Goal: Information Seeking & Learning: Learn about a topic

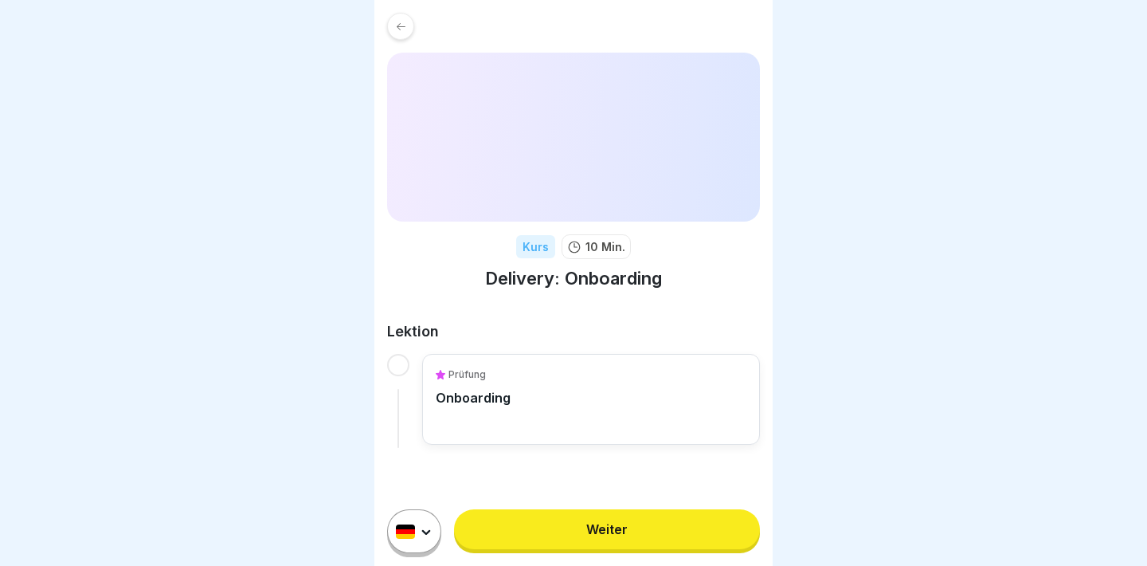
click at [557, 531] on link "Weiter" at bounding box center [607, 529] width 306 height 40
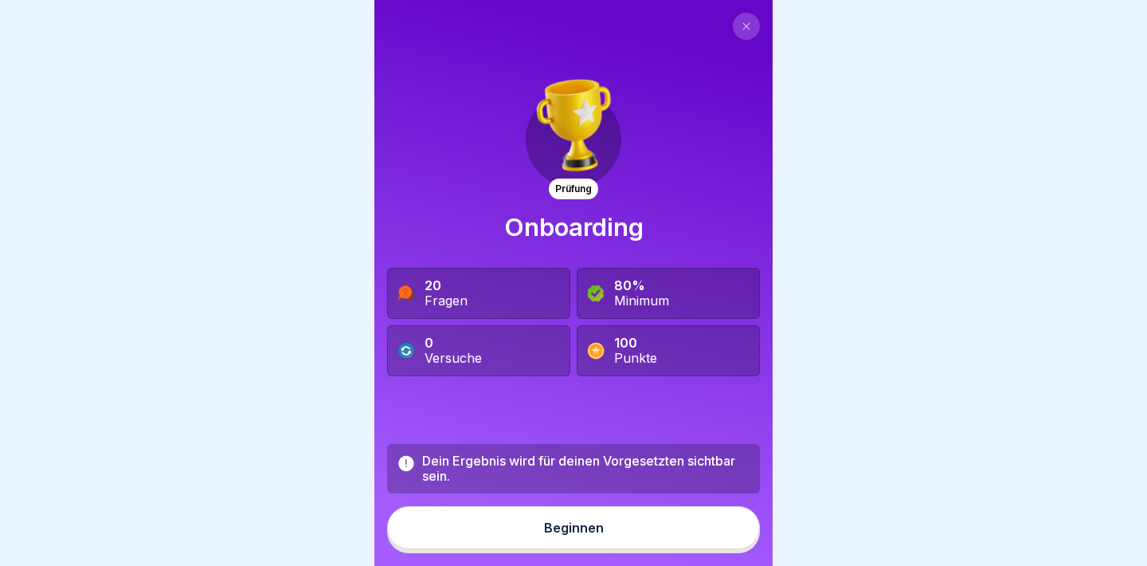
click at [558, 530] on div "Beginnen" at bounding box center [574, 527] width 60 height 14
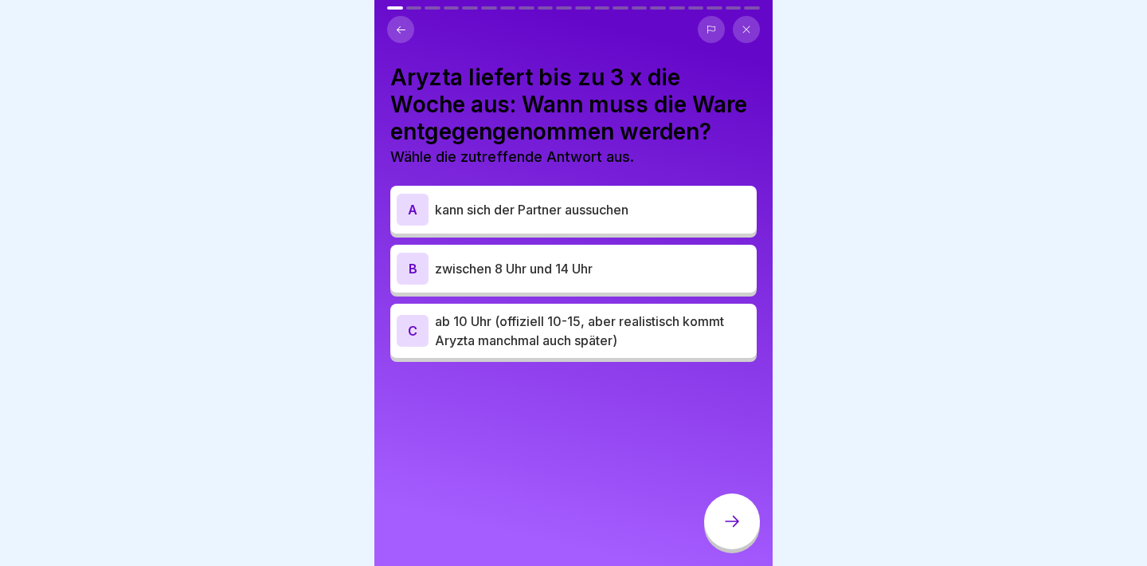
click at [572, 335] on p "ab 10 Uhr (offiziell 10-15, aber realistisch kommt Aryzta manchmal auch später)" at bounding box center [593, 331] width 316 height 38
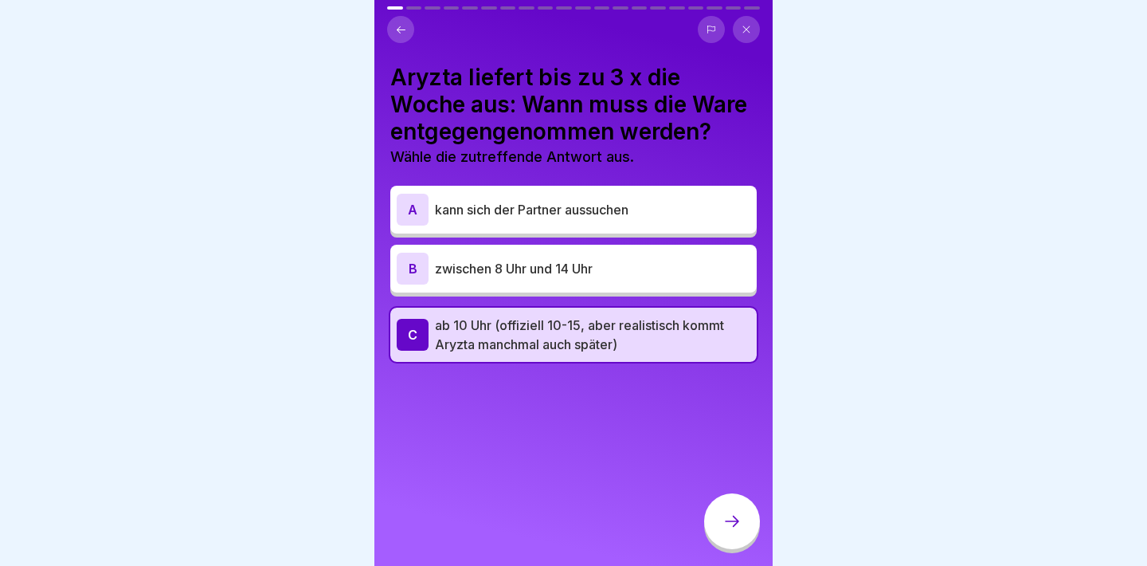
click at [730, 517] on icon at bounding box center [732, 521] width 19 height 19
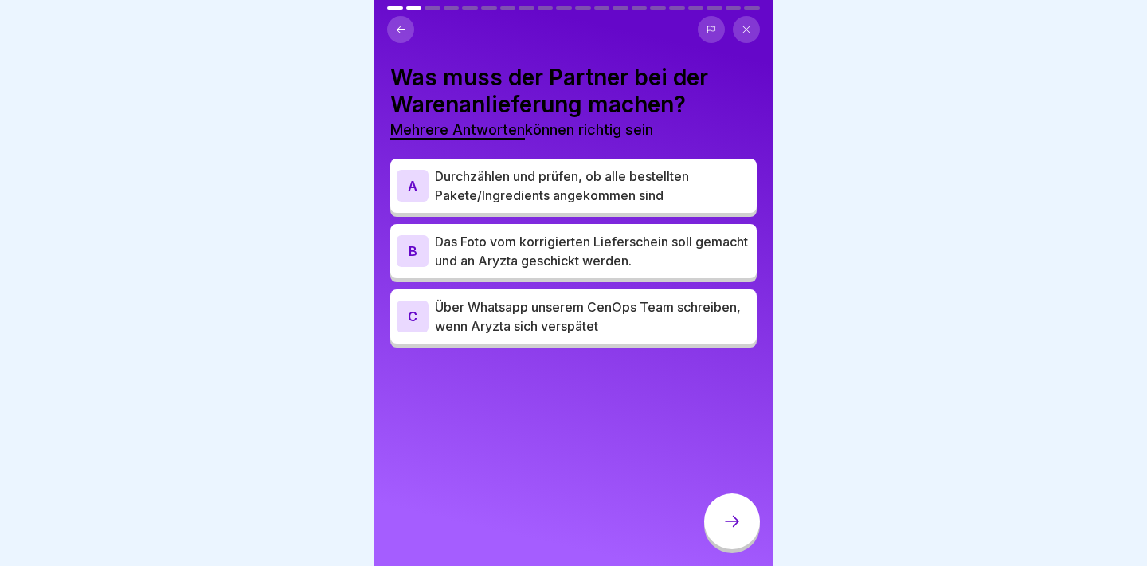
click at [683, 195] on p "Durchzählen und prüfen, ob alle bestellten Pakete/Ingredients angekommen sind" at bounding box center [593, 186] width 316 height 38
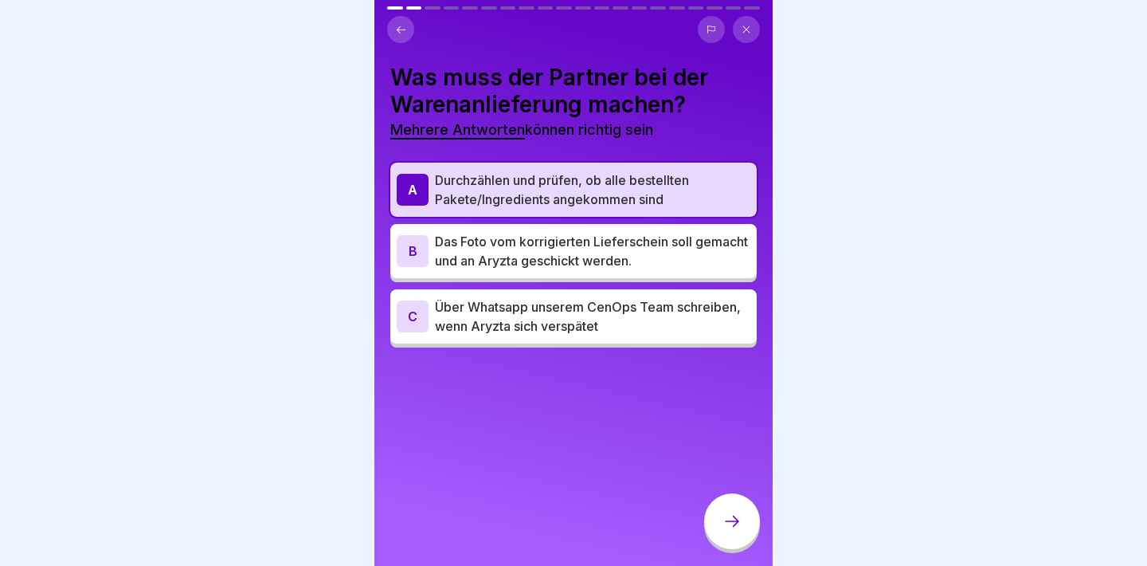
click at [680, 245] on p "Das Foto vom korrigierten Lieferschein soll gemacht und an Aryzta geschickt wer…" at bounding box center [593, 251] width 316 height 38
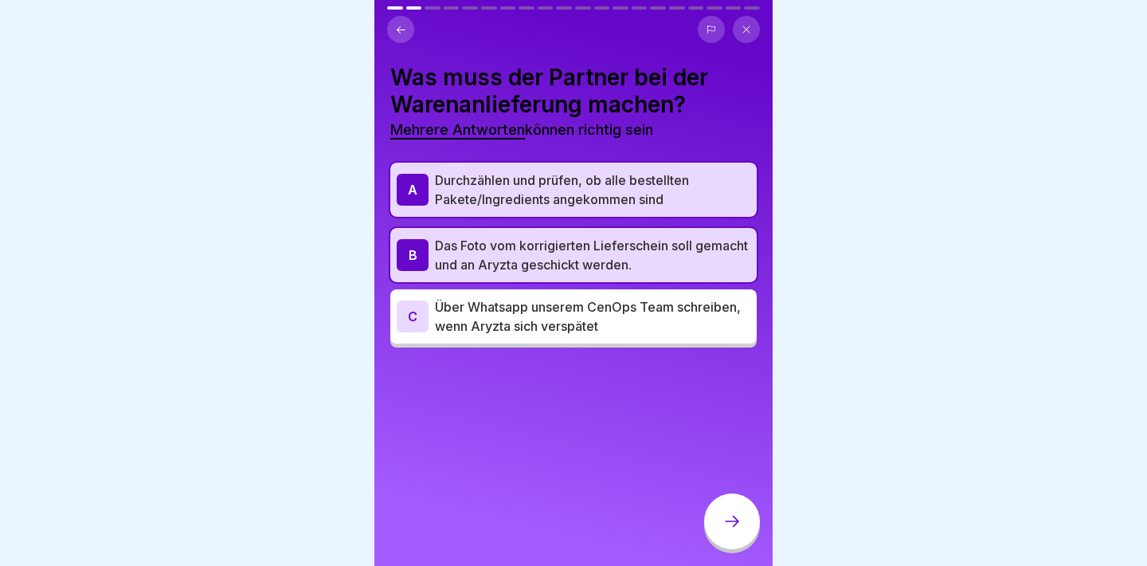
click at [717, 504] on div at bounding box center [732, 521] width 56 height 56
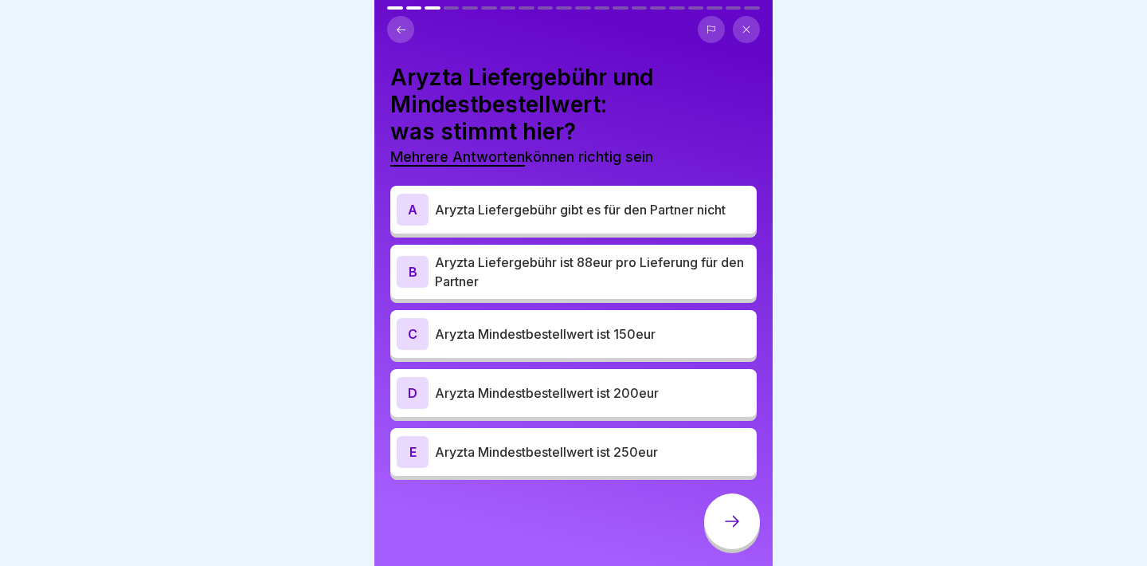
click at [442, 218] on p "Aryzta Liefergebühr gibt es für den Partner nicht" at bounding box center [593, 209] width 316 height 19
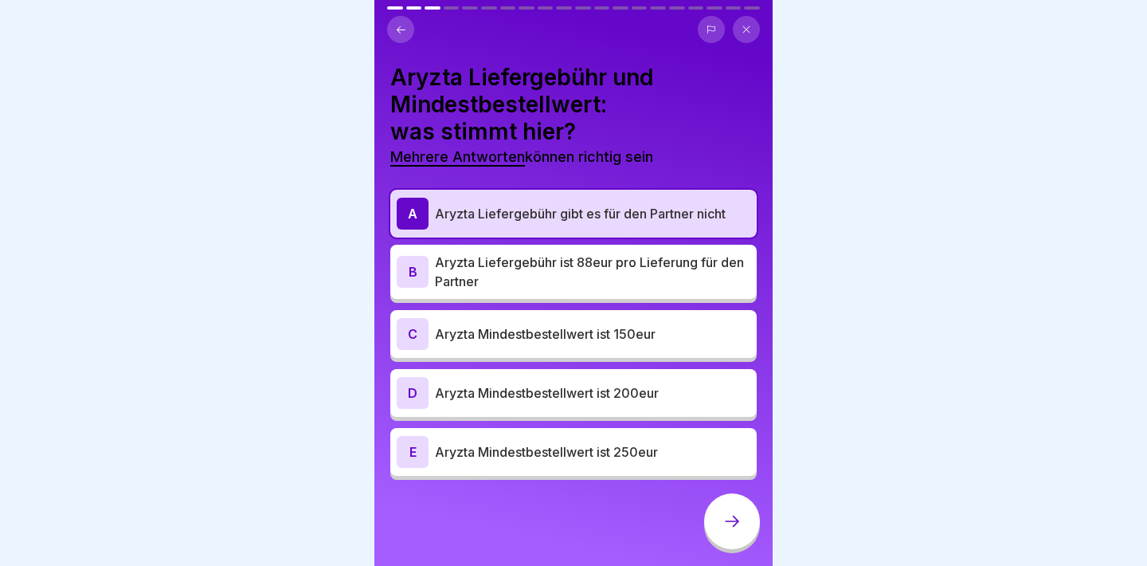
click at [457, 431] on div "E Aryzta Mindestbestellwert ist 250eur" at bounding box center [573, 452] width 366 height 48
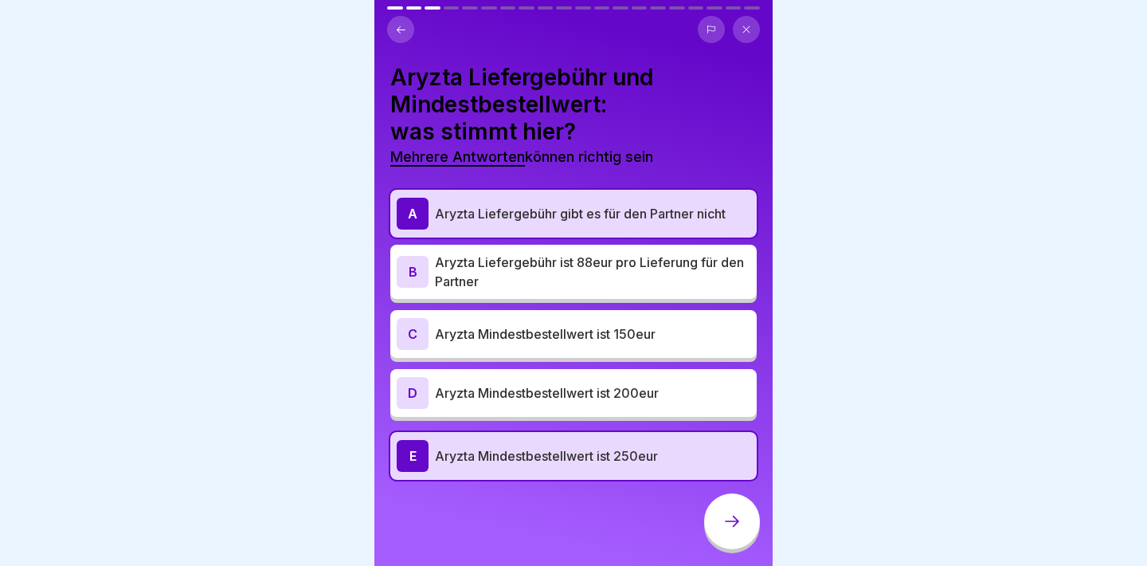
click at [734, 527] on icon at bounding box center [732, 521] width 19 height 19
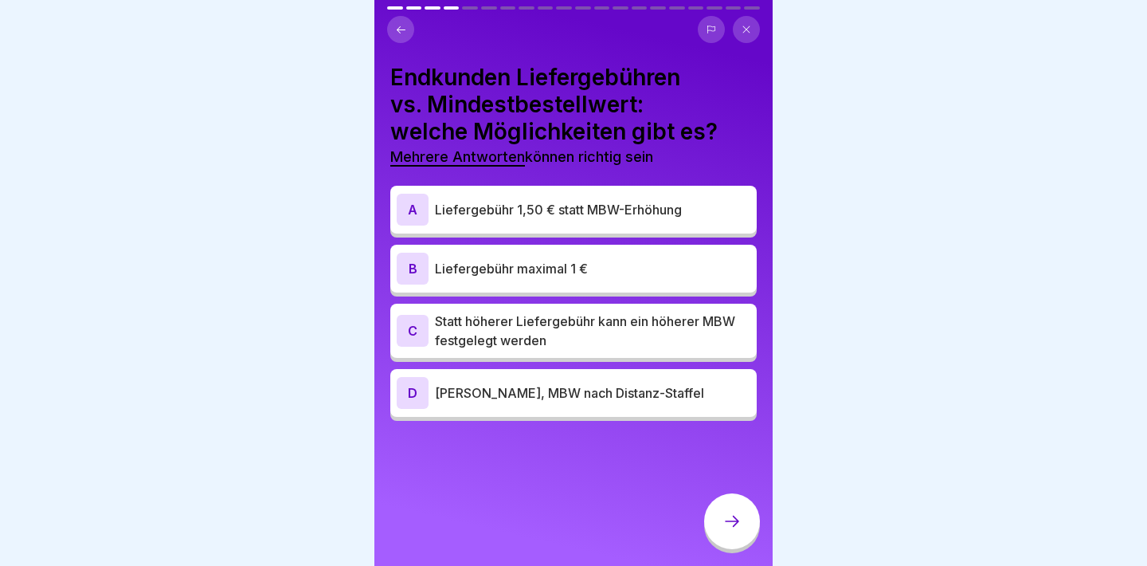
click at [686, 265] on p "Liefergebühr maximal 1 €" at bounding box center [593, 268] width 316 height 19
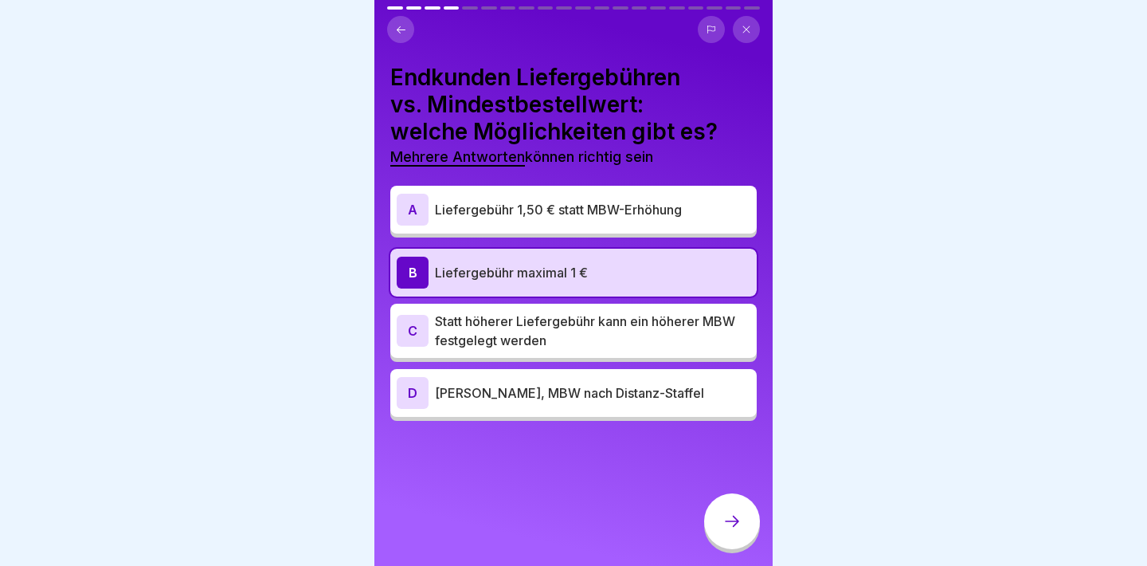
click at [670, 323] on p "Statt höherer Liefergebühr kann ein höherer MBW festgelegt werden" at bounding box center [593, 331] width 316 height 38
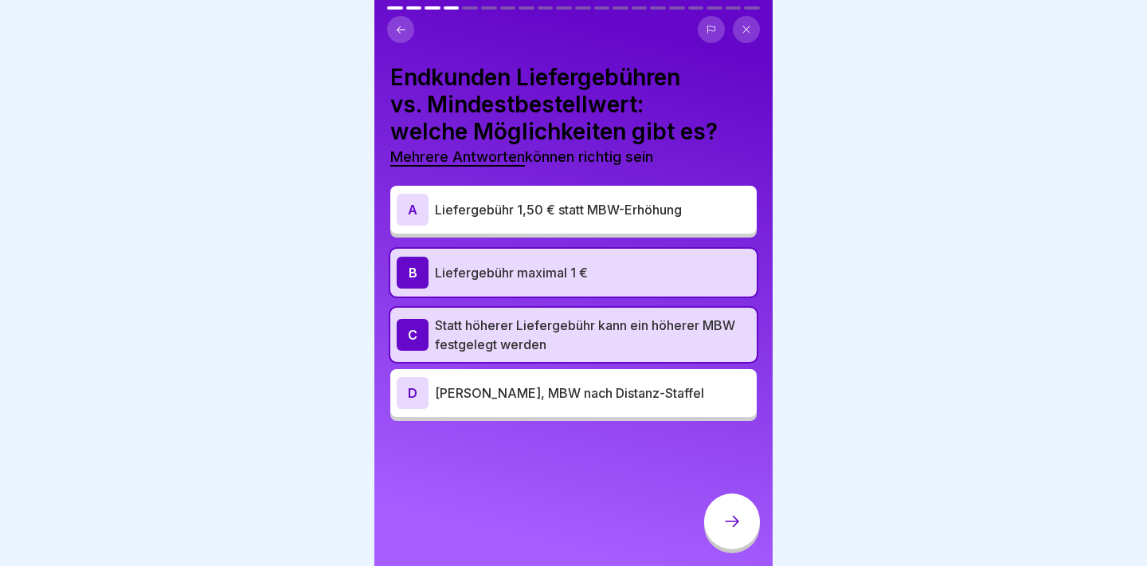
click at [719, 519] on div at bounding box center [732, 521] width 56 height 56
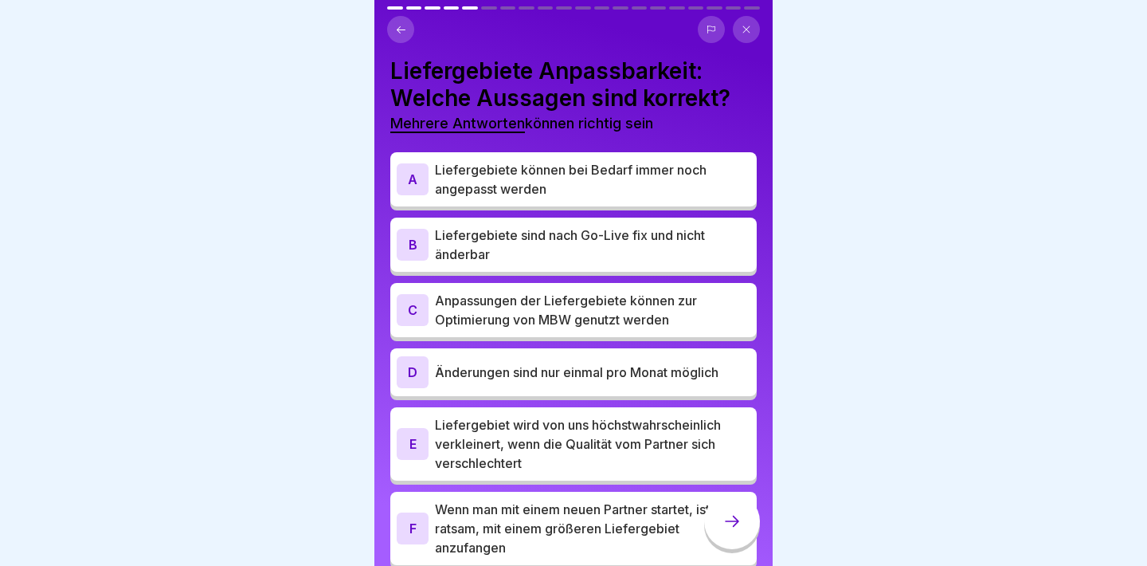
scroll to position [8, 0]
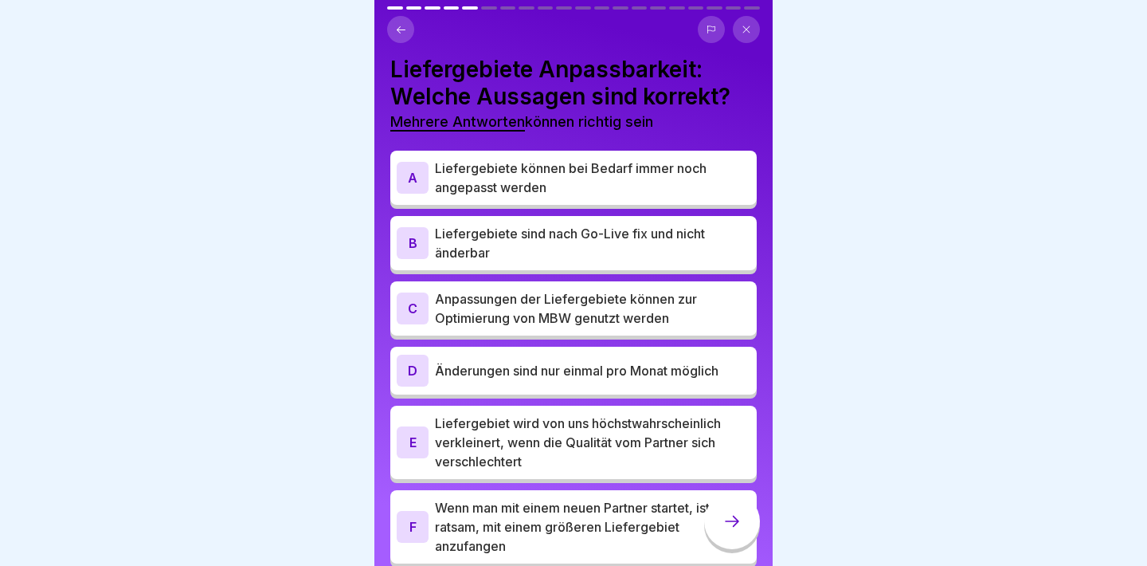
click at [696, 189] on p "Liefergebiete können bei Bedarf immer noch angepasst werden" at bounding box center [593, 178] width 316 height 38
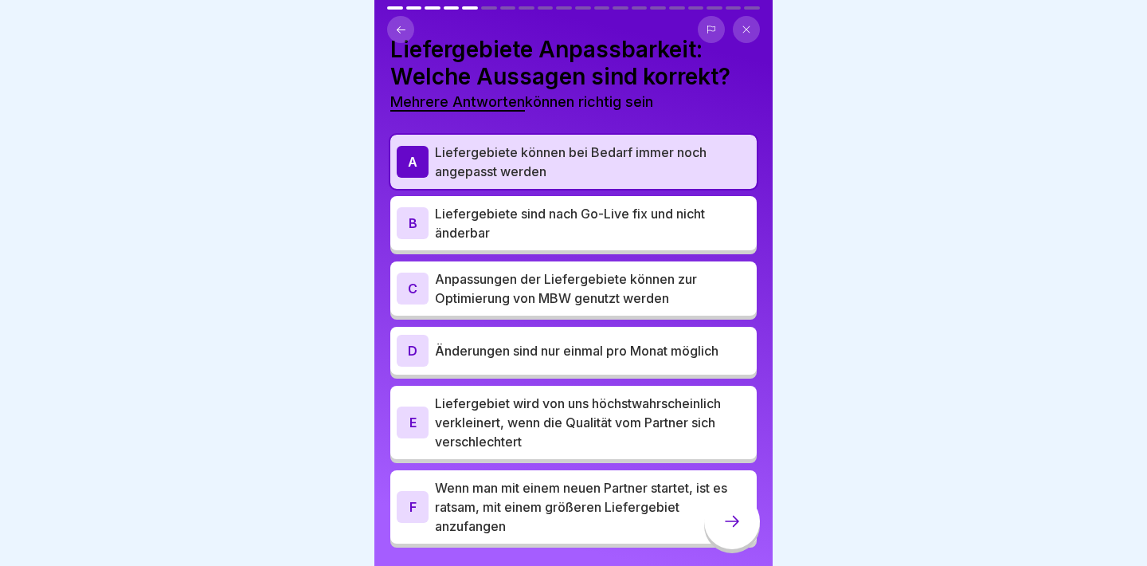
scroll to position [31, 0]
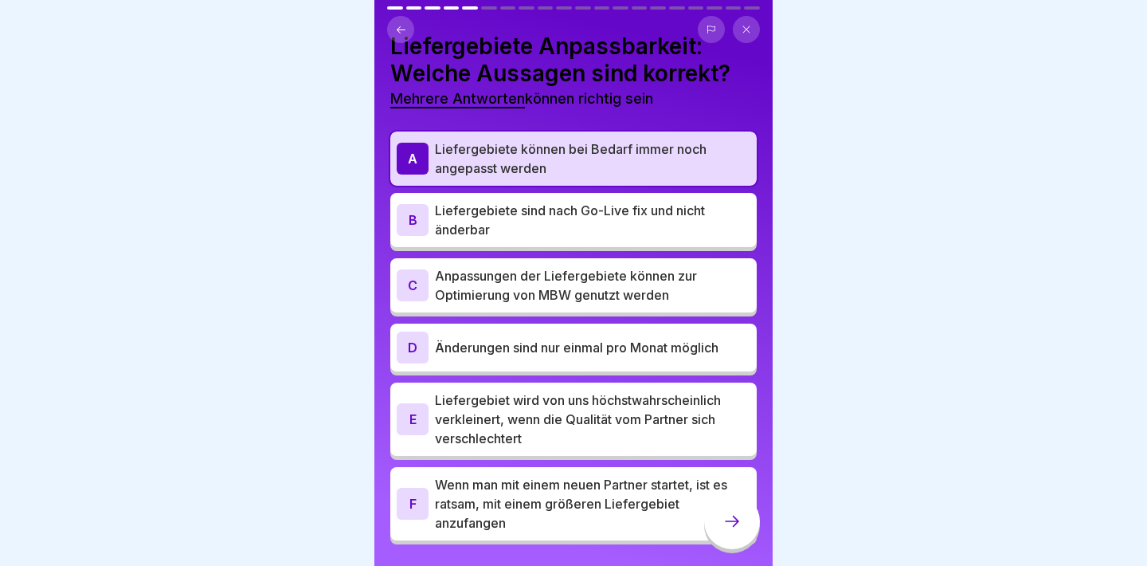
click at [679, 294] on p "Anpassungen der Liefergebiete können zur Optimierung von MBW genutzt werden" at bounding box center [593, 285] width 316 height 38
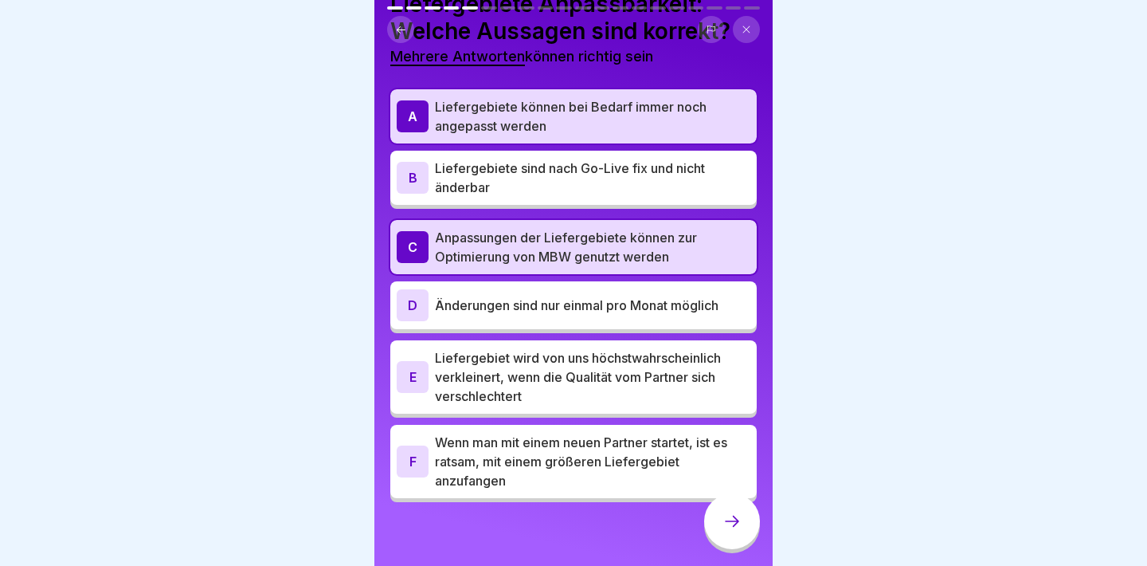
scroll to position [73, 0]
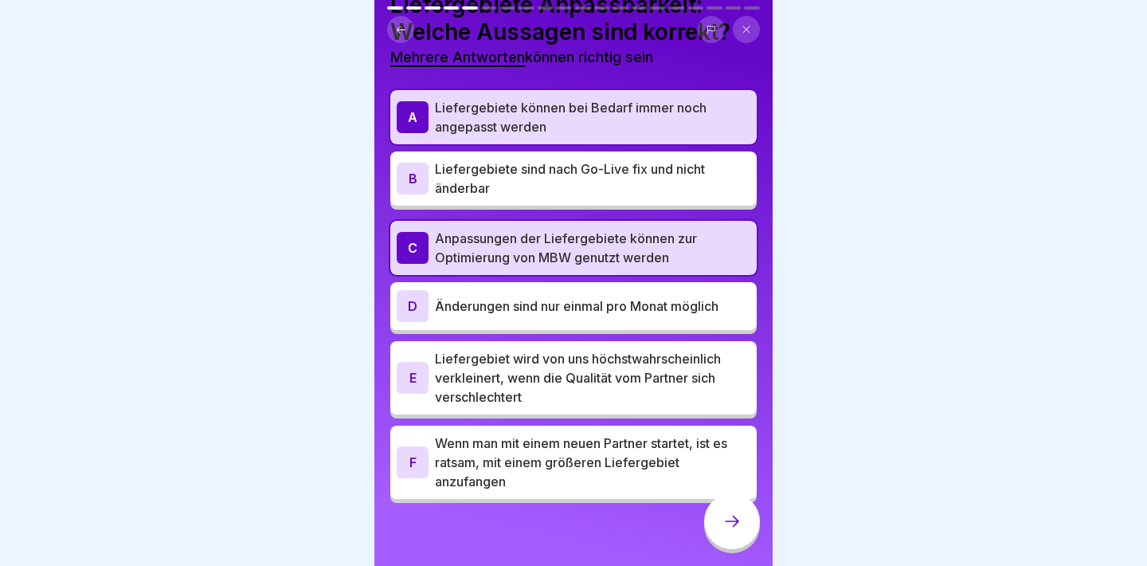
click at [674, 366] on p "Liefergebiet wird von uns höchstwahrscheinlich verkleinert, wenn die Qualität v…" at bounding box center [593, 377] width 316 height 57
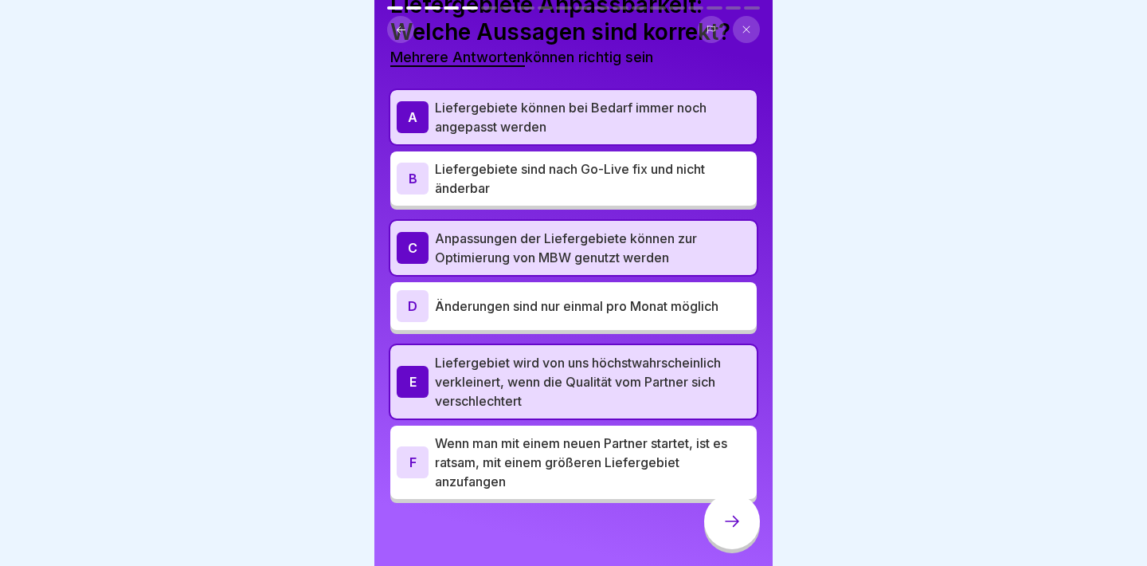
click at [719, 531] on div at bounding box center [732, 521] width 56 height 56
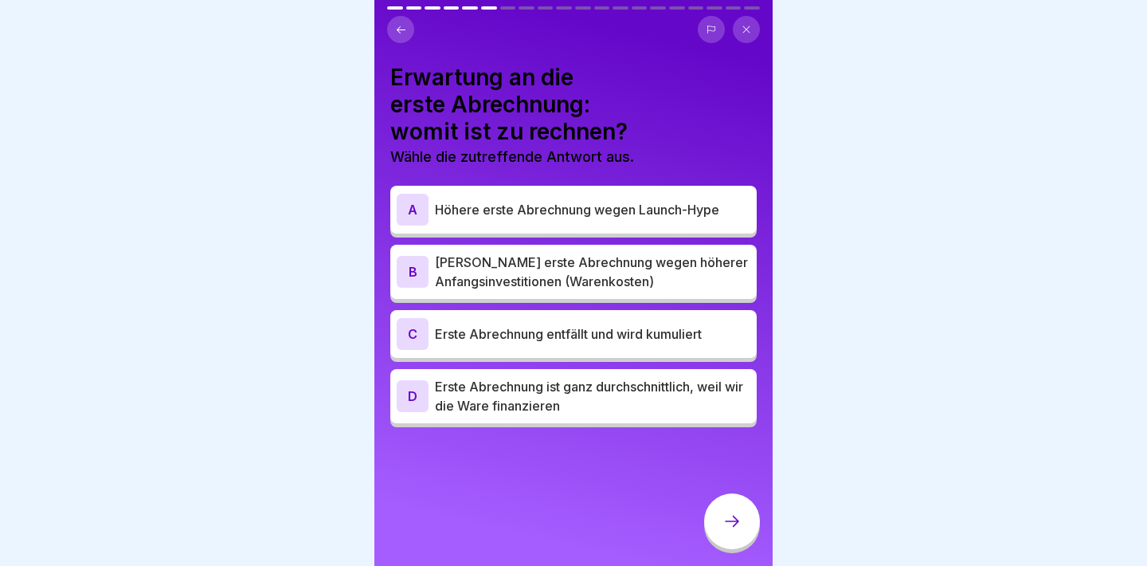
click at [712, 289] on p "[PERSON_NAME] erste Abrechnung wegen höherer Anfangsinvestitionen (Warenkosten)" at bounding box center [593, 272] width 316 height 38
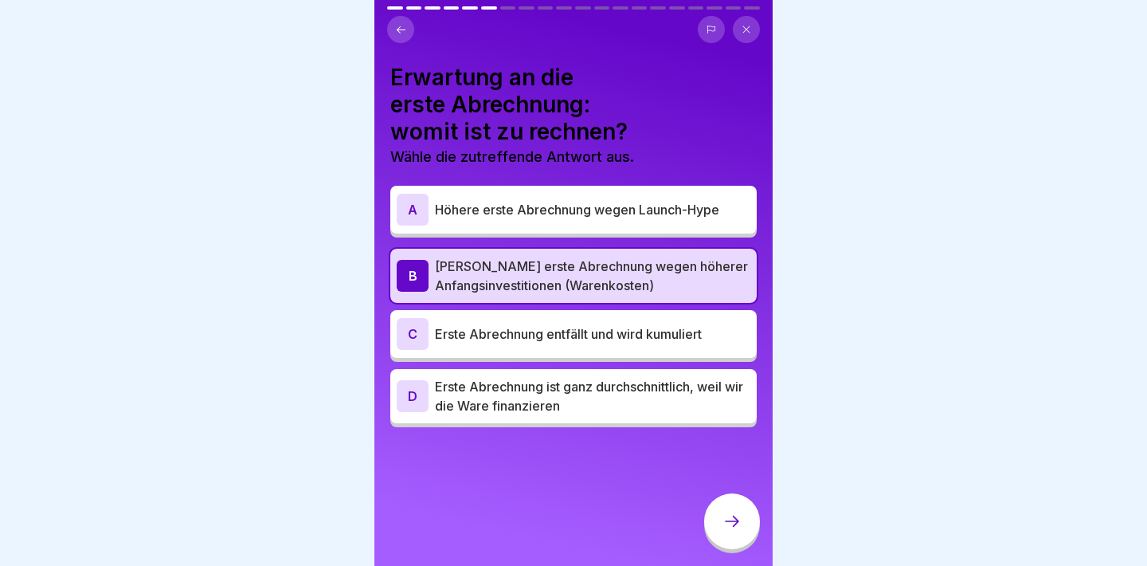
click at [720, 508] on div at bounding box center [732, 521] width 56 height 56
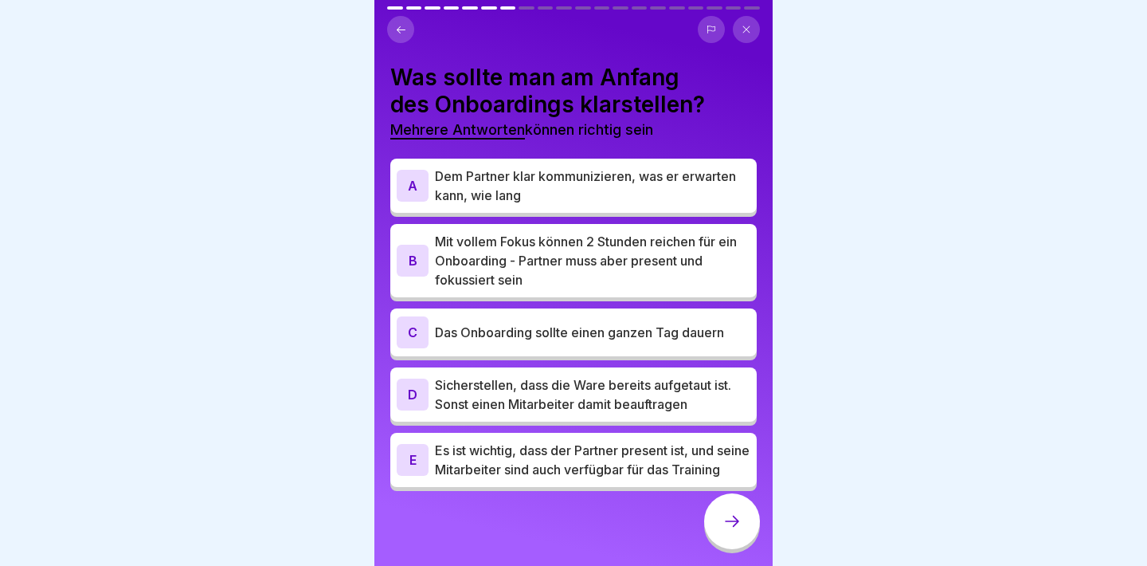
click at [712, 196] on p "Dem Partner klar kommunizieren, was er erwarten kann, wie lang" at bounding box center [593, 186] width 316 height 38
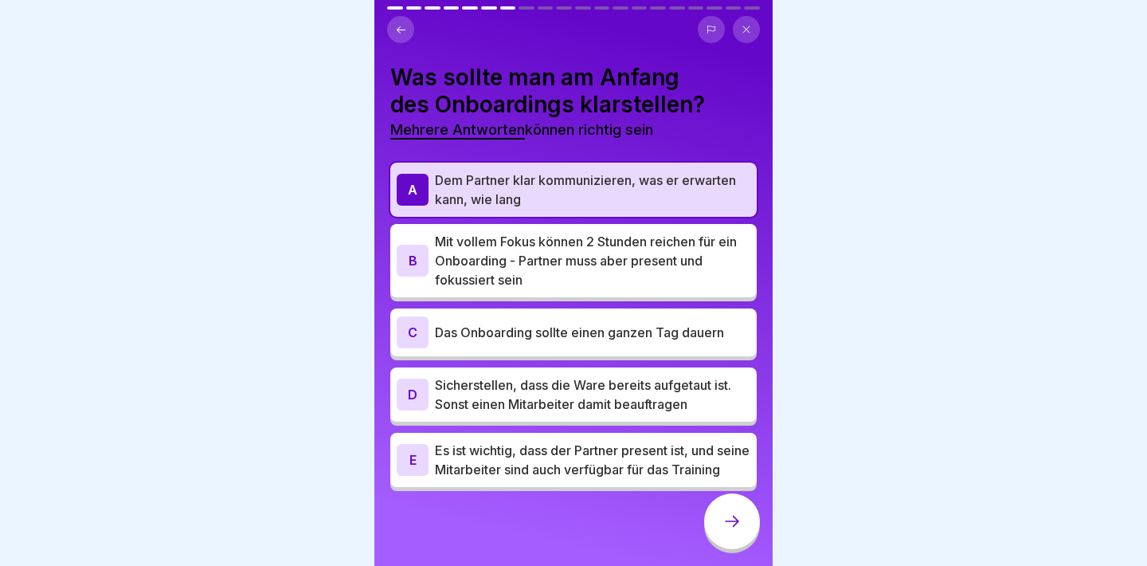
click at [703, 263] on p "Mit vollem Fokus können 2 Stunden reichen für ein Onboarding - Partner muss abe…" at bounding box center [593, 260] width 316 height 57
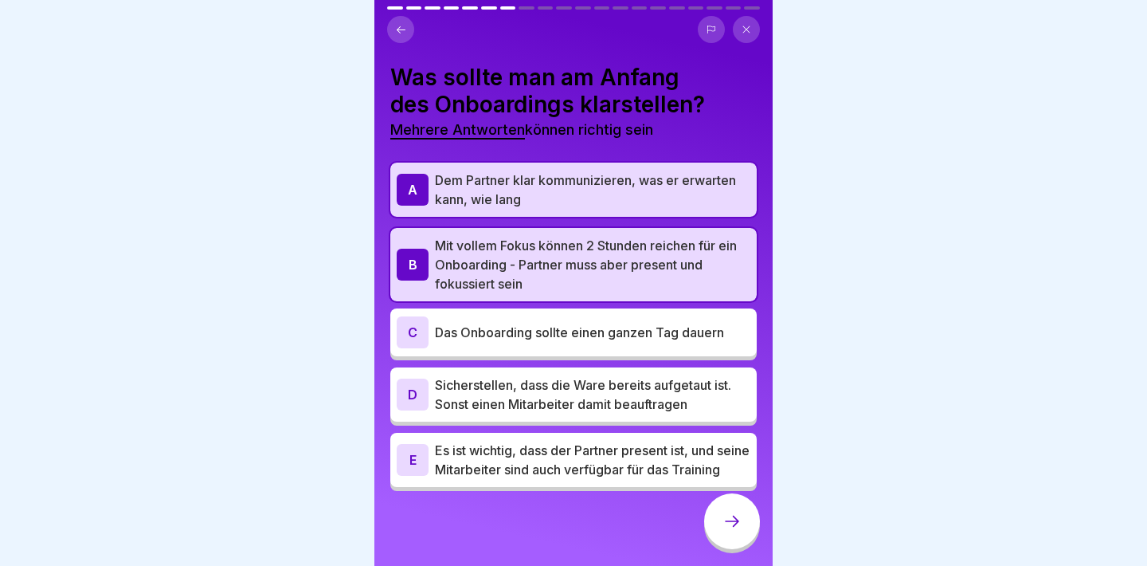
scroll to position [7, 0]
click at [696, 389] on p "Sicherstellen, dass die Ware bereits aufgetaut ist. Sonst einen Mitarbeiter dam…" at bounding box center [593, 394] width 316 height 38
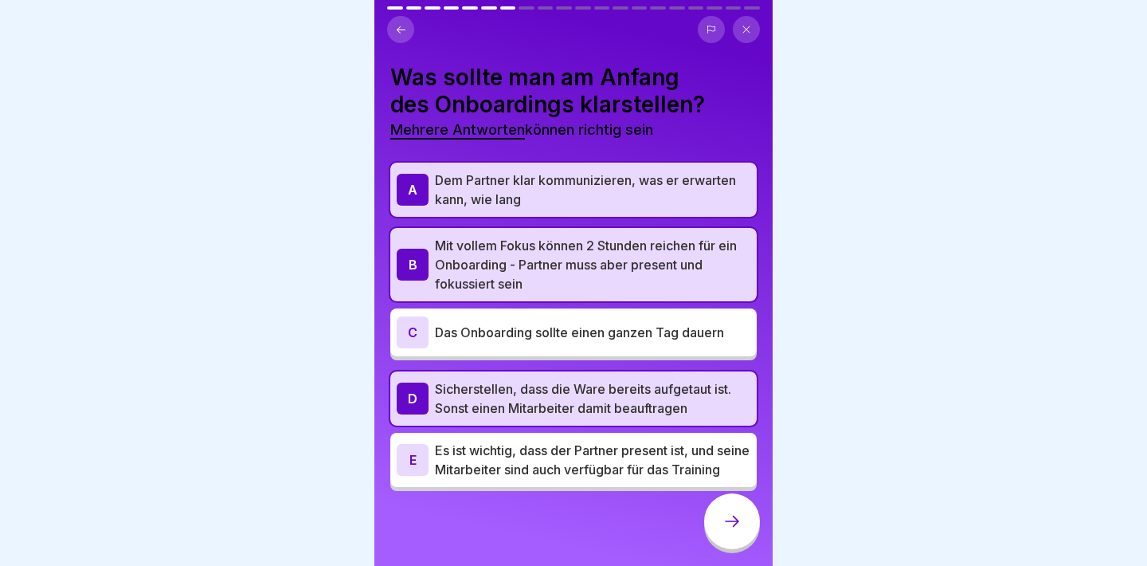
click at [684, 446] on p "Es ist wichtig, dass der Partner present ist, und seine Mitarbeiter sind auch v…" at bounding box center [593, 460] width 316 height 38
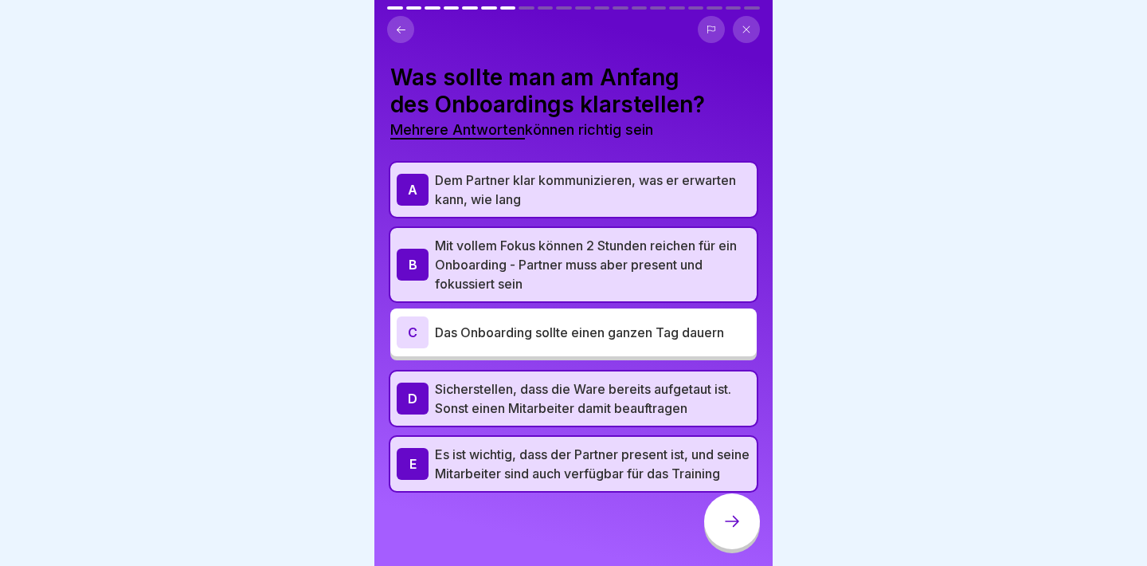
click at [715, 499] on div at bounding box center [732, 523] width 56 height 60
click at [719, 522] on div at bounding box center [732, 521] width 56 height 56
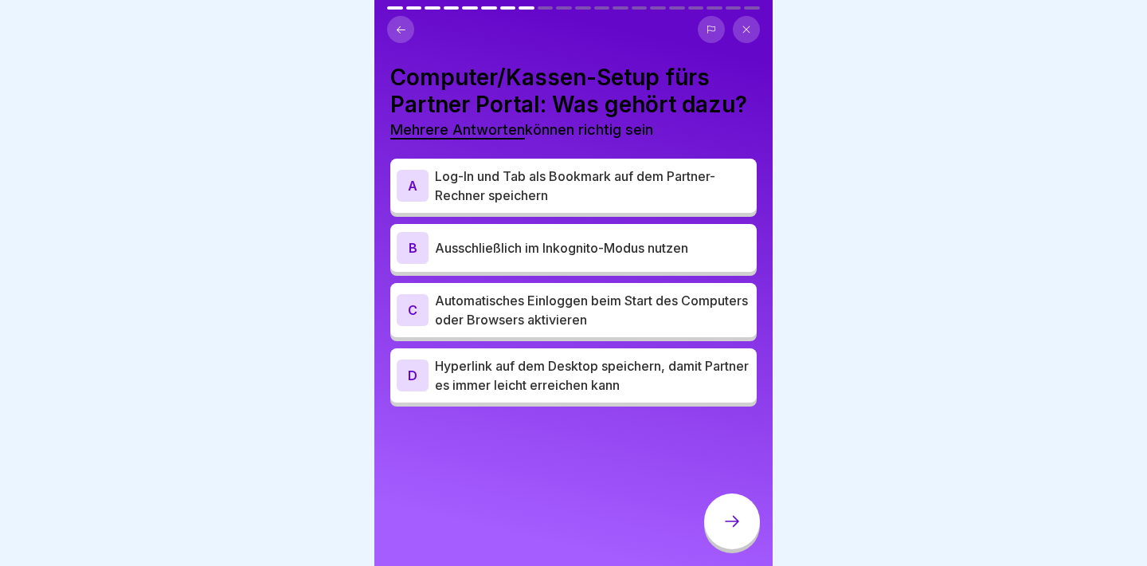
click at [680, 195] on p "Log-In und Tab als Bookmark auf dem Partner-Rechner speichern" at bounding box center [593, 186] width 316 height 38
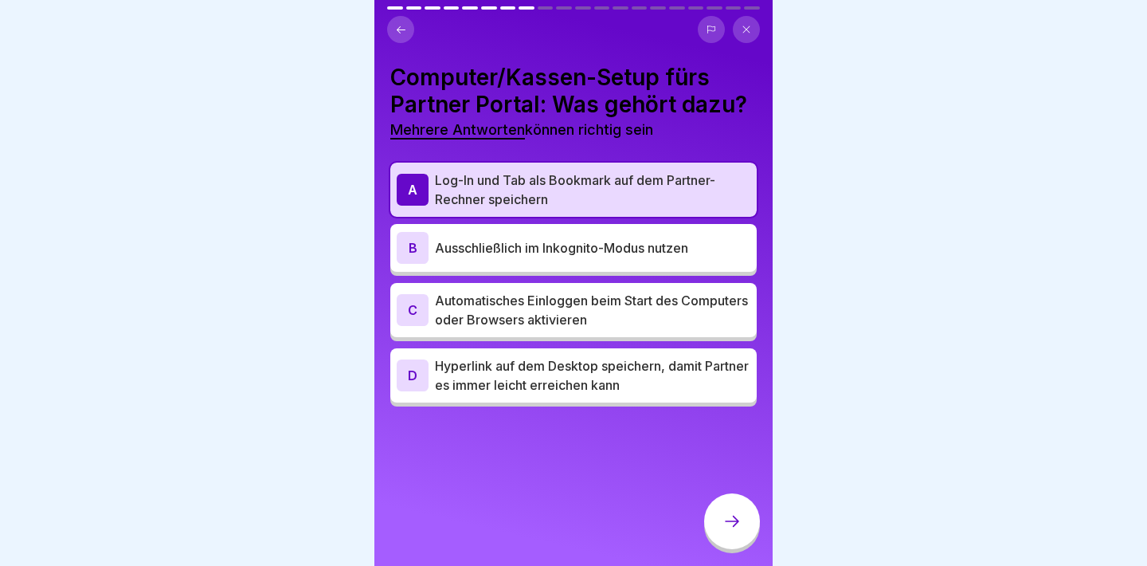
click at [676, 309] on p "Automatisches Einloggen beim Start des Computers oder Browsers aktivieren" at bounding box center [593, 310] width 316 height 38
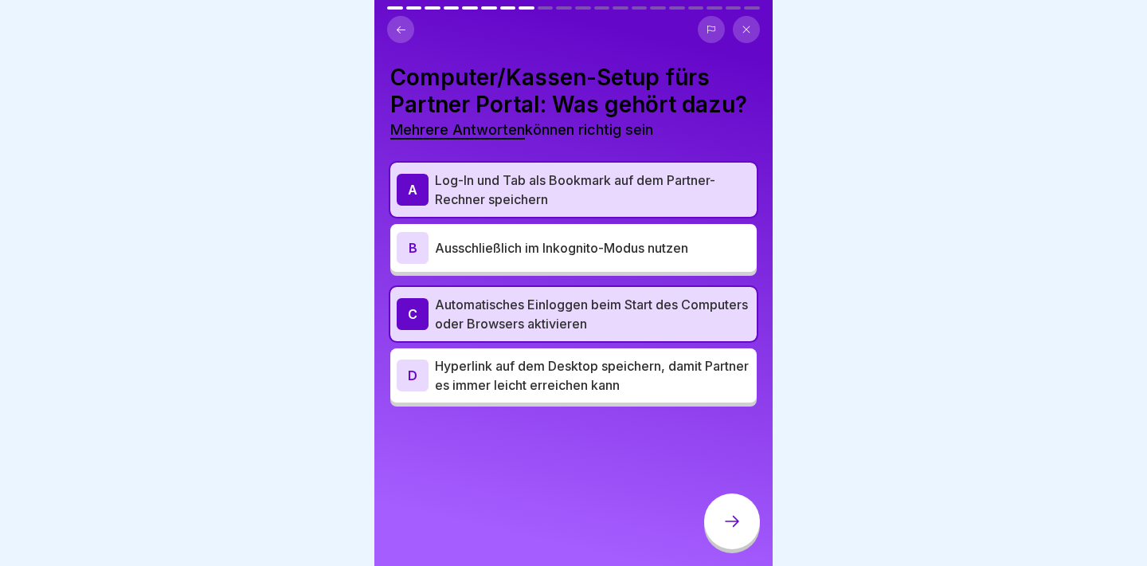
click at [670, 375] on p "Hyperlink auf dem Desktop speichern, damit Partner es immer leicht erreichen ka…" at bounding box center [593, 375] width 316 height 38
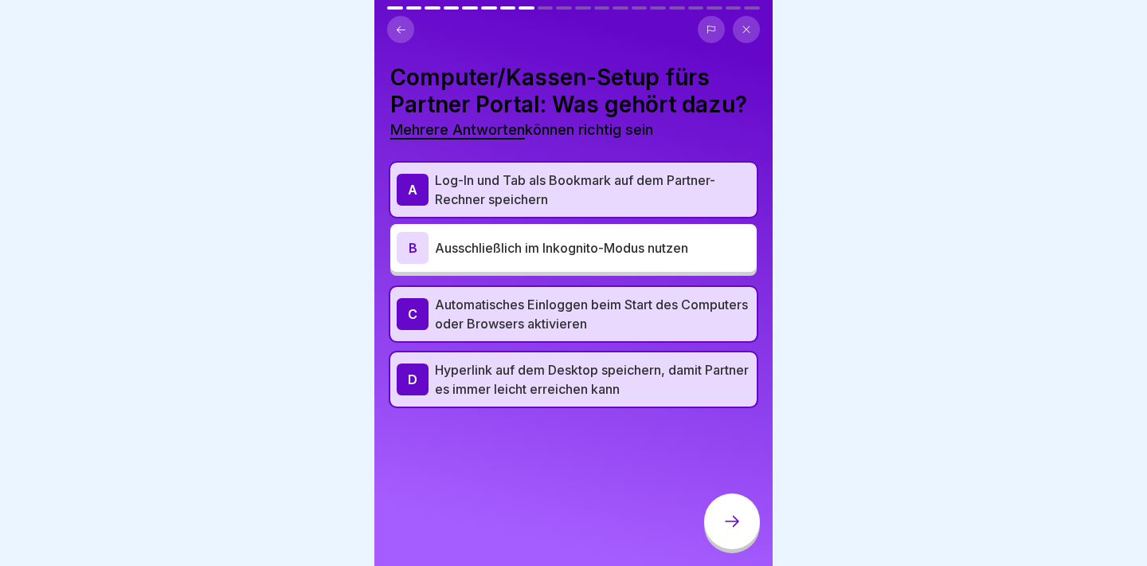
click at [723, 521] on icon at bounding box center [732, 521] width 19 height 19
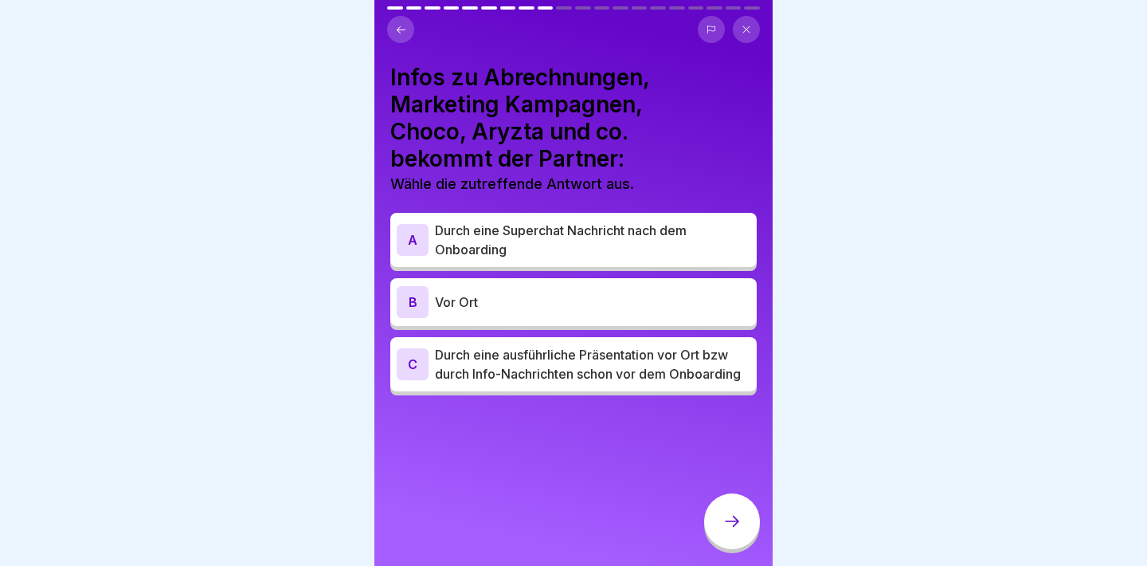
click at [715, 372] on p "Durch eine ausführliche Präsentation vor Ort bzw durch Info-Nachrichten schon v…" at bounding box center [593, 364] width 316 height 38
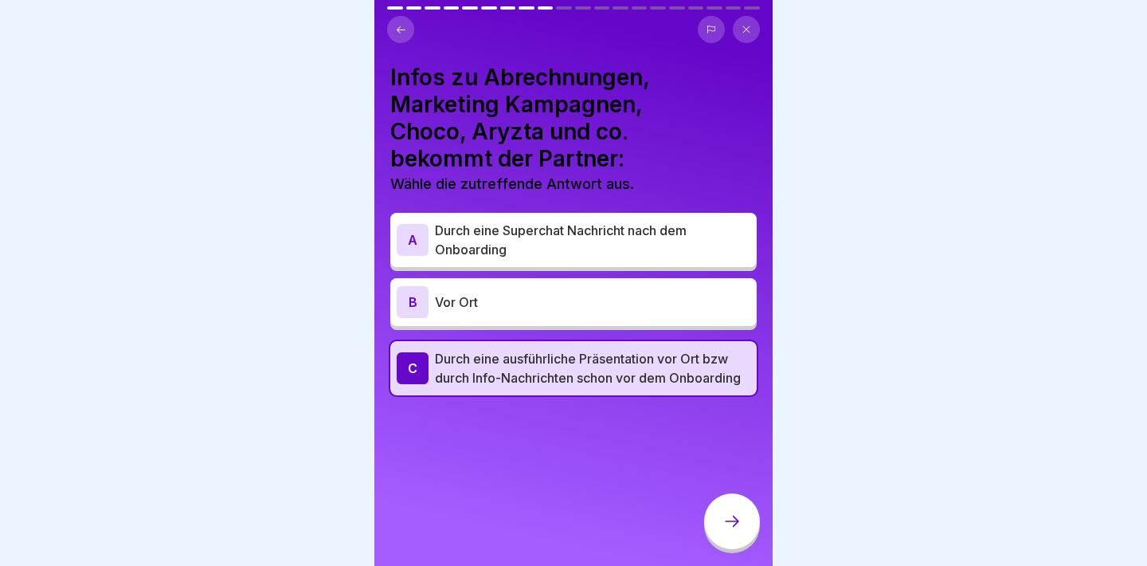
click at [726, 523] on icon at bounding box center [732, 521] width 19 height 19
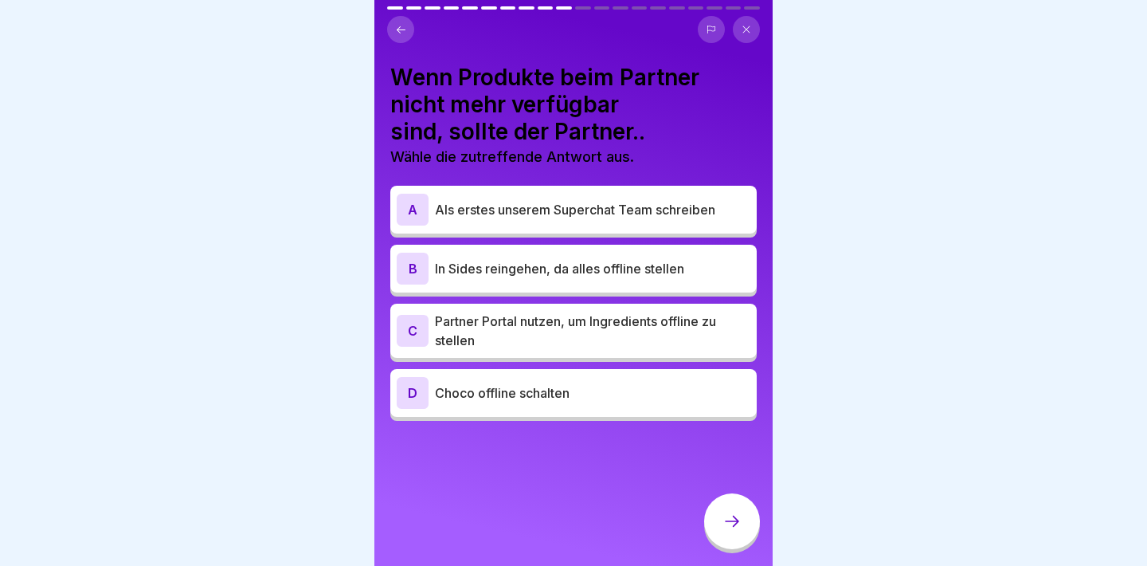
click at [723, 275] on p "In Sides reingehen, da alles offline stellen" at bounding box center [593, 268] width 316 height 19
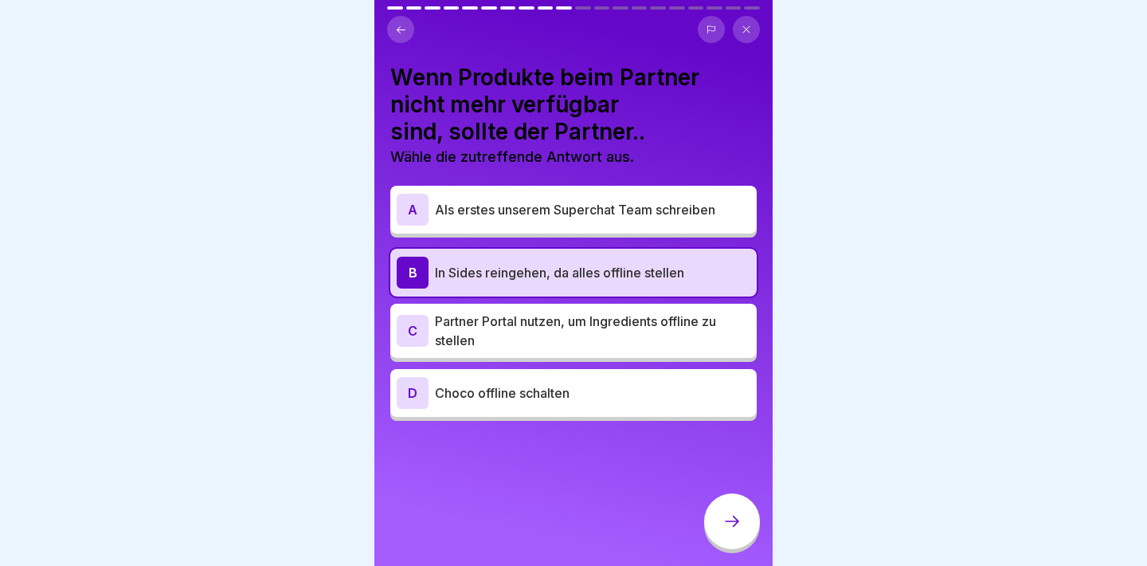
click at [714, 278] on p "In Sides reingehen, da alles offline stellen" at bounding box center [593, 272] width 316 height 19
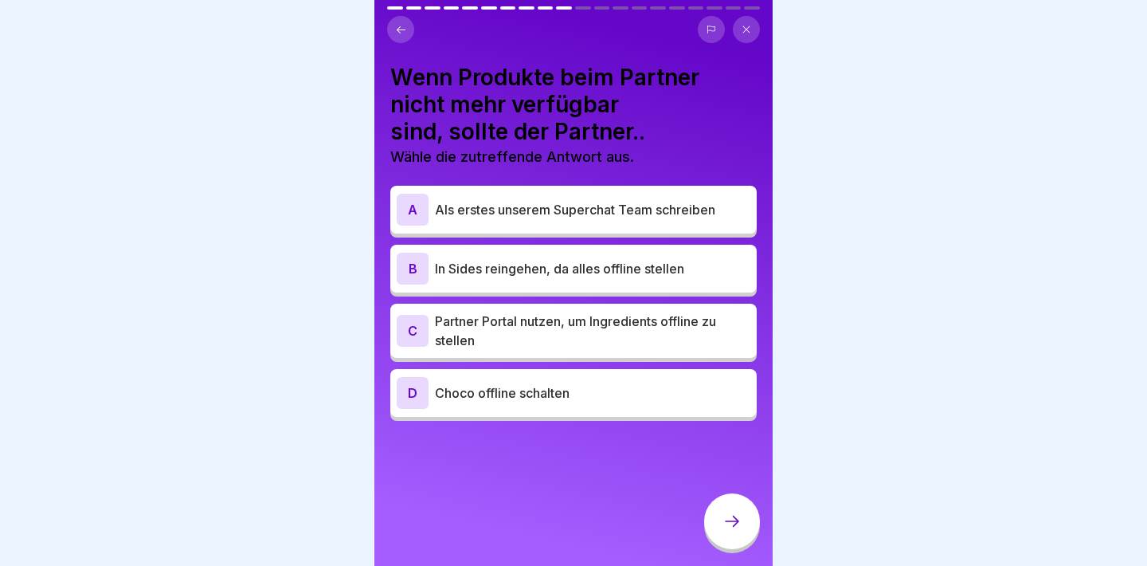
click at [694, 313] on p "Partner Portal nutzen, um Ingredients offline zu stellen" at bounding box center [593, 331] width 316 height 38
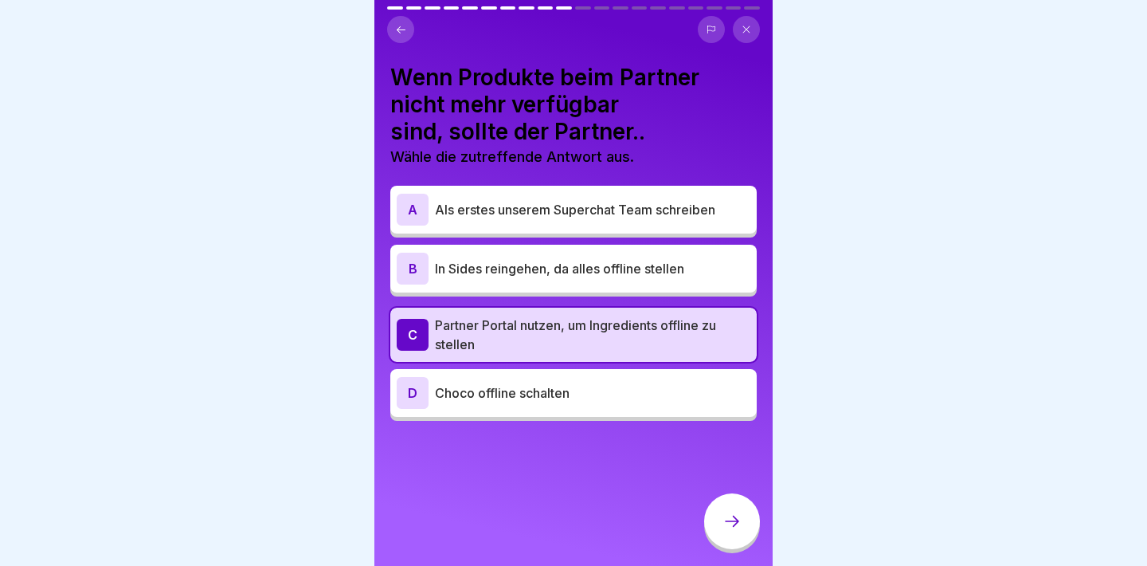
click at [668, 342] on p "Partner Portal nutzen, um Ingredients offline zu stellen" at bounding box center [593, 335] width 316 height 38
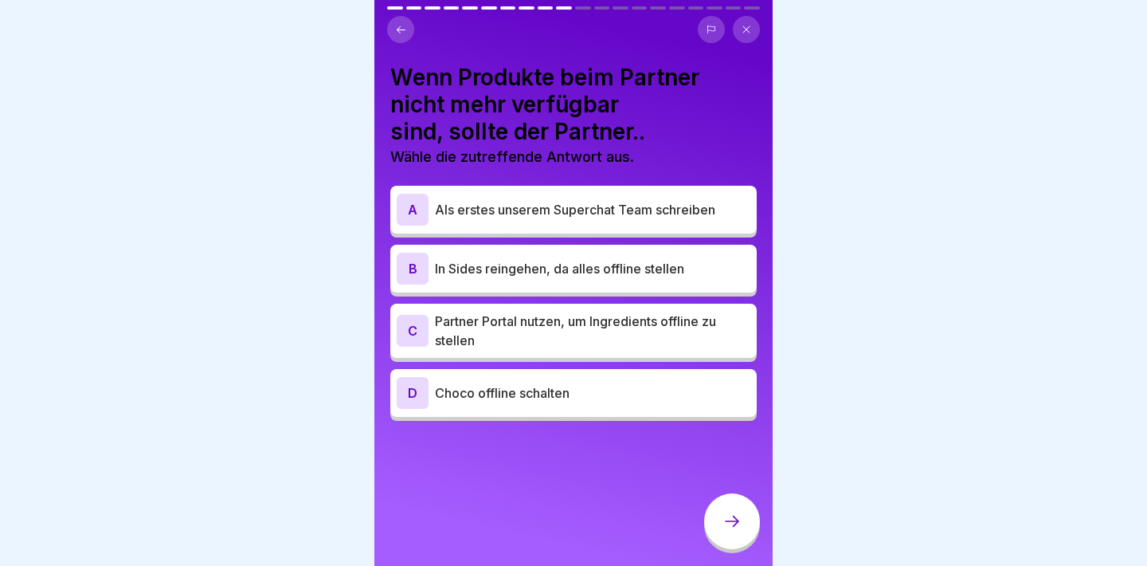
click at [673, 231] on div "A Als erstes unserem Superchat Team schreiben" at bounding box center [573, 210] width 366 height 48
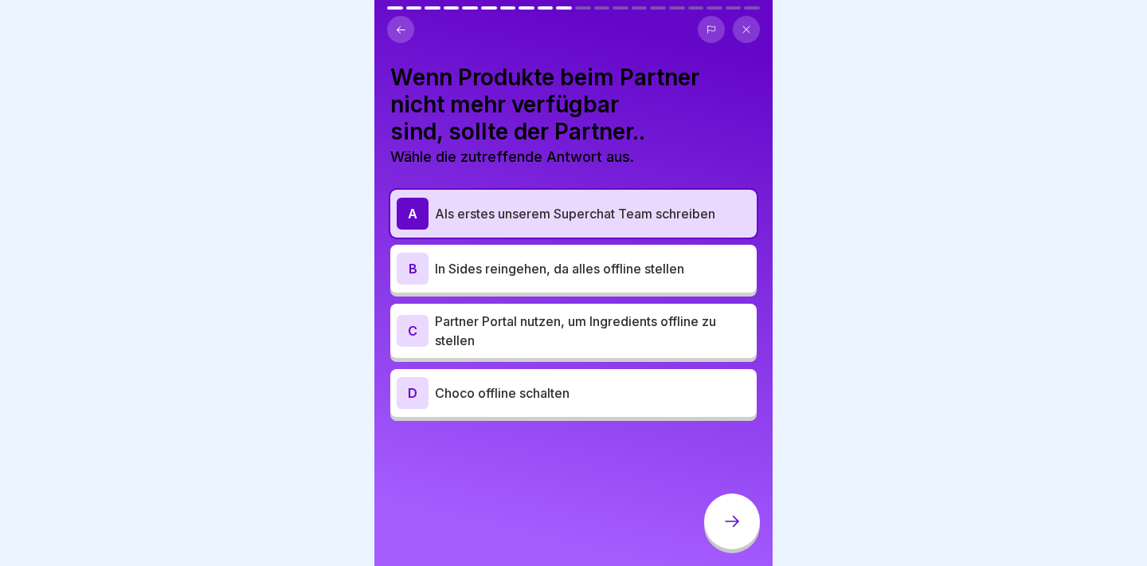
click at [673, 231] on div "A Als erstes unserem Superchat Team schreiben" at bounding box center [573, 214] width 366 height 48
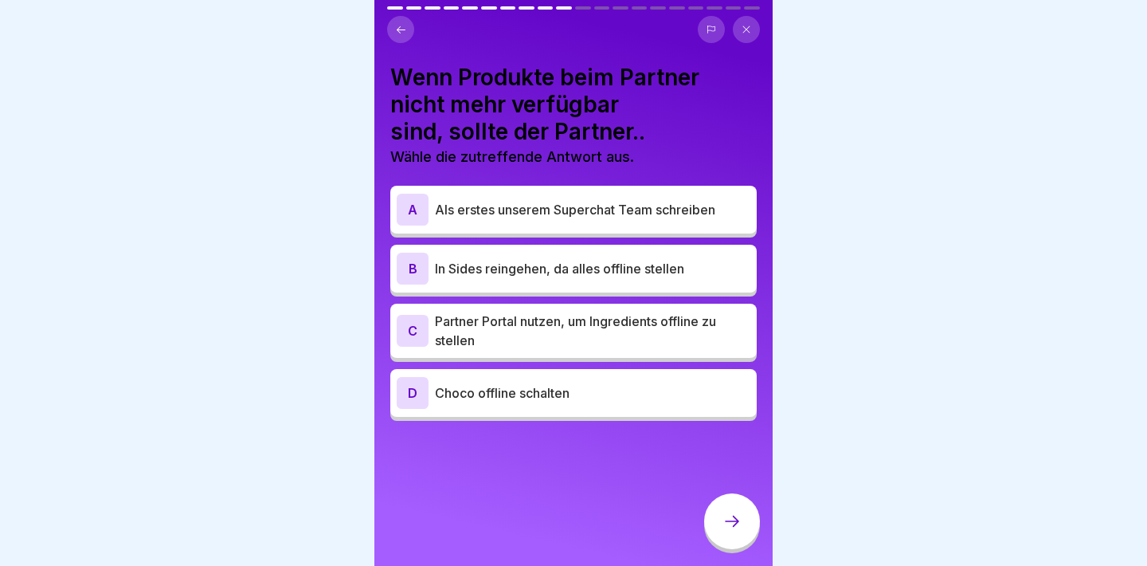
click at [672, 272] on p "In Sides reingehen, da alles offline stellen" at bounding box center [593, 268] width 316 height 19
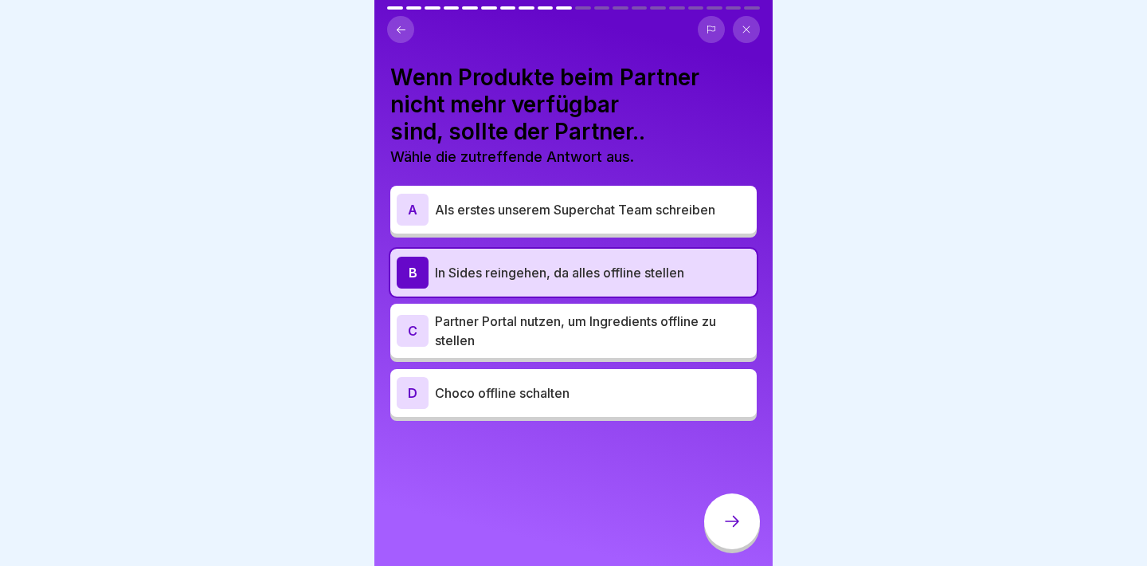
click at [672, 272] on p "In Sides reingehen, da alles offline stellen" at bounding box center [593, 272] width 316 height 19
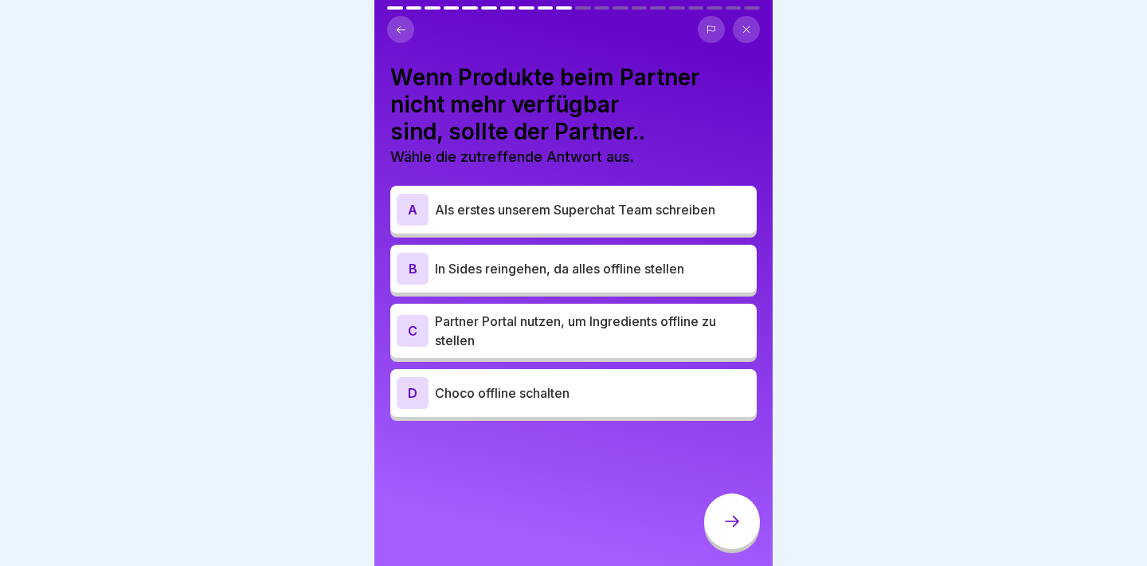
click at [672, 272] on p "In Sides reingehen, da alles offline stellen" at bounding box center [593, 268] width 316 height 19
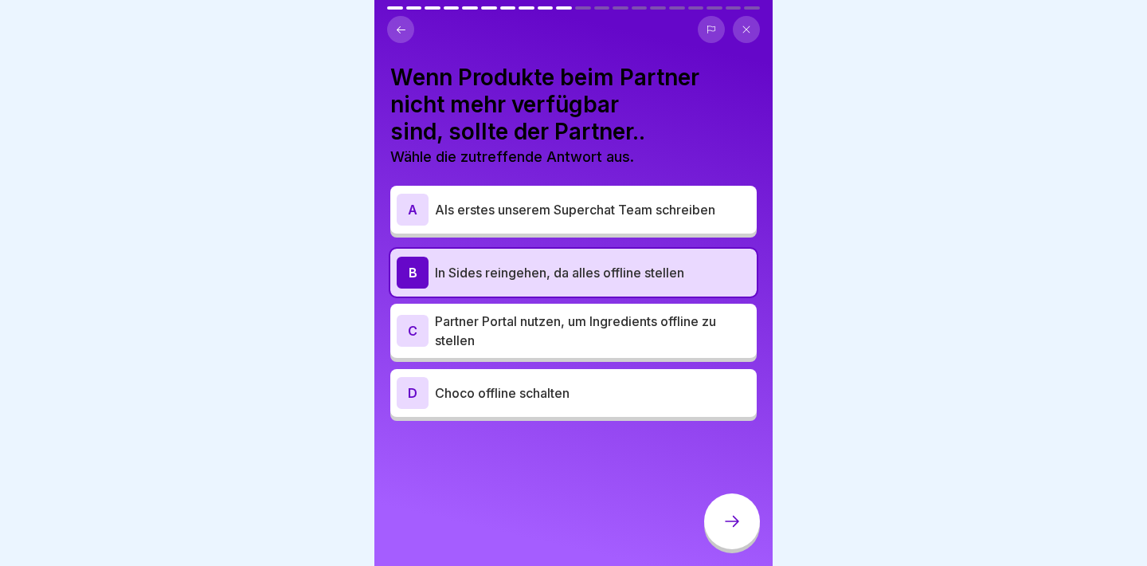
click at [670, 313] on p "Partner Portal nutzen, um Ingredients offline zu stellen" at bounding box center [593, 331] width 316 height 38
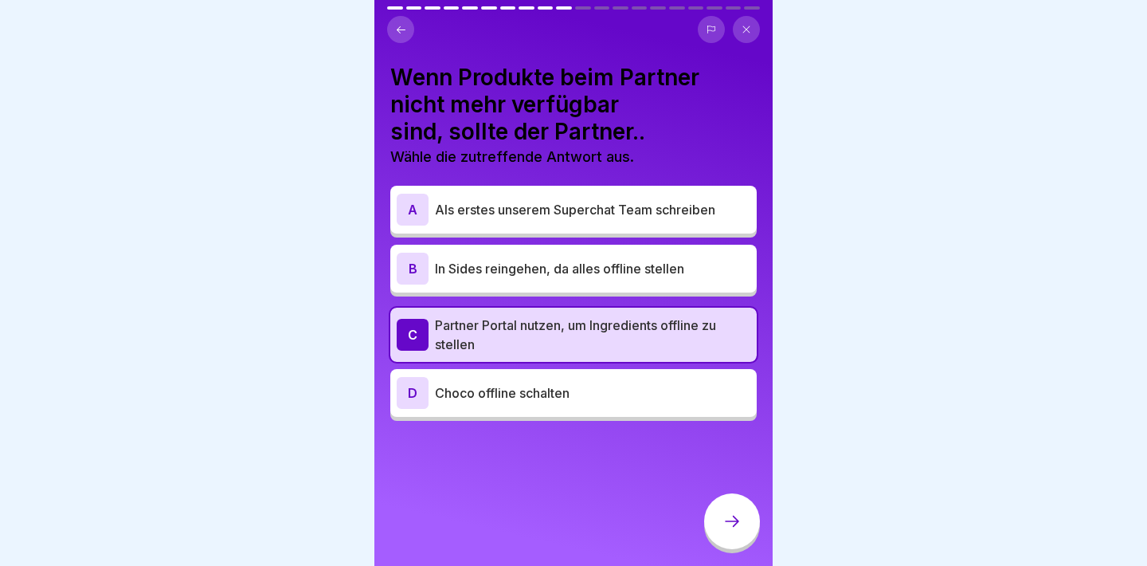
click at [725, 506] on div at bounding box center [732, 521] width 56 height 56
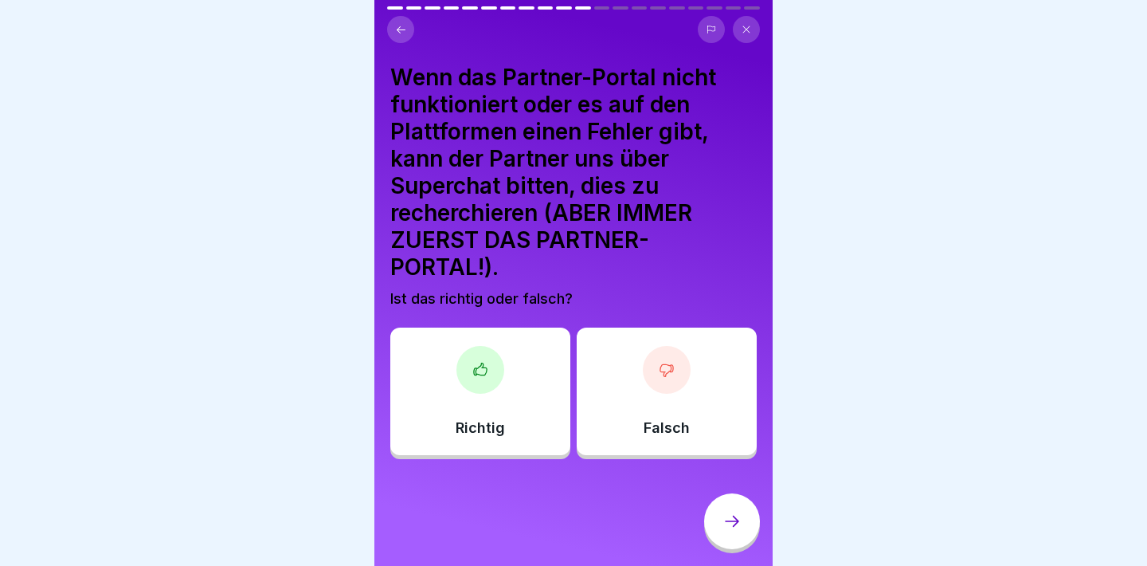
click at [537, 413] on div "Richtig" at bounding box center [480, 390] width 180 height 127
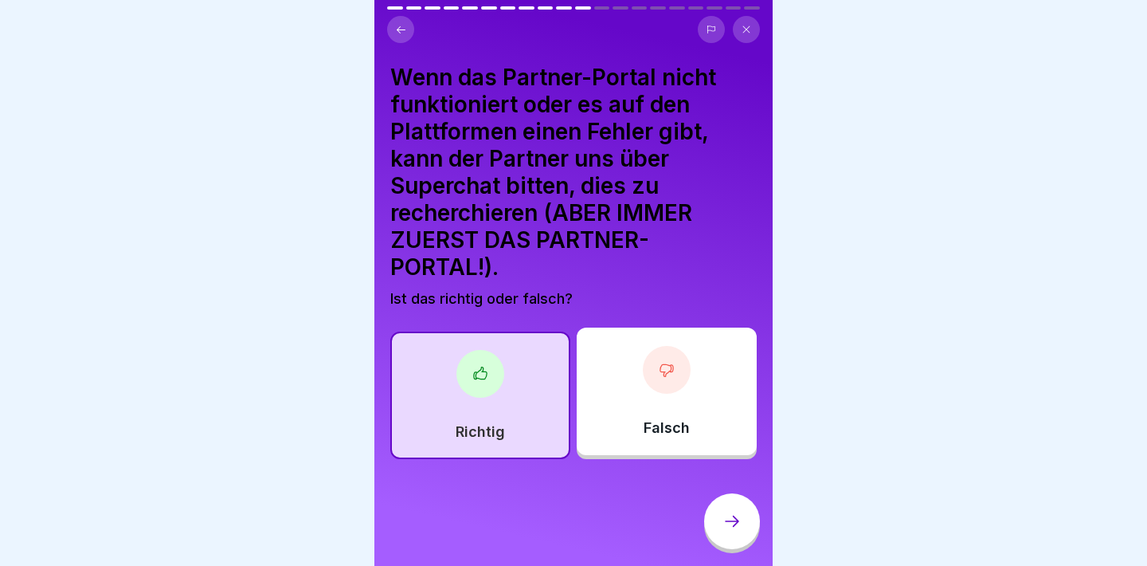
click at [725, 523] on icon at bounding box center [732, 521] width 19 height 19
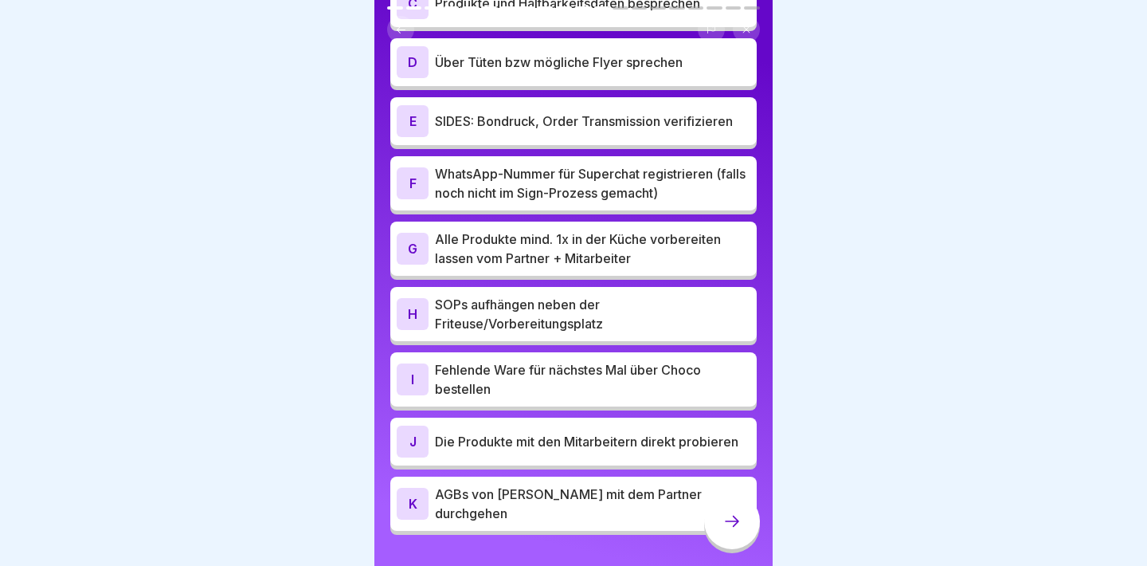
scroll to position [307, 0]
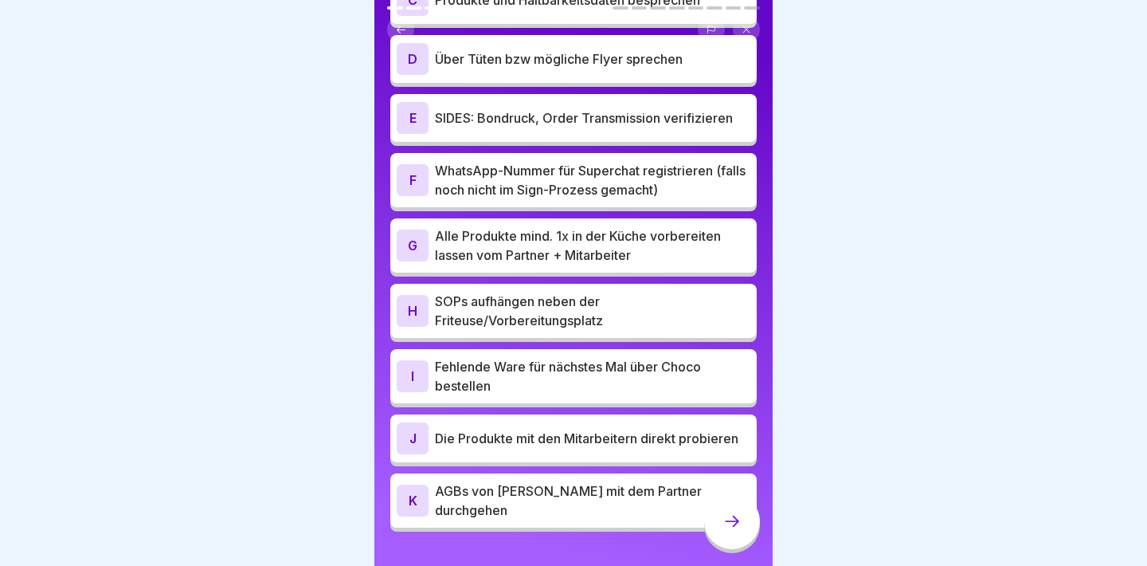
click at [600, 500] on p "AGBs von [PERSON_NAME] mit dem Partner durchgehen" at bounding box center [593, 500] width 316 height 38
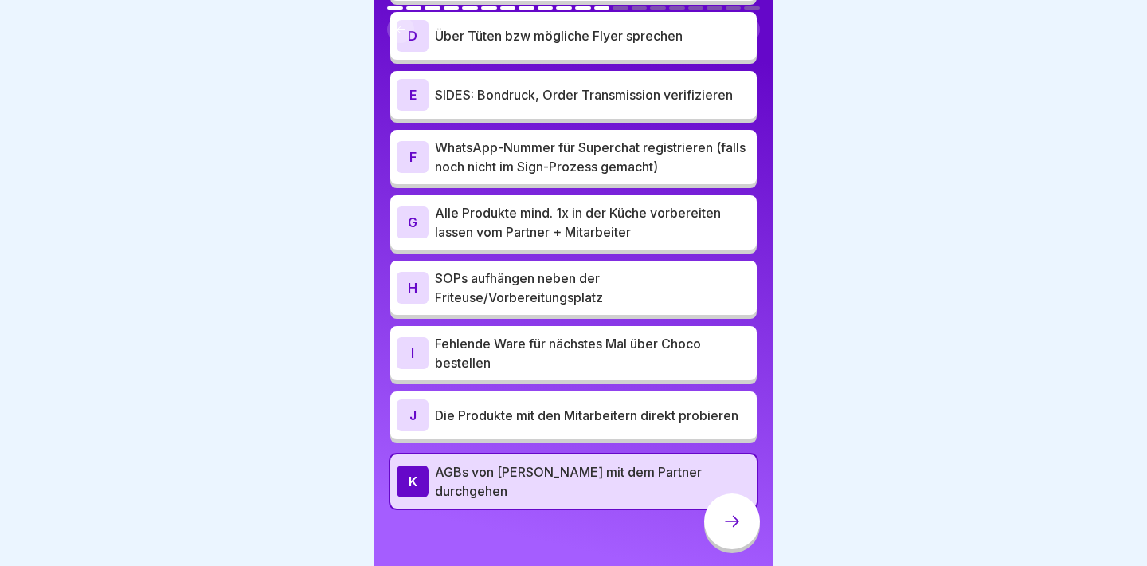
scroll to position [329, 0]
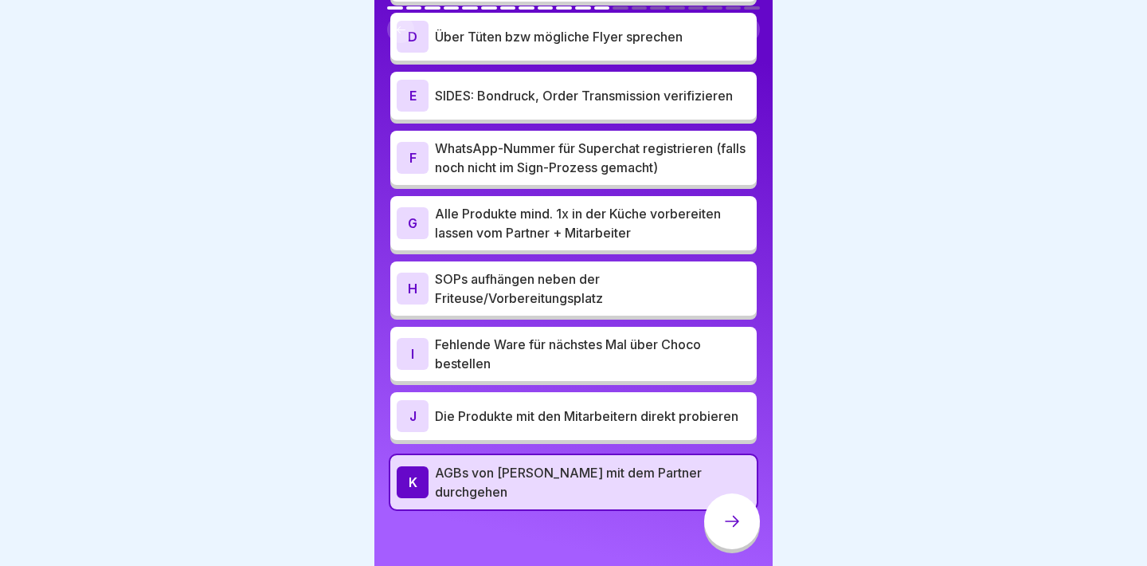
click at [741, 522] on icon at bounding box center [732, 521] width 19 height 19
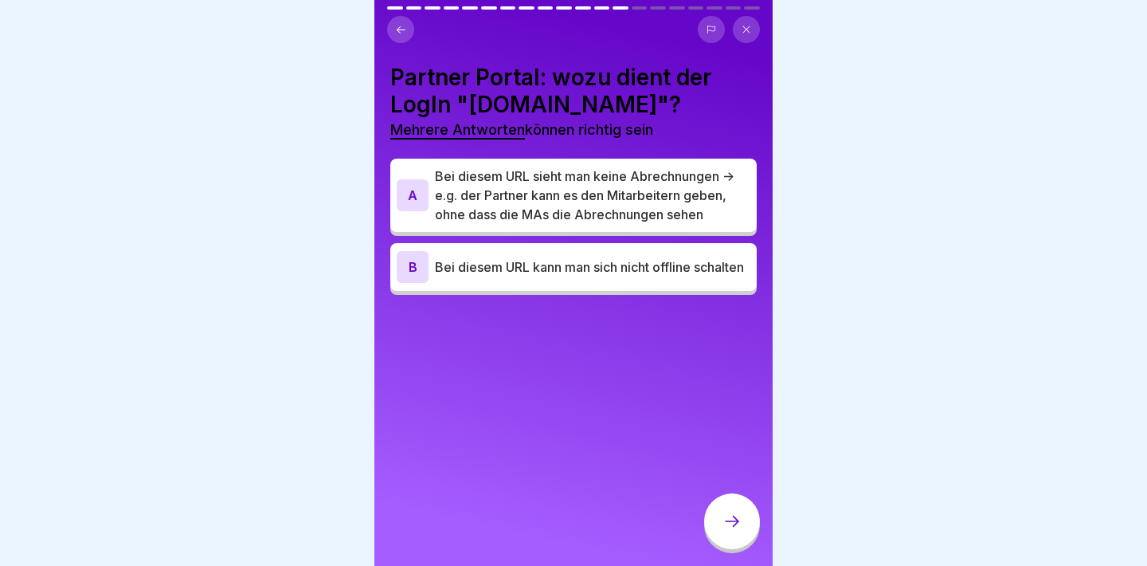
click at [700, 232] on div "A Bei diesem URL sieht man keine Abrechnungen -> e.g. der Partner kann es den M…" at bounding box center [573, 195] width 366 height 73
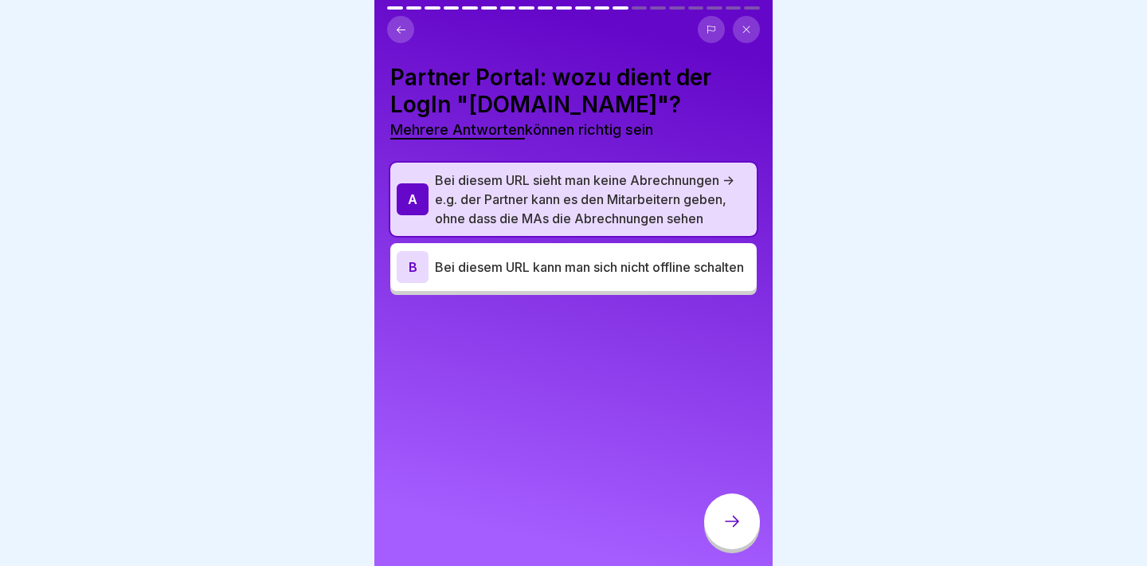
click at [700, 272] on div "B Bei diesem URL kann man sich nicht offline schalten" at bounding box center [573, 267] width 366 height 48
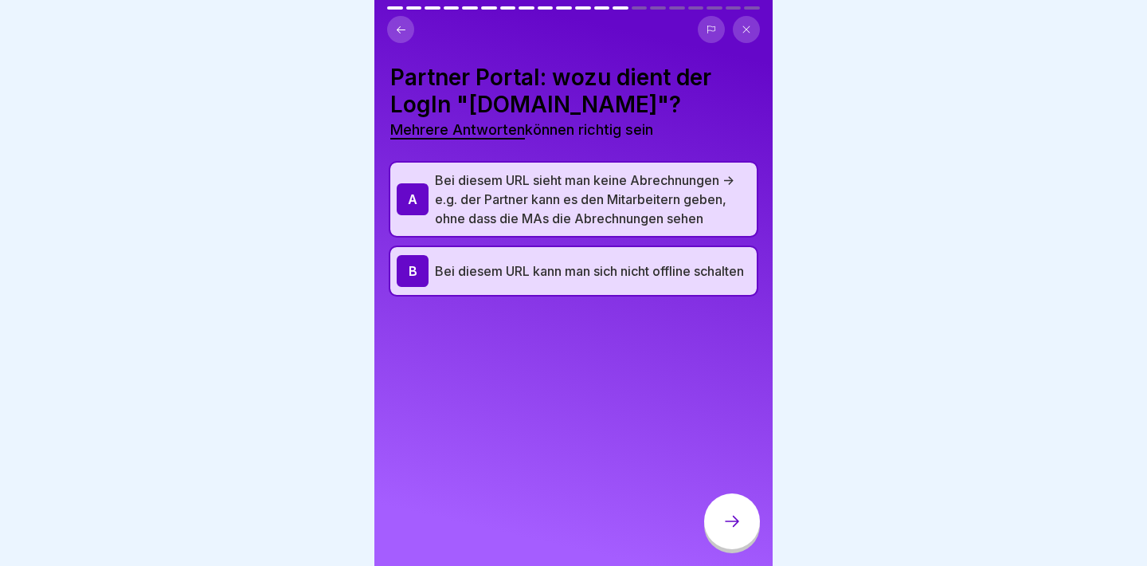
click at [729, 512] on div at bounding box center [732, 521] width 56 height 56
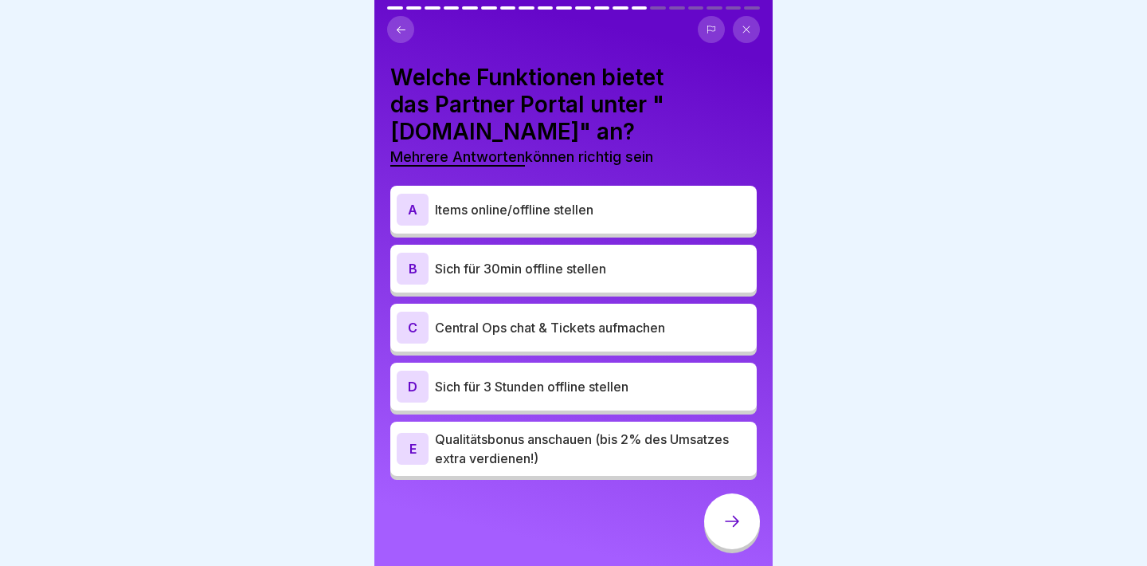
click at [719, 212] on p "Items online/offline stellen" at bounding box center [593, 209] width 316 height 19
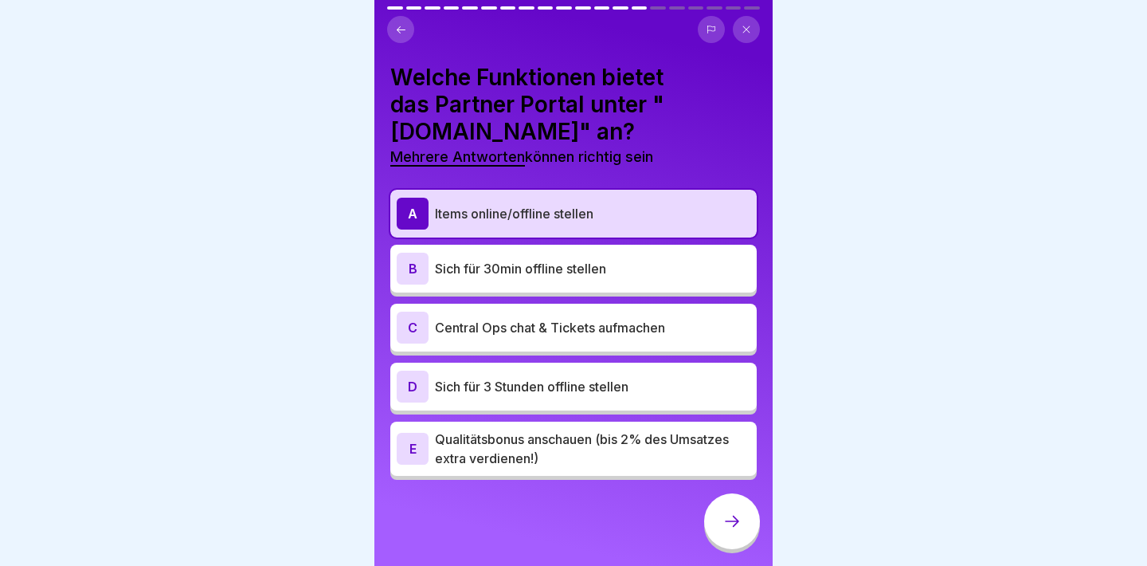
click at [708, 270] on p "Sich für 30min offline stellen" at bounding box center [593, 268] width 316 height 19
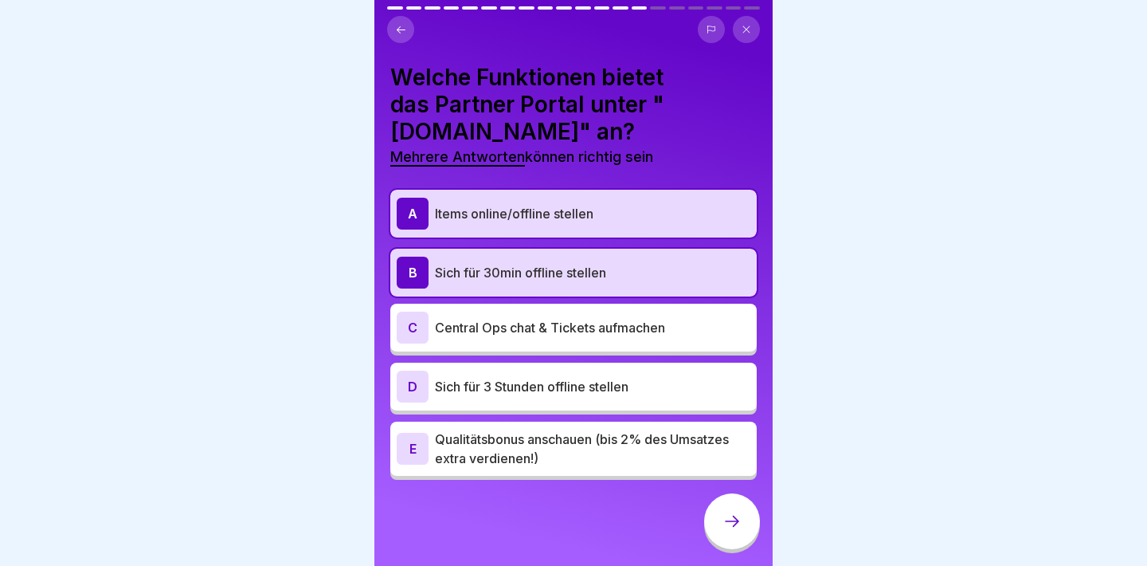
click at [707, 337] on div "C Central Ops chat & Tickets aufmachen" at bounding box center [574, 328] width 354 height 32
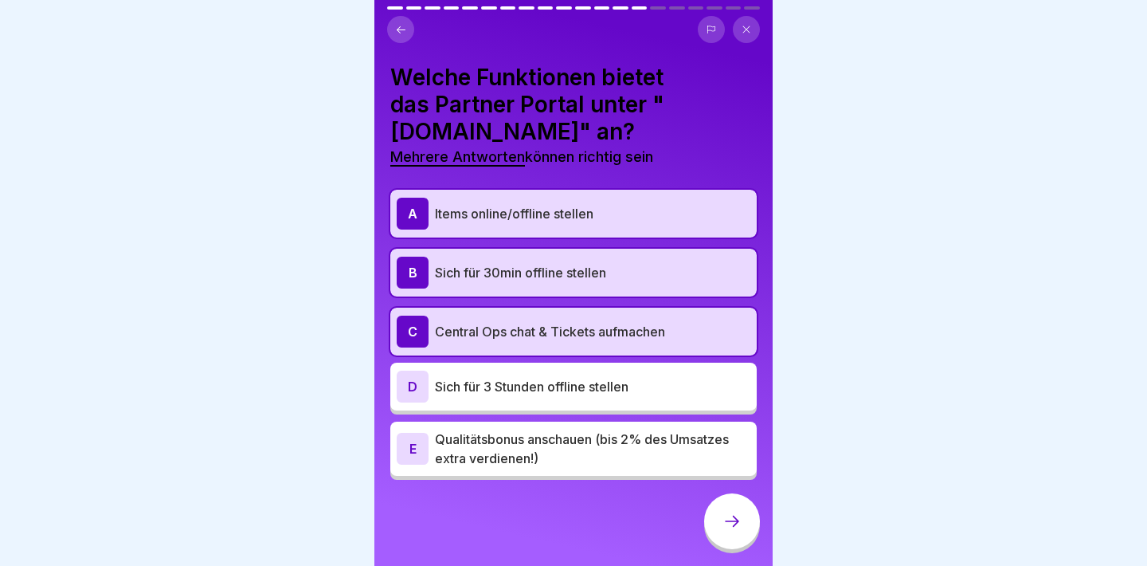
click at [710, 445] on p "Qualitätsbonus anschauen (bis 2% des Umsatzes extra verdienen!)" at bounding box center [593, 448] width 316 height 38
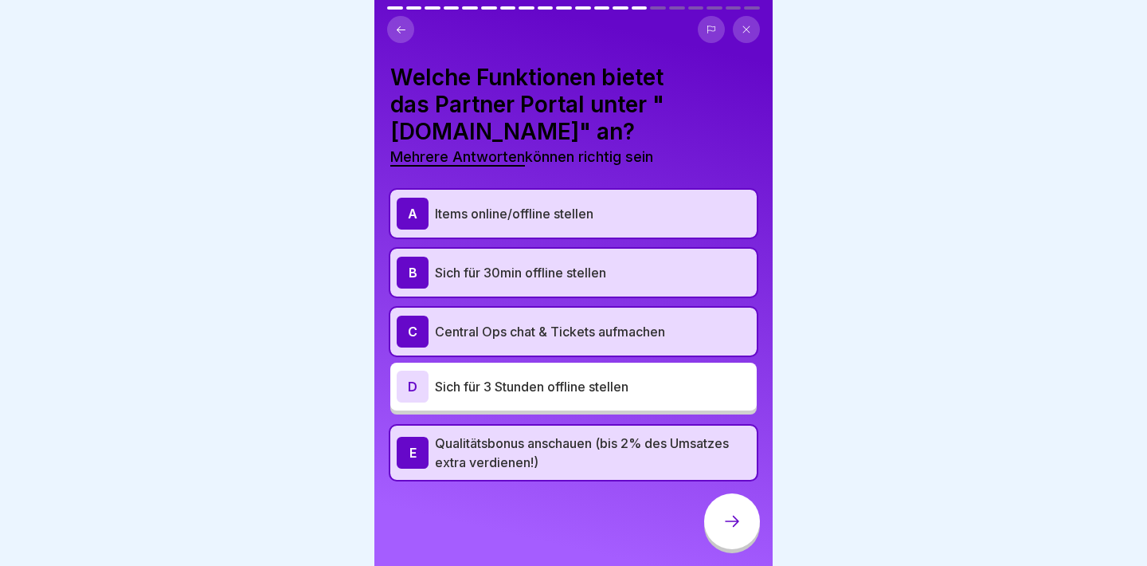
click at [711, 523] on div at bounding box center [732, 521] width 56 height 56
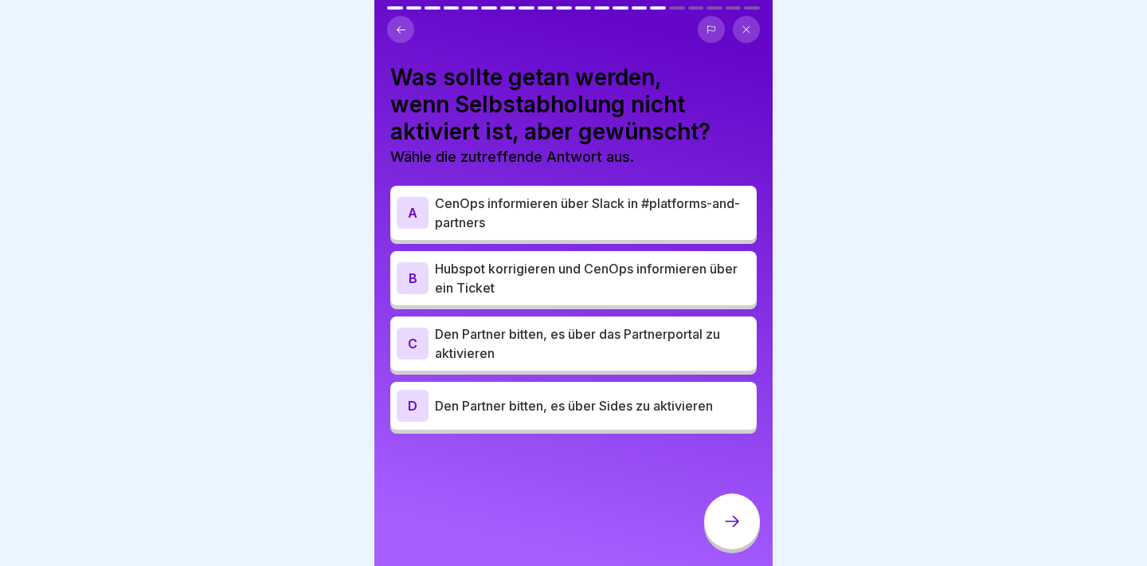
click at [706, 283] on p "Hubspot korrigieren und CenOps informieren über ein Ticket" at bounding box center [593, 278] width 316 height 38
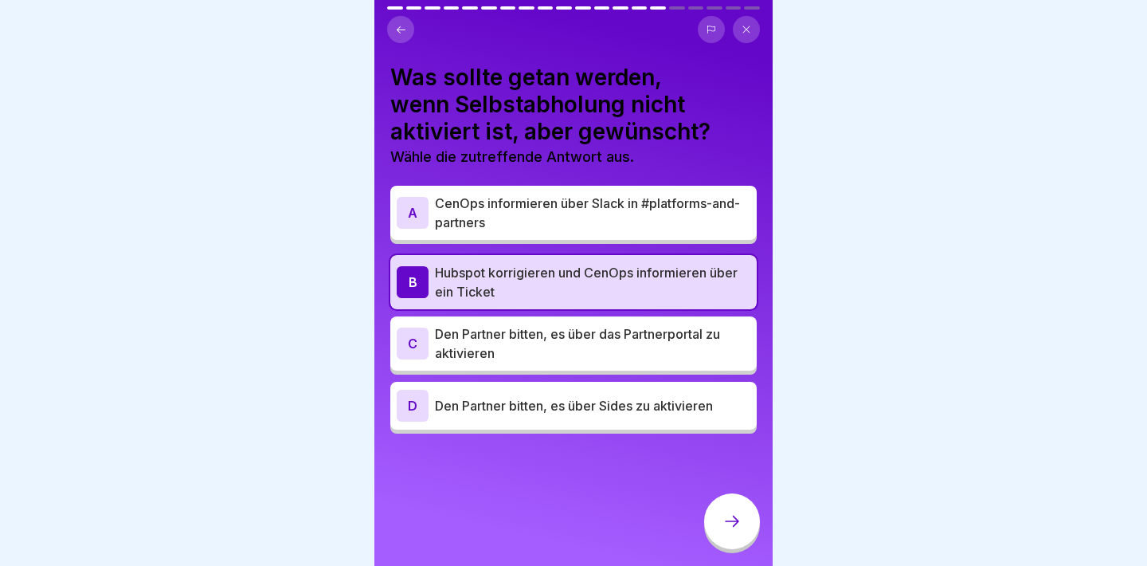
click at [700, 341] on p "Den Partner bitten, es über das Partnerportal zu aktivieren" at bounding box center [593, 343] width 316 height 38
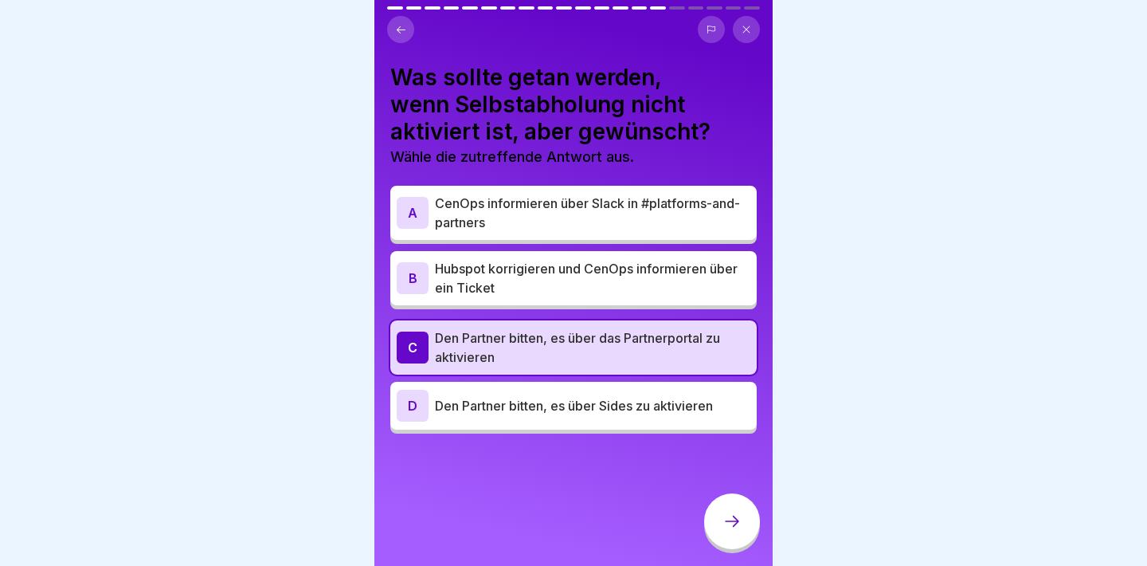
click at [700, 299] on div "B Hubspot korrigieren und CenOps informieren über ein Ticket" at bounding box center [573, 278] width 366 height 54
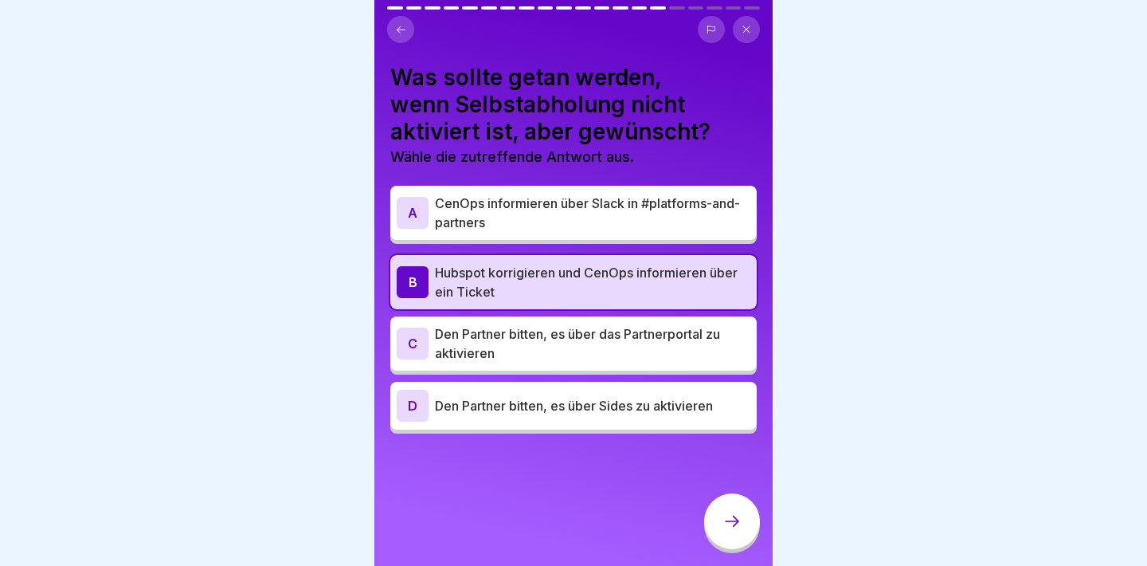
click at [731, 482] on div "Was sollte getan werden, wenn Selbstabholung nicht aktiviert ist, aber gewünsch…" at bounding box center [573, 283] width 398 height 566
click at [731, 514] on icon at bounding box center [732, 521] width 19 height 19
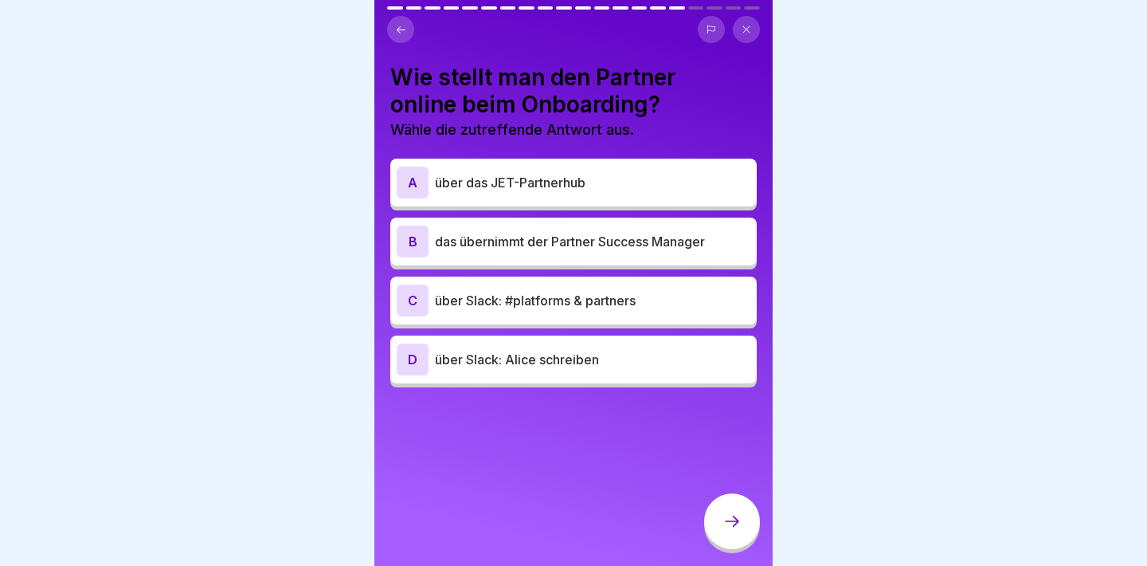
click at [464, 228] on div "B das übernimmt der Partner Success Manager" at bounding box center [574, 241] width 354 height 32
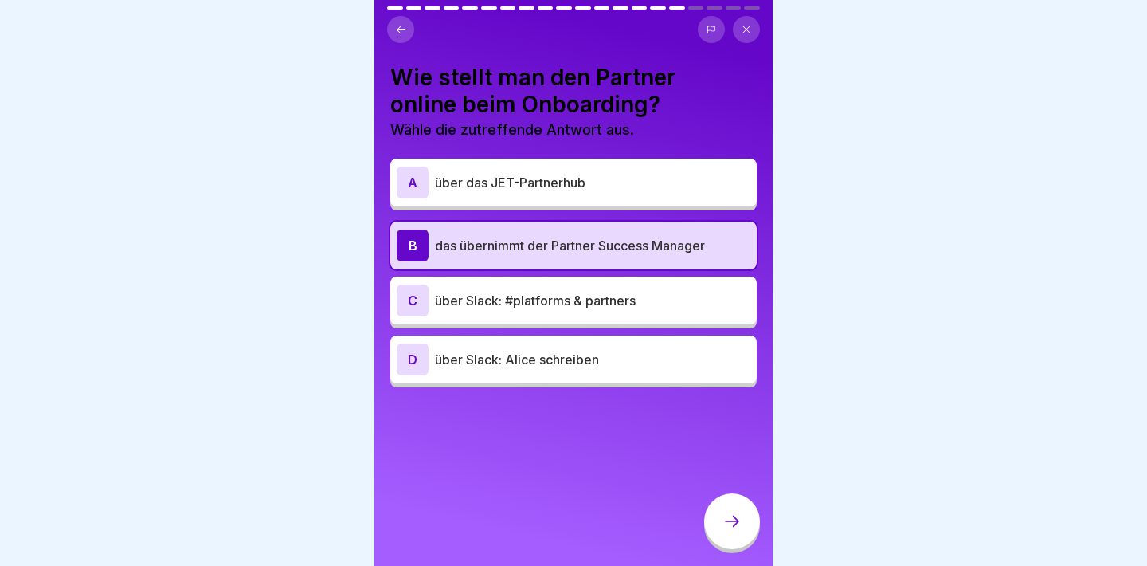
click at [721, 511] on div at bounding box center [732, 521] width 56 height 56
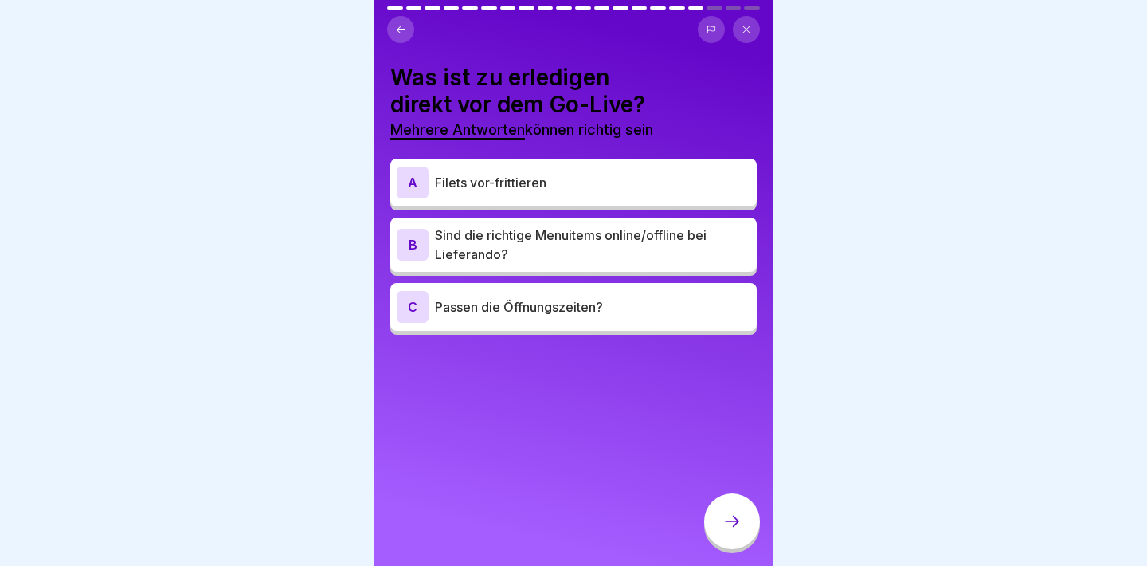
click at [652, 266] on div "B Sind die richtige Menuitems online/offline bei Lieferando?" at bounding box center [573, 245] width 366 height 54
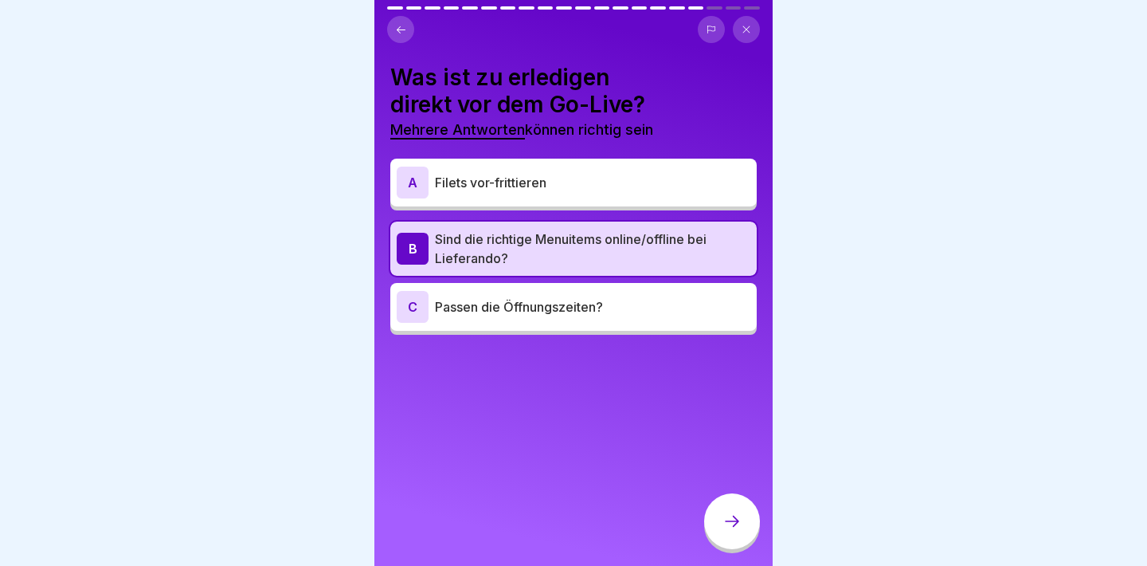
click at [652, 308] on p "Passen die Öffnungszeiten?" at bounding box center [593, 306] width 316 height 19
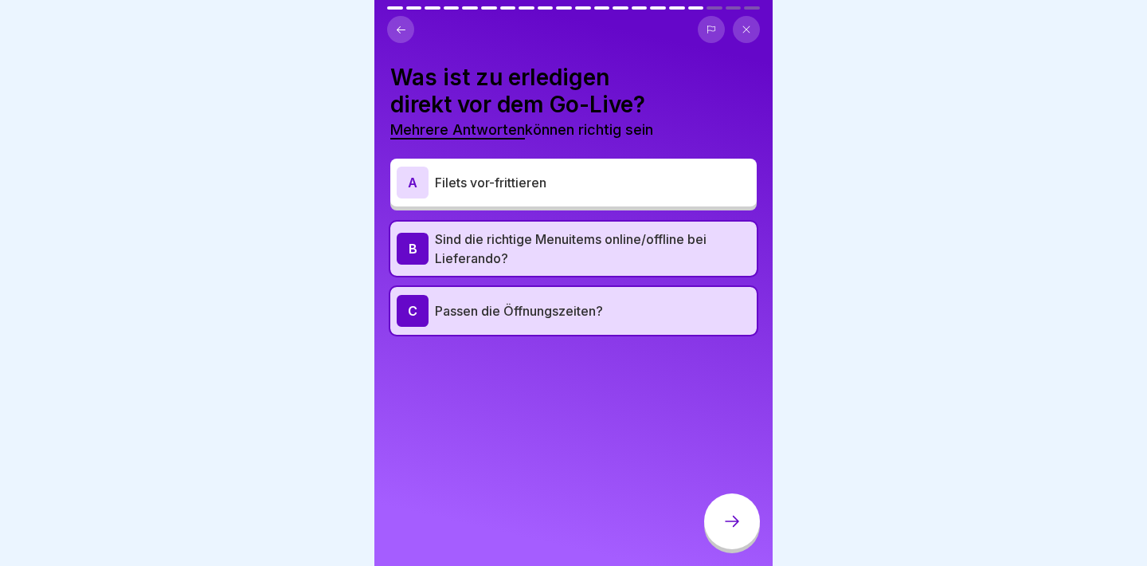
click at [731, 476] on div "Was ist zu erledigen direkt vor dem Go-Live? Mehrere Antworten können richtig s…" at bounding box center [573, 283] width 398 height 566
click at [727, 519] on icon at bounding box center [732, 521] width 19 height 19
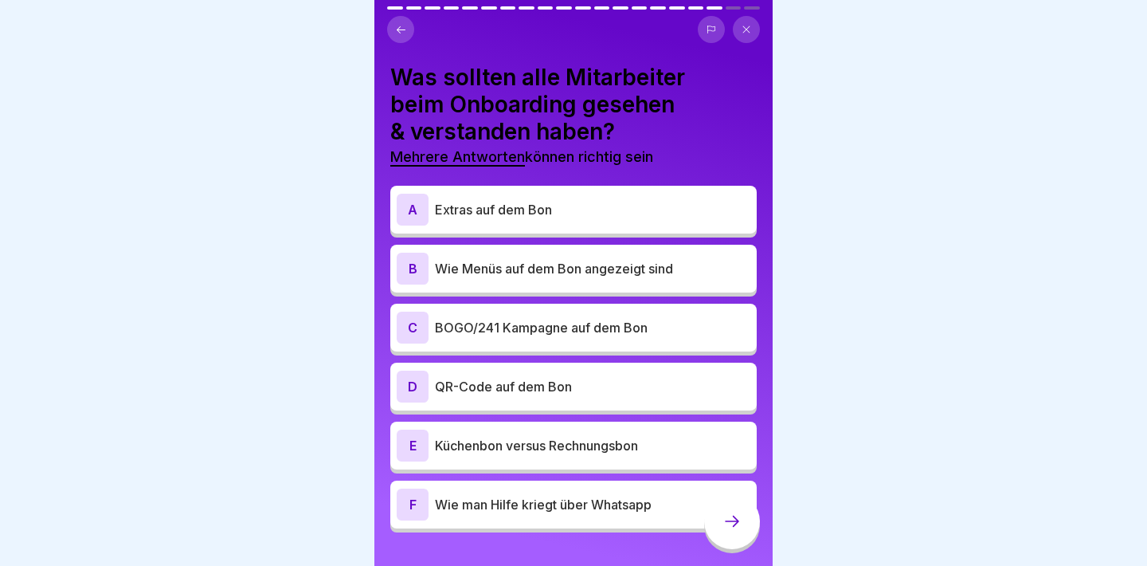
click at [712, 218] on p "Extras auf dem Bon" at bounding box center [593, 209] width 316 height 19
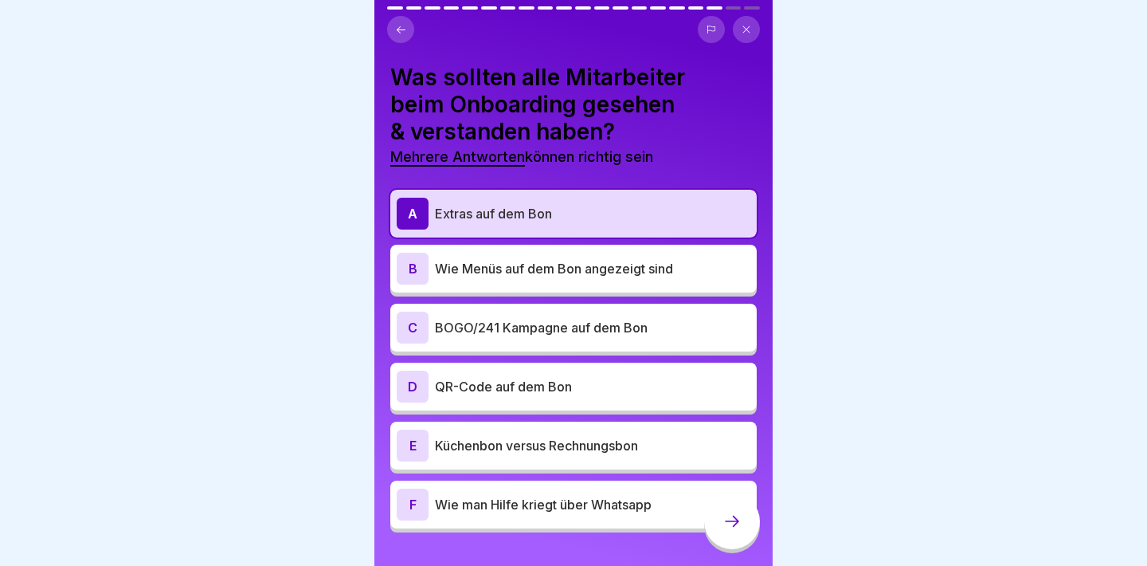
click at [704, 260] on p "Wie Menüs auf dem Bon angezeigt sind" at bounding box center [593, 268] width 316 height 19
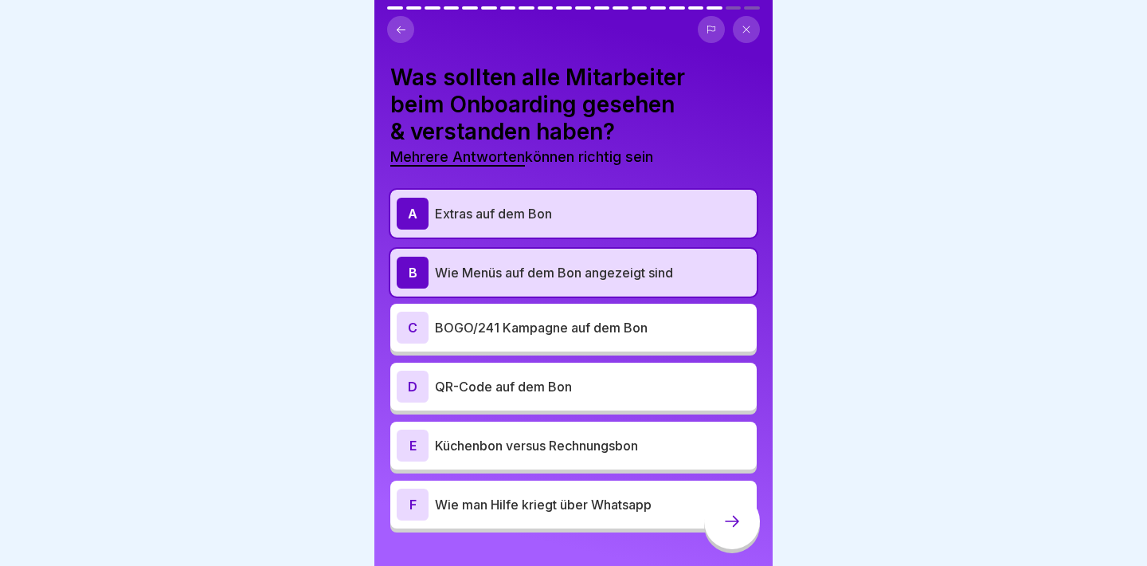
click at [666, 447] on p "Küchenbon versus Rechnungsbon" at bounding box center [593, 445] width 316 height 19
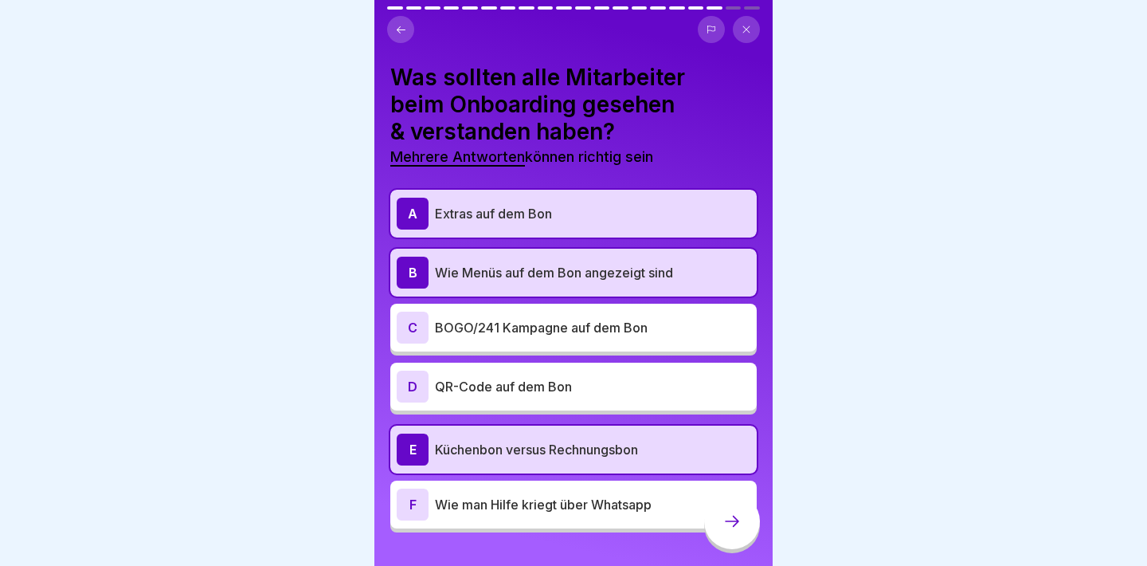
click at [731, 533] on div at bounding box center [732, 521] width 56 height 56
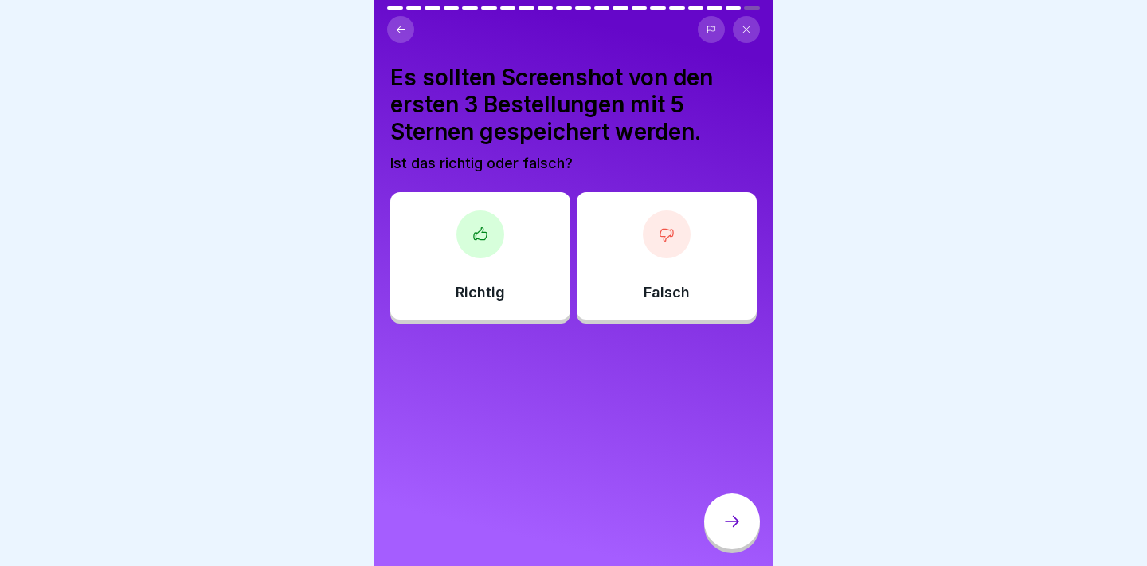
click at [483, 280] on div "Richtig" at bounding box center [480, 255] width 180 height 127
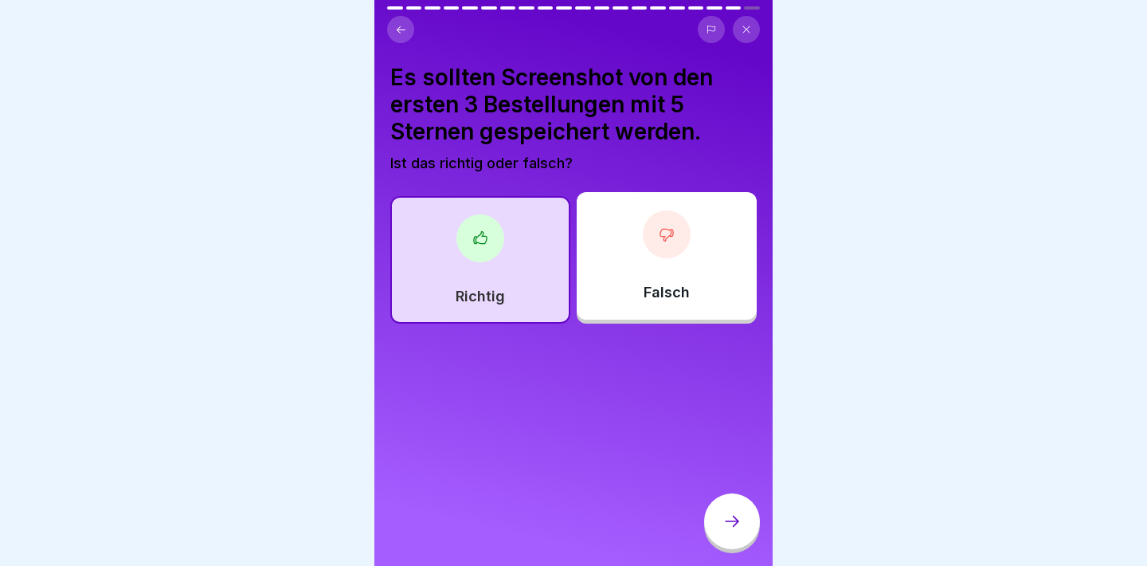
click at [724, 508] on div at bounding box center [732, 521] width 56 height 56
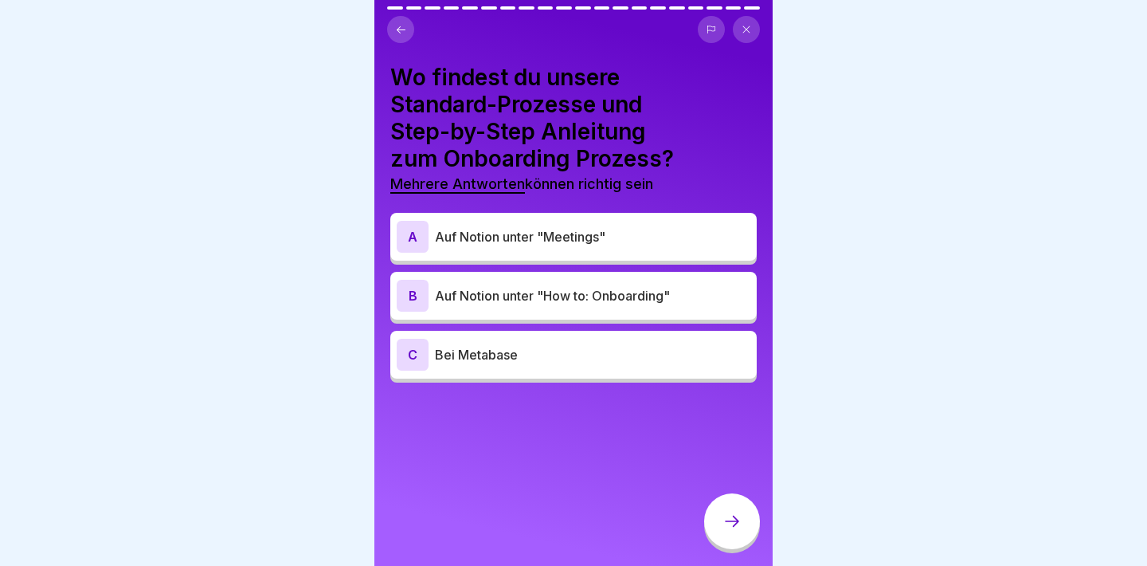
click at [692, 286] on p "Auf Notion unter "How to: Onboarding"" at bounding box center [593, 295] width 316 height 19
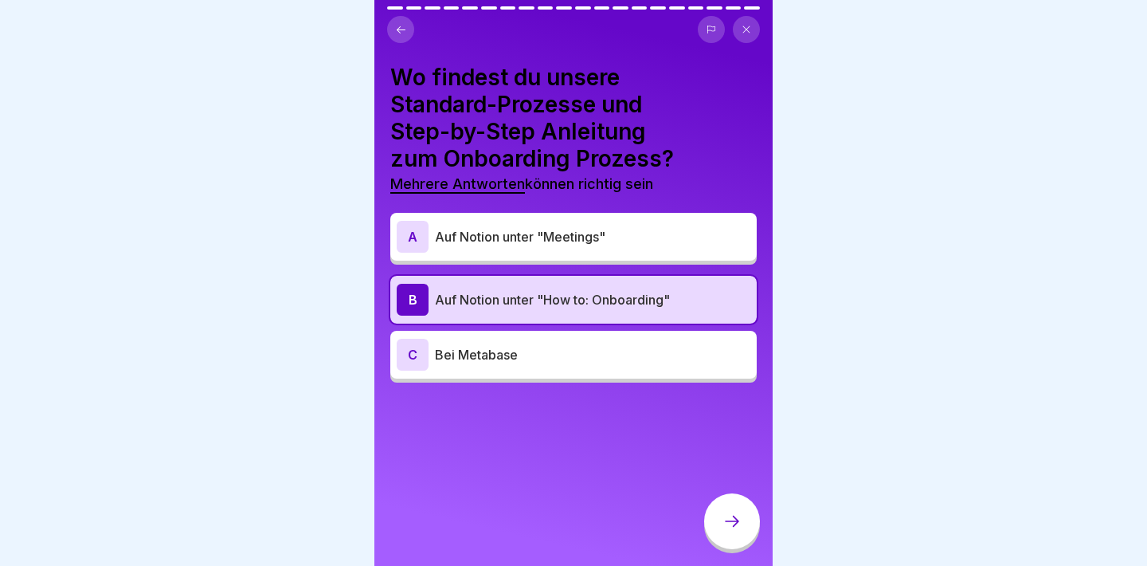
click at [737, 519] on icon at bounding box center [732, 521] width 19 height 19
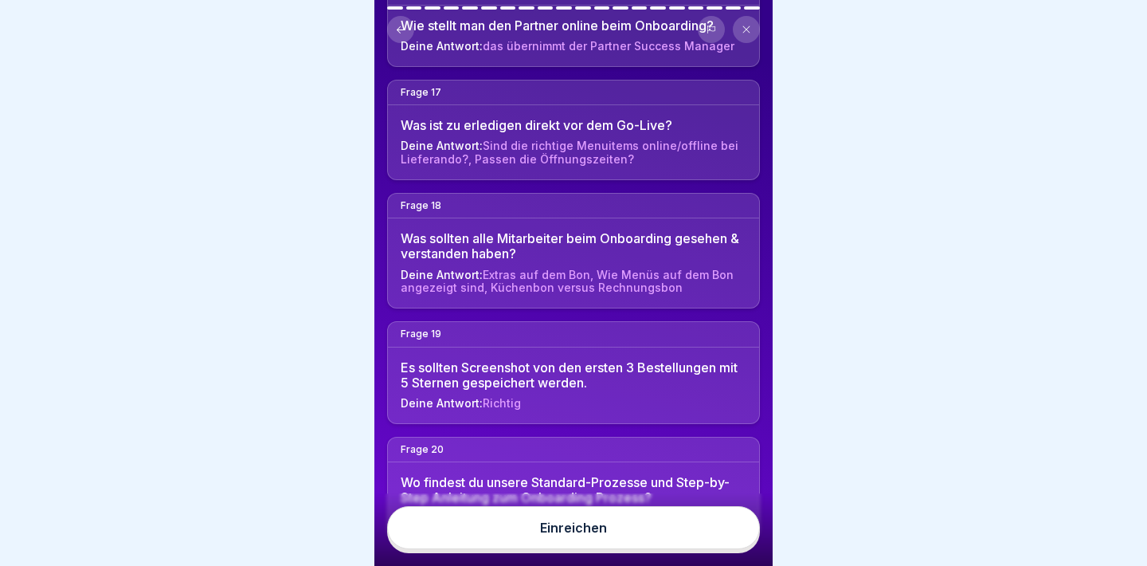
scroll to position [2286, 0]
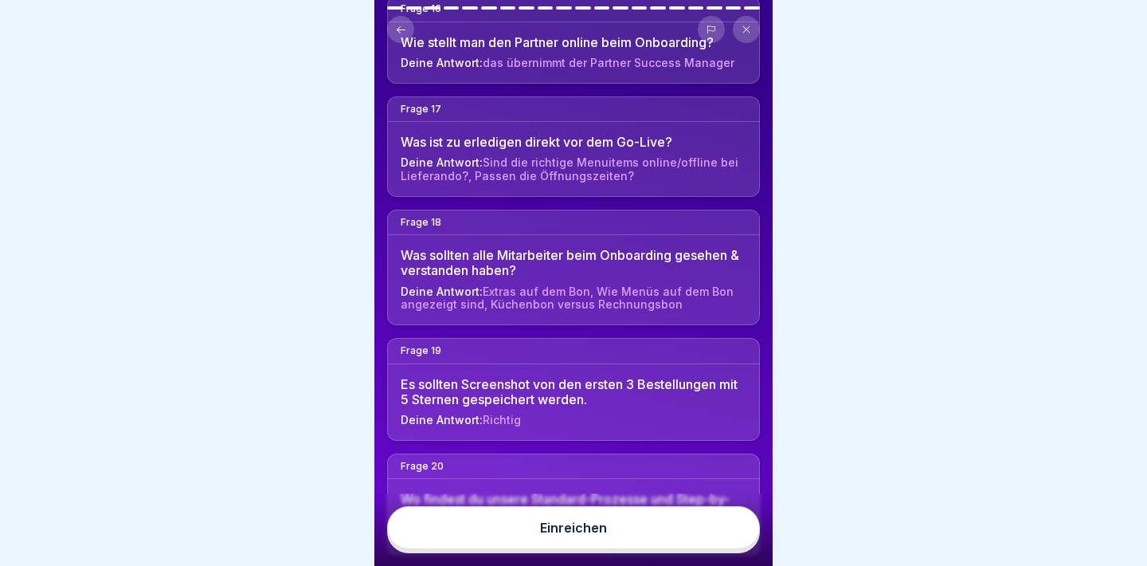
click at [666, 509] on button "Einreichen" at bounding box center [573, 527] width 373 height 43
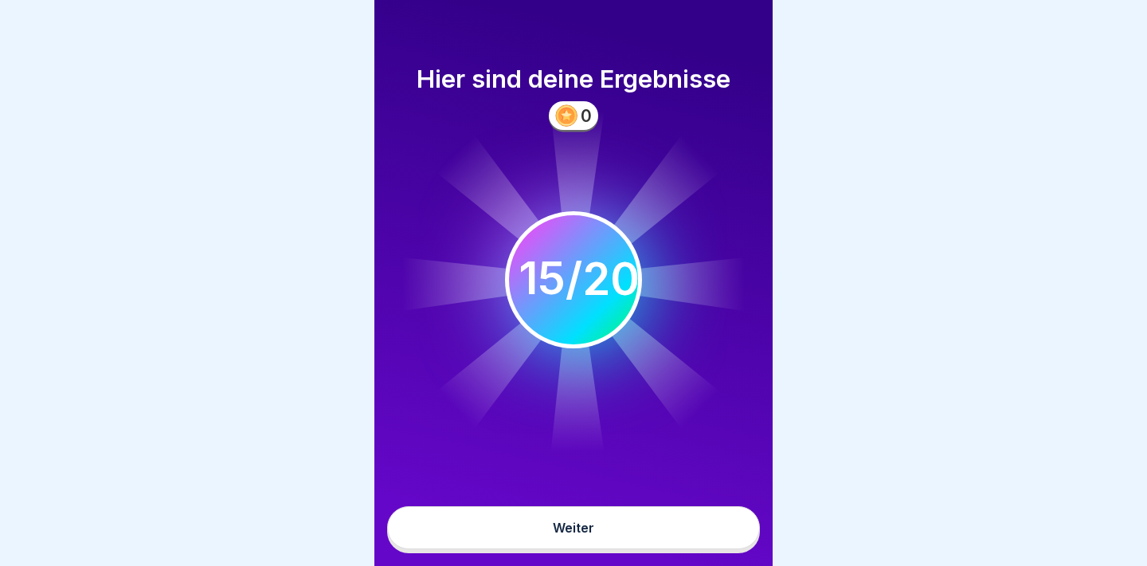
click at [662, 525] on button "Weiter" at bounding box center [573, 527] width 373 height 43
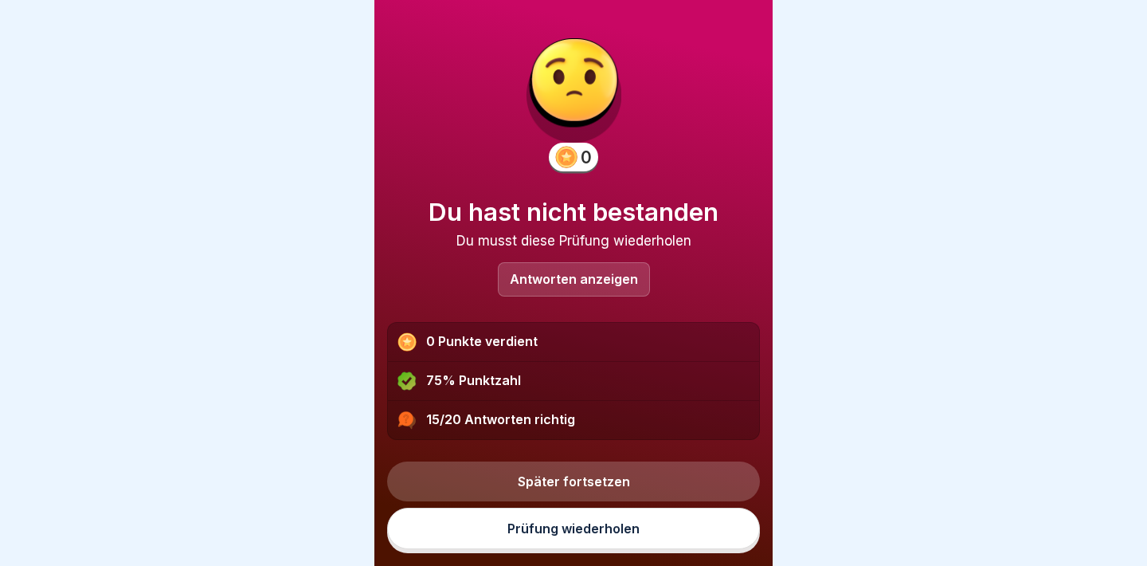
click at [618, 272] on p "Antworten anzeigen" at bounding box center [574, 279] width 128 height 14
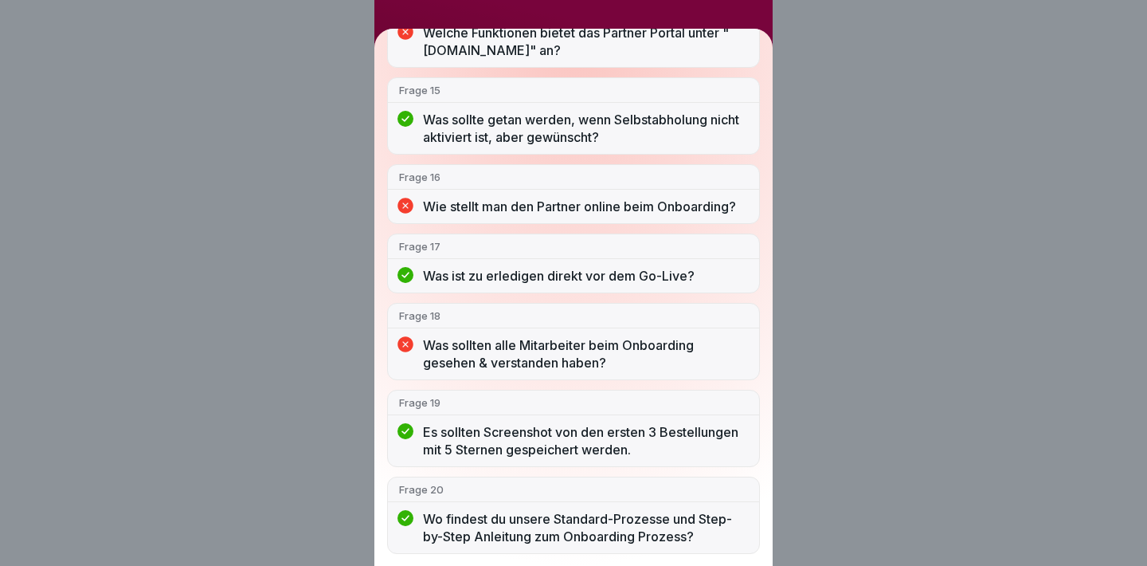
scroll to position [1398, 0]
click at [512, 178] on p "Frage 16" at bounding box center [573, 177] width 349 height 14
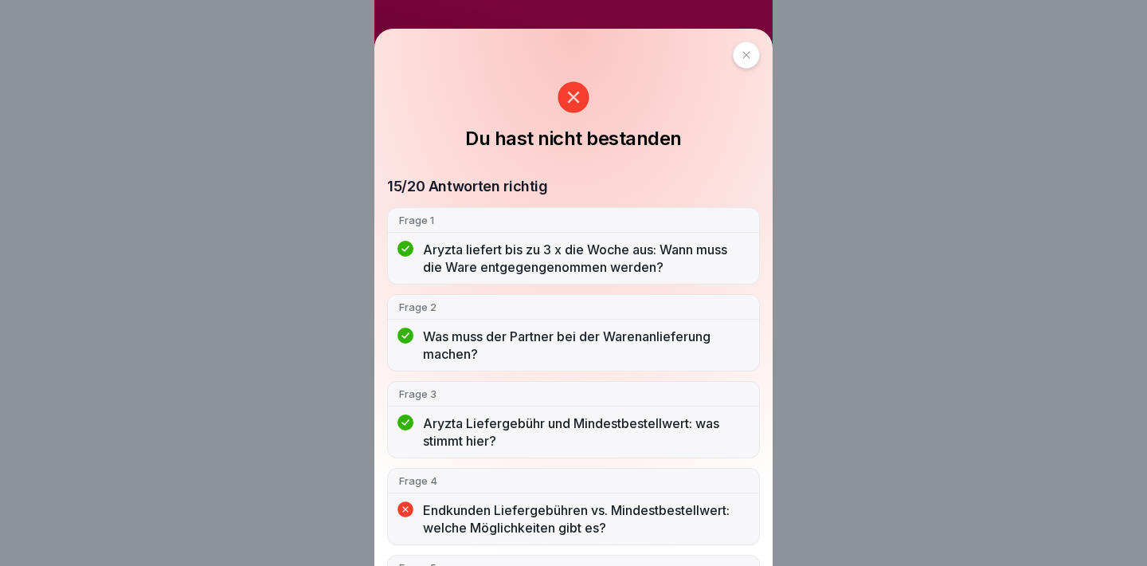
scroll to position [0, 0]
click at [401, 70] on div "Du hast nicht bestanden 15/20 Antworten richtig Frage 1 Aryzta liefert bis zu 3…" at bounding box center [573, 298] width 398 height 538
click at [733, 61] on div at bounding box center [746, 54] width 27 height 27
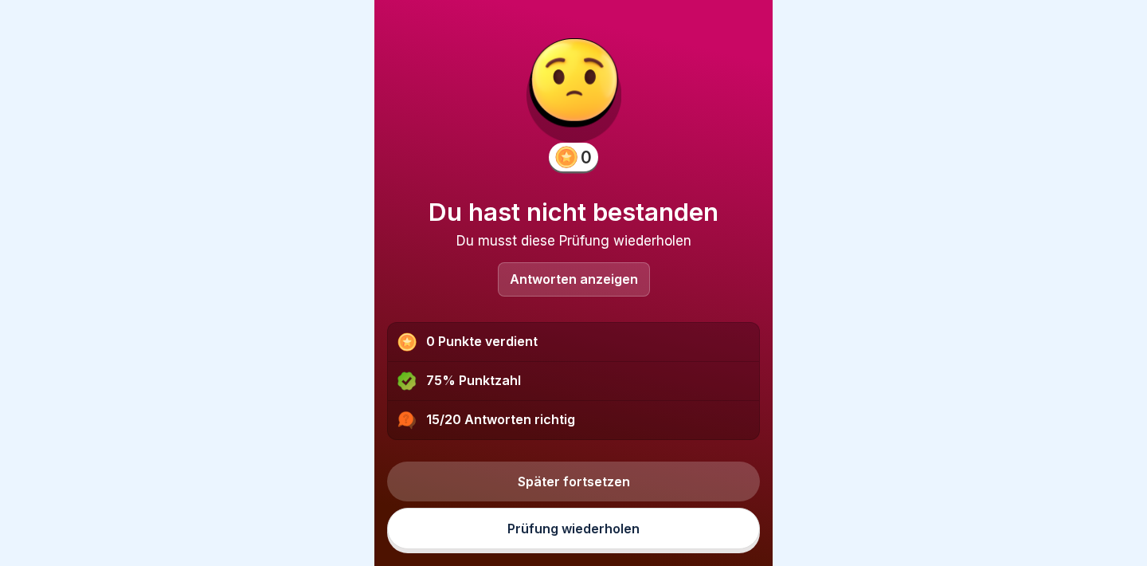
click at [516, 534] on link "Prüfung wiederholen" at bounding box center [573, 528] width 373 height 41
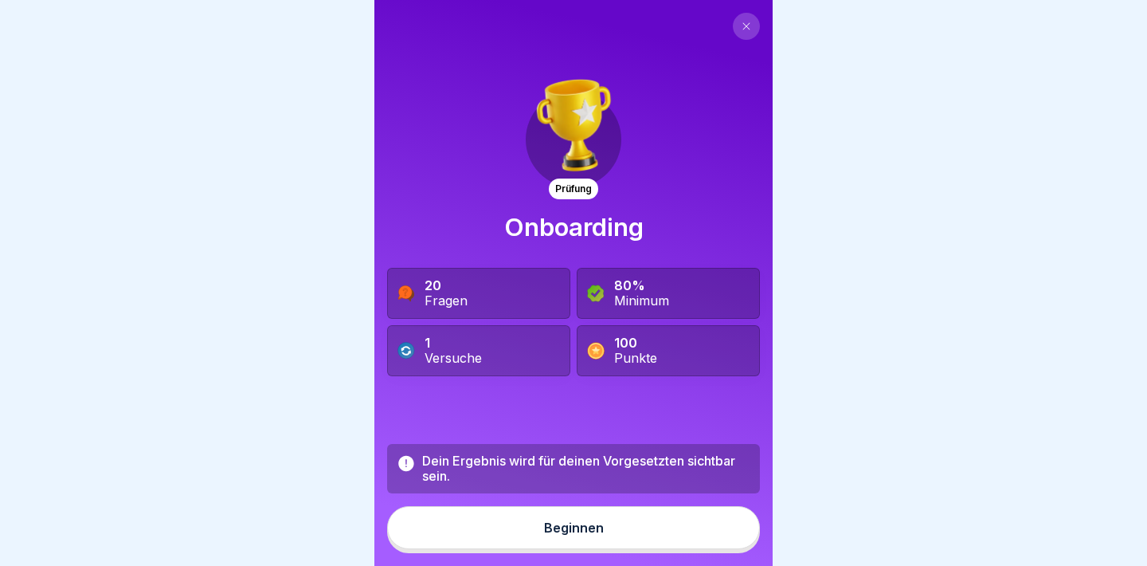
click at [516, 534] on button "Beginnen" at bounding box center [573, 527] width 373 height 43
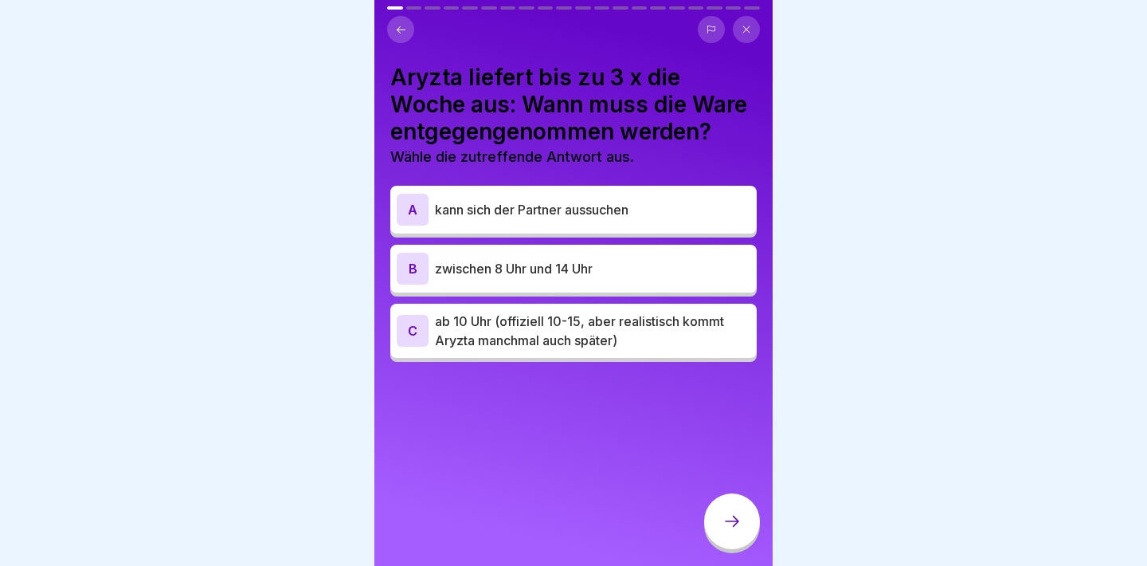
click at [565, 323] on p "ab 10 Uhr (offiziell 10-15, aber realistisch kommt Aryzta manchmal auch später)" at bounding box center [593, 331] width 316 height 38
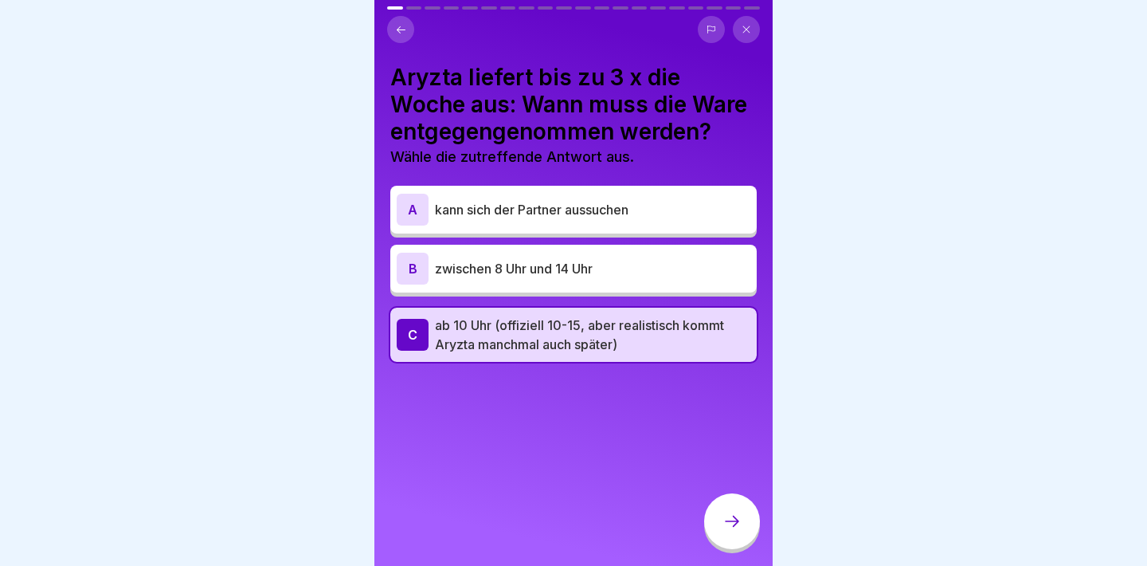
click at [715, 502] on div at bounding box center [732, 521] width 56 height 56
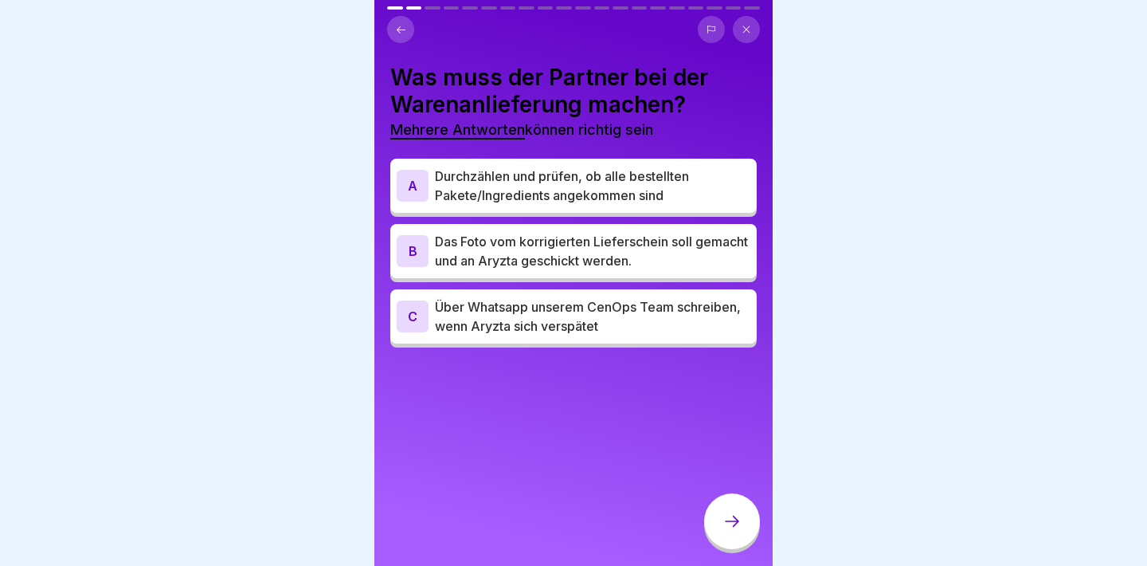
click at [668, 252] on p "Das Foto vom korrigierten Lieferschein soll gemacht und an Aryzta geschickt wer…" at bounding box center [593, 251] width 316 height 38
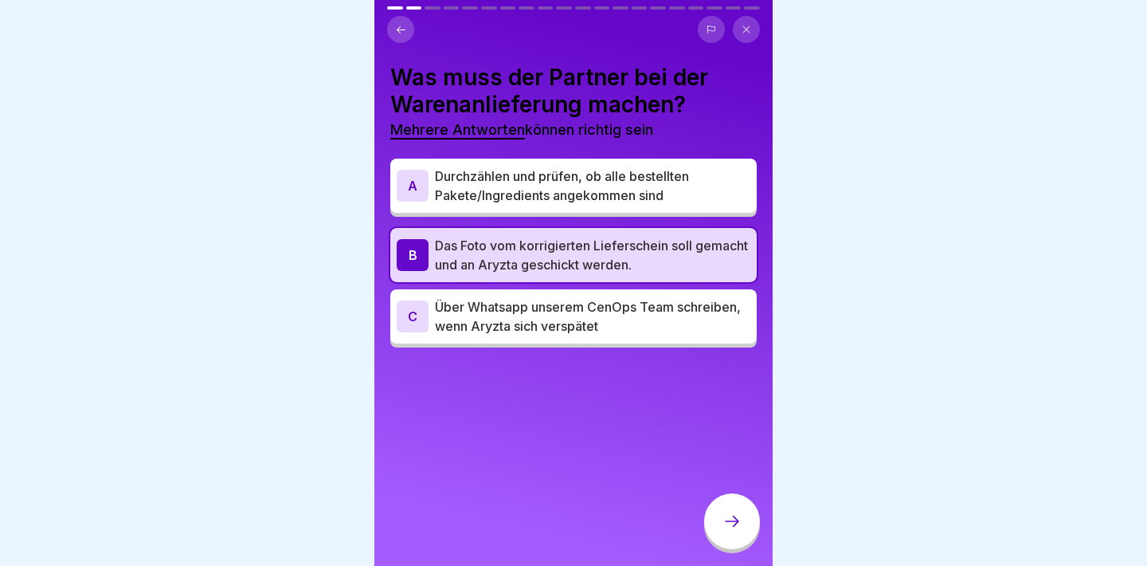
click at [663, 178] on p "Durchzählen und prüfen, ob alle bestellten Pakete/Ingredients angekommen sind" at bounding box center [593, 186] width 316 height 38
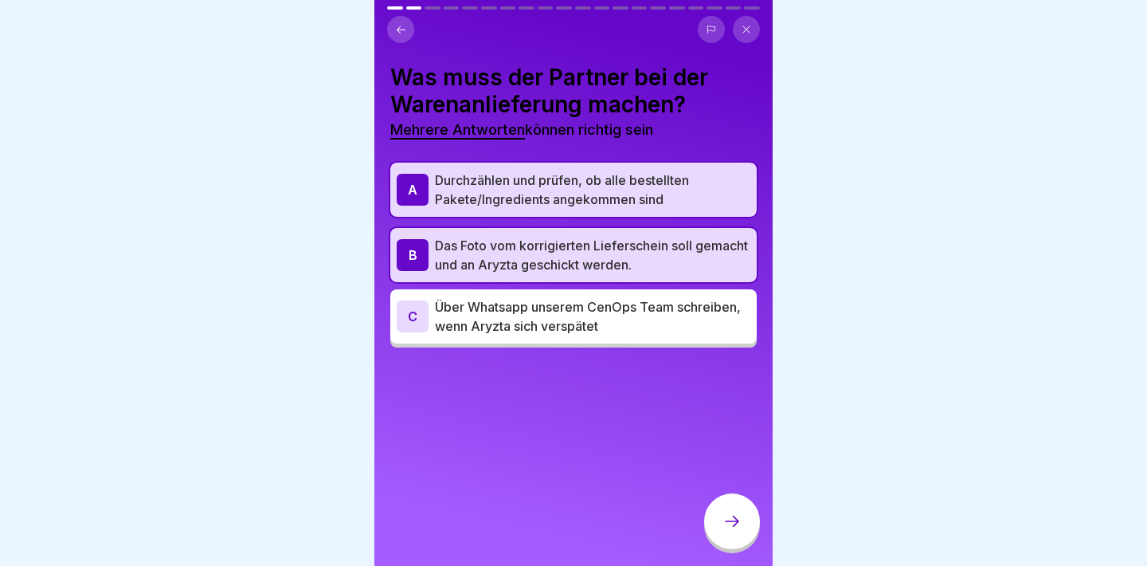
click at [741, 498] on div at bounding box center [732, 521] width 56 height 56
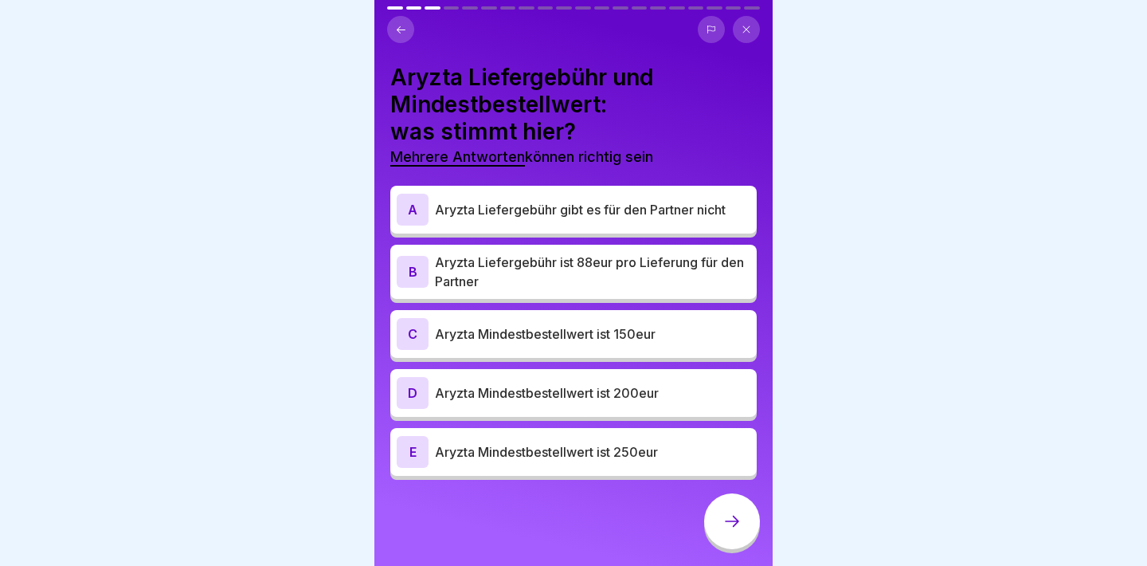
click at [705, 210] on p "Aryzta Liefergebühr gibt es für den Partner nicht" at bounding box center [593, 209] width 316 height 19
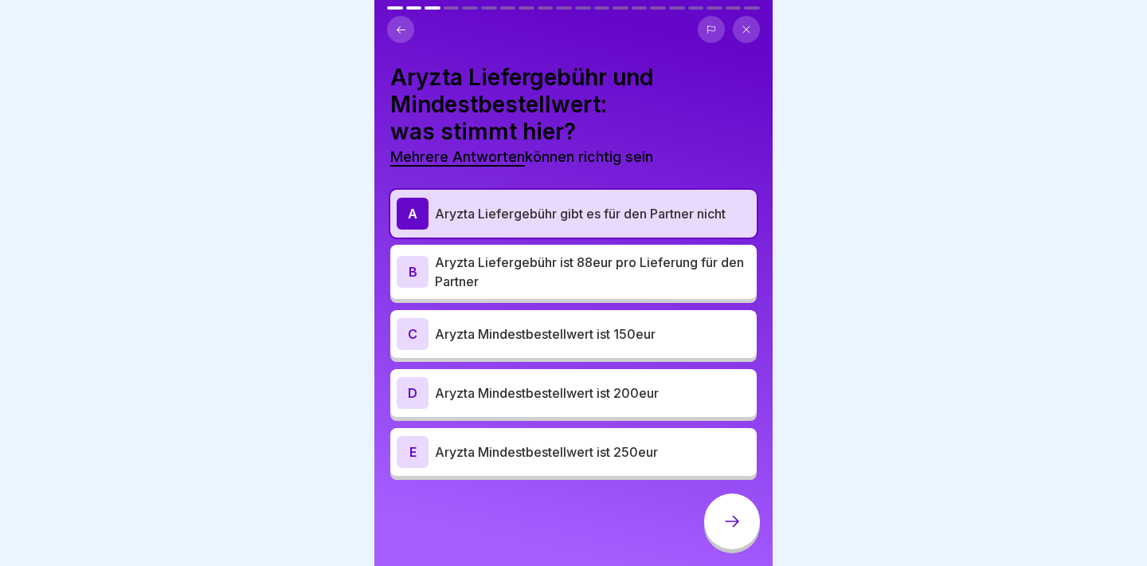
click at [653, 449] on p "Aryzta Mindestbestellwert ist 250eur" at bounding box center [593, 451] width 316 height 19
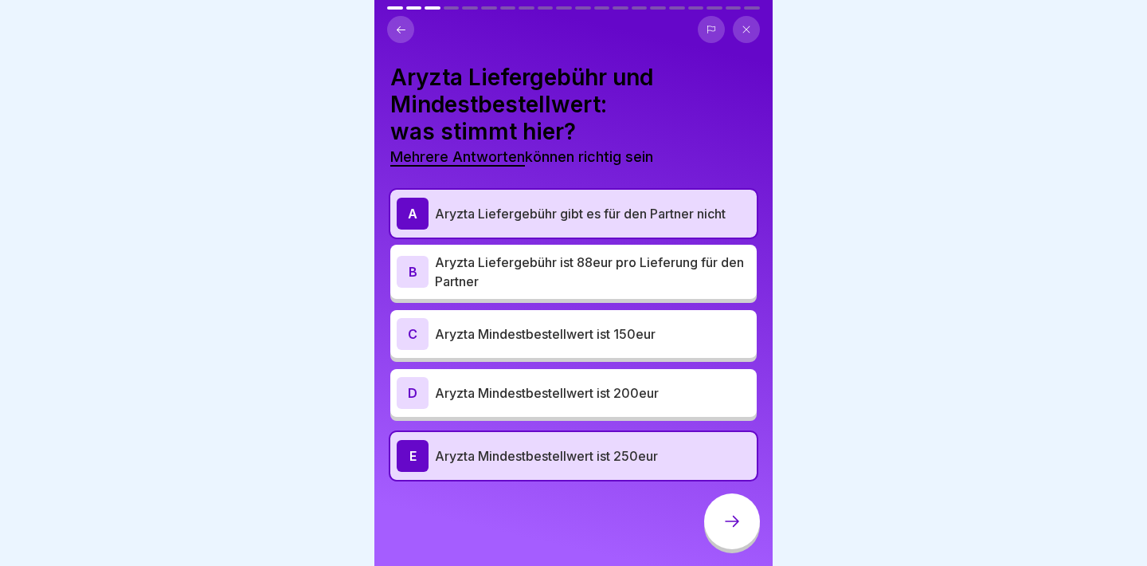
click at [720, 529] on div at bounding box center [732, 521] width 56 height 56
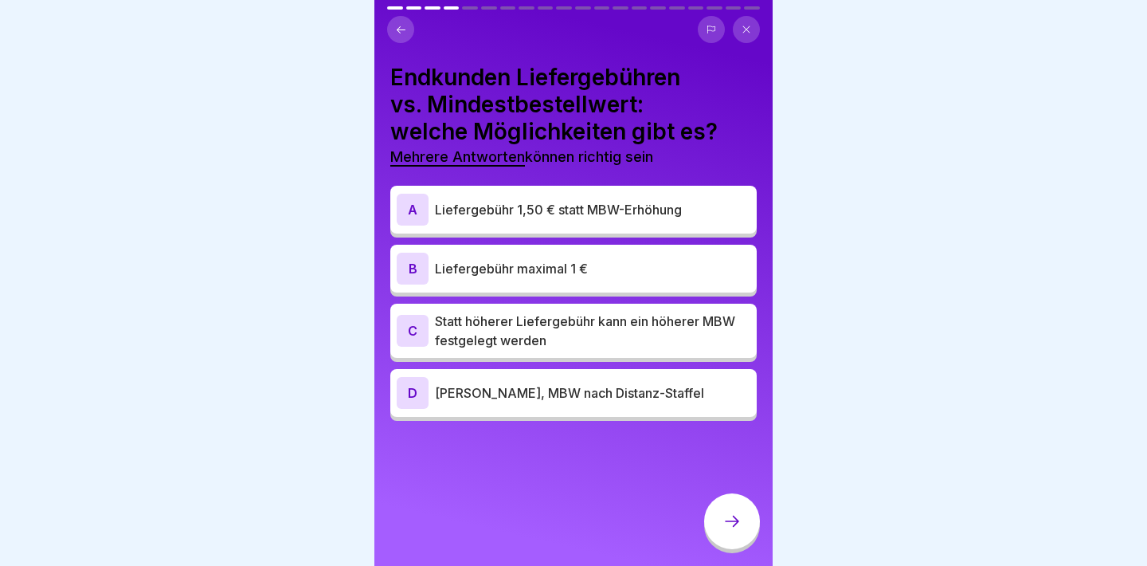
click at [676, 332] on p "Statt höherer Liefergebühr kann ein höherer MBW festgelegt werden" at bounding box center [593, 331] width 316 height 38
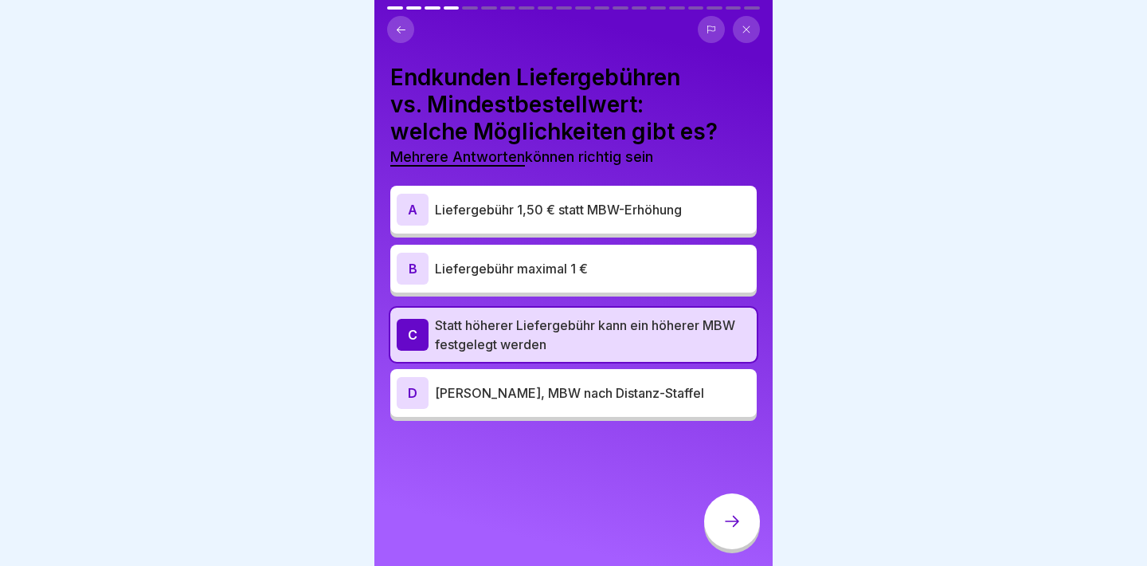
click at [672, 386] on p "[PERSON_NAME], MBW nach Distanz-Staffel" at bounding box center [593, 392] width 316 height 19
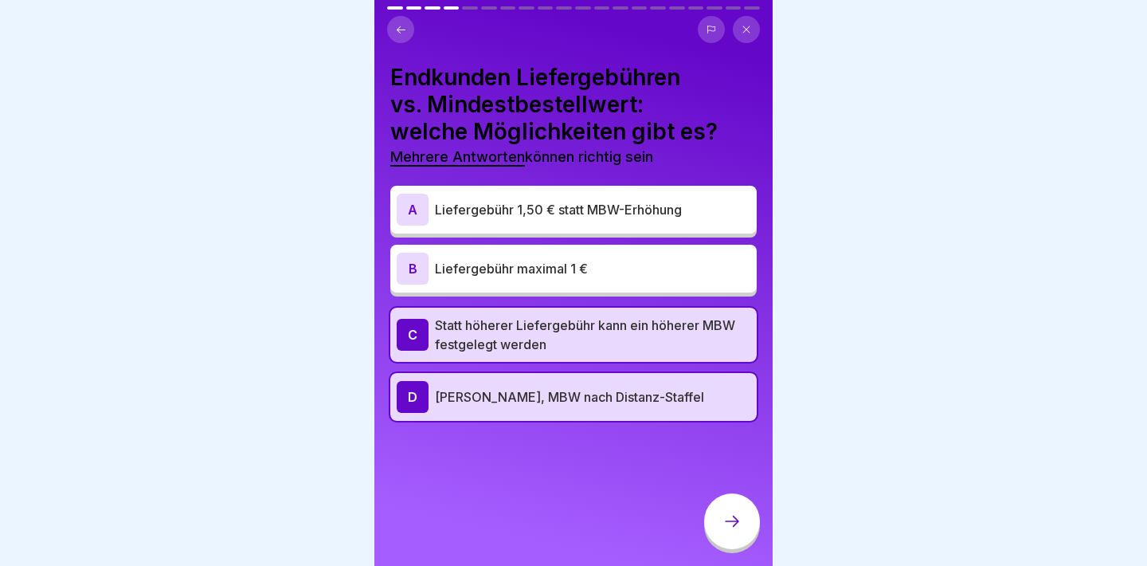
click at [709, 278] on div "B Liefergebühr maximal 1 €" at bounding box center [574, 269] width 354 height 32
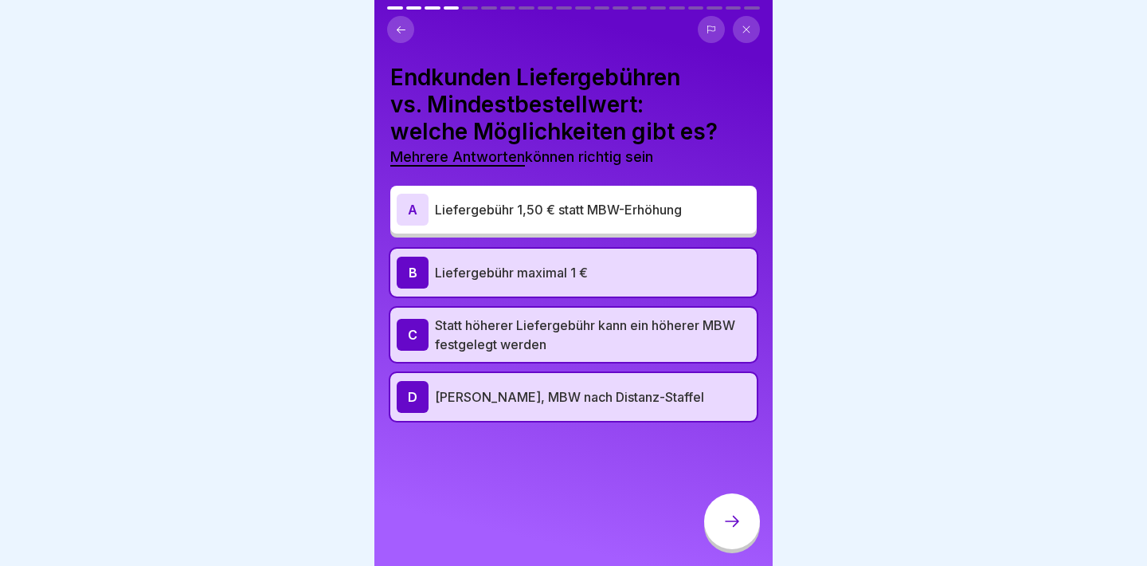
click at [733, 508] on div at bounding box center [732, 521] width 56 height 56
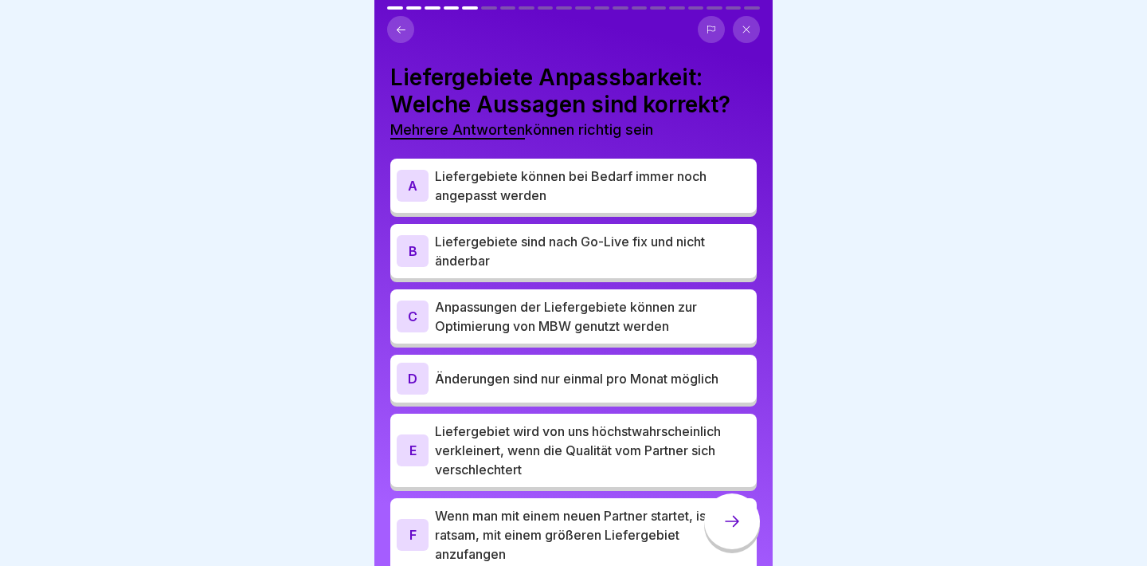
click at [668, 197] on p "Liefergebiete können bei Bedarf immer noch angepasst werden" at bounding box center [593, 186] width 316 height 38
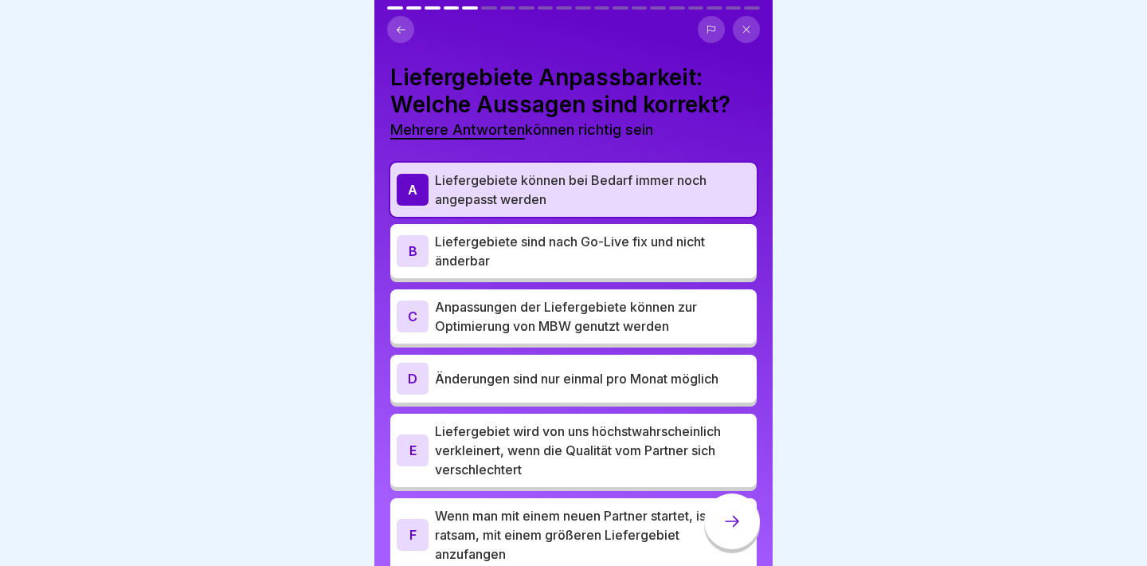
click at [661, 322] on p "Anpassungen der Liefergebiete können zur Optimierung von MBW genutzt werden" at bounding box center [593, 316] width 316 height 38
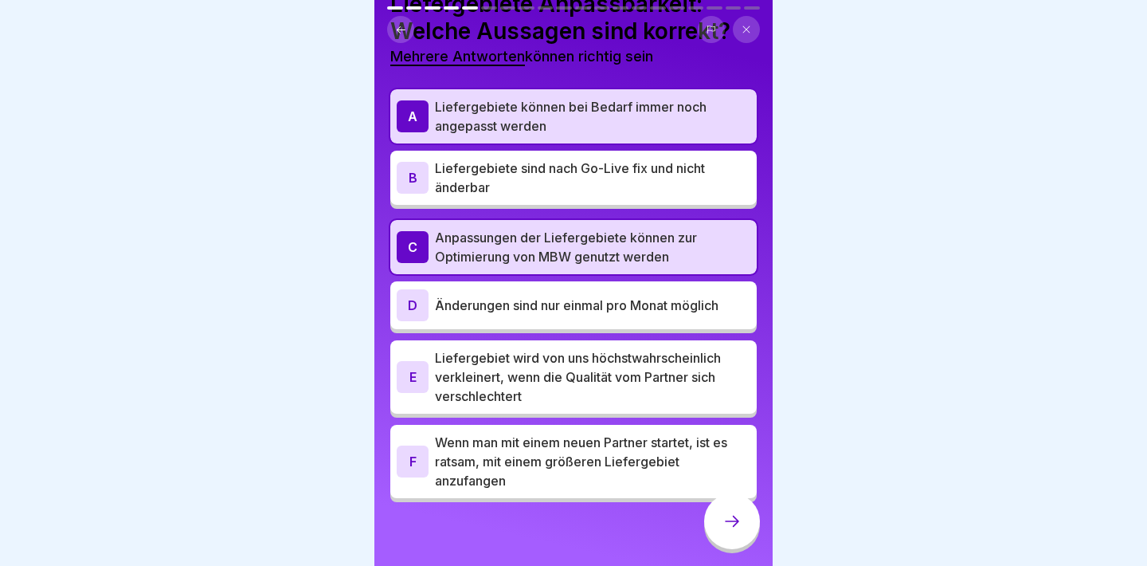
scroll to position [73, 0]
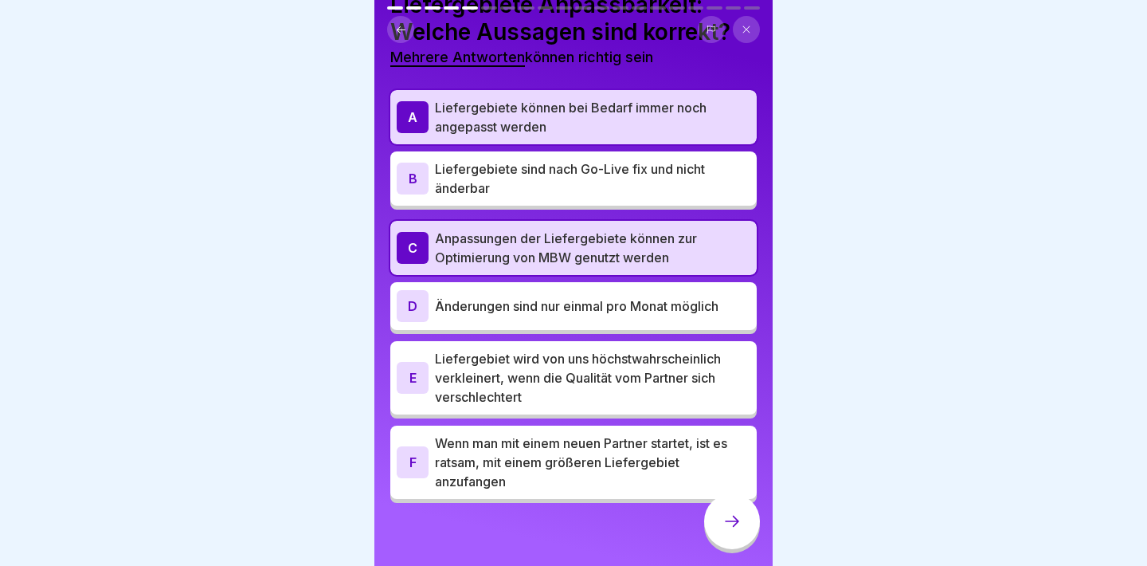
click at [658, 392] on p "Liefergebiet wird von uns höchstwahrscheinlich verkleinert, wenn die Qualität v…" at bounding box center [593, 377] width 316 height 57
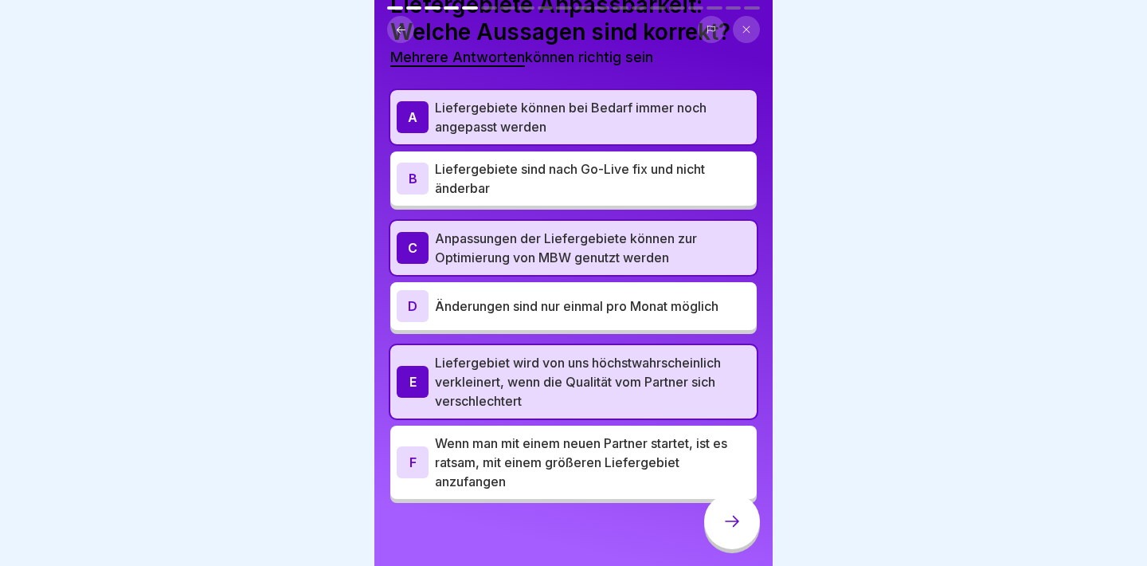
click at [716, 530] on div at bounding box center [732, 521] width 56 height 56
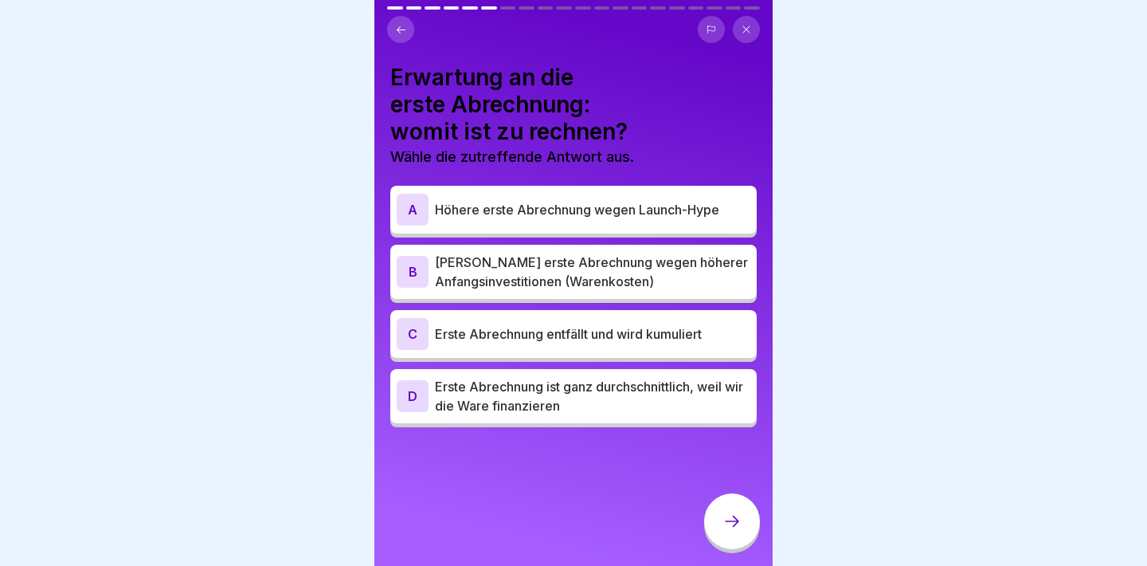
click at [613, 279] on p "[PERSON_NAME] erste Abrechnung wegen höherer Anfangsinvestitionen (Warenkosten)" at bounding box center [593, 272] width 316 height 38
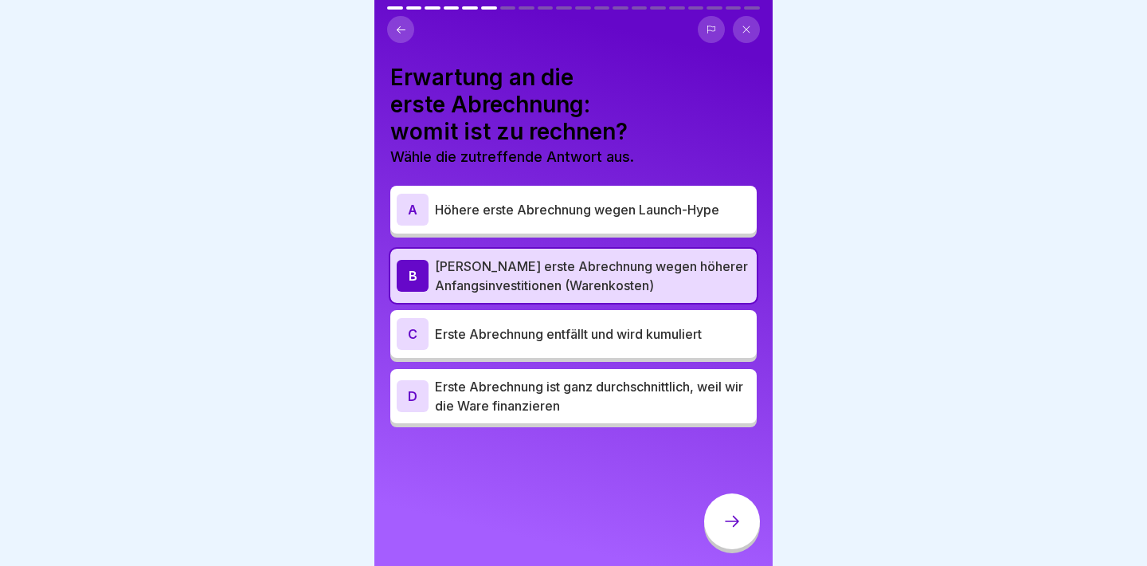
click at [709, 506] on div at bounding box center [732, 521] width 56 height 56
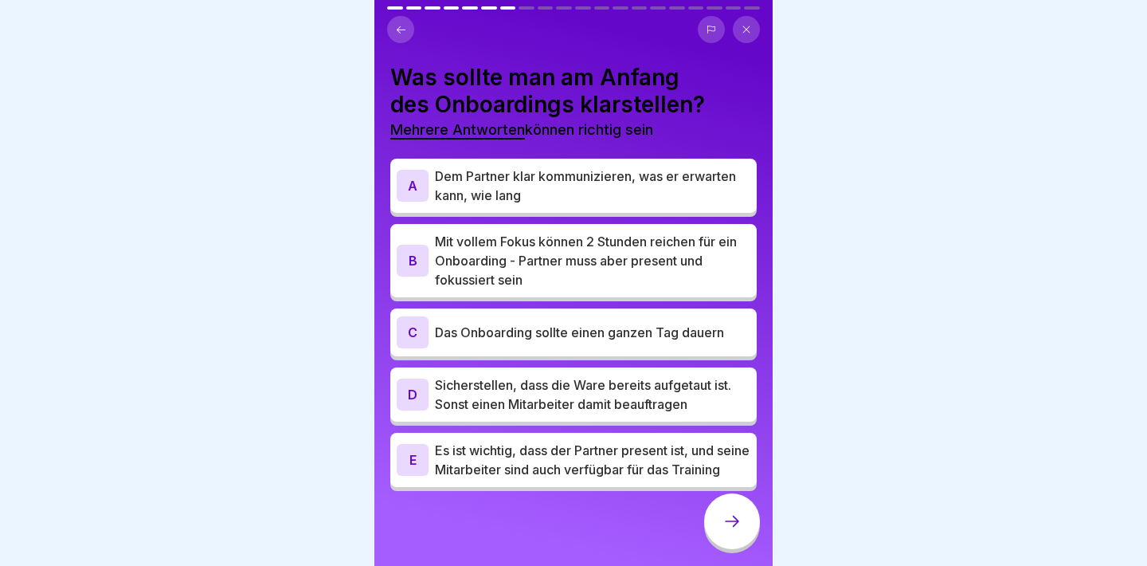
click at [580, 192] on p "Dem Partner klar kommunizieren, was er erwarten kann, wie lang" at bounding box center [593, 186] width 316 height 38
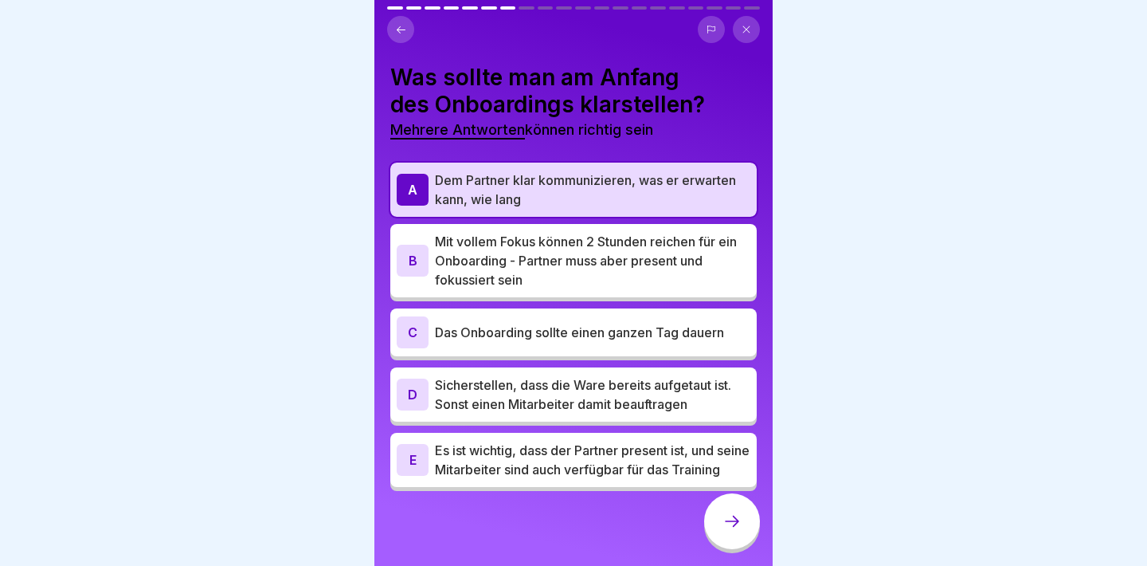
click at [585, 257] on p "Mit vollem Fokus können 2 Stunden reichen für ein Onboarding - Partner muss abe…" at bounding box center [593, 260] width 316 height 57
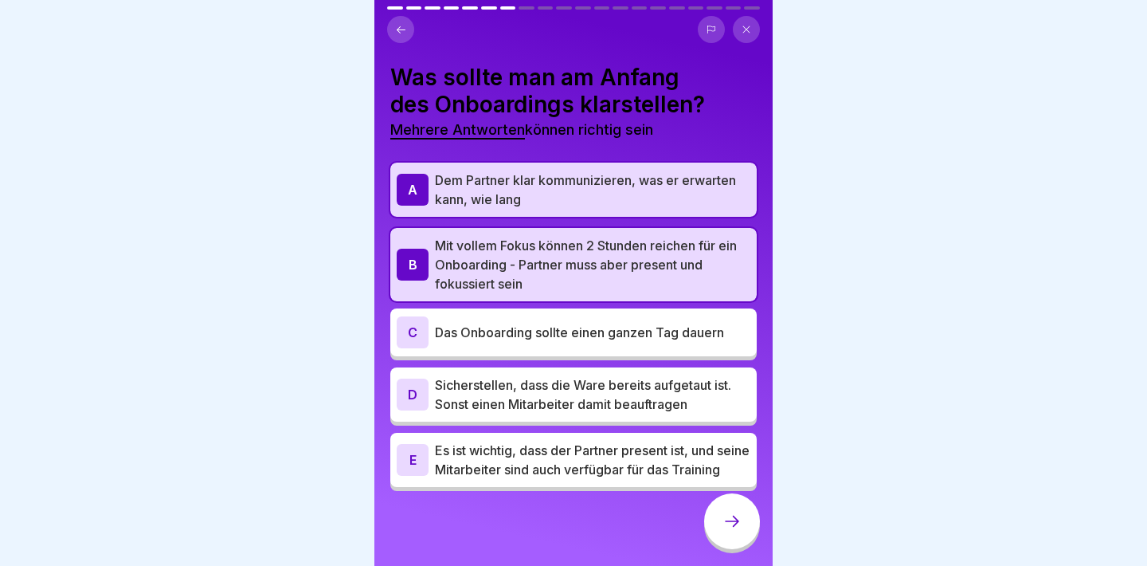
click at [584, 378] on p "Sicherstellen, dass die Ware bereits aufgetaut ist. Sonst einen Mitarbeiter dam…" at bounding box center [593, 394] width 316 height 38
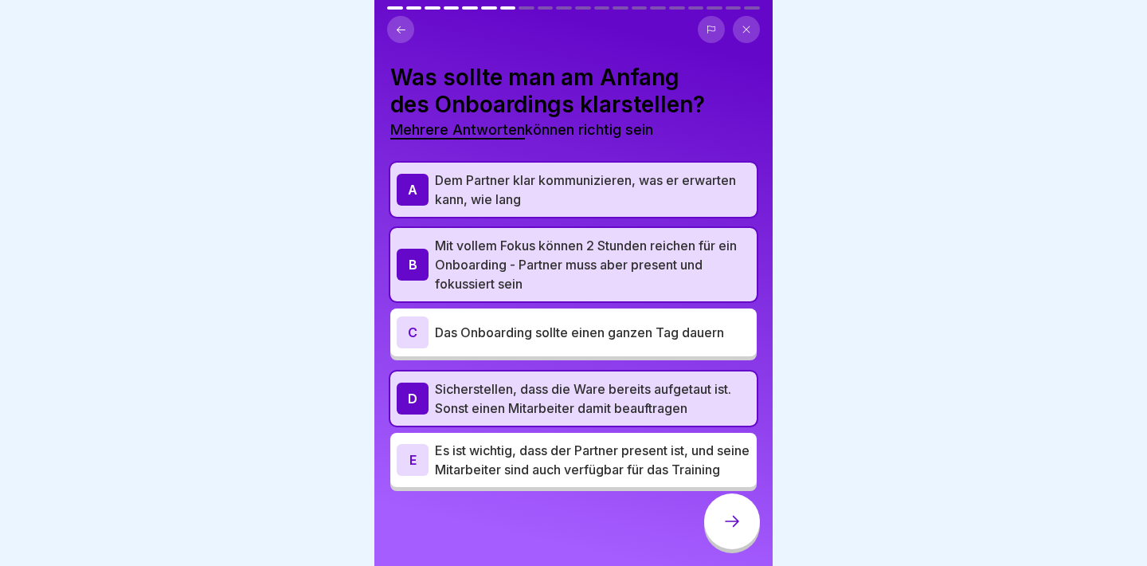
click at [585, 466] on p "Es ist wichtig, dass der Partner present ist, und seine Mitarbeiter sind auch v…" at bounding box center [593, 460] width 316 height 38
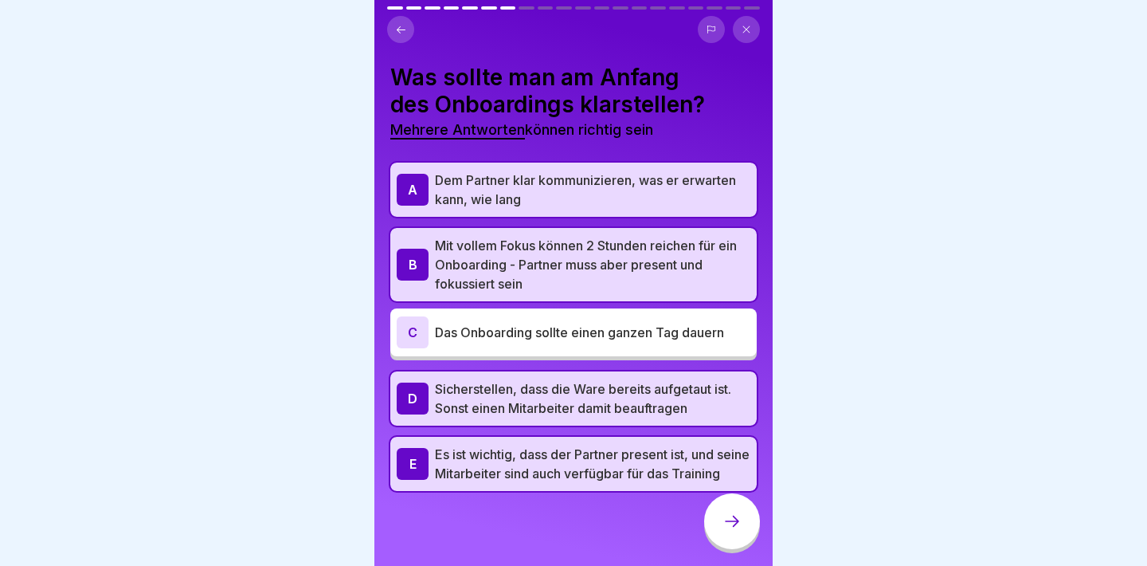
click at [707, 517] on div at bounding box center [732, 521] width 56 height 56
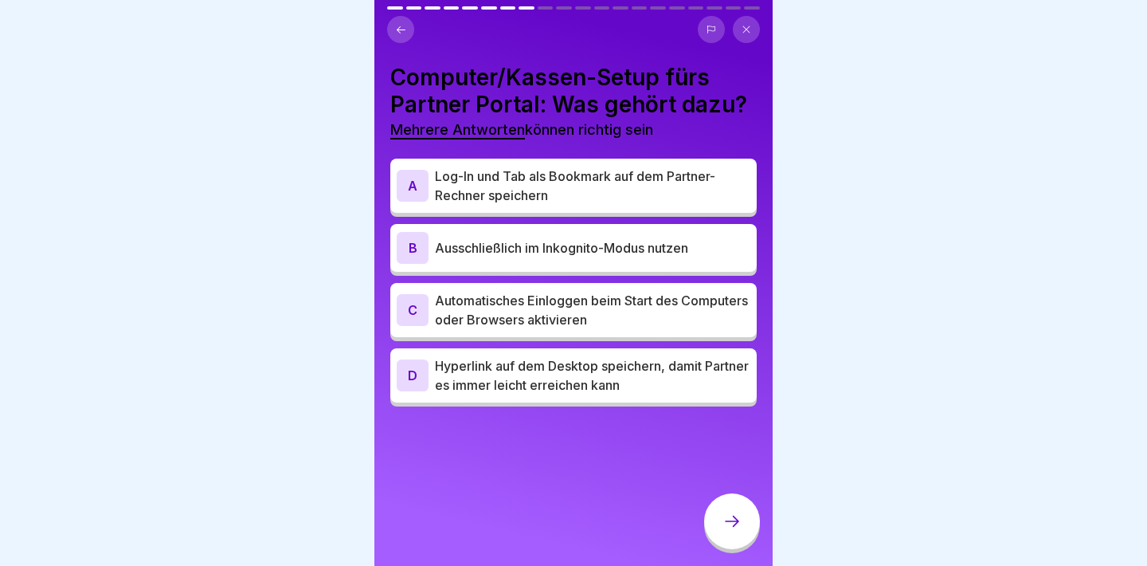
click at [589, 202] on p "Log-In und Tab als Bookmark auf dem Partner-Rechner speichern" at bounding box center [593, 186] width 316 height 38
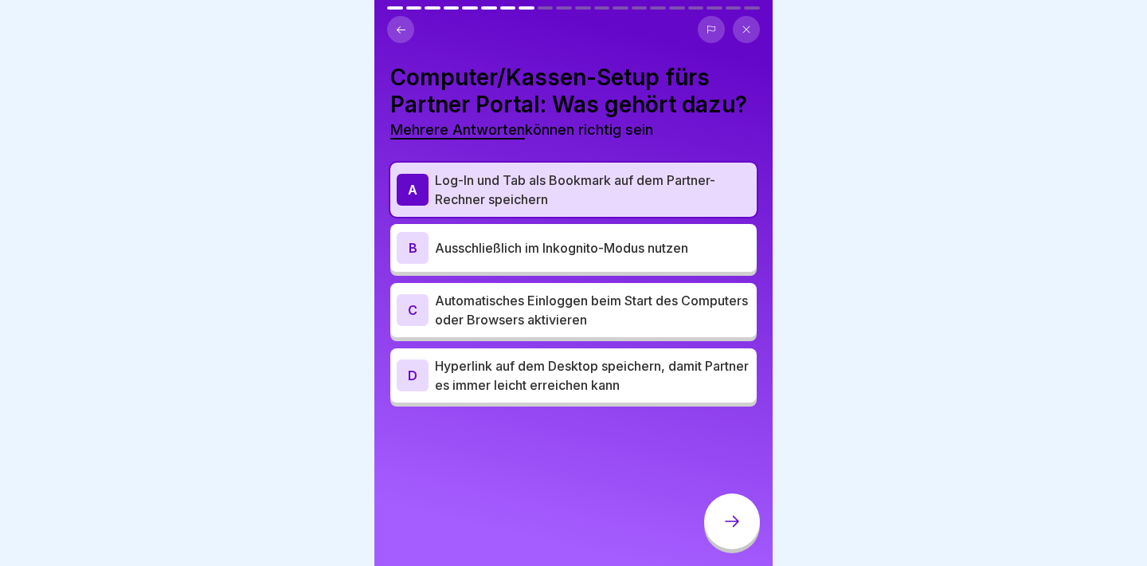
click at [594, 283] on div "C Automatisches Einloggen beim Start des Computers oder Browsers aktivieren" at bounding box center [573, 310] width 366 height 54
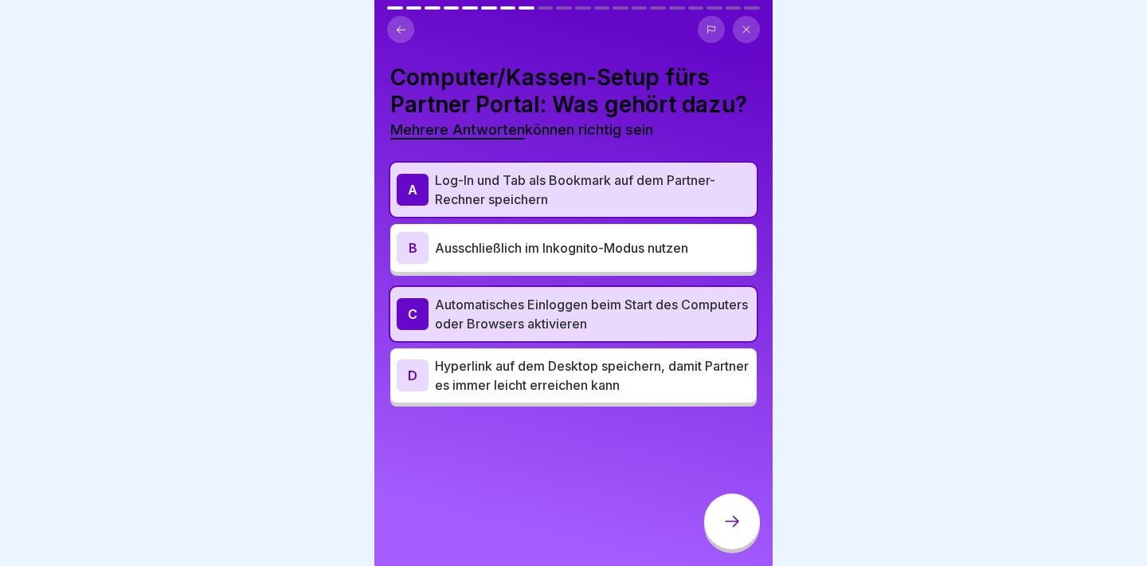
click at [602, 363] on p "Hyperlink auf dem Desktop speichern, damit Partner es immer leicht erreichen ka…" at bounding box center [593, 375] width 316 height 38
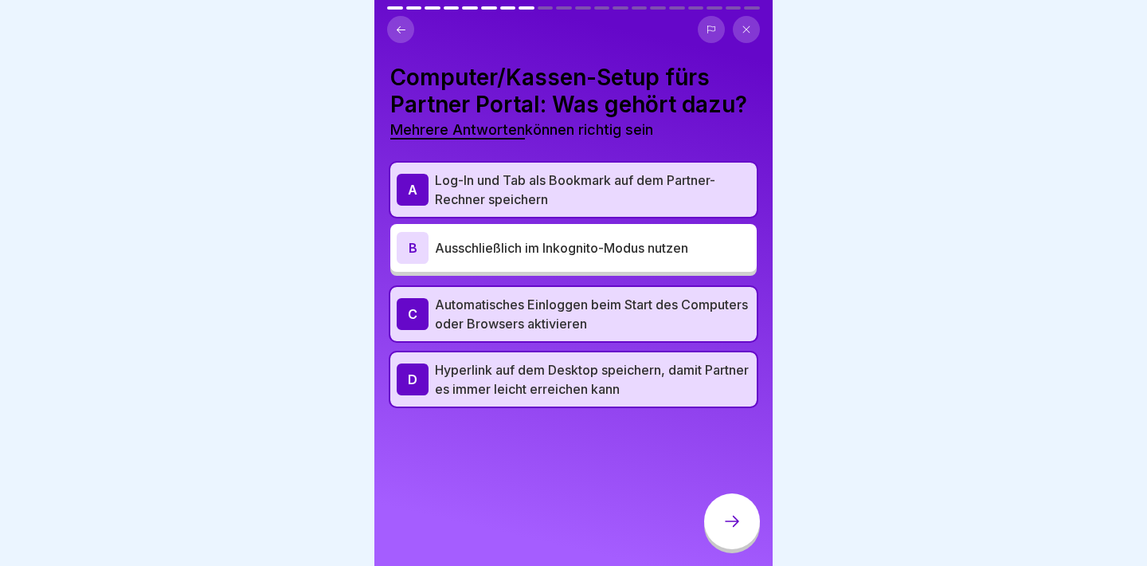
click at [731, 517] on icon at bounding box center [732, 521] width 19 height 19
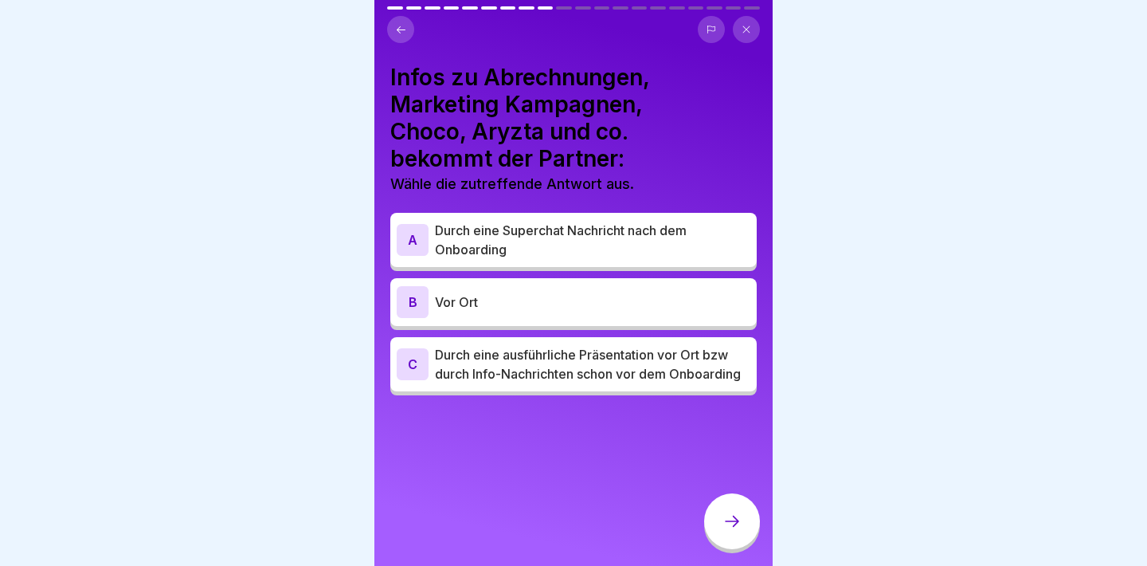
click at [671, 352] on p "Durch eine ausführliche Präsentation vor Ort bzw durch Info-Nachrichten schon v…" at bounding box center [593, 364] width 316 height 38
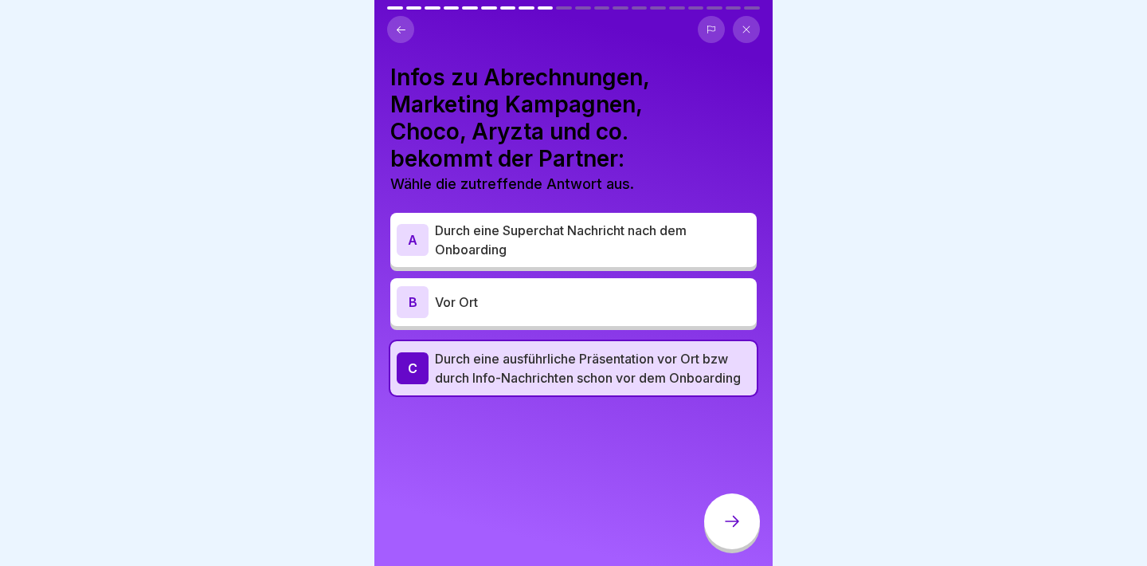
click at [747, 520] on div at bounding box center [732, 521] width 56 height 56
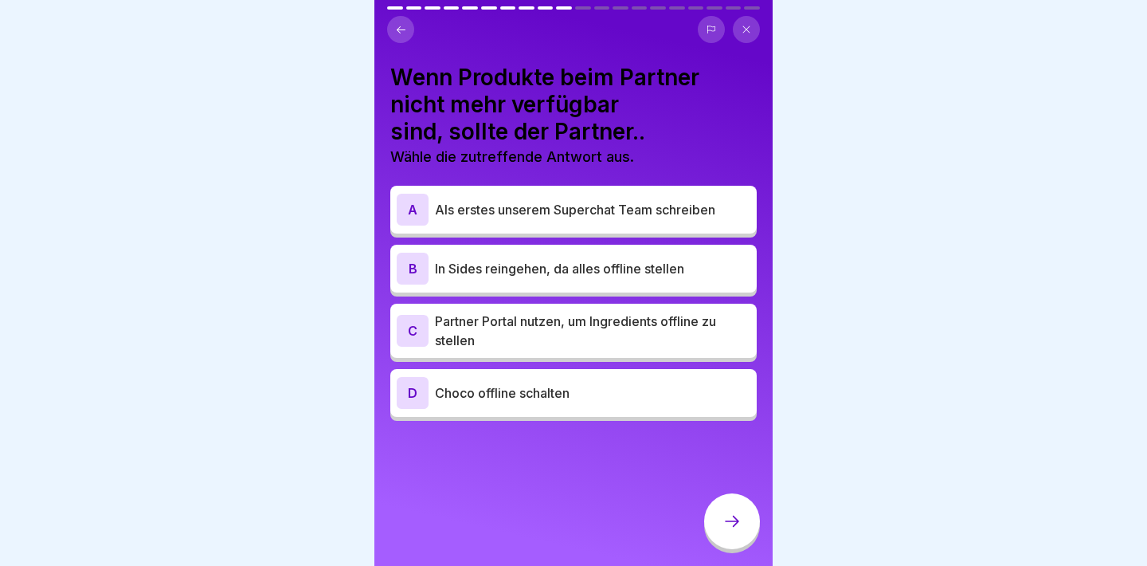
click at [538, 317] on p "Partner Portal nutzen, um Ingredients offline zu stellen" at bounding box center [593, 331] width 316 height 38
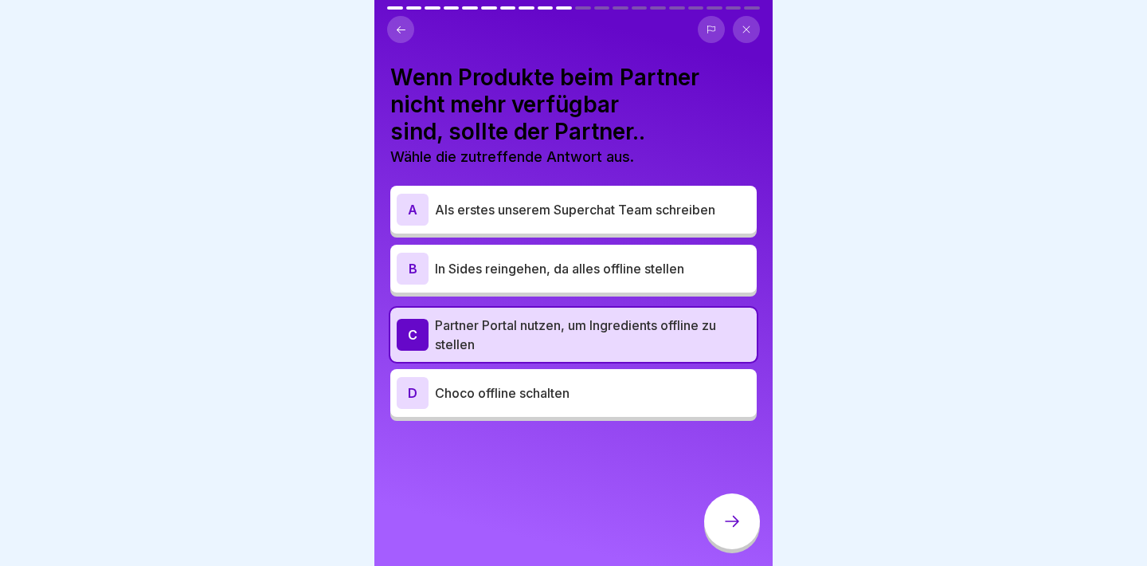
click at [729, 523] on icon at bounding box center [732, 521] width 19 height 19
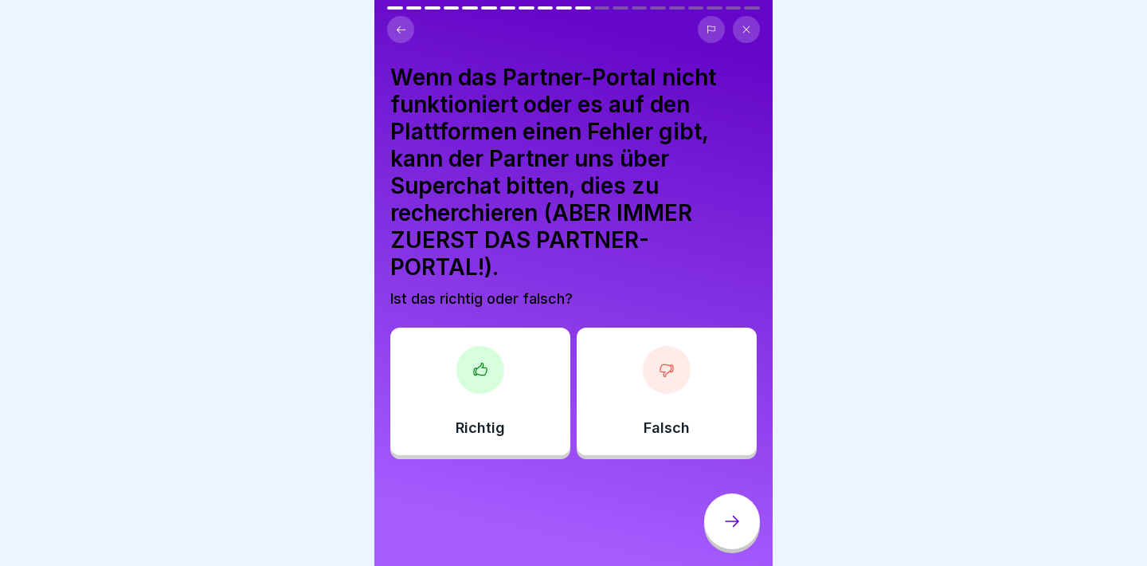
click at [484, 355] on div at bounding box center [481, 370] width 48 height 48
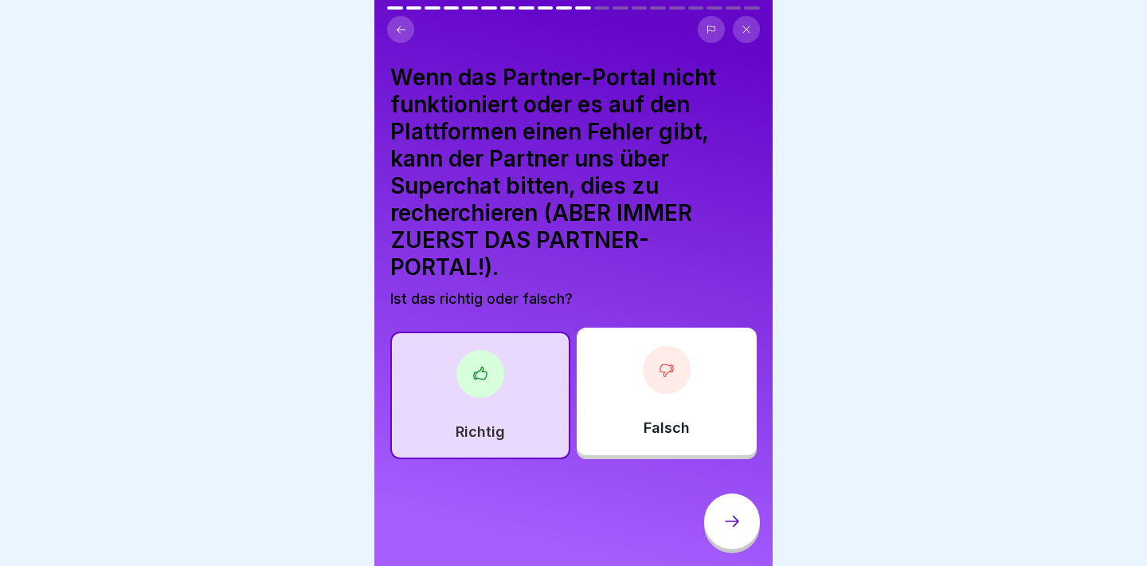
click at [731, 502] on div at bounding box center [732, 521] width 56 height 56
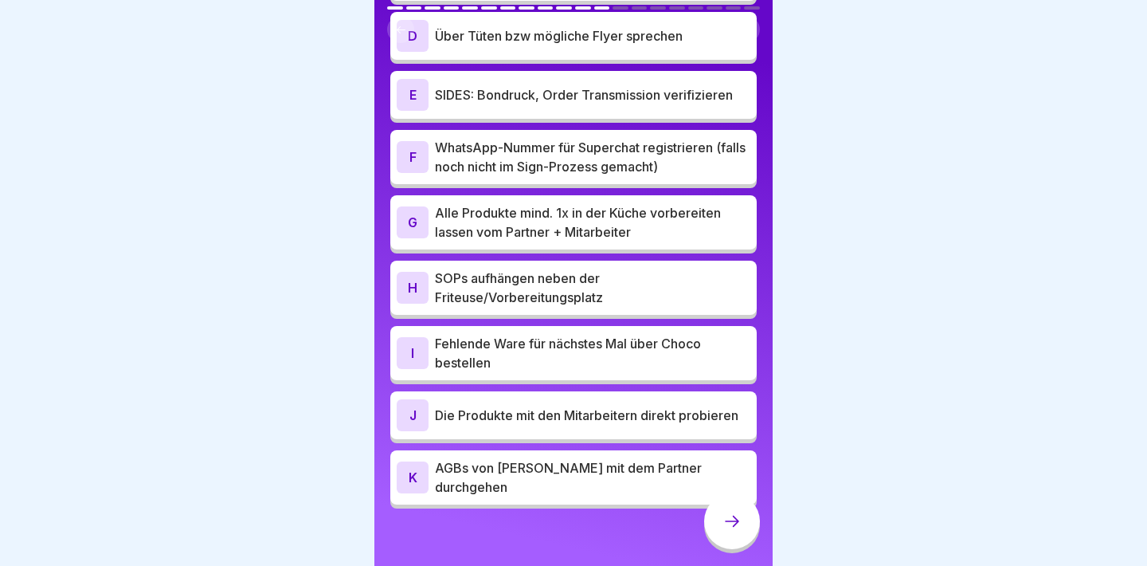
scroll to position [329, 0]
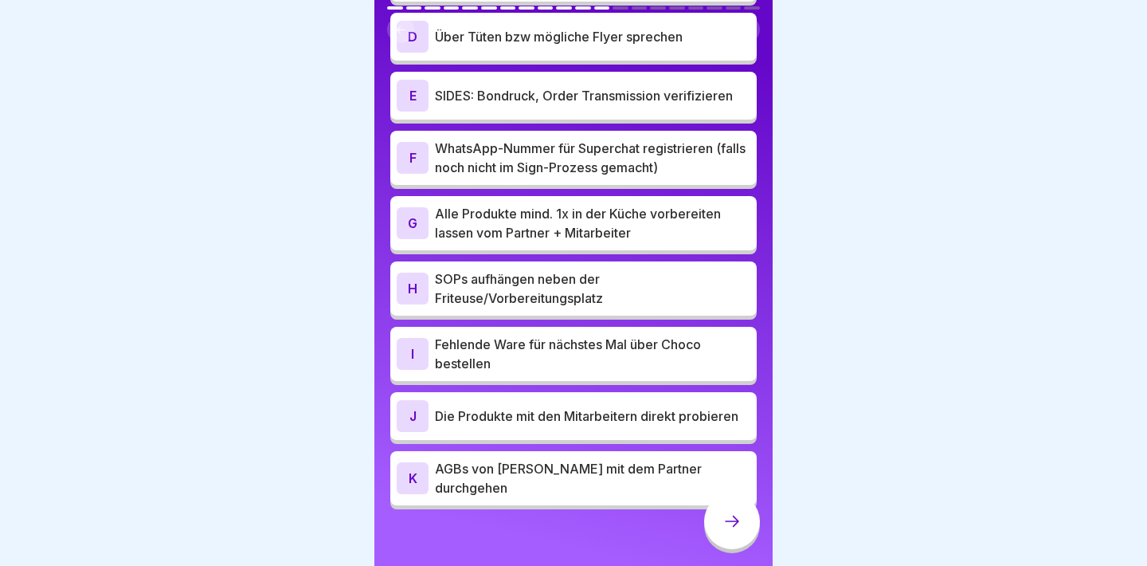
click at [502, 468] on p "AGBs von [PERSON_NAME] mit dem Partner durchgehen" at bounding box center [593, 478] width 316 height 38
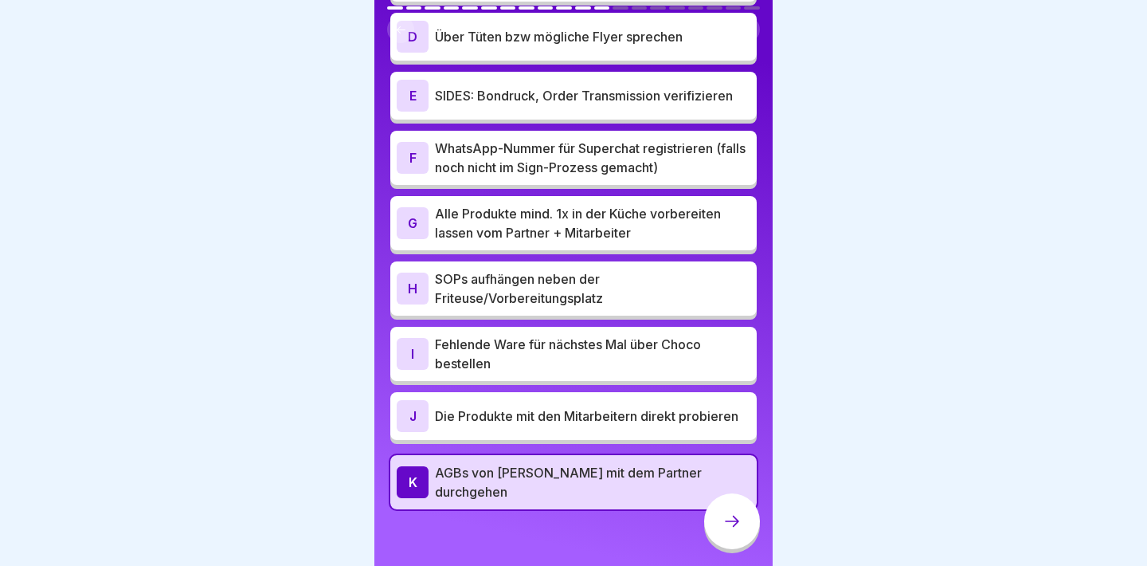
click at [721, 513] on div at bounding box center [732, 521] width 56 height 56
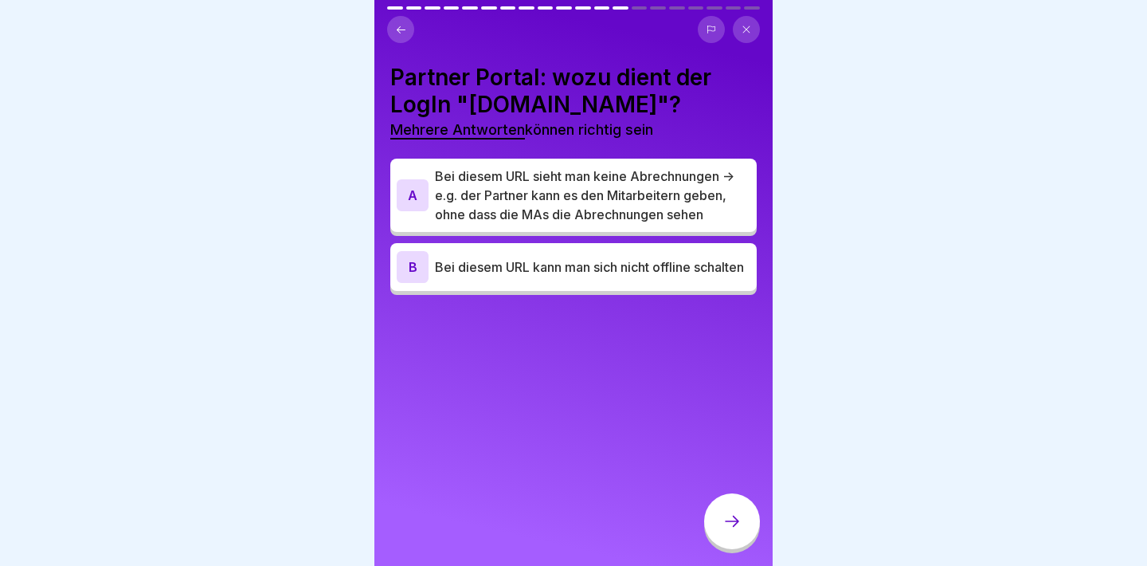
click at [575, 276] on p "Bei diesem URL kann man sich nicht offline schalten" at bounding box center [593, 266] width 316 height 19
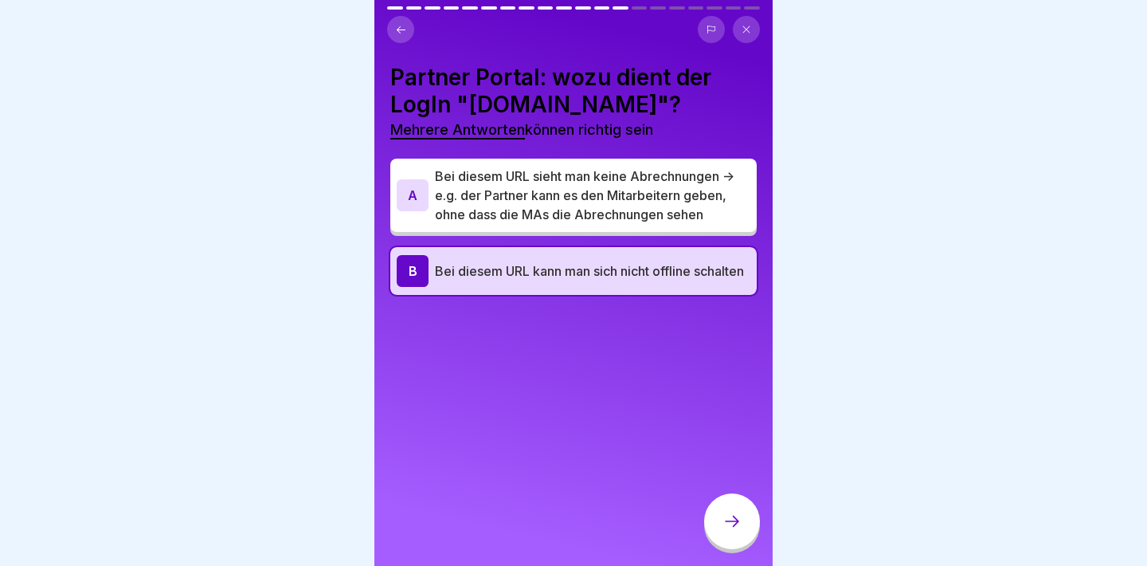
click at [738, 535] on div at bounding box center [732, 521] width 56 height 56
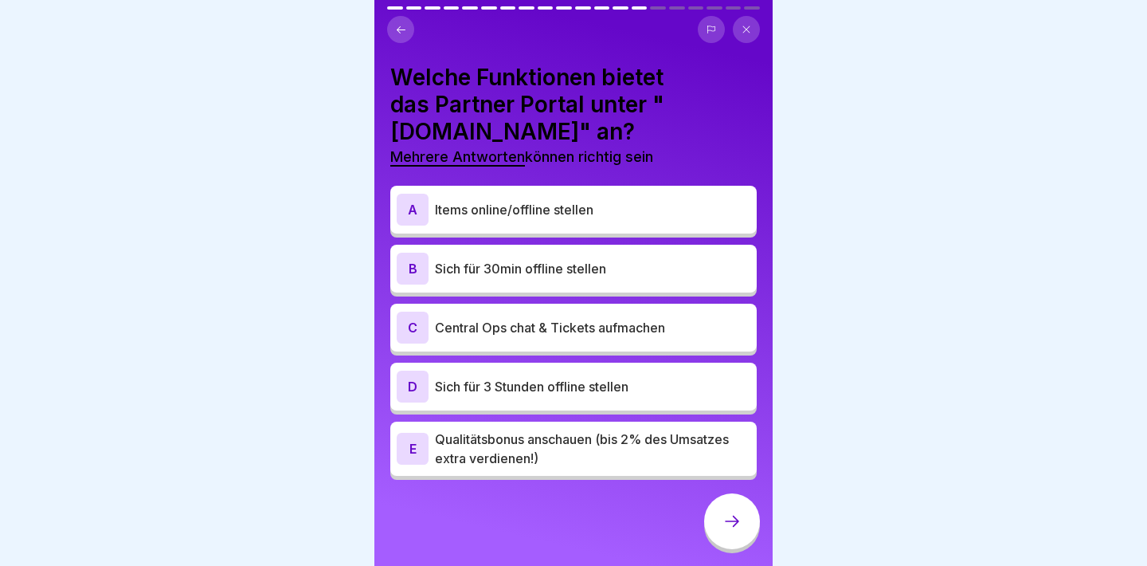
click at [542, 212] on p "Items online/offline stellen" at bounding box center [593, 209] width 316 height 19
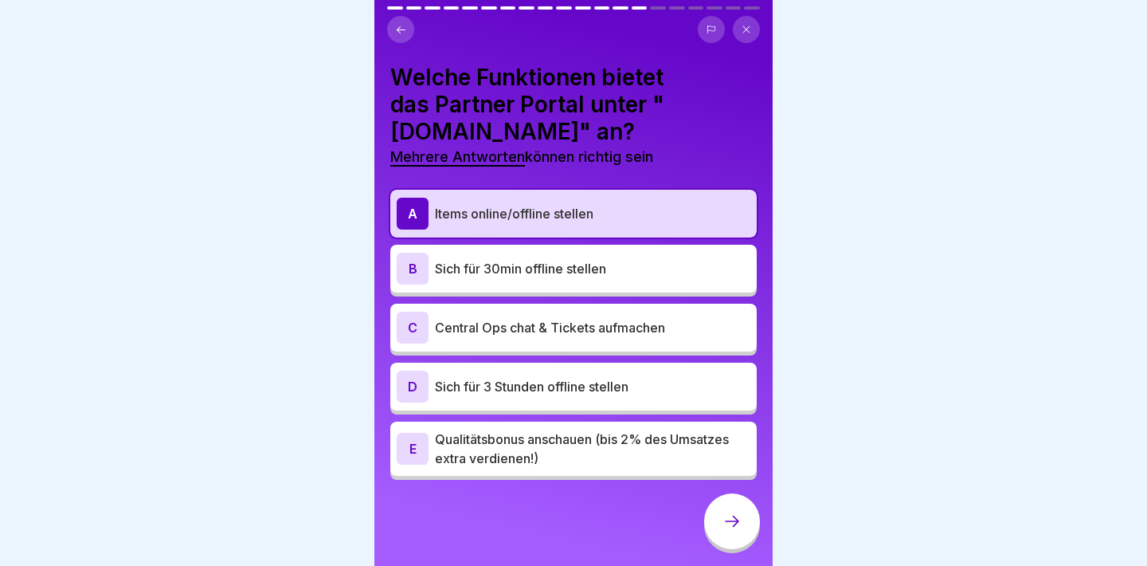
click at [527, 280] on div "B Sich für 30min offline stellen" at bounding box center [574, 269] width 354 height 32
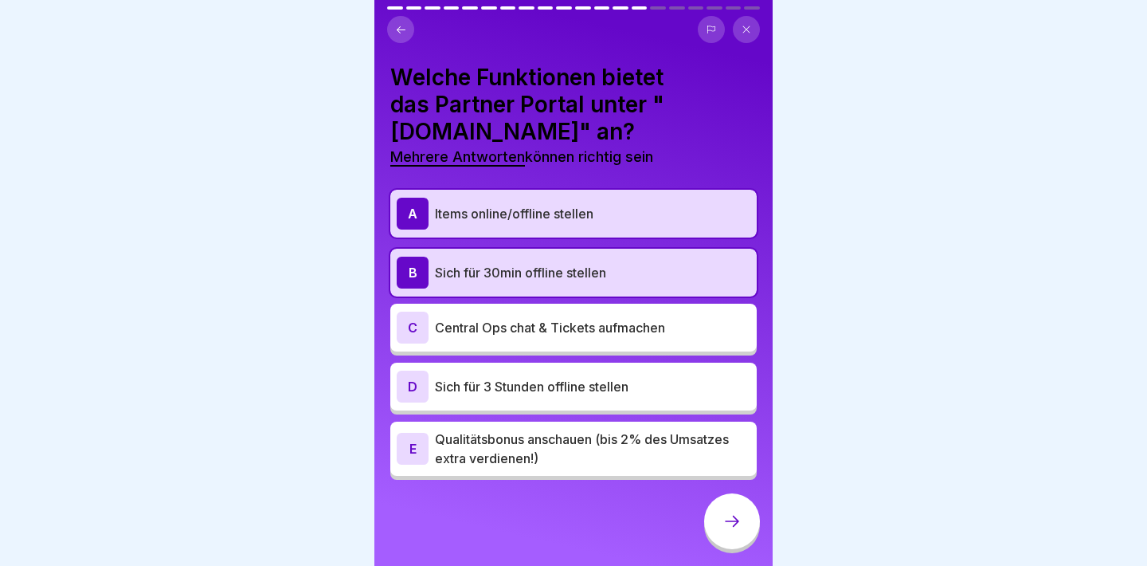
click at [523, 393] on p "Sich für 3 Stunden offline stellen" at bounding box center [593, 386] width 316 height 19
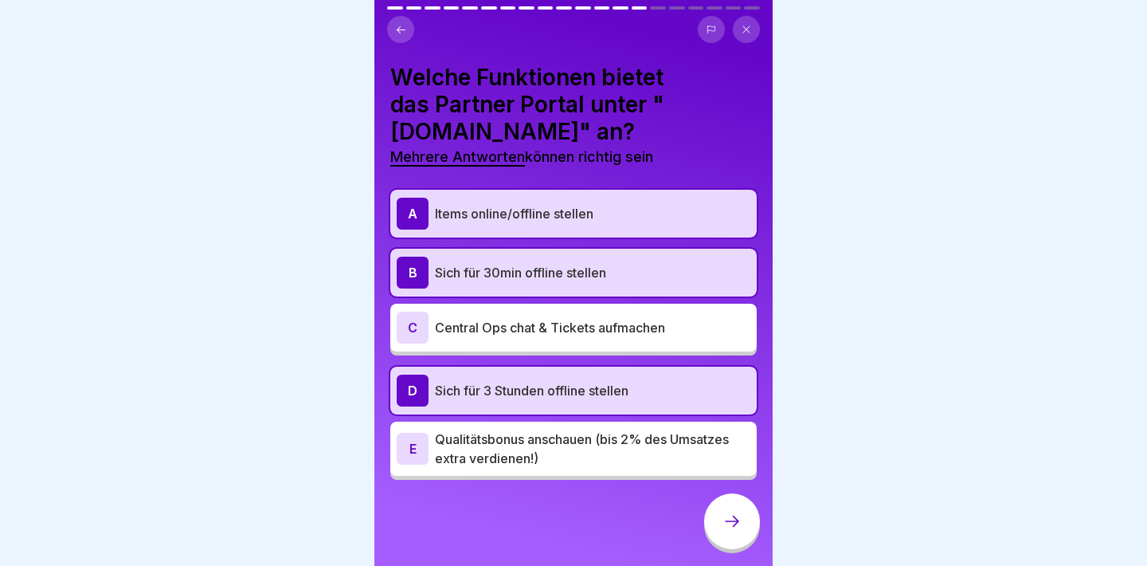
click at [515, 285] on div "B Sich für 30min offline stellen" at bounding box center [574, 273] width 354 height 32
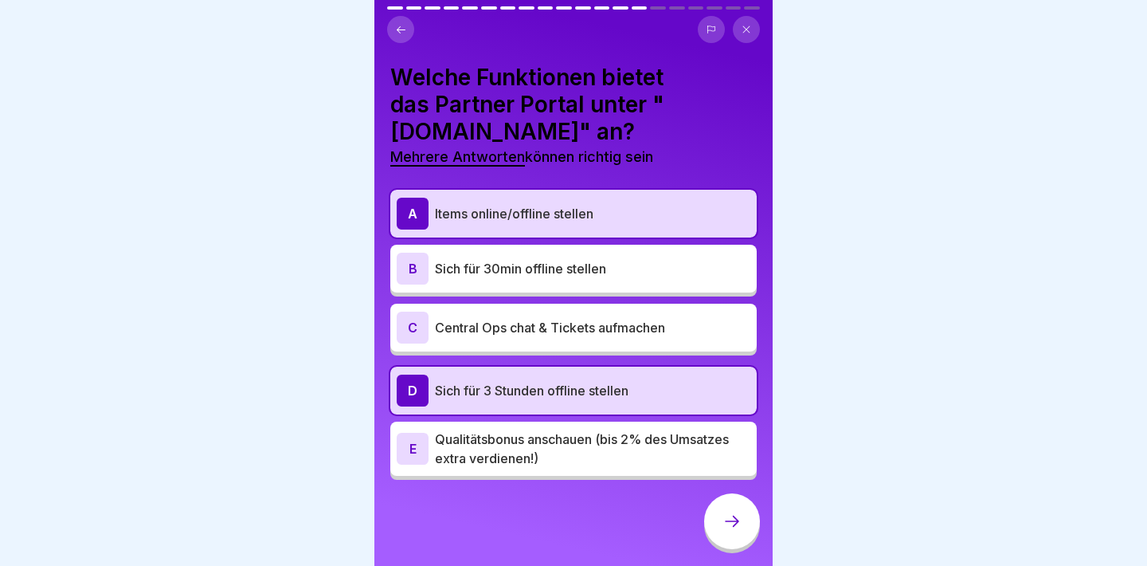
click at [482, 429] on p "Qualitätsbonus anschauen (bis 2% des Umsatzes extra verdienen!)" at bounding box center [593, 448] width 316 height 38
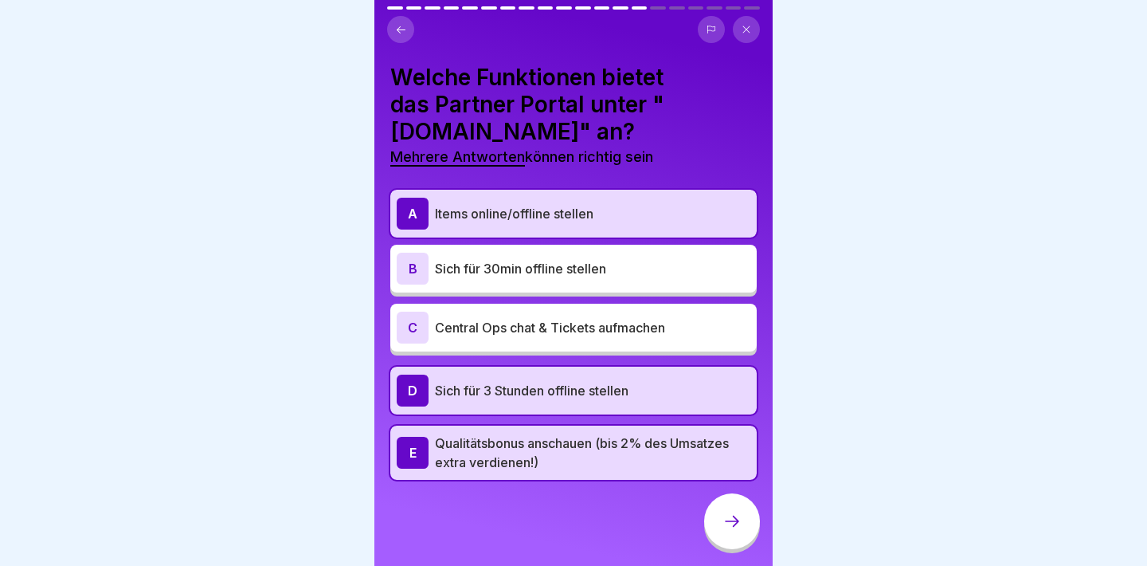
click at [559, 393] on p "Sich für 3 Stunden offline stellen" at bounding box center [593, 390] width 316 height 19
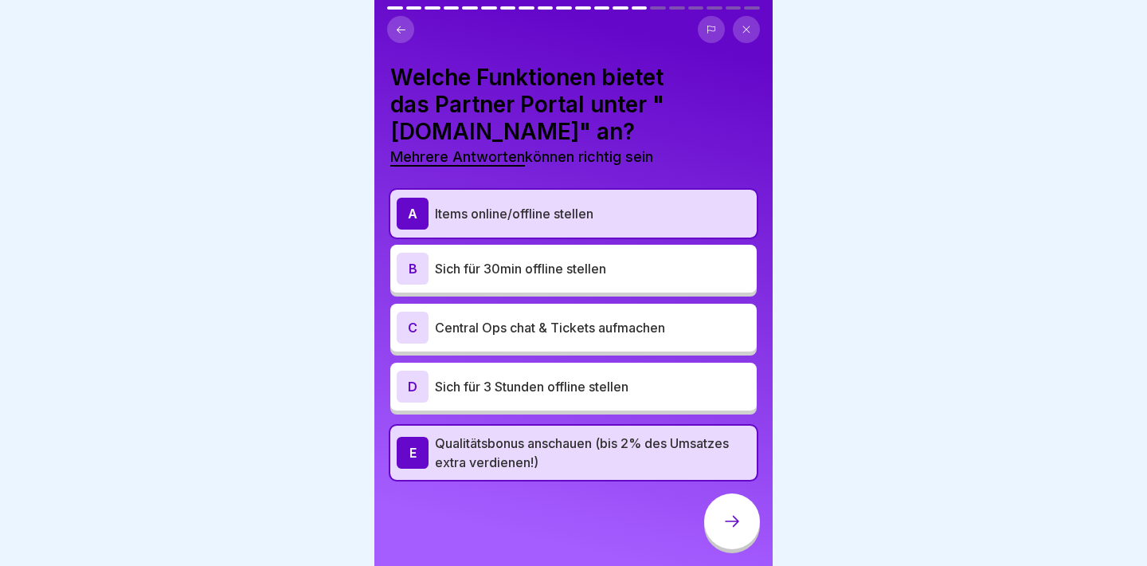
click at [564, 284] on div "B Sich für 30min offline stellen" at bounding box center [573, 269] width 366 height 48
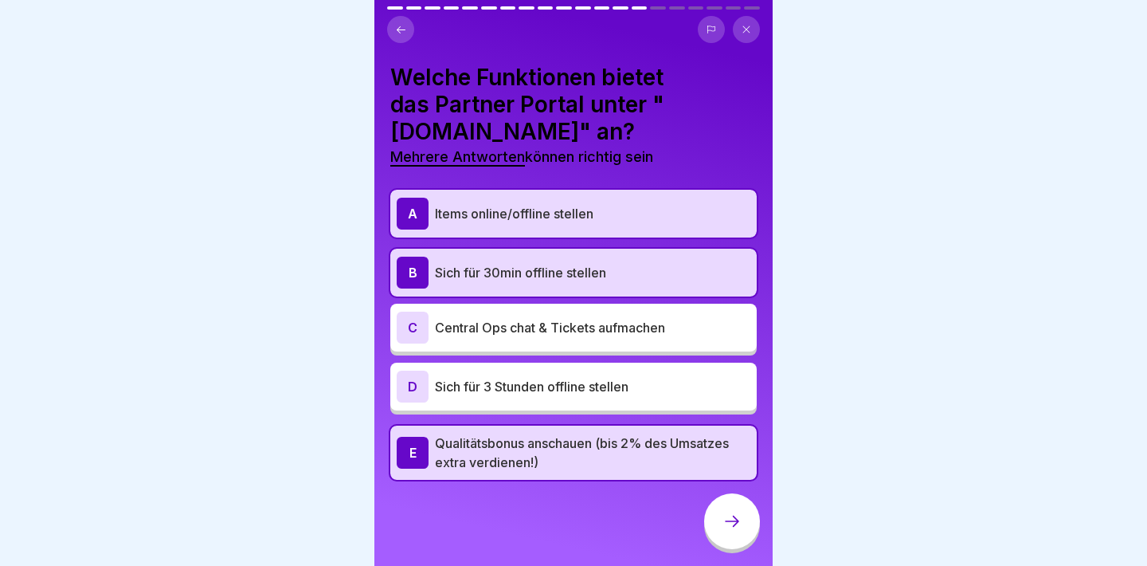
click at [728, 519] on icon at bounding box center [732, 521] width 19 height 19
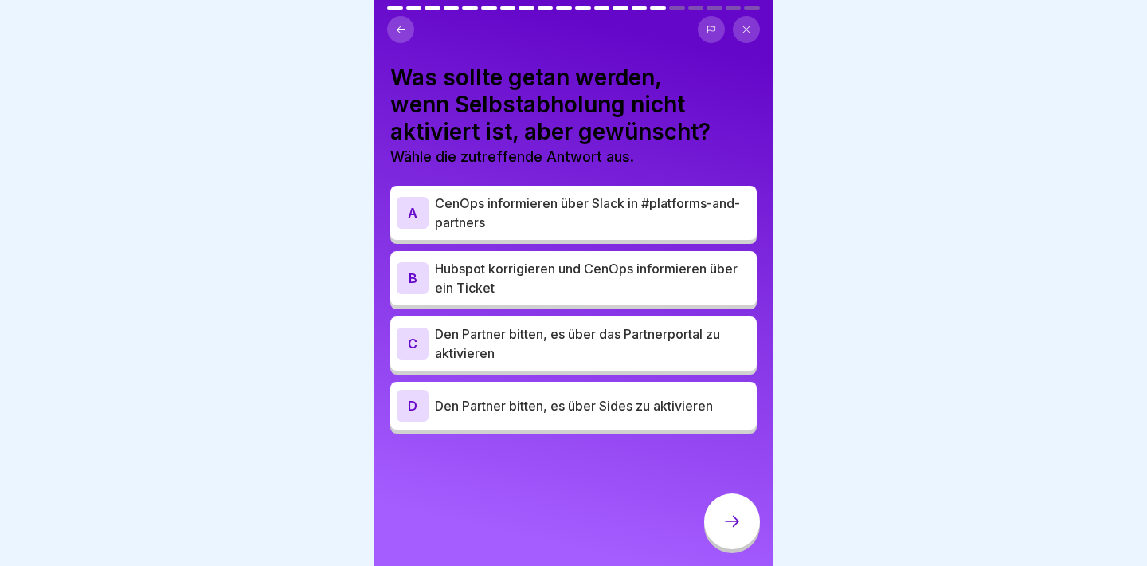
click at [468, 284] on p "Hubspot korrigieren und CenOps informieren über ein Ticket" at bounding box center [593, 278] width 316 height 38
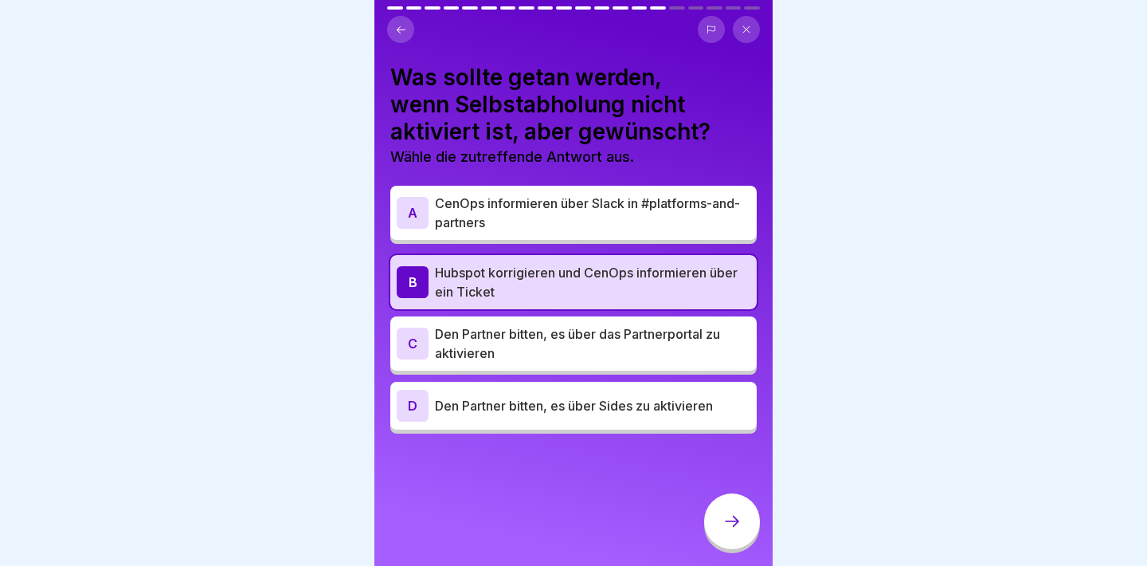
click at [736, 507] on div at bounding box center [732, 521] width 56 height 56
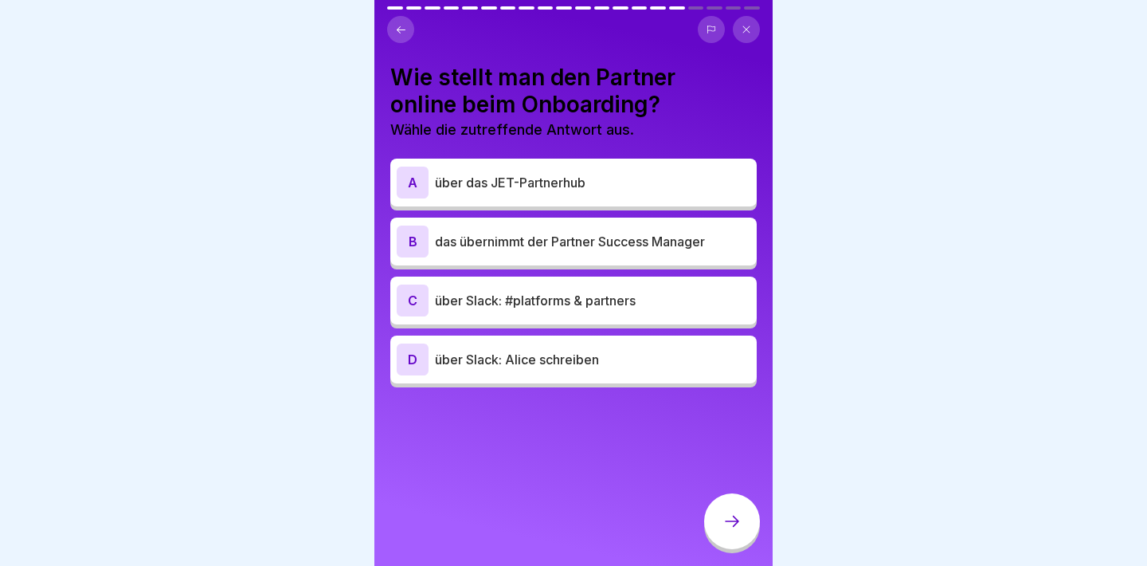
click at [559, 301] on p "über Slack: #platforms & partners" at bounding box center [593, 300] width 316 height 19
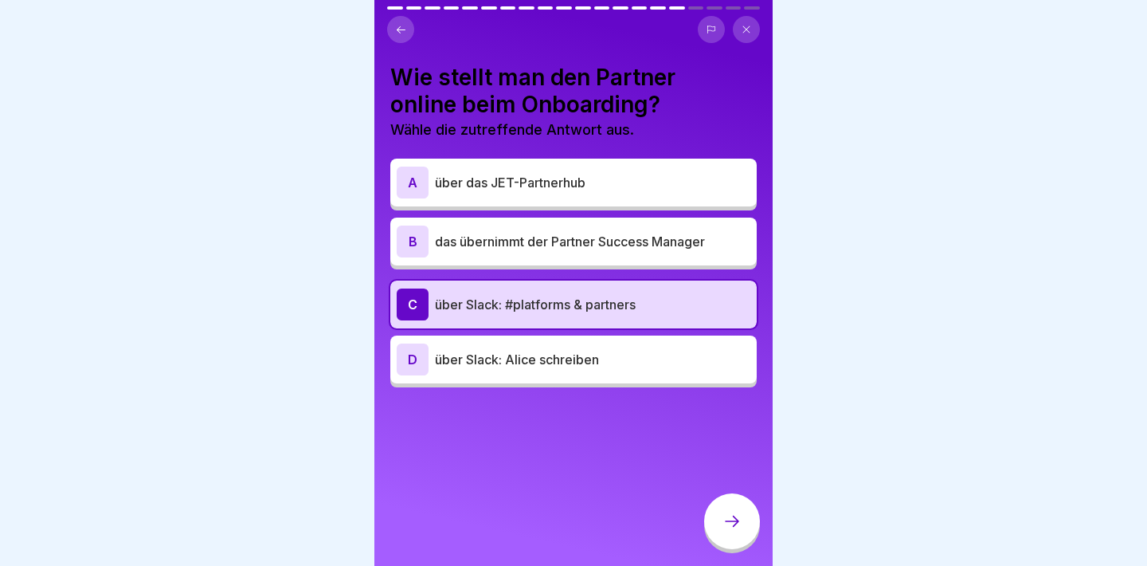
click at [730, 522] on icon at bounding box center [732, 521] width 19 height 19
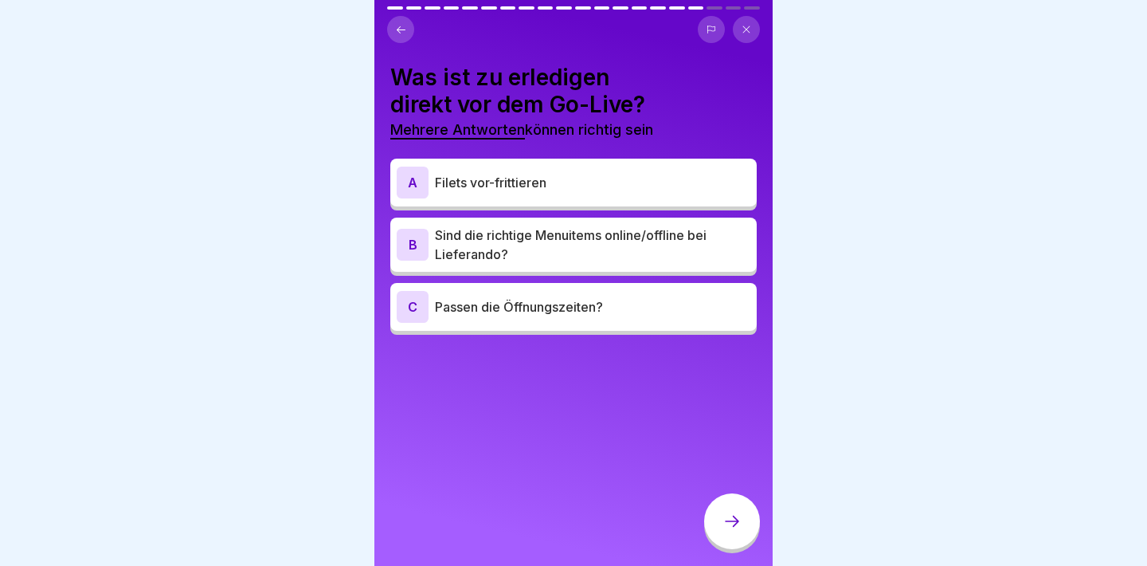
click at [634, 234] on p "Sind die richtige Menuitems online/offline bei Lieferando?" at bounding box center [593, 244] width 316 height 38
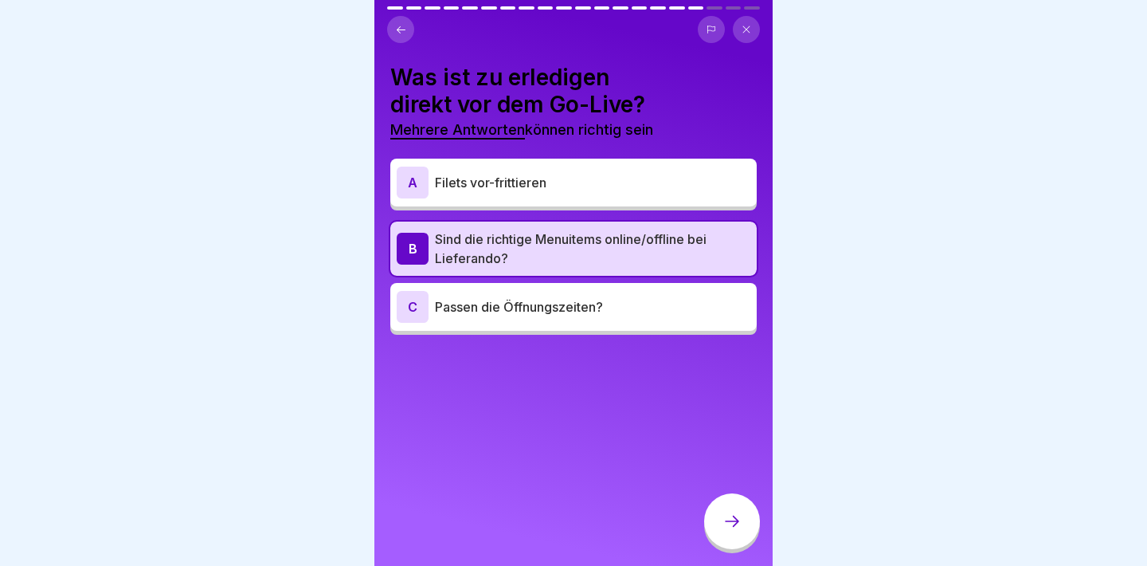
click at [629, 297] on p "Passen die Öffnungszeiten?" at bounding box center [593, 306] width 316 height 19
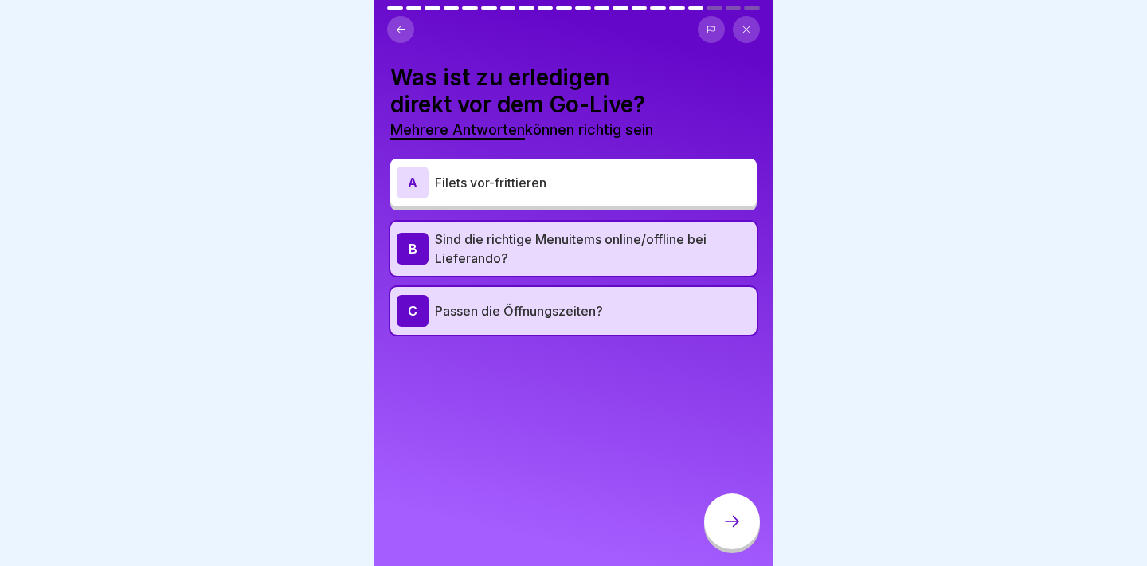
click at [744, 505] on div at bounding box center [732, 521] width 56 height 56
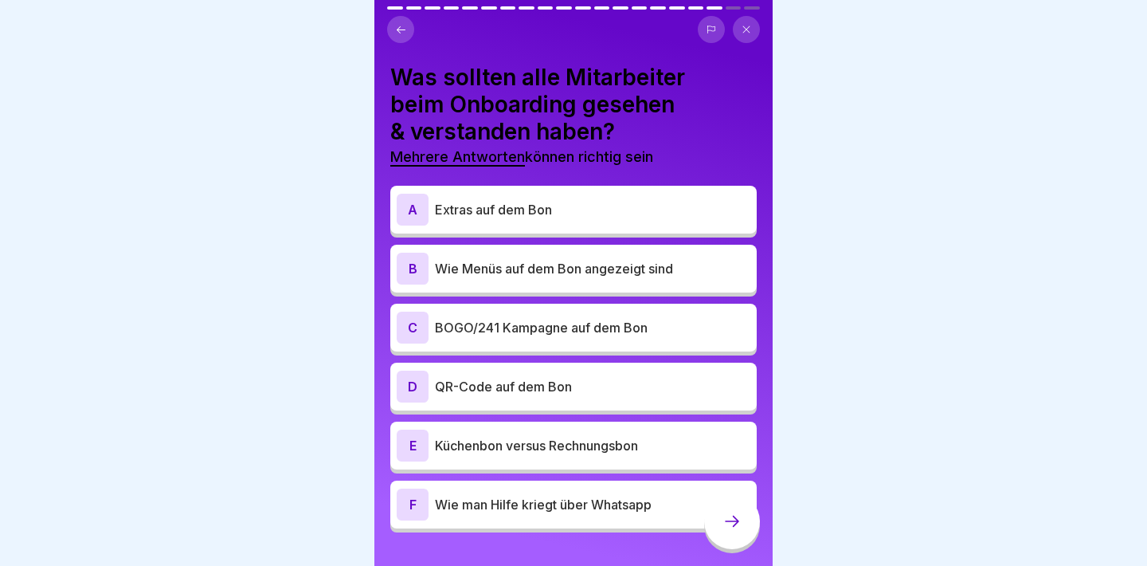
click at [647, 208] on p "Extras auf dem Bon" at bounding box center [593, 209] width 316 height 19
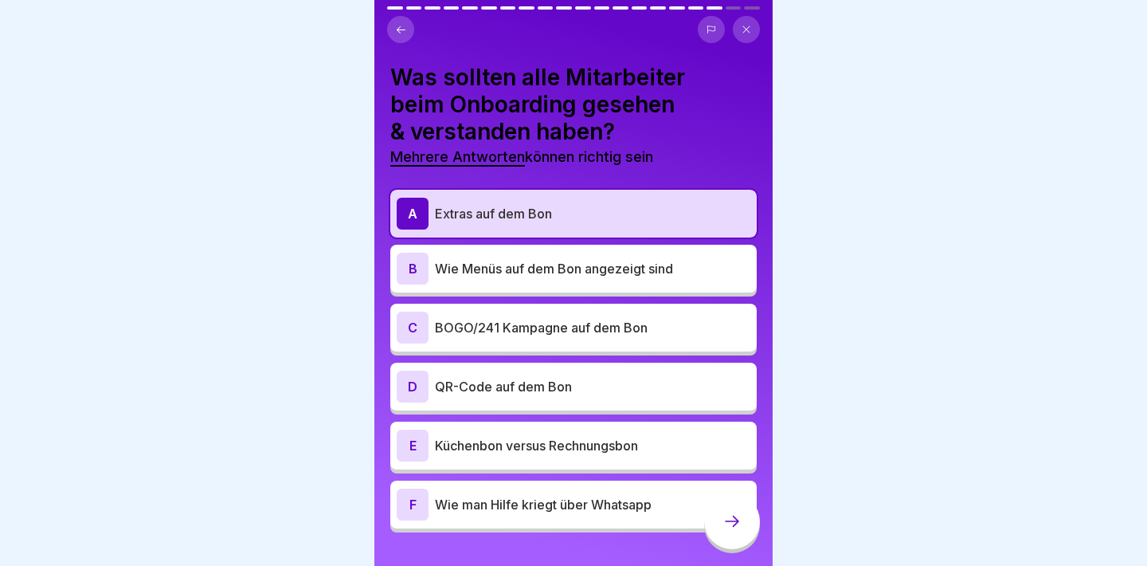
click at [646, 272] on p "Wie Menüs auf dem Bon angezeigt sind" at bounding box center [593, 268] width 316 height 19
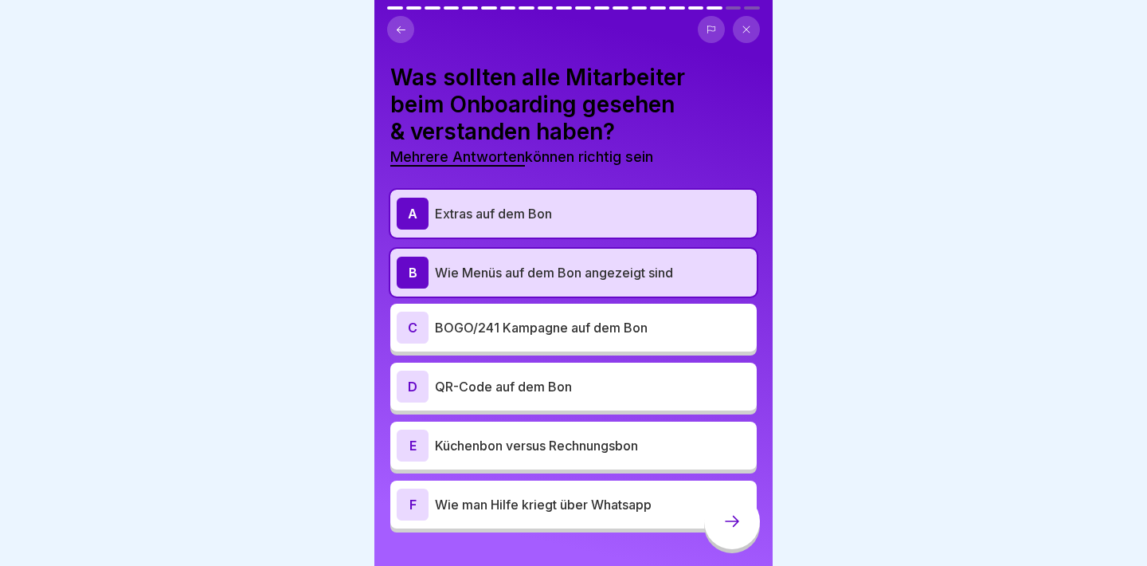
click at [621, 449] on p "Küchenbon versus Rechnungsbon" at bounding box center [593, 445] width 316 height 19
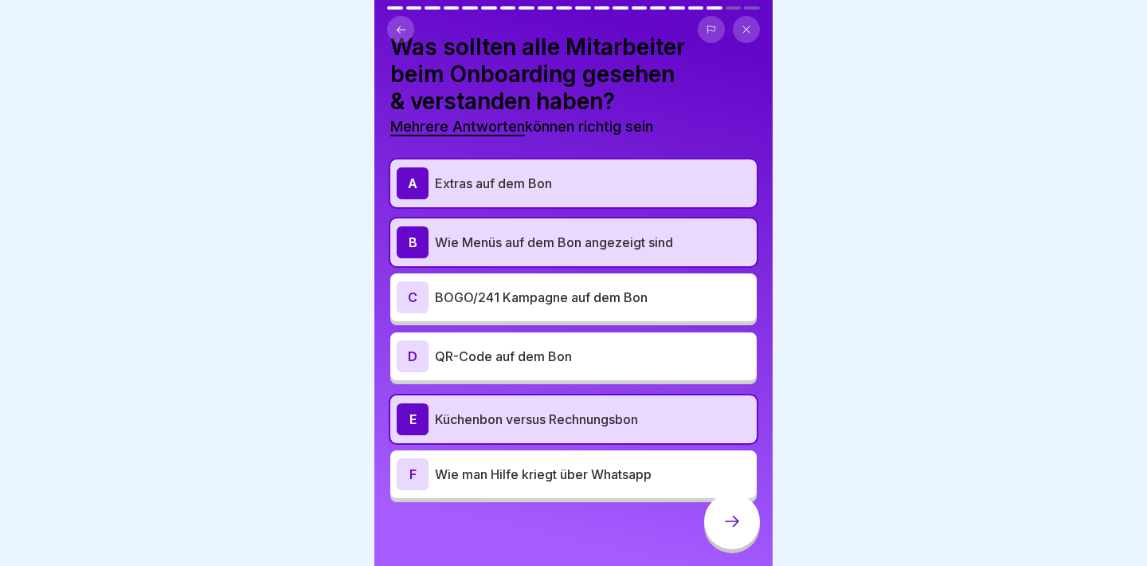
scroll to position [29, 0]
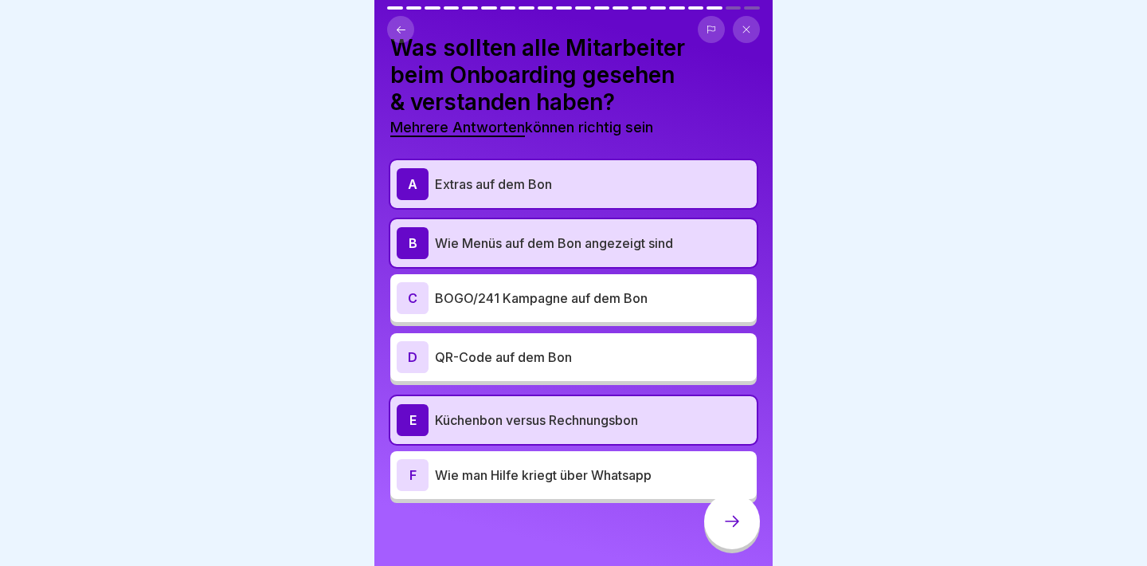
click at [735, 523] on icon at bounding box center [732, 521] width 19 height 19
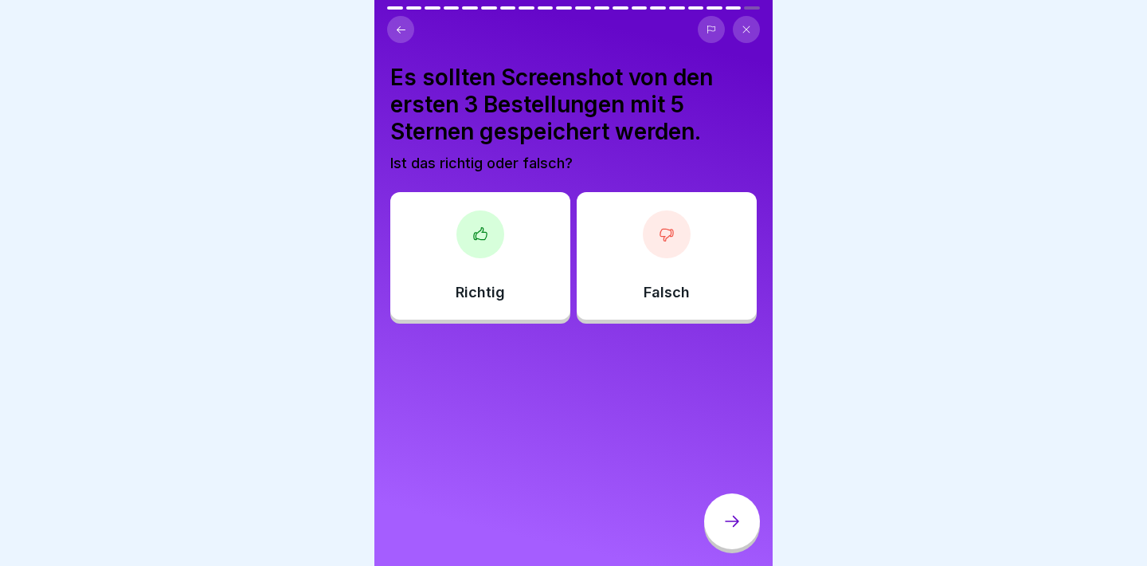
click at [479, 286] on p "Richtig" at bounding box center [480, 293] width 49 height 18
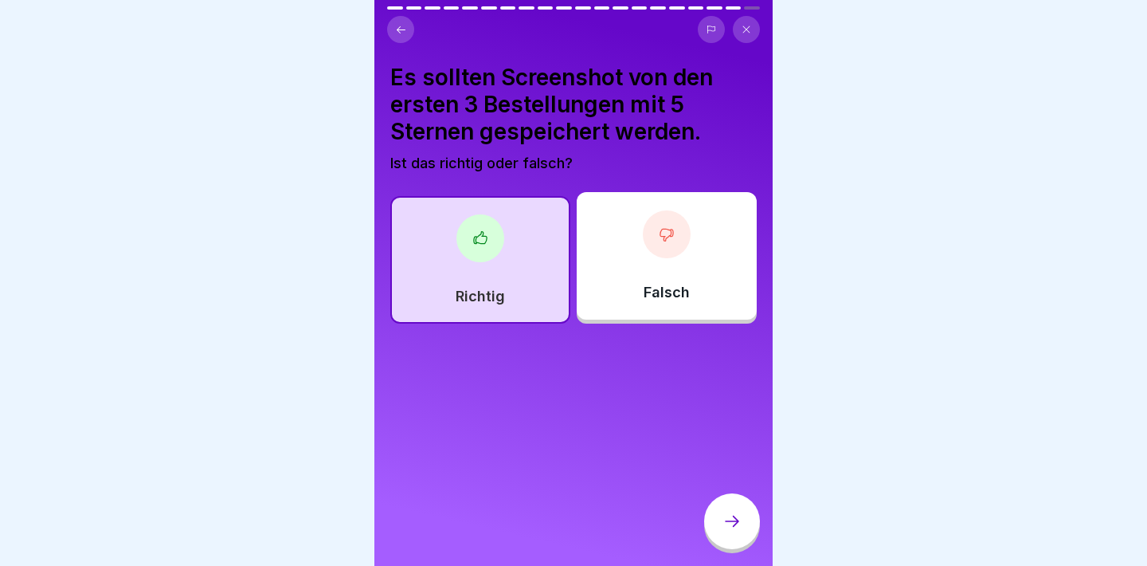
click at [727, 525] on icon at bounding box center [732, 521] width 19 height 19
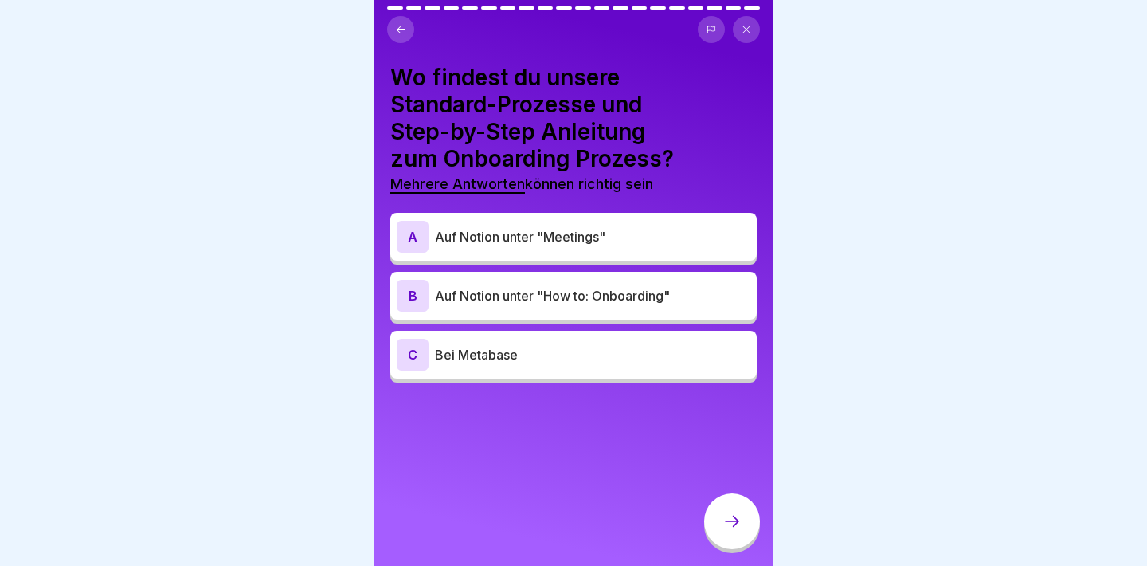
click at [616, 299] on p "Auf Notion unter "How to: Onboarding"" at bounding box center [593, 295] width 316 height 19
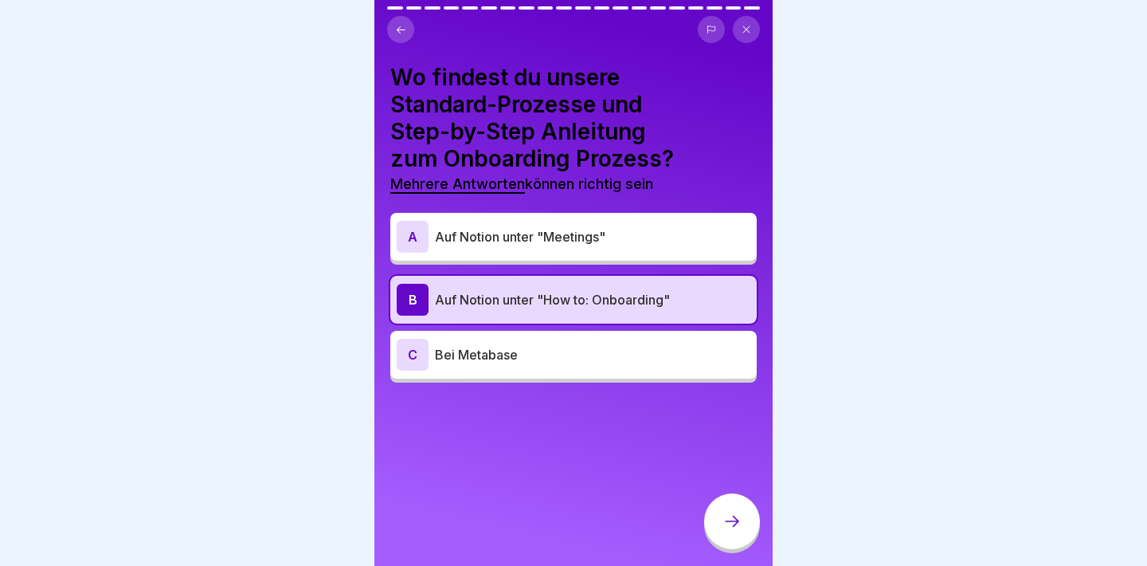
click at [721, 508] on div at bounding box center [732, 521] width 56 height 56
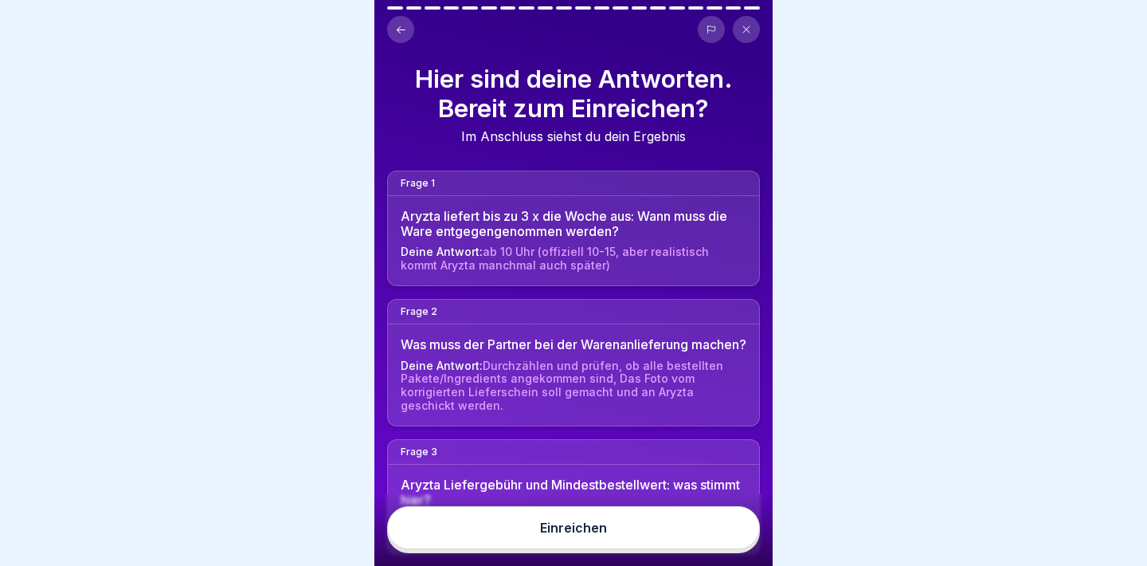
click at [688, 540] on button "Einreichen" at bounding box center [573, 527] width 373 height 43
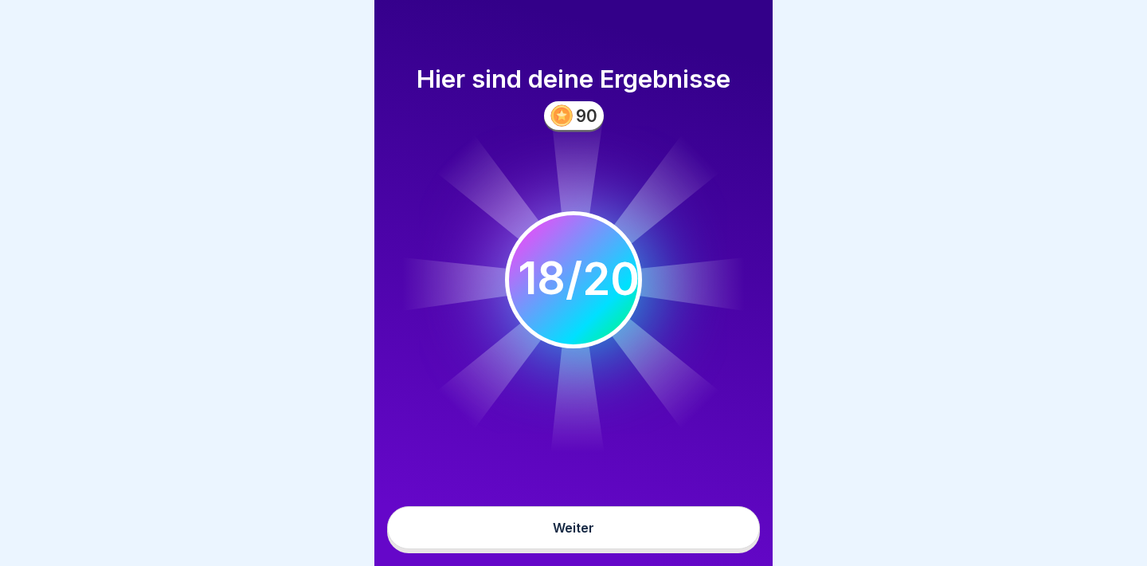
click at [688, 540] on button "Weiter" at bounding box center [573, 527] width 373 height 43
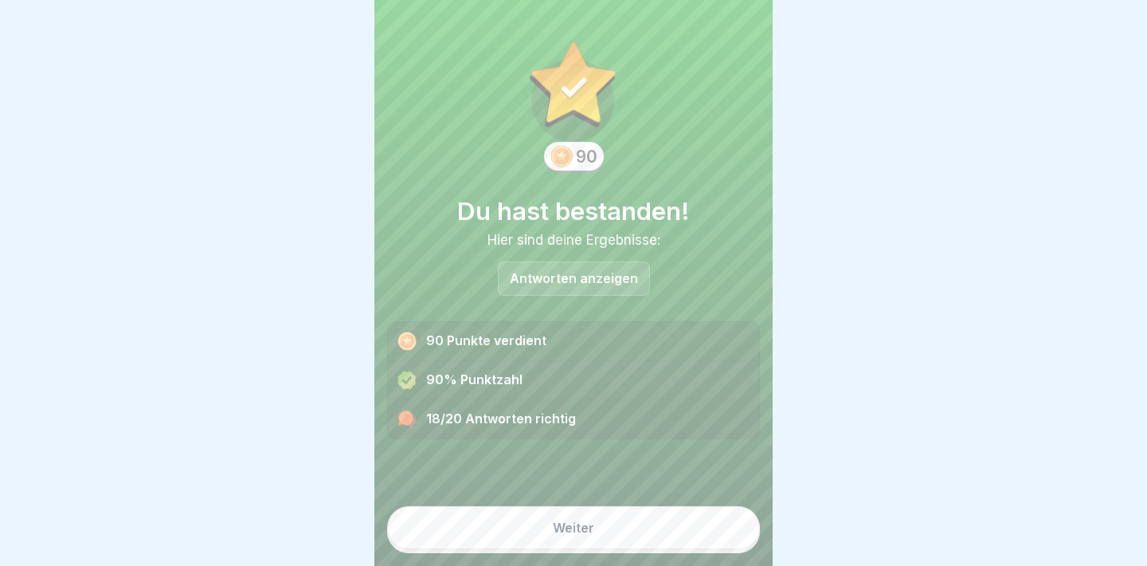
click at [688, 540] on button "Weiter" at bounding box center [573, 527] width 373 height 43
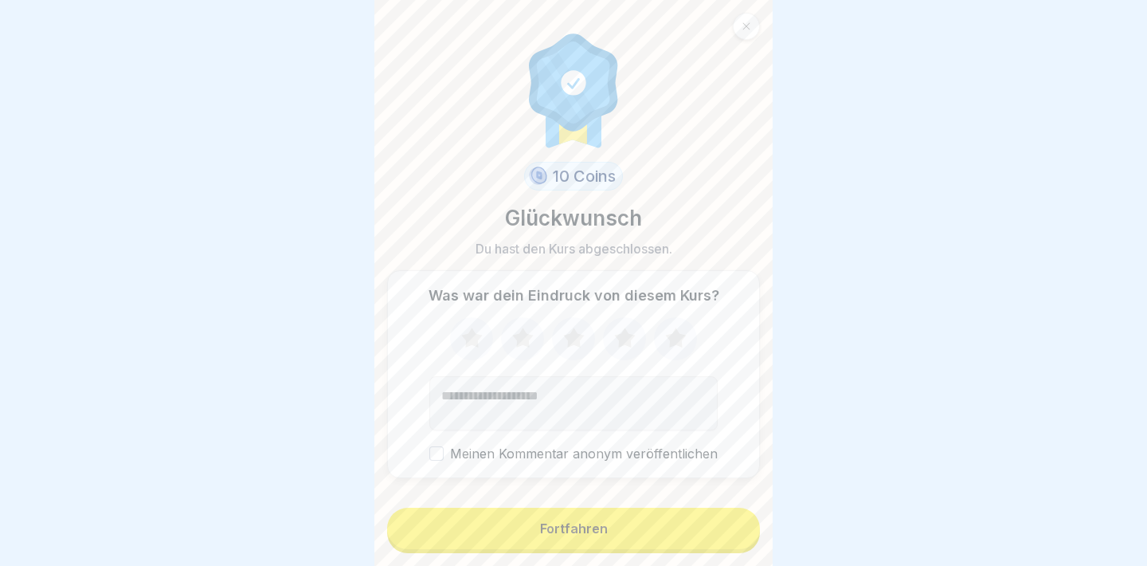
click at [684, 534] on button "Fortfahren" at bounding box center [573, 528] width 373 height 41
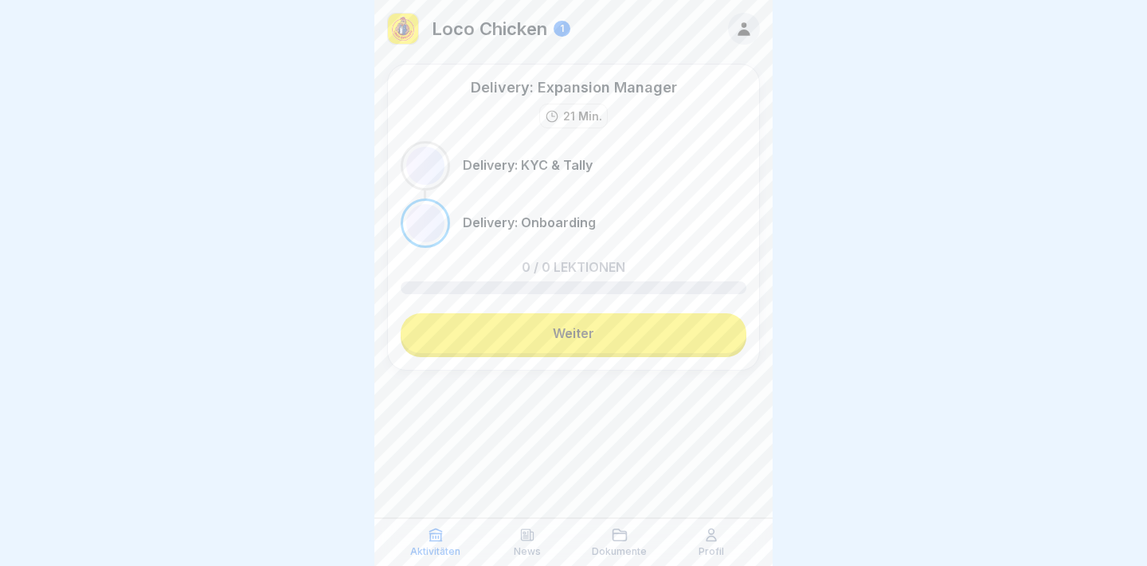
click at [514, 329] on link "Weiter" at bounding box center [574, 333] width 346 height 40
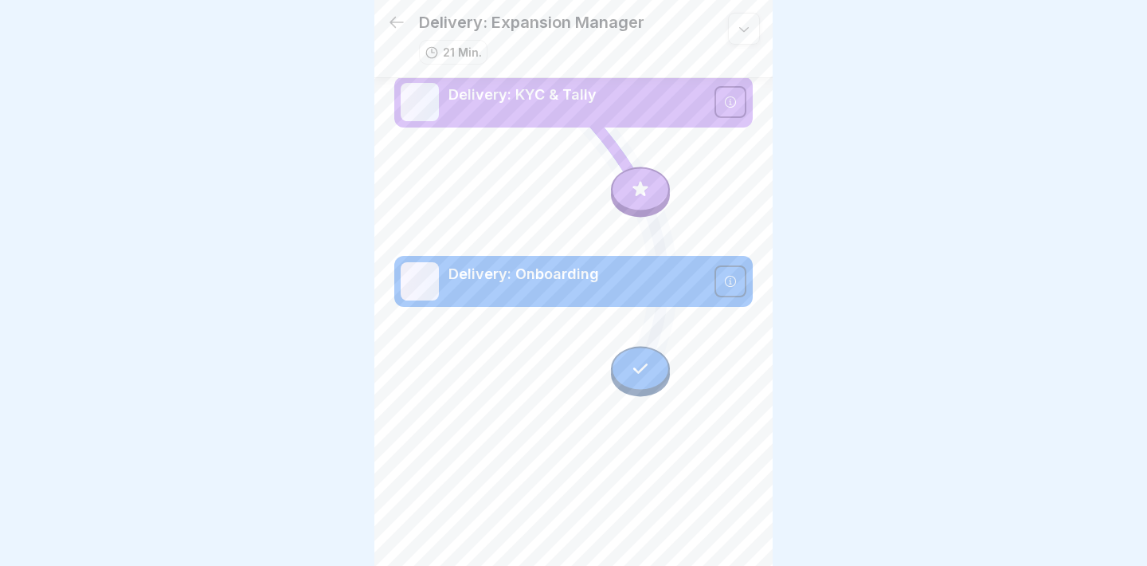
drag, startPoint x: 631, startPoint y: 374, endPoint x: 491, endPoint y: 304, distance: 156.8
click at [0, 0] on div "Delivery: Onboarding" at bounding box center [0, 0] width 0 height 0
click at [641, 197] on icon at bounding box center [640, 188] width 21 height 21
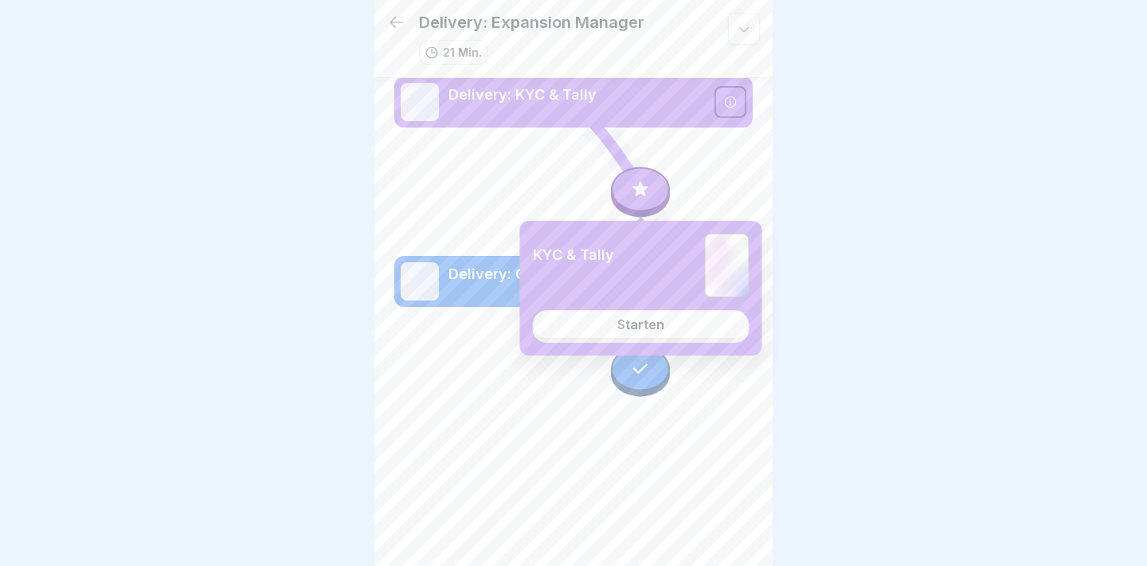
click at [600, 336] on link "Starten" at bounding box center [641, 324] width 217 height 29
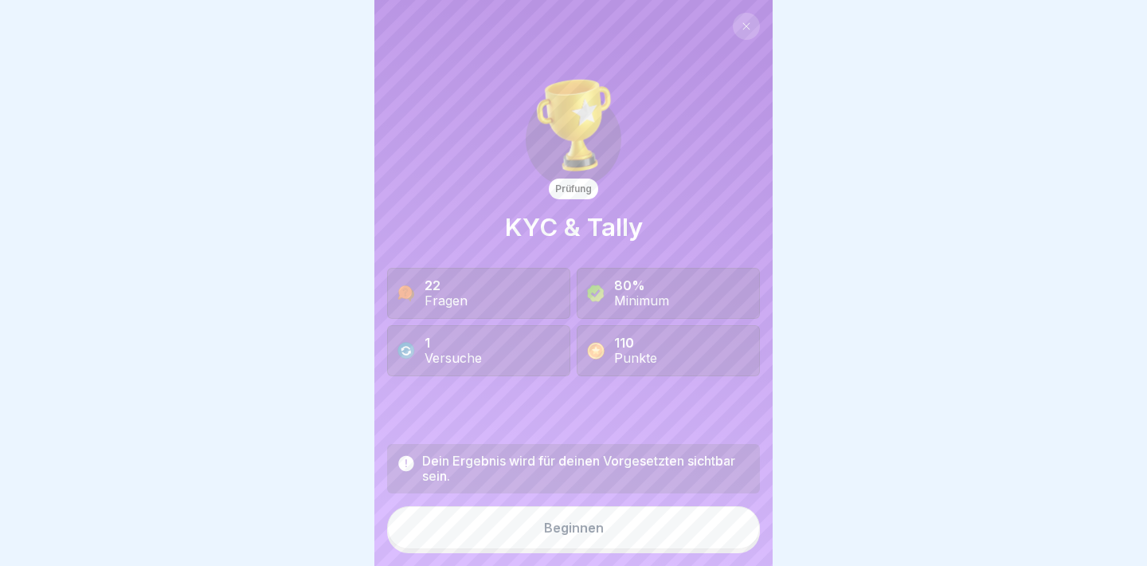
click at [547, 525] on div "Beginnen" at bounding box center [574, 527] width 60 height 14
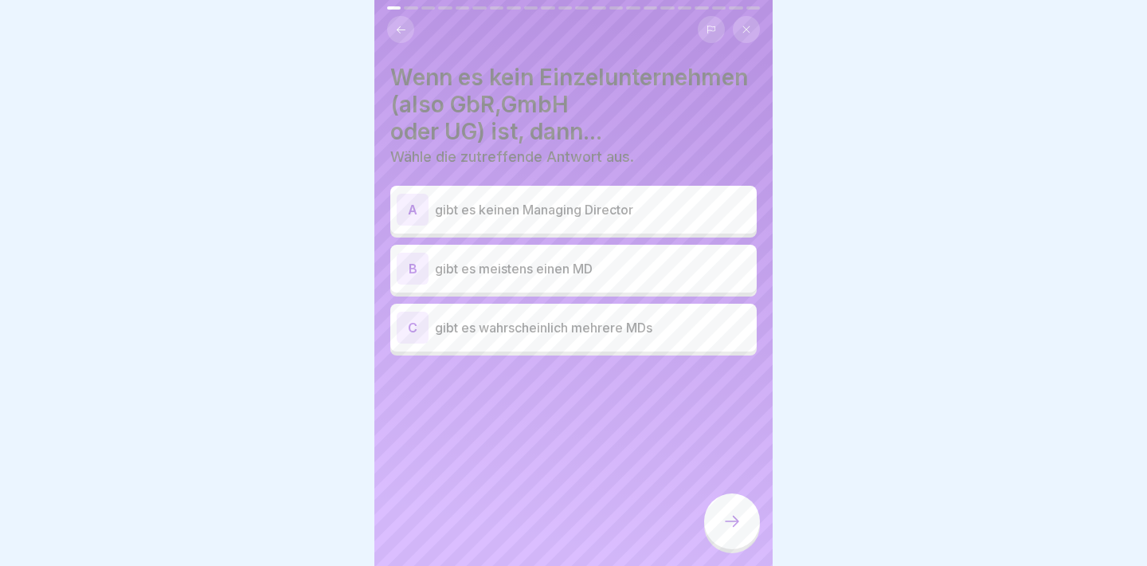
click at [555, 327] on p "gibt es wahrscheinlich mehrere MDs" at bounding box center [593, 327] width 316 height 19
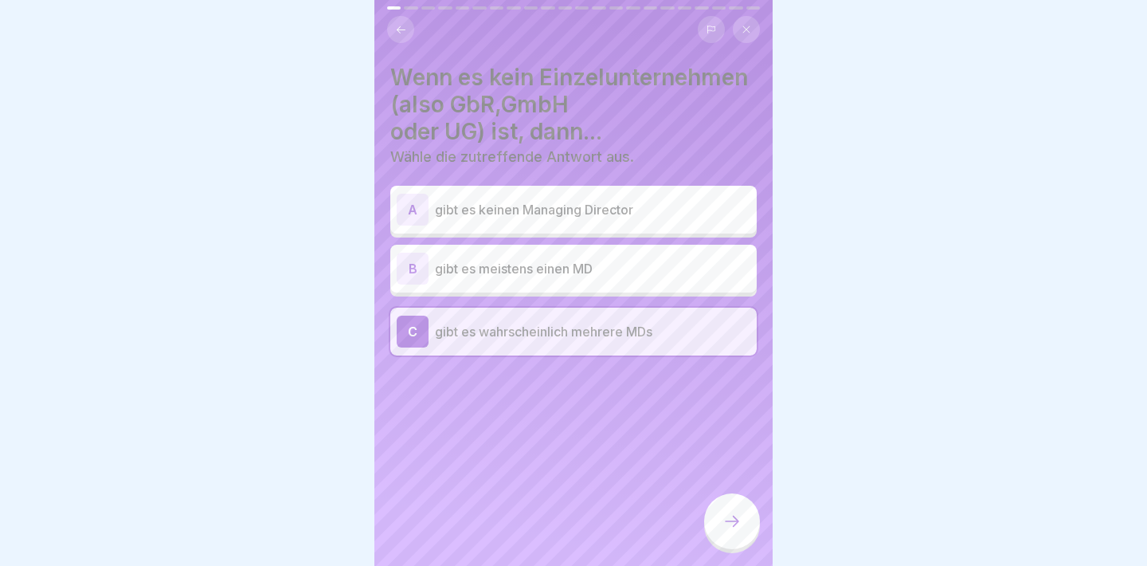
click at [727, 527] on icon at bounding box center [732, 521] width 19 height 19
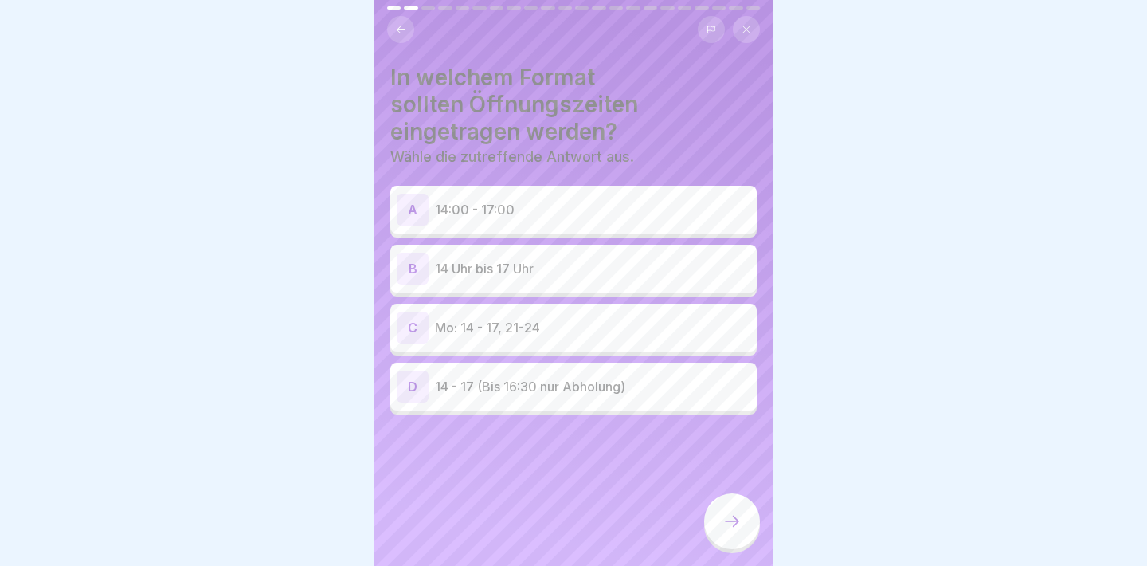
click at [610, 190] on div "A 14:00 - 17:00" at bounding box center [573, 210] width 366 height 48
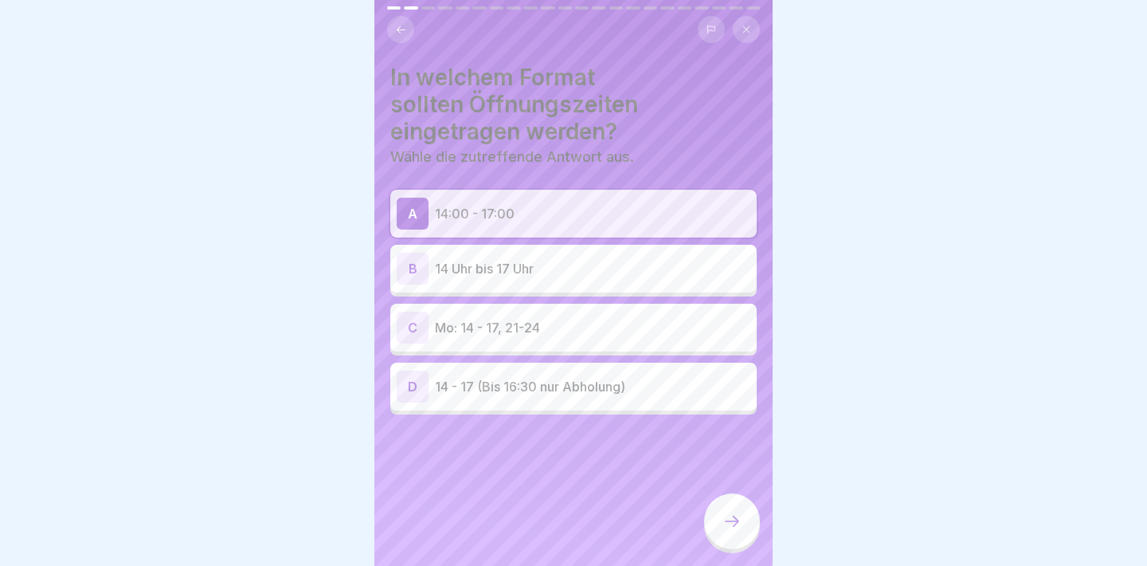
click at [728, 524] on icon at bounding box center [732, 521] width 19 height 19
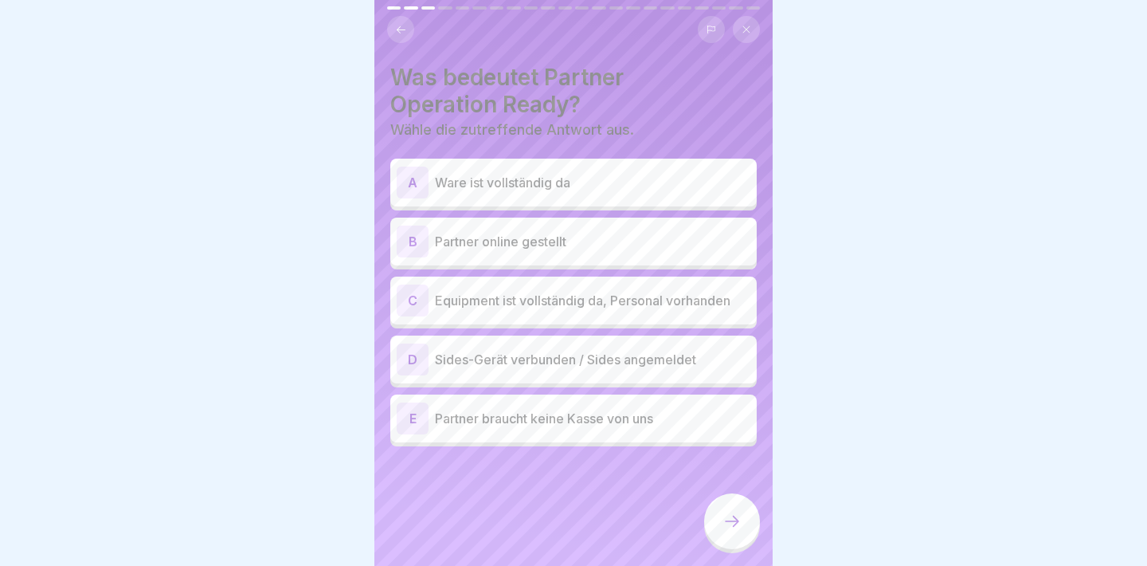
click at [685, 180] on p "Ware ist vollständig da" at bounding box center [593, 182] width 316 height 19
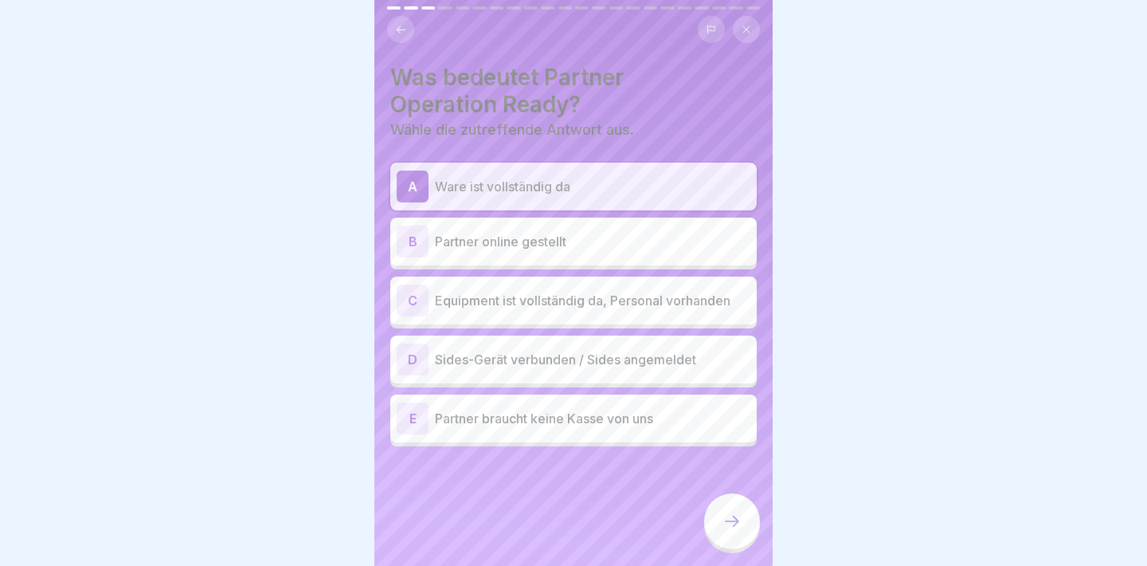
click at [672, 312] on div "C Equipment ist vollständig da, Personal vorhanden" at bounding box center [574, 300] width 354 height 32
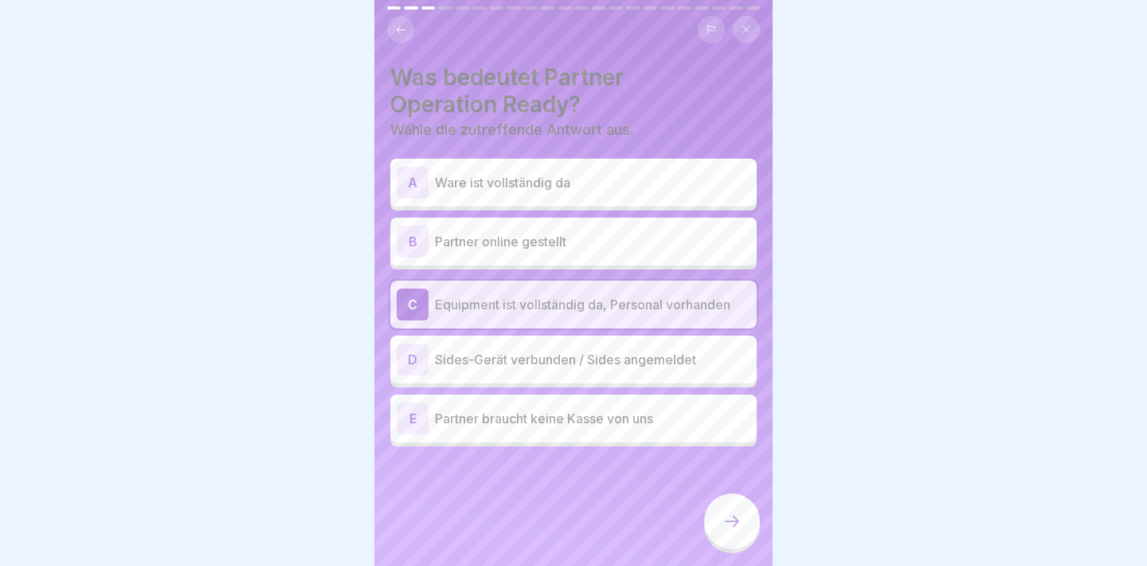
click at [710, 529] on div at bounding box center [732, 521] width 56 height 56
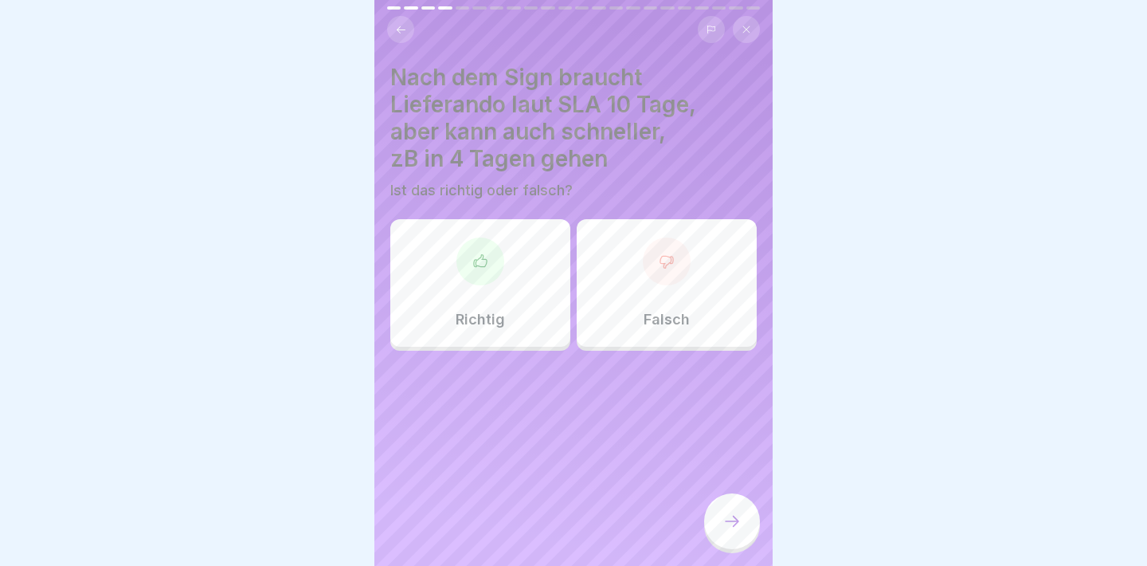
click at [750, 22] on button at bounding box center [746, 29] width 27 height 27
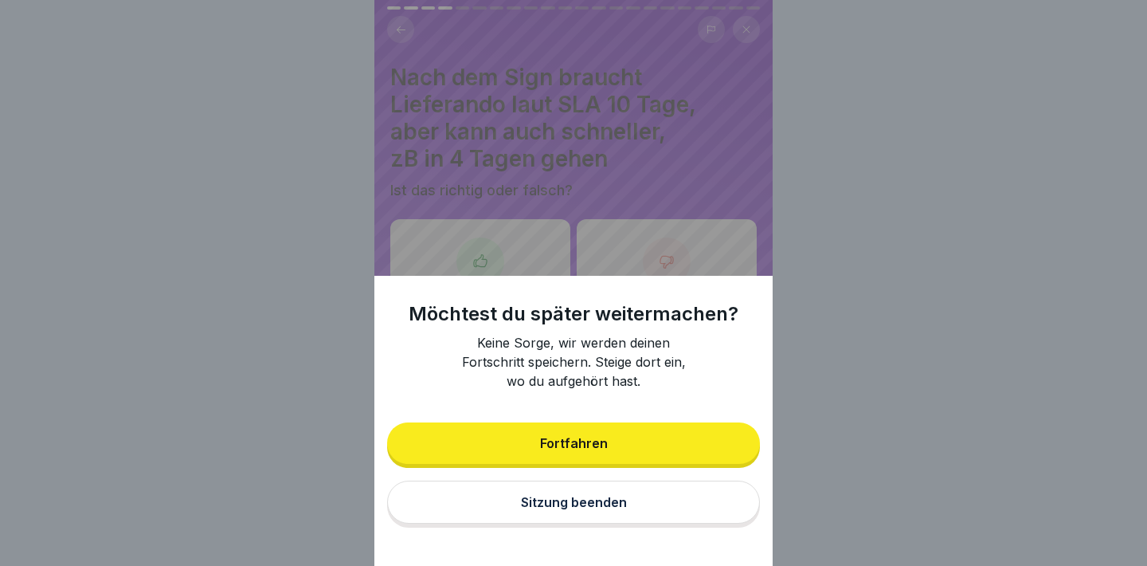
click at [522, 503] on div "Sitzung beenden" at bounding box center [574, 502] width 106 height 14
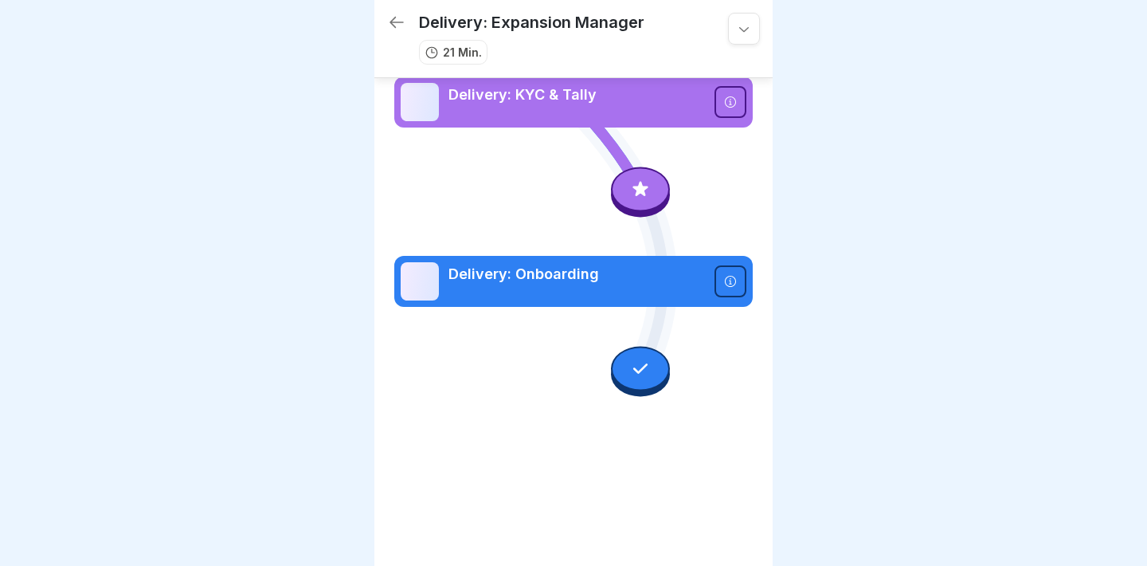
click at [391, 23] on icon at bounding box center [397, 22] width 14 height 11
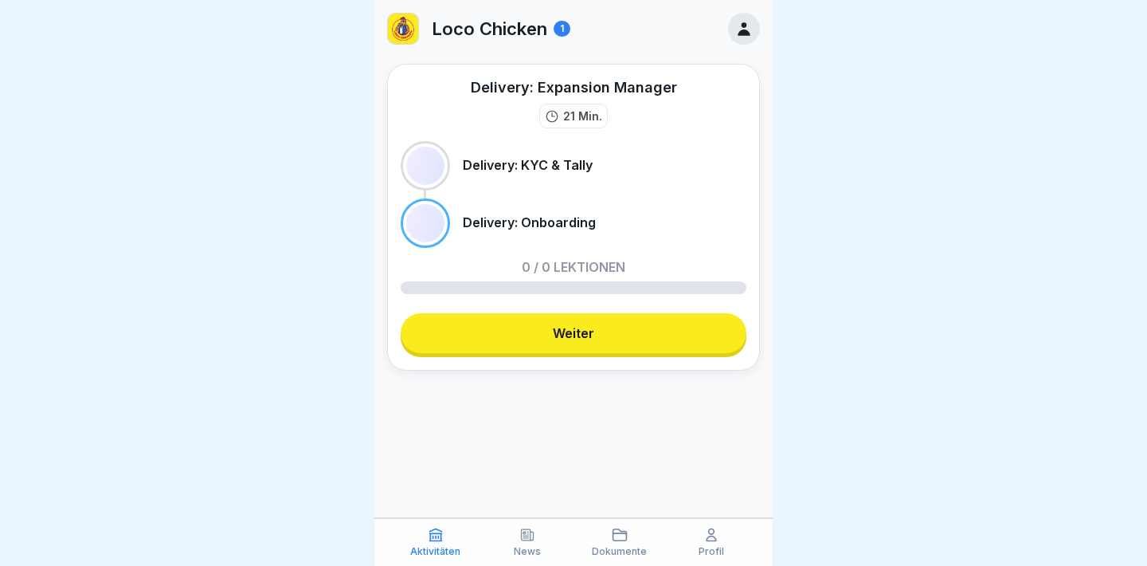
click at [467, 323] on link "Weiter" at bounding box center [574, 333] width 346 height 40
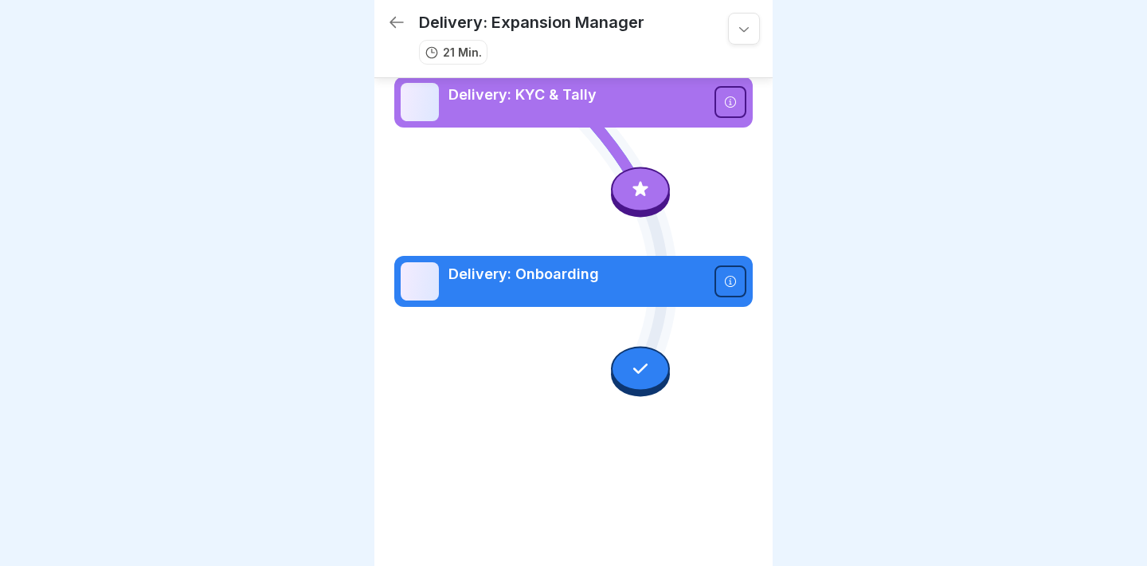
click at [645, 198] on icon at bounding box center [640, 188] width 21 height 21
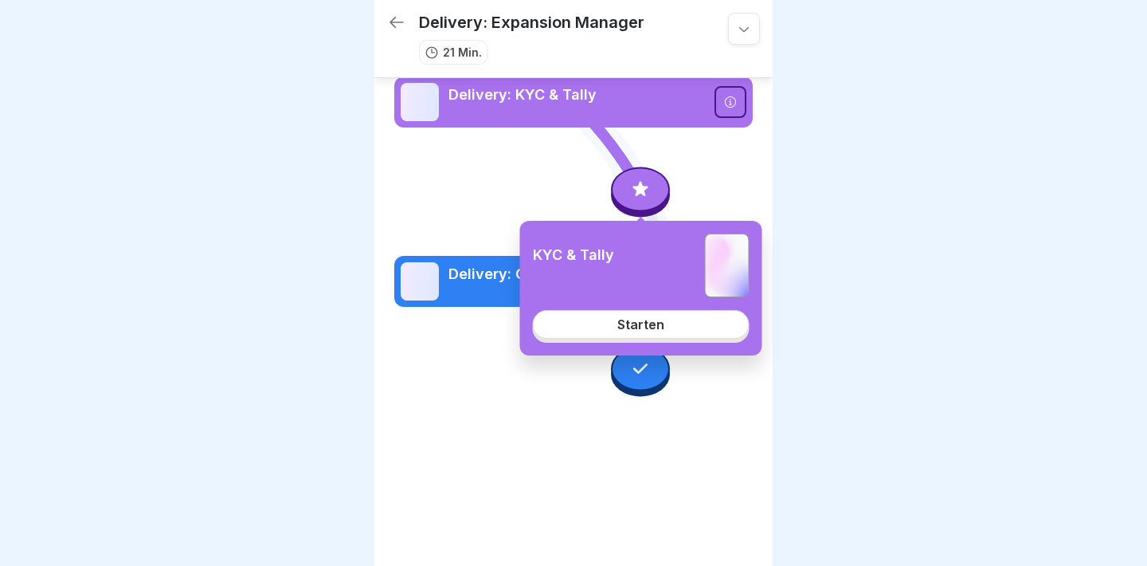
click at [645, 198] on icon at bounding box center [640, 188] width 21 height 21
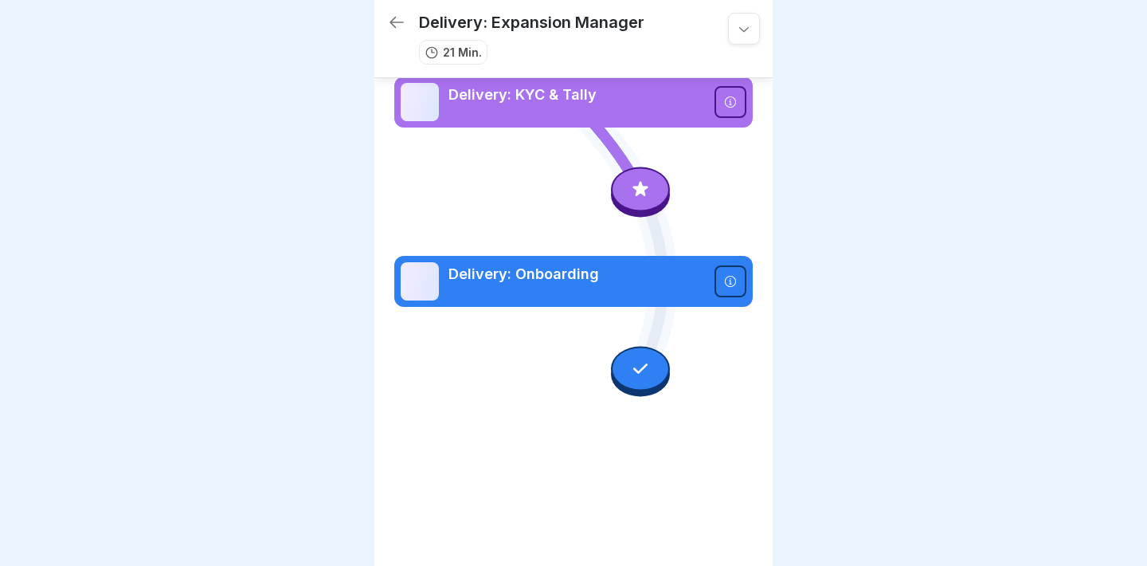
click at [732, 283] on icon at bounding box center [730, 281] width 13 height 13
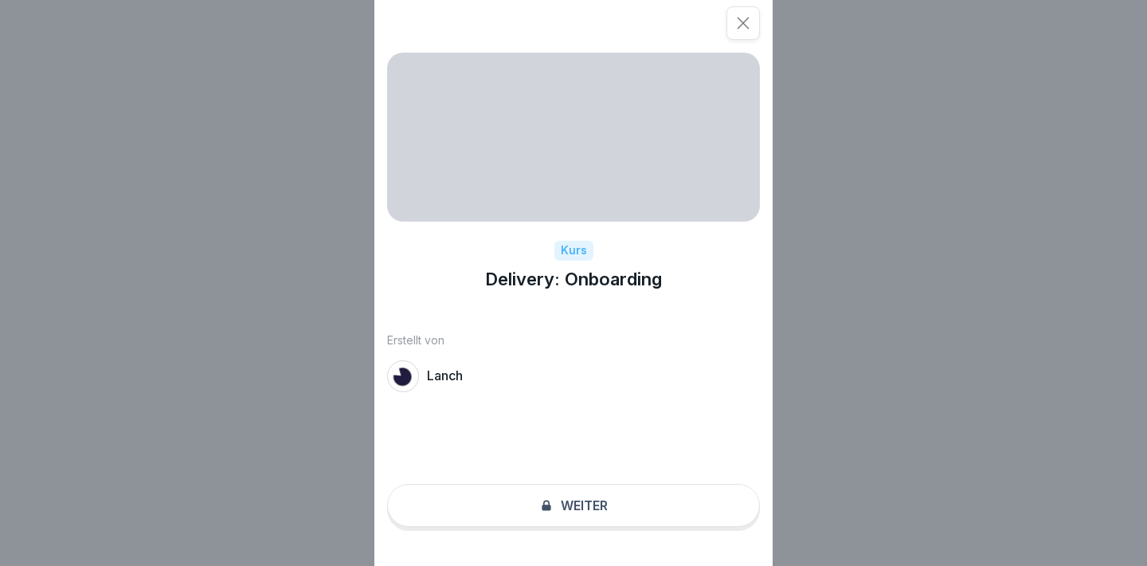
click at [743, 19] on icon at bounding box center [743, 23] width 16 height 16
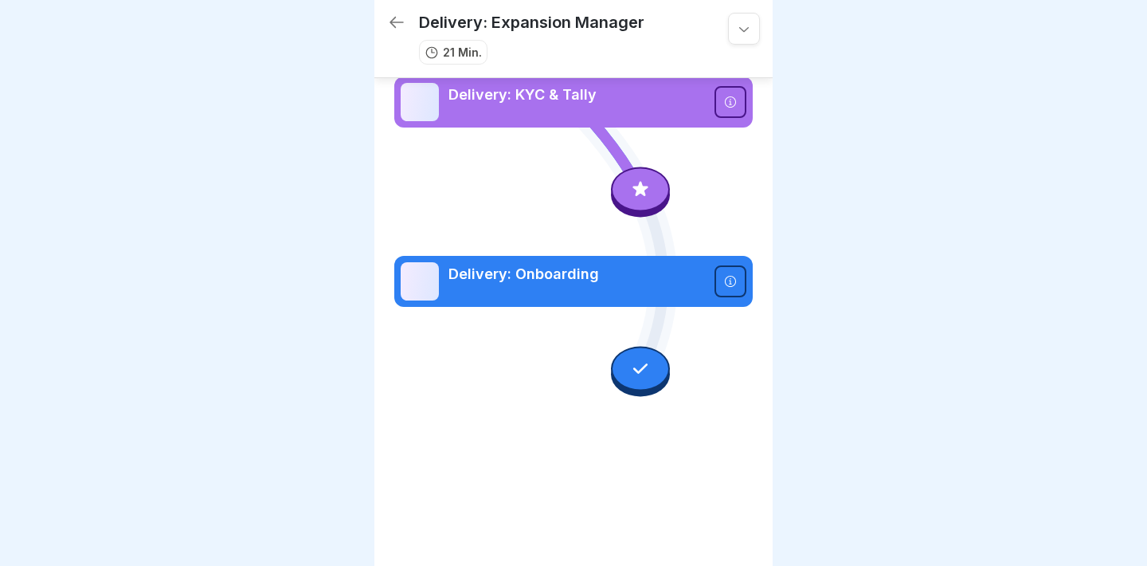
click at [624, 195] on div at bounding box center [640, 189] width 59 height 45
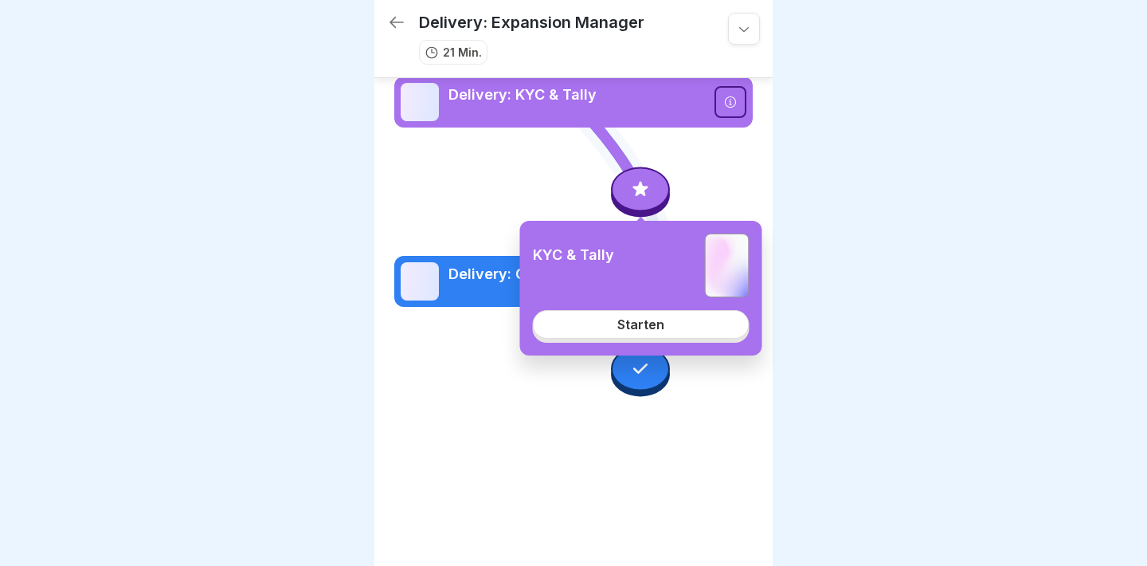
click at [639, 320] on div "Starten" at bounding box center [640, 324] width 47 height 14
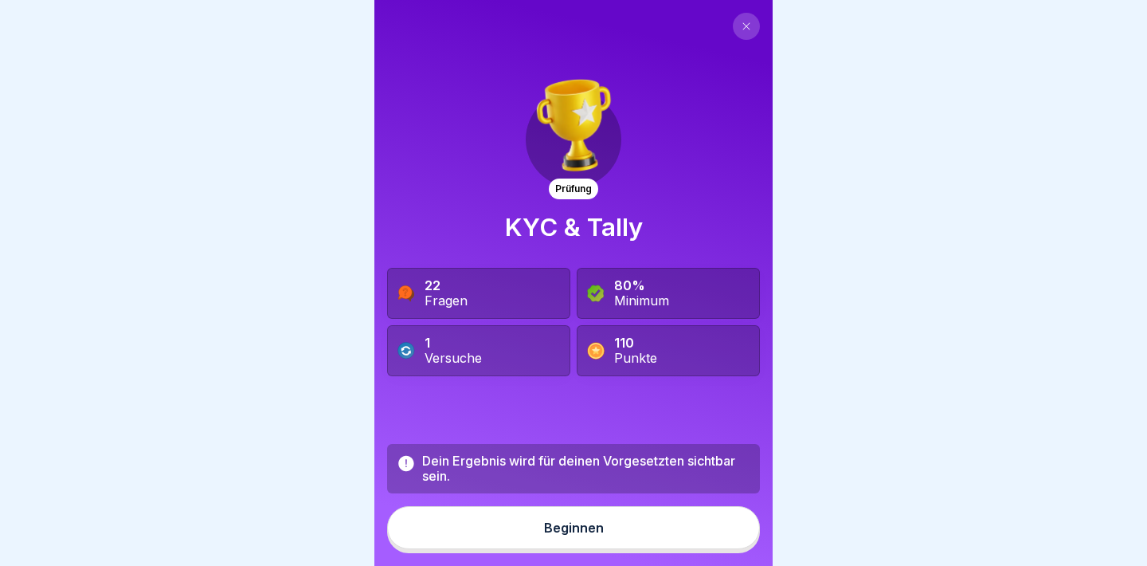
click at [543, 525] on button "Beginnen" at bounding box center [573, 527] width 373 height 43
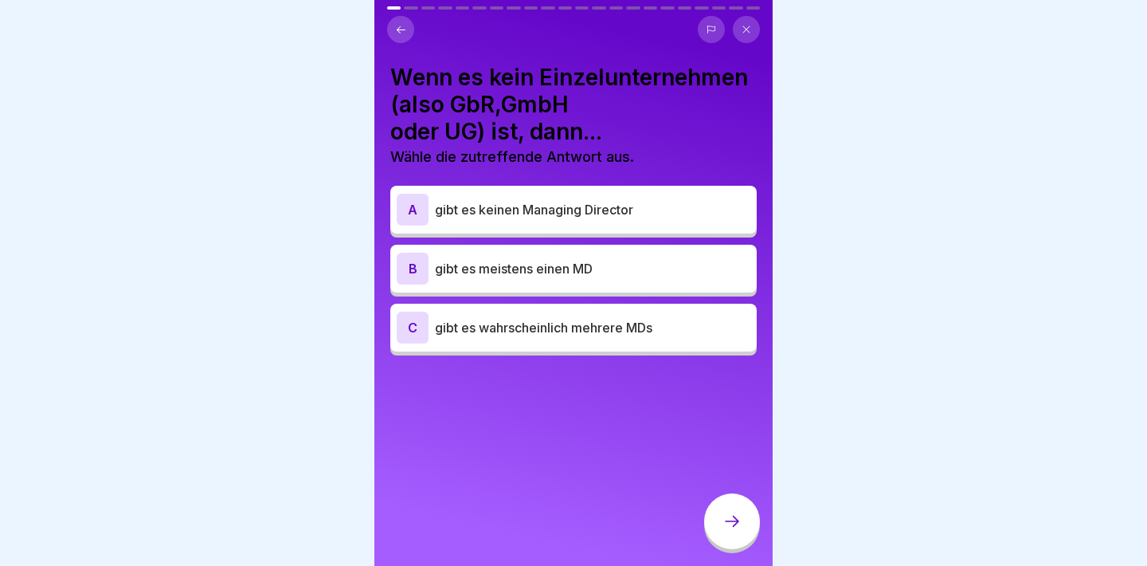
click at [604, 312] on div "C gibt es wahrscheinlich mehrere MDs" at bounding box center [574, 328] width 354 height 32
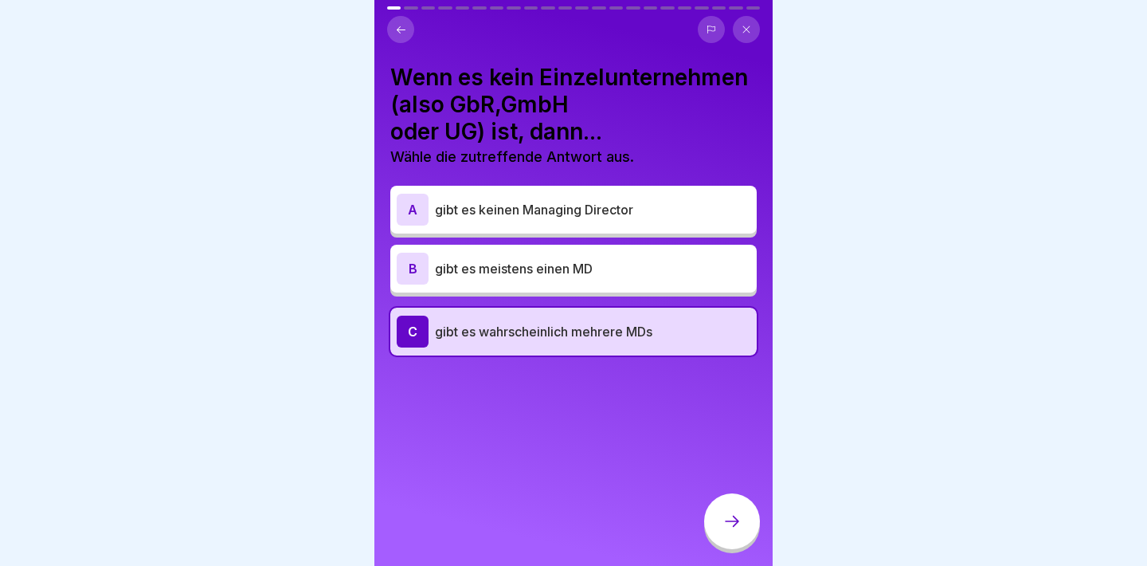
click at [722, 504] on div at bounding box center [732, 521] width 56 height 56
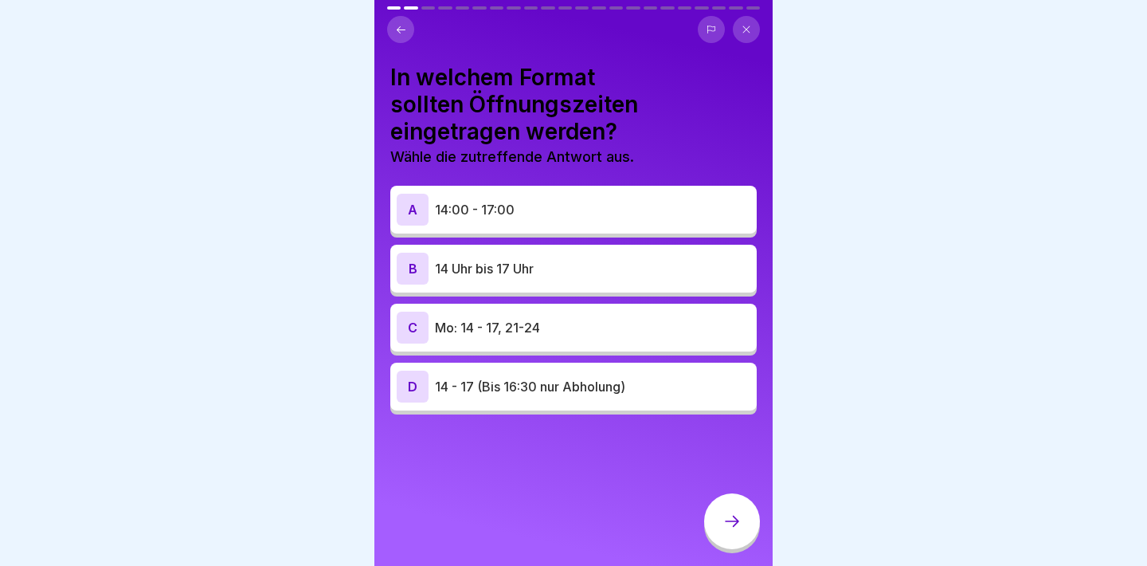
click at [645, 210] on p "14:00 - 17:00" at bounding box center [593, 209] width 316 height 19
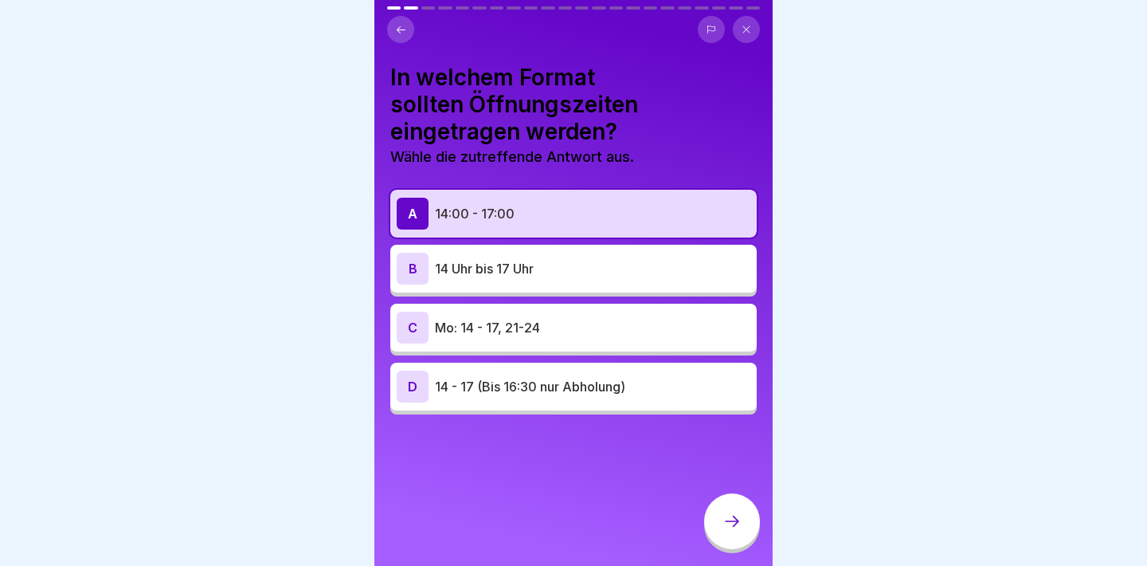
click at [712, 489] on div "In welchem Format sollten Öffnungszeiten eingetragen werden? Wähle die zutreffe…" at bounding box center [573, 283] width 398 height 566
click at [713, 501] on div at bounding box center [732, 523] width 56 height 60
click at [725, 526] on icon at bounding box center [732, 521] width 19 height 19
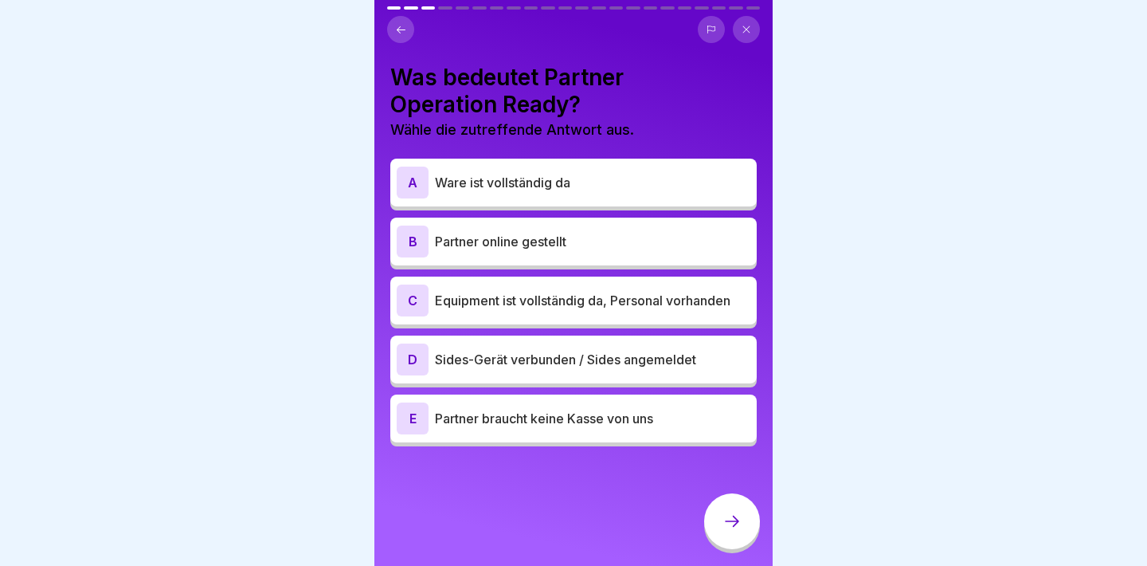
click at [416, 260] on div "B Partner online gestellt" at bounding box center [573, 242] width 366 height 48
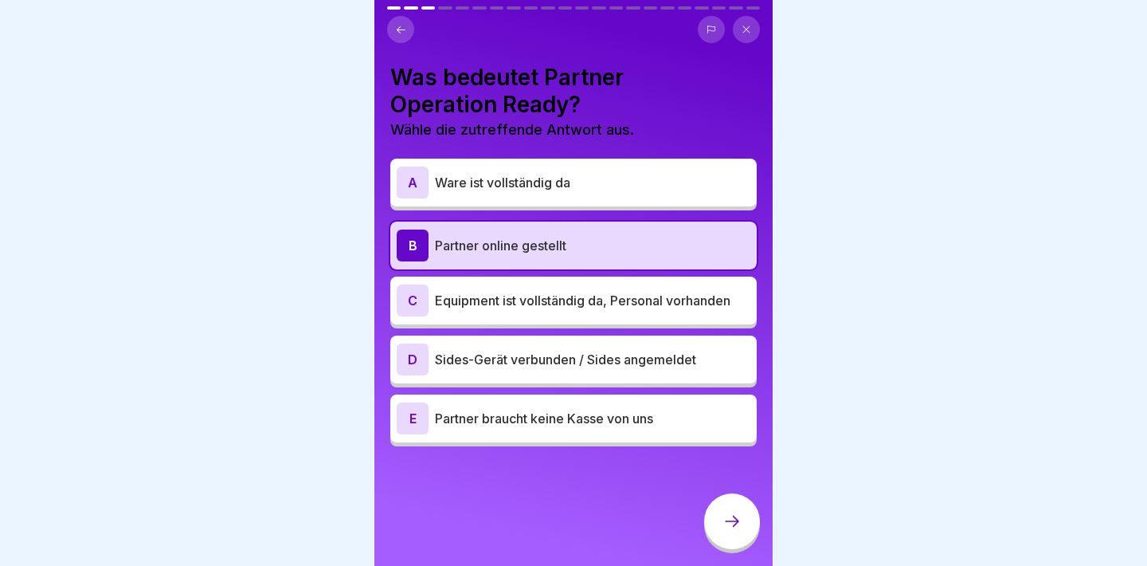
click at [674, 319] on div "C Equipment ist vollständig da, Personal vorhanden" at bounding box center [573, 300] width 366 height 48
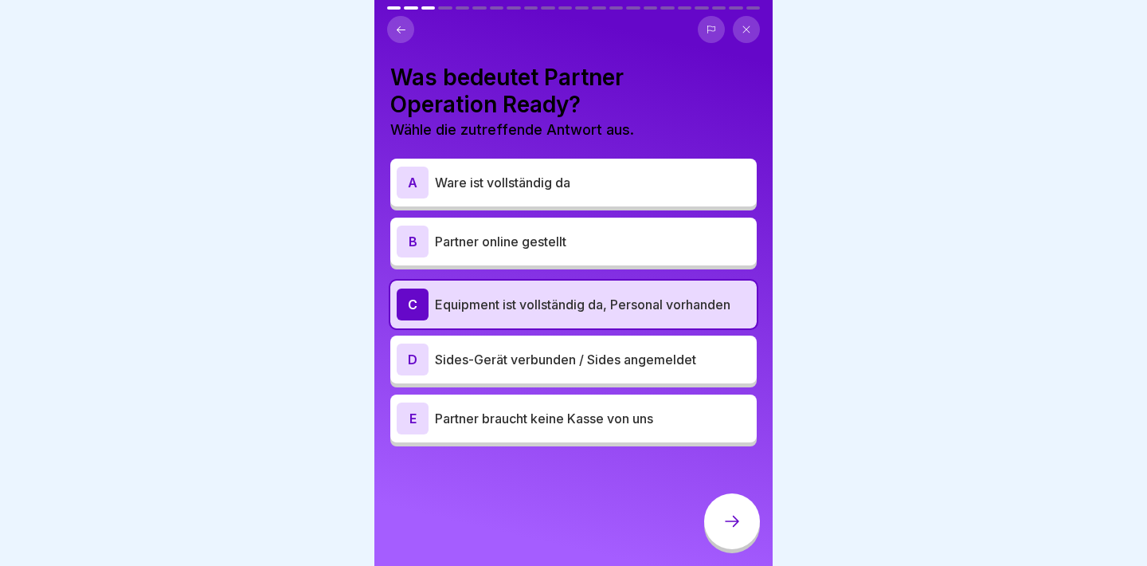
click at [731, 527] on icon at bounding box center [732, 521] width 19 height 19
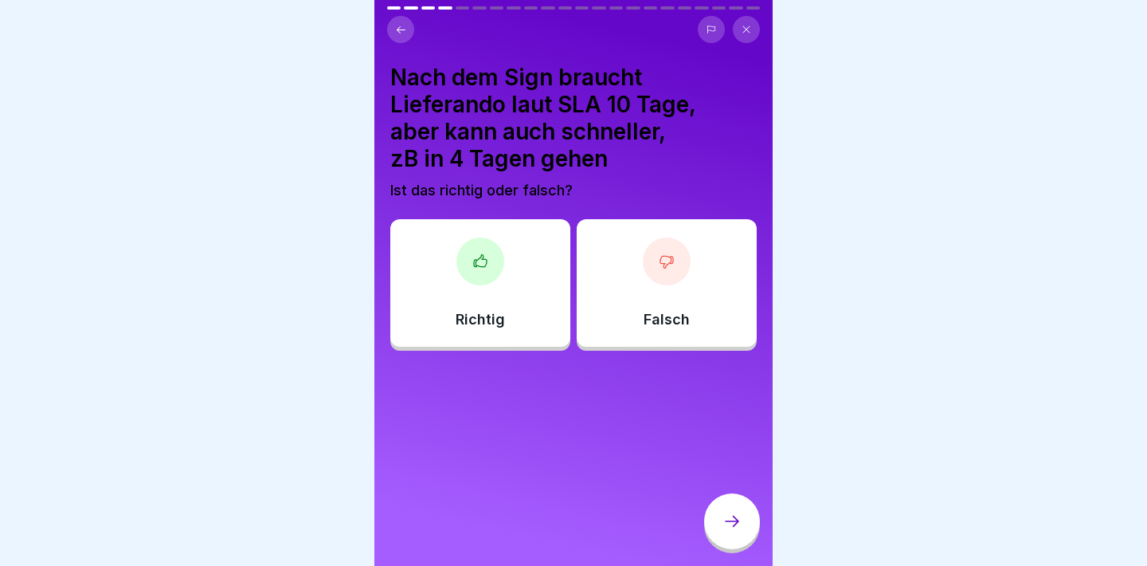
click at [508, 263] on div "Richtig" at bounding box center [480, 282] width 180 height 127
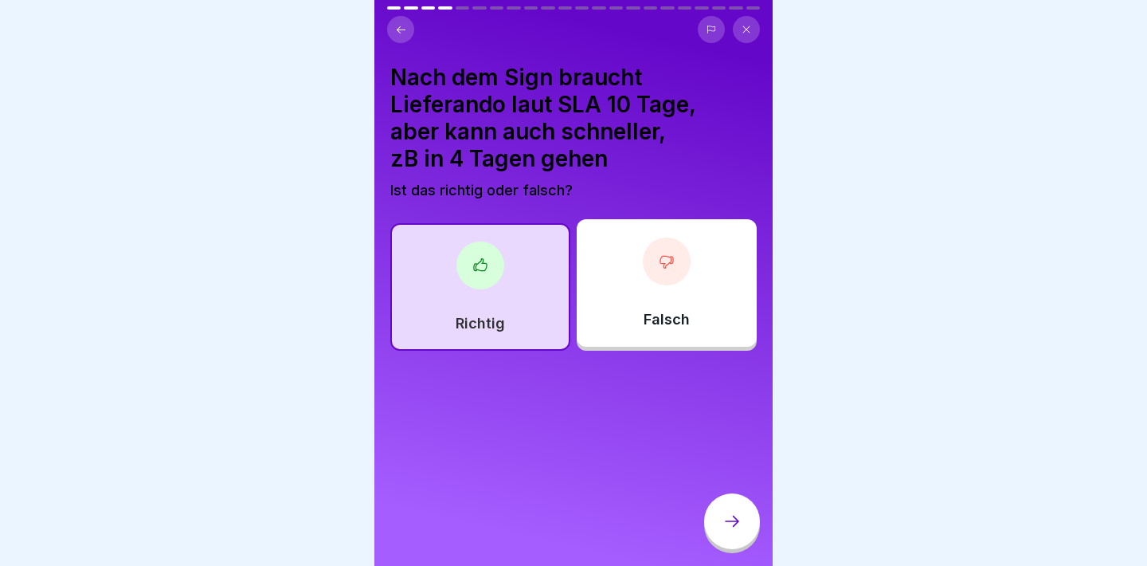
click at [712, 504] on div at bounding box center [732, 521] width 56 height 56
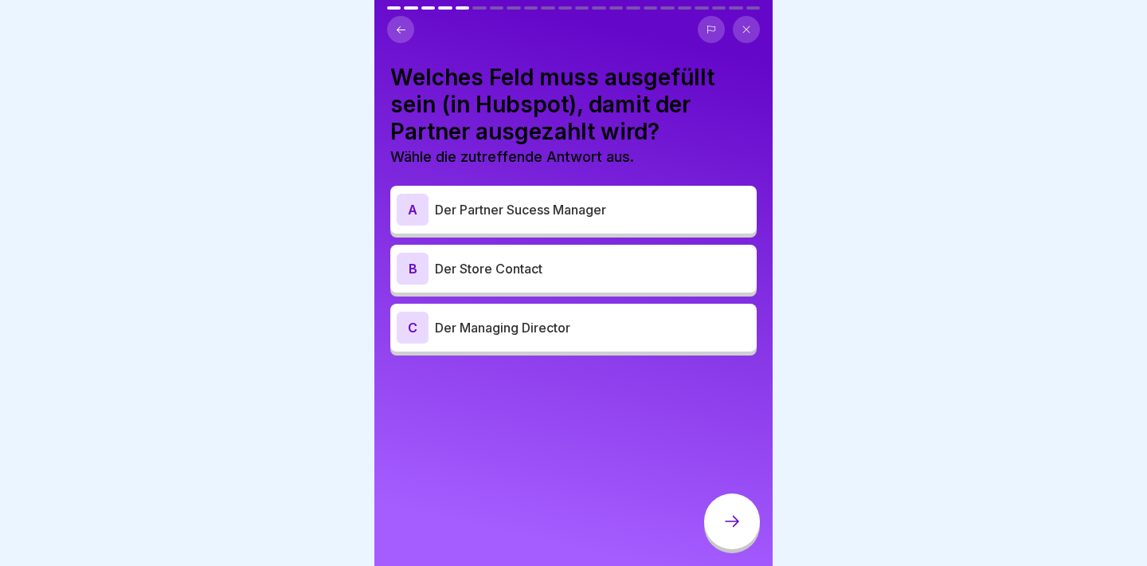
click at [668, 331] on p "Der Managing Director" at bounding box center [593, 327] width 316 height 19
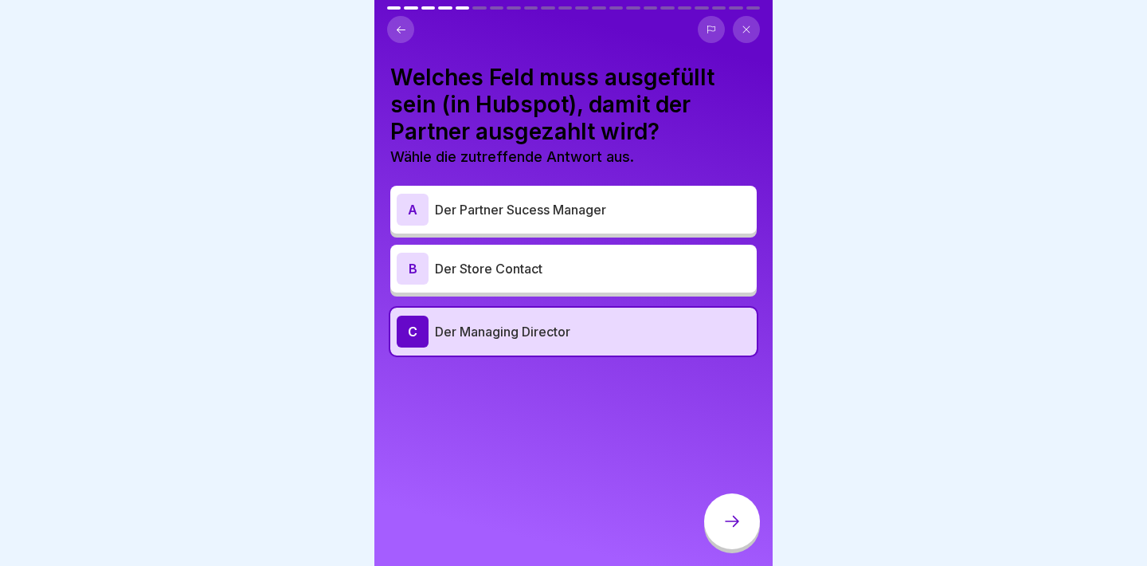
click at [698, 497] on div "Welches Feld muss ausgefüllt sein (in Hubspot), damit der Partner ausgezahlt wi…" at bounding box center [573, 283] width 398 height 566
click at [720, 508] on div at bounding box center [732, 521] width 56 height 56
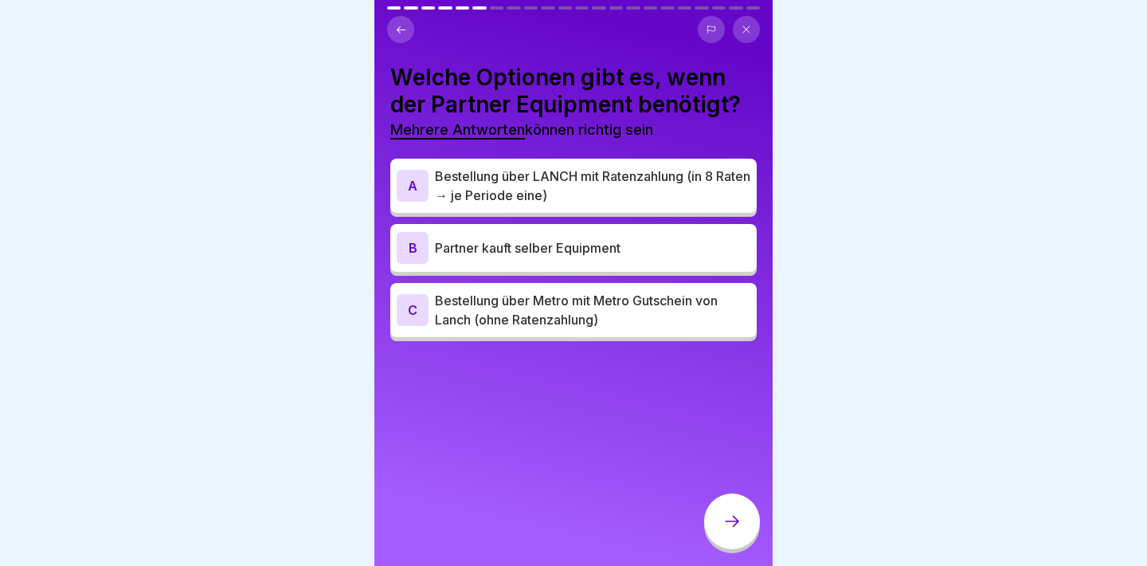
click at [658, 317] on p "Bestellung über Metro mit Metro Gutschein von Lanch (ohne Ratenzahlung)" at bounding box center [593, 310] width 316 height 38
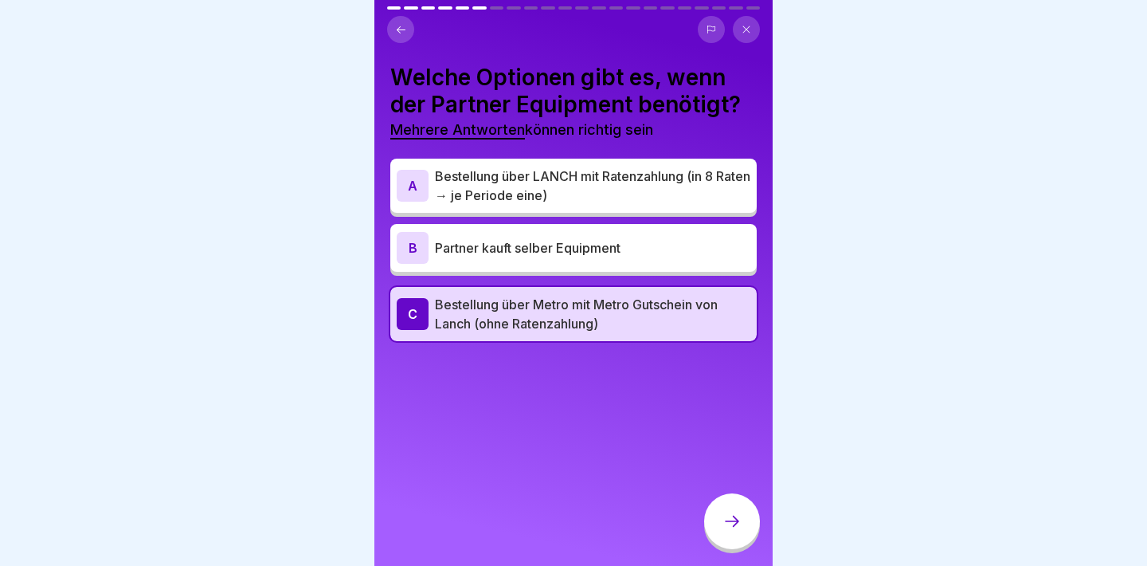
click at [647, 253] on p "Partner kauft selber Equipment" at bounding box center [593, 247] width 316 height 19
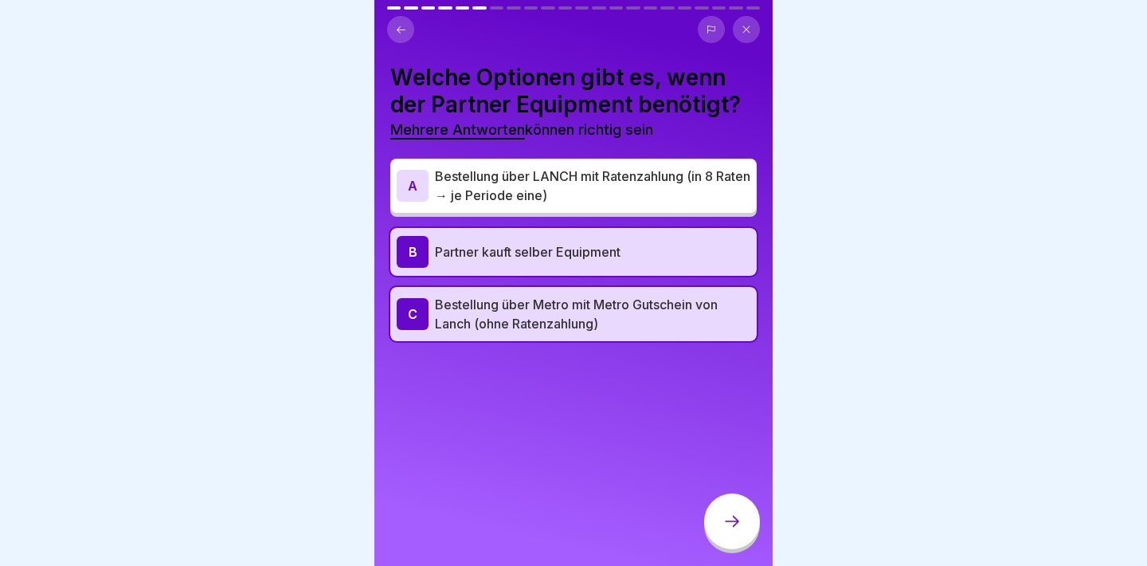
click at [709, 495] on div at bounding box center [732, 523] width 56 height 60
click at [720, 515] on div at bounding box center [732, 521] width 56 height 56
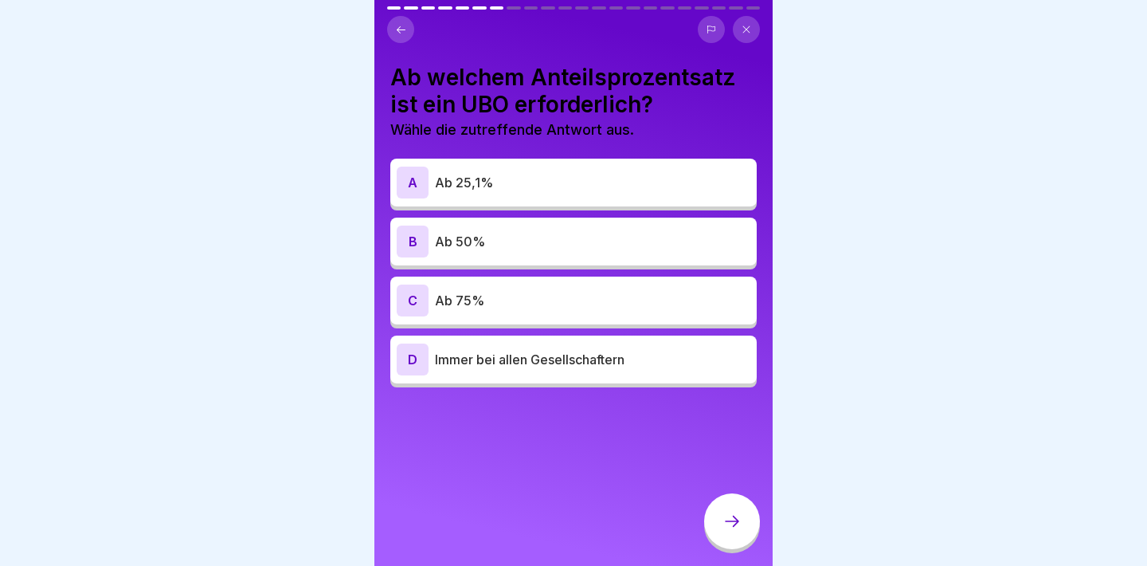
click at [625, 194] on div "A Ab 25,1%" at bounding box center [574, 183] width 354 height 32
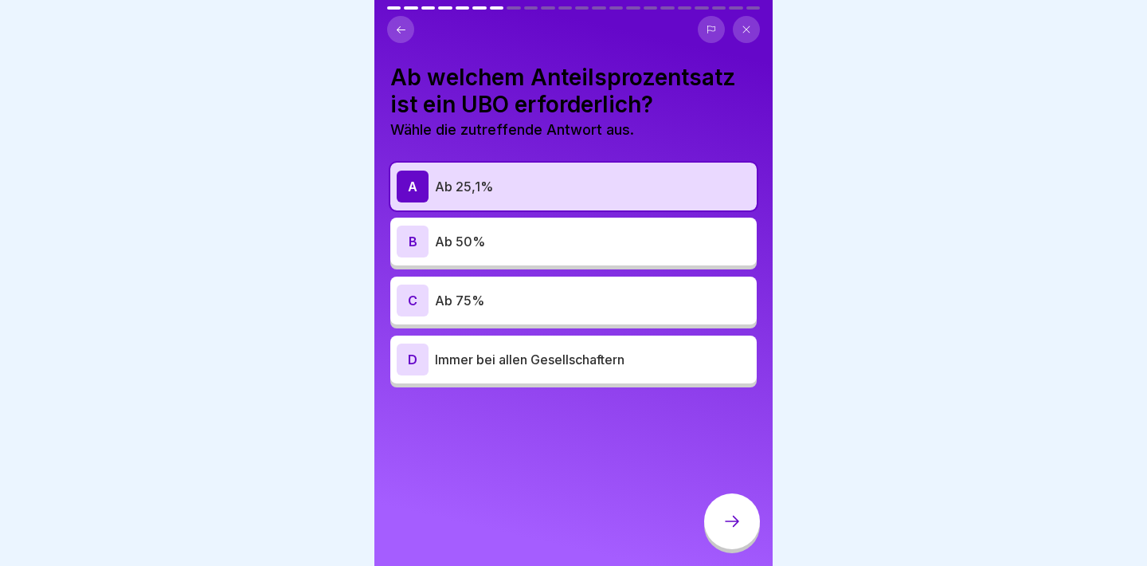
click at [731, 511] on div at bounding box center [732, 521] width 56 height 56
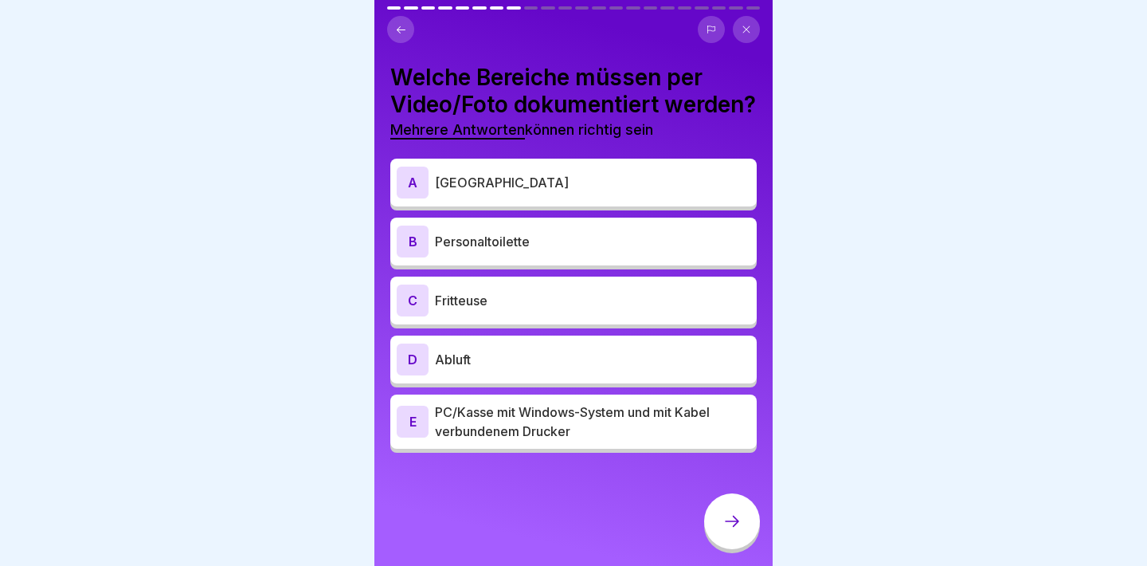
click at [645, 437] on p "PC/Kasse mit Windows-System und mit Kabel verbundenem Drucker" at bounding box center [593, 421] width 316 height 38
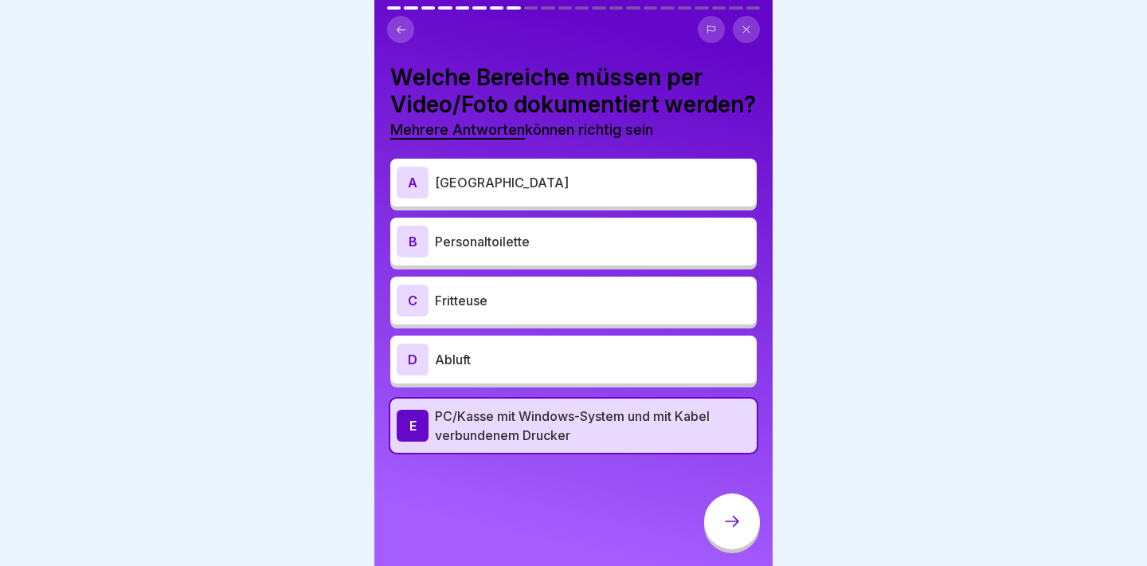
click at [643, 198] on div "A Kühlplatz" at bounding box center [574, 183] width 354 height 32
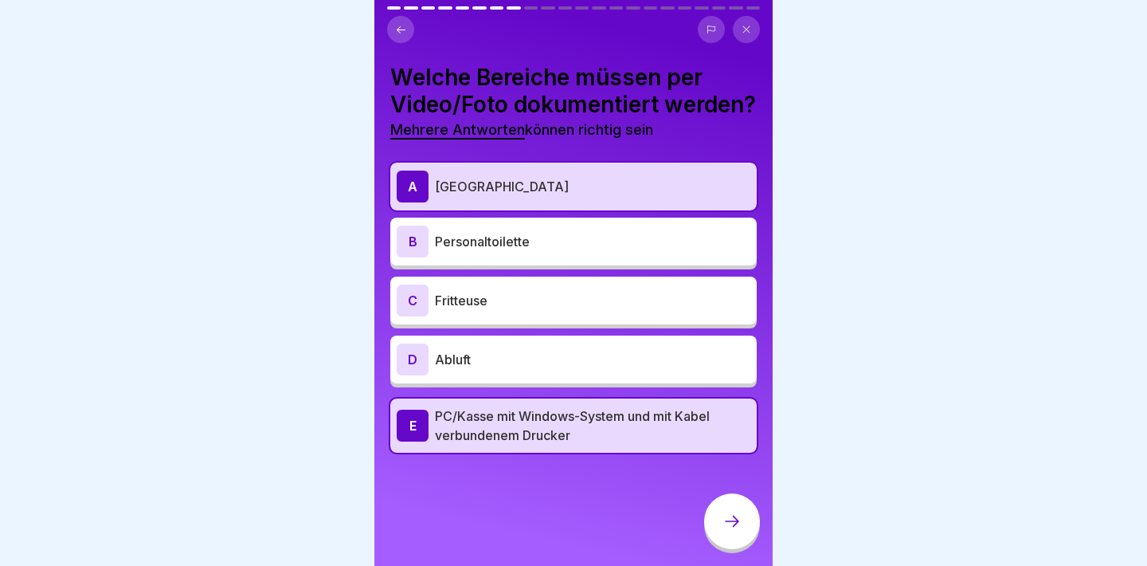
click at [641, 310] on p "Fritteuse" at bounding box center [593, 300] width 316 height 19
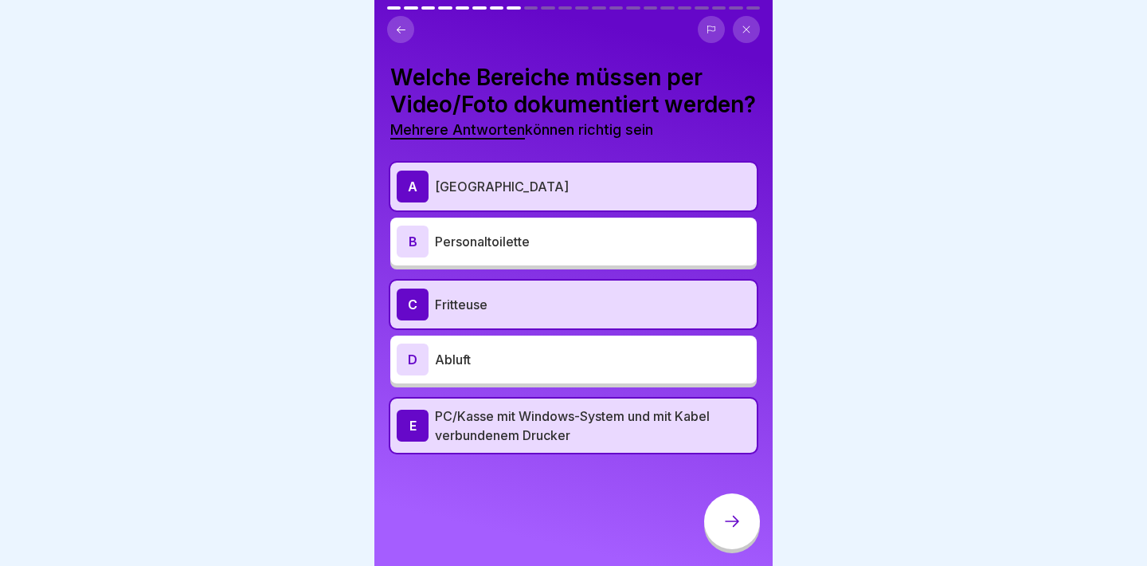
click at [641, 375] on div "D Abluft" at bounding box center [574, 359] width 354 height 32
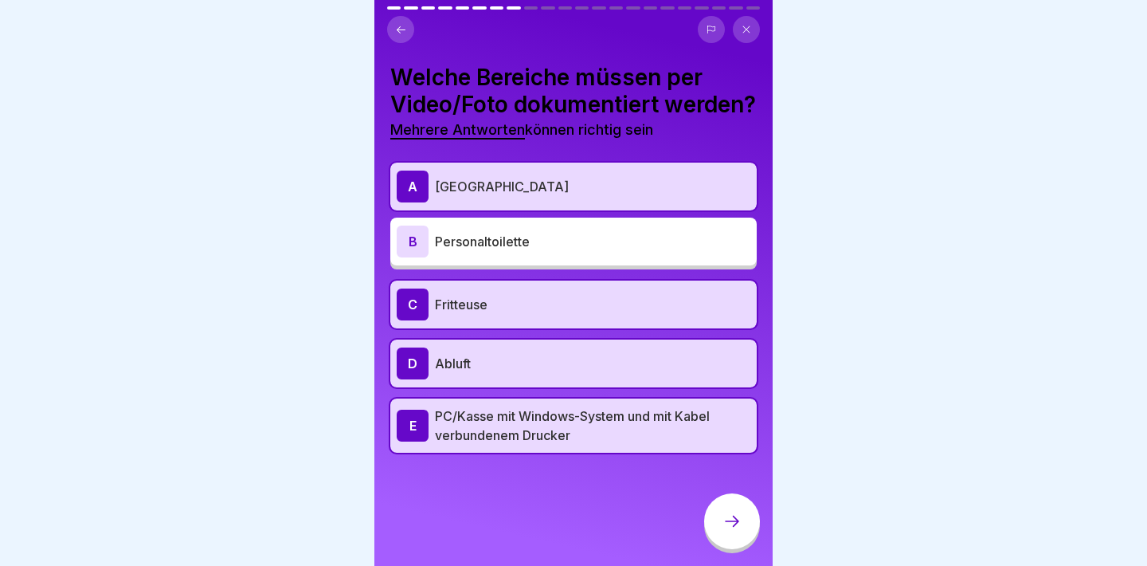
click at [735, 530] on icon at bounding box center [732, 521] width 19 height 19
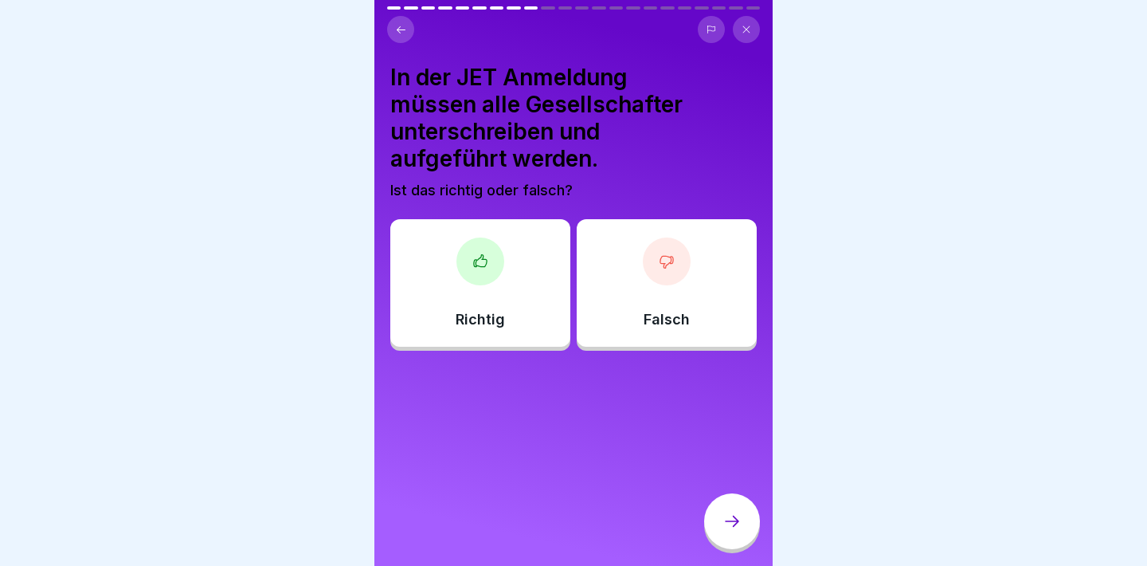
click at [423, 254] on div "Richtig" at bounding box center [480, 282] width 180 height 127
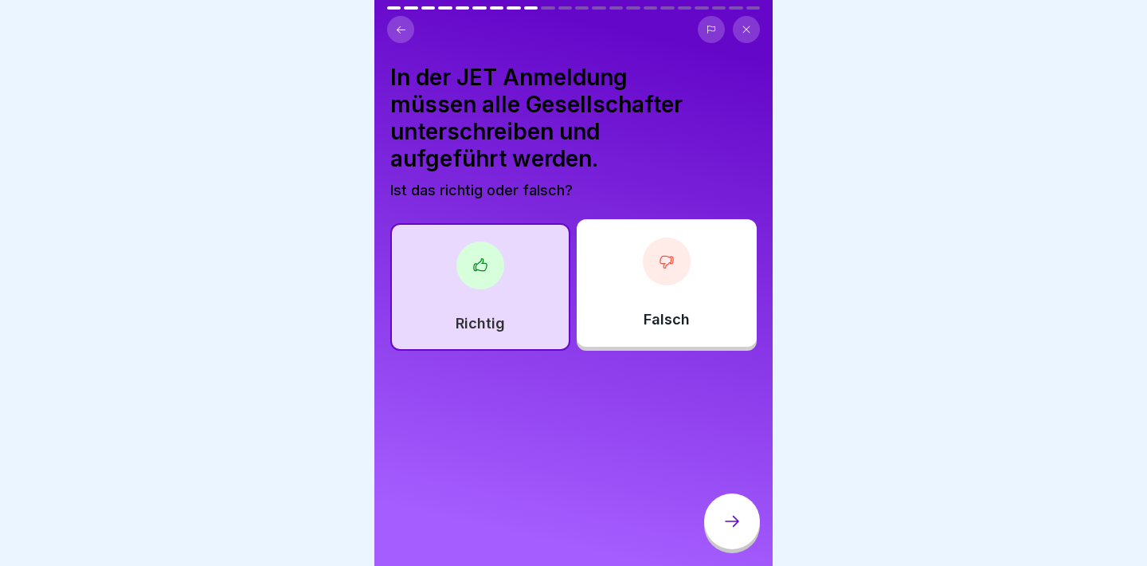
click at [719, 508] on div at bounding box center [732, 521] width 56 height 56
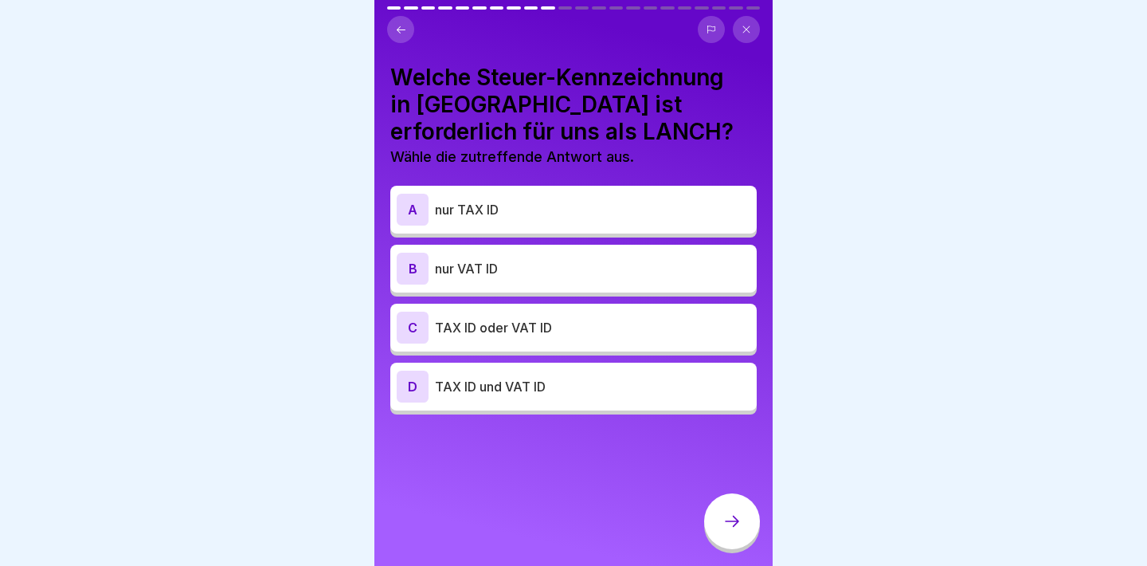
click at [672, 394] on p "TAX ID und VAT ID" at bounding box center [593, 386] width 316 height 19
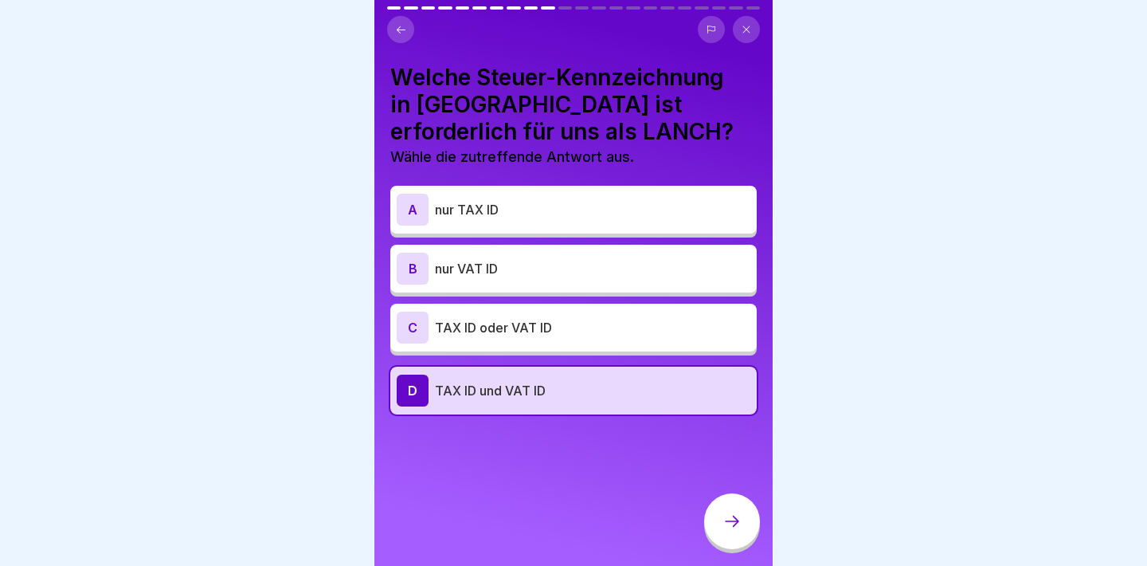
click at [724, 530] on icon at bounding box center [732, 521] width 19 height 19
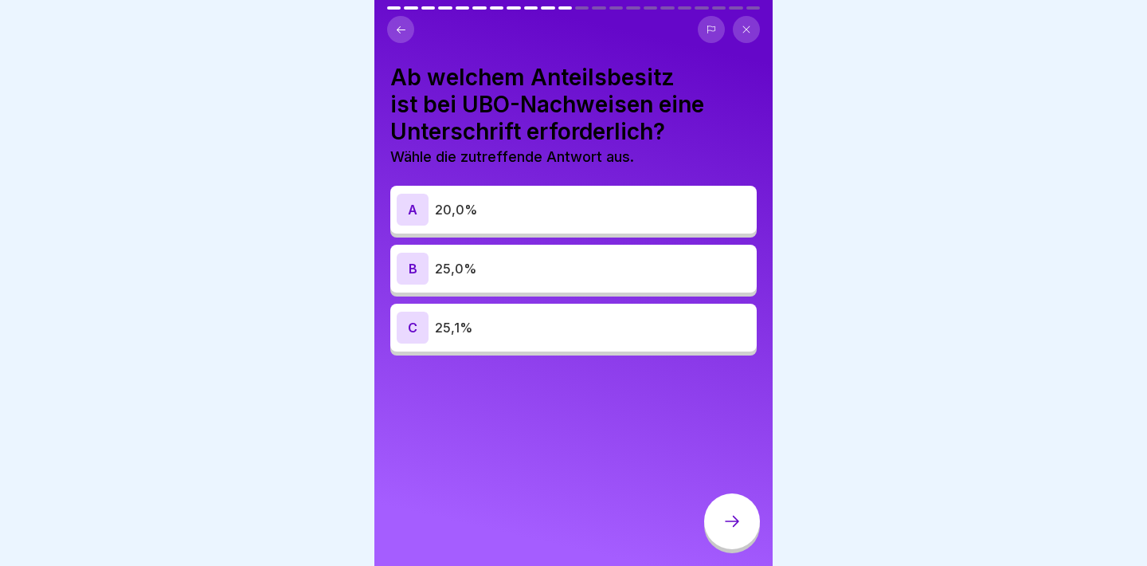
click at [606, 339] on div "C 25,1%" at bounding box center [574, 328] width 354 height 32
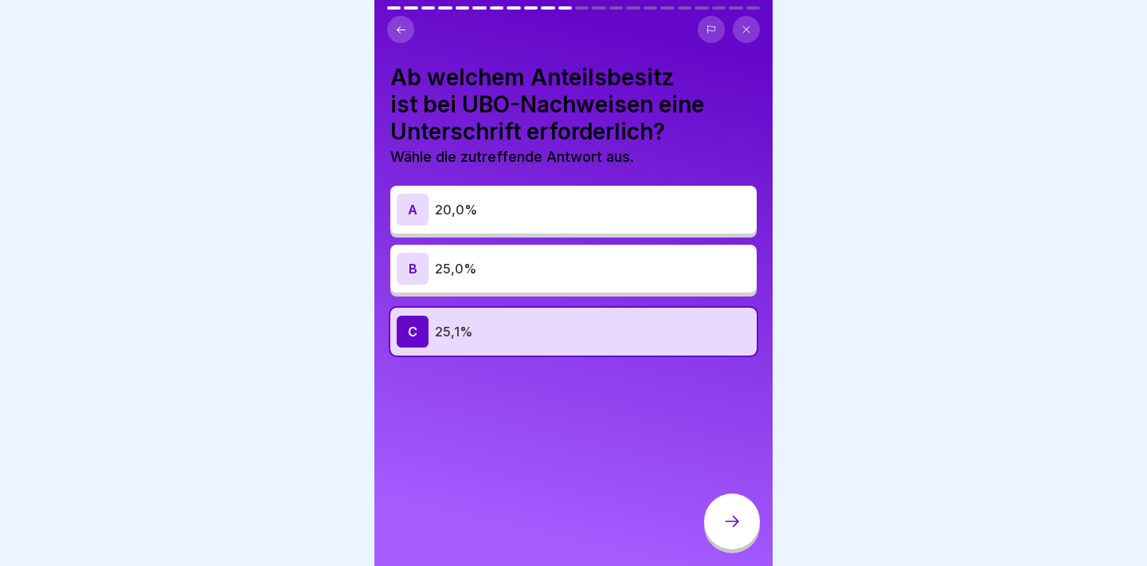
click at [735, 527] on icon at bounding box center [732, 521] width 19 height 19
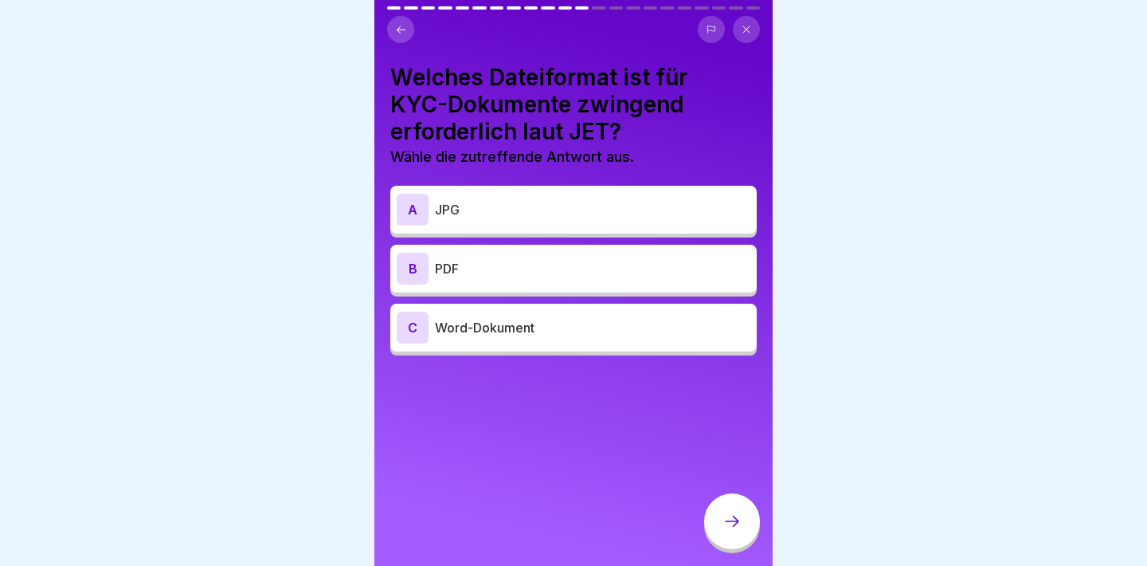
click at [594, 261] on p "PDF" at bounding box center [593, 268] width 316 height 19
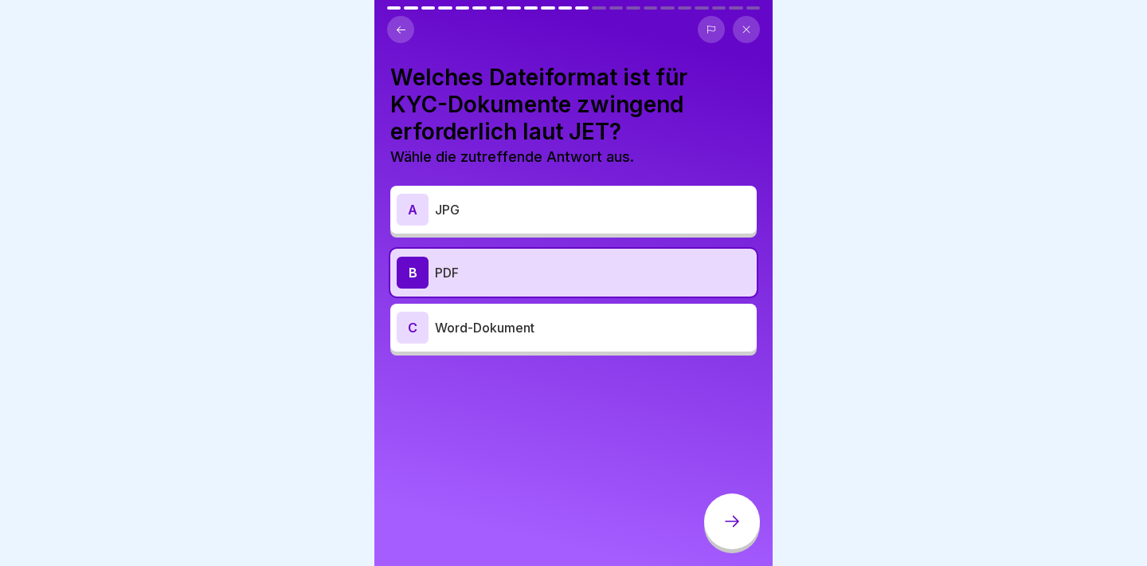
click at [749, 499] on div at bounding box center [732, 523] width 56 height 60
click at [739, 515] on icon at bounding box center [732, 521] width 19 height 19
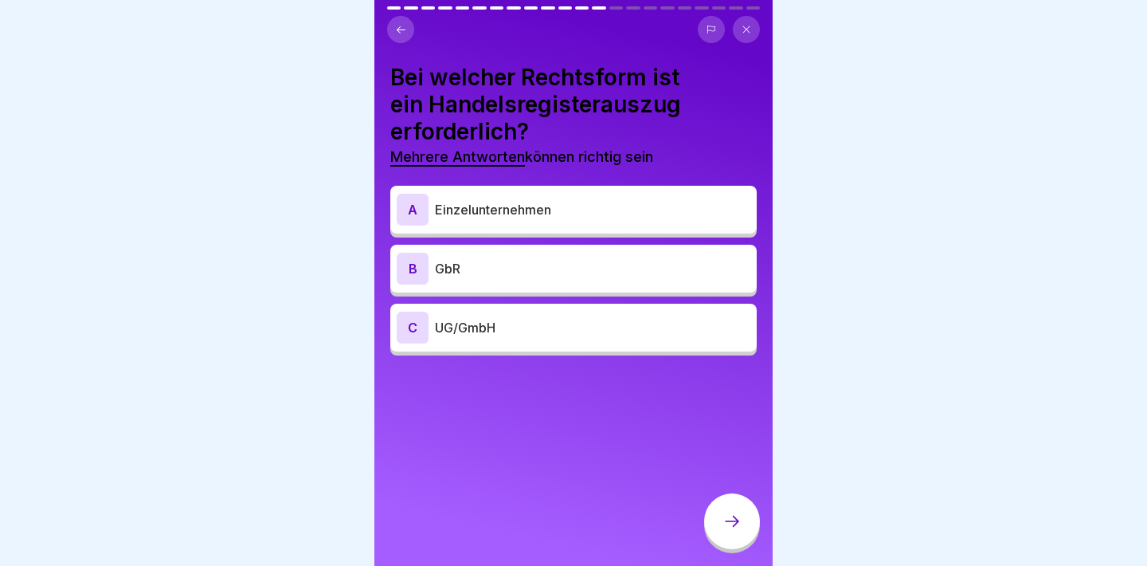
click at [641, 312] on div "C UG/GmbH" at bounding box center [574, 328] width 354 height 32
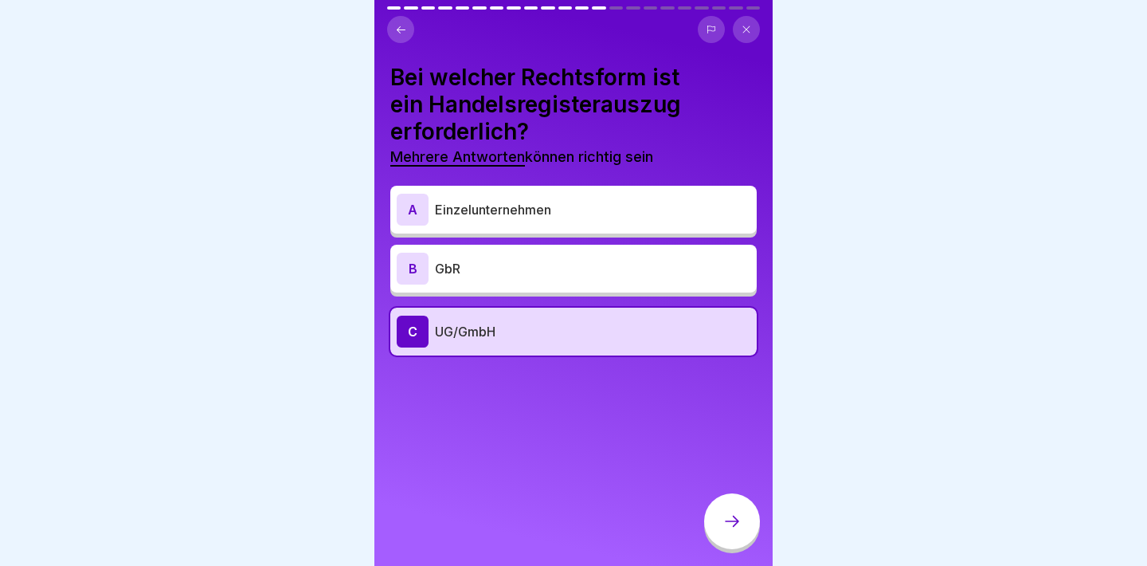
click at [711, 491] on div "Bei welcher Rechtsform ist ein Handelsregisterauszug erforderlich? Mehrere Antw…" at bounding box center [573, 283] width 398 height 566
click at [713, 511] on div at bounding box center [732, 521] width 56 height 56
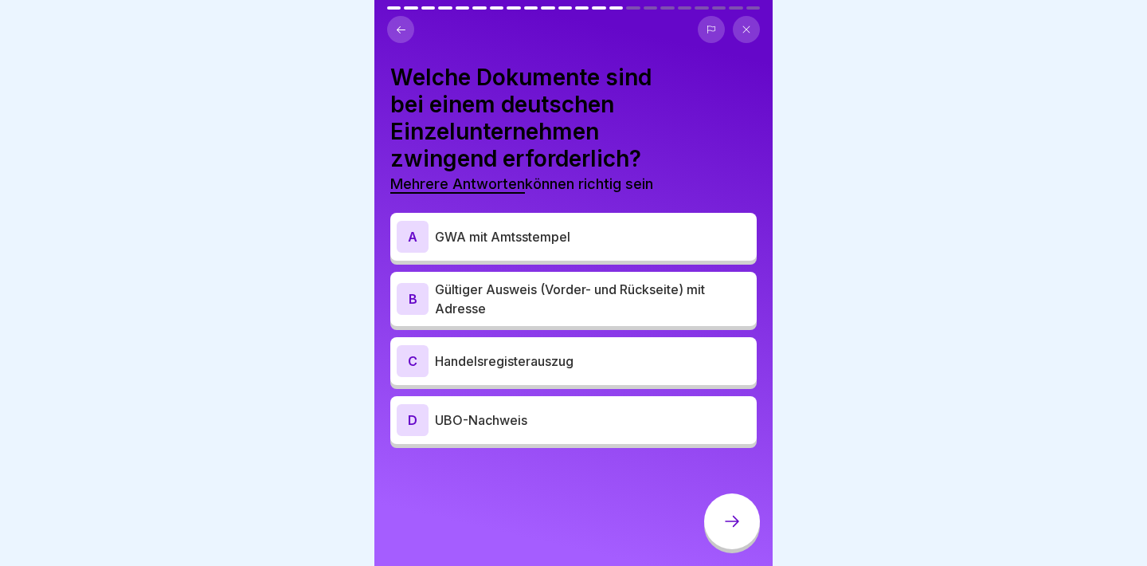
click at [656, 237] on p "GWA mit Amtsstempel" at bounding box center [593, 236] width 316 height 19
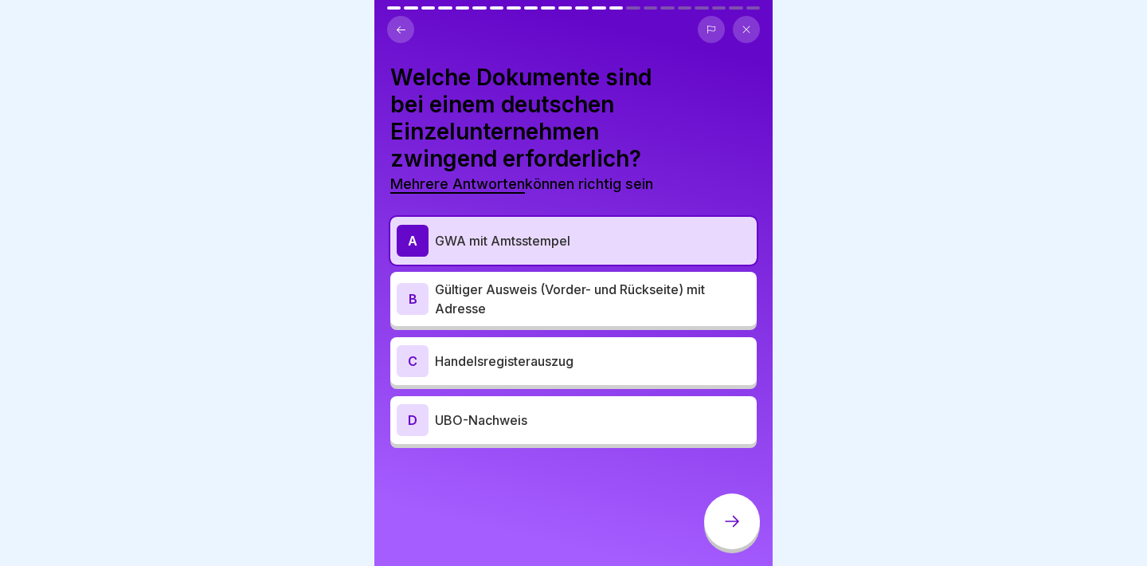
click at [656, 298] on p "Gültiger Ausweis (Vorder- und Rückseite) mit Adresse" at bounding box center [593, 299] width 316 height 38
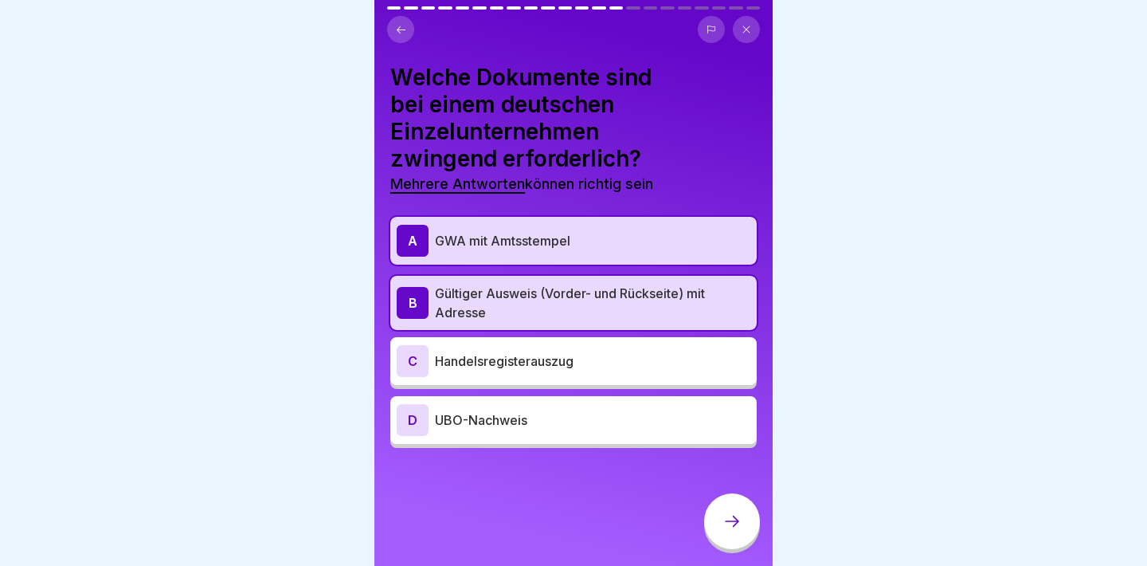
click at [720, 503] on div at bounding box center [732, 521] width 56 height 56
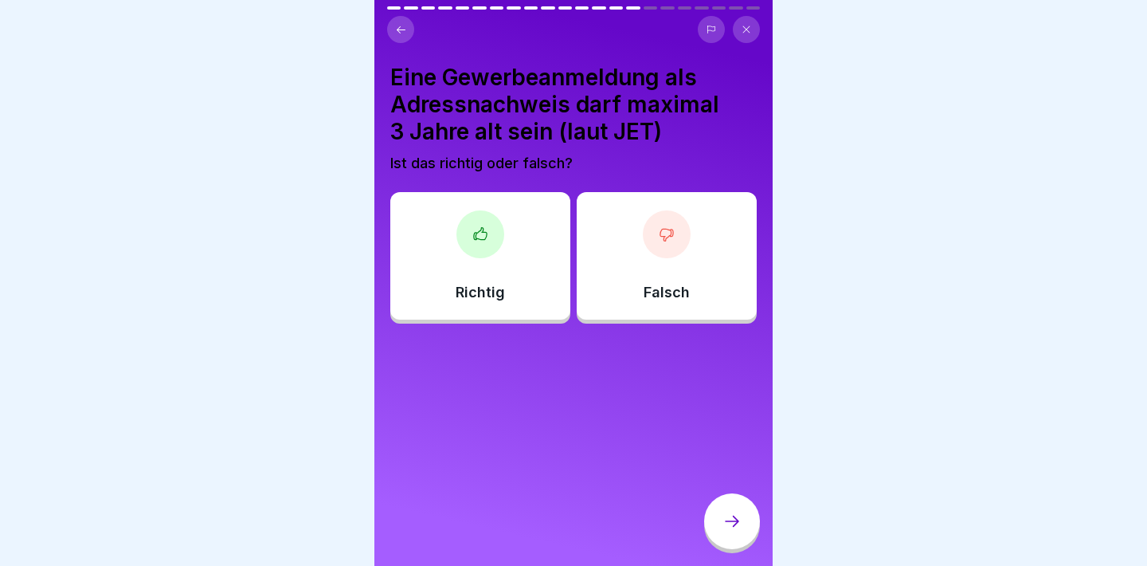
click at [517, 281] on div "Richtig" at bounding box center [480, 255] width 180 height 127
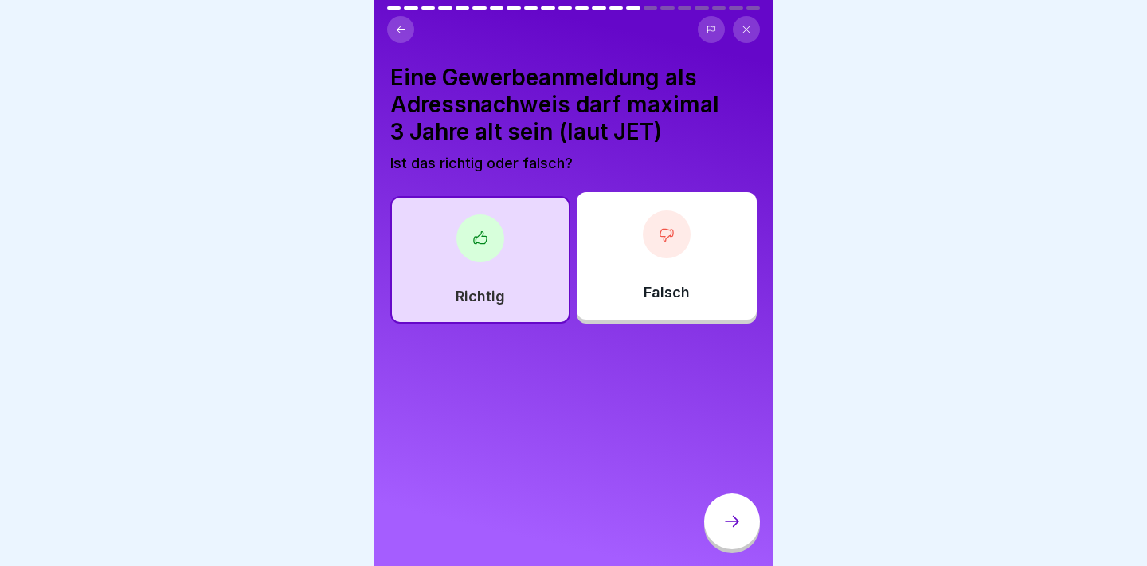
click at [738, 508] on div at bounding box center [732, 521] width 56 height 56
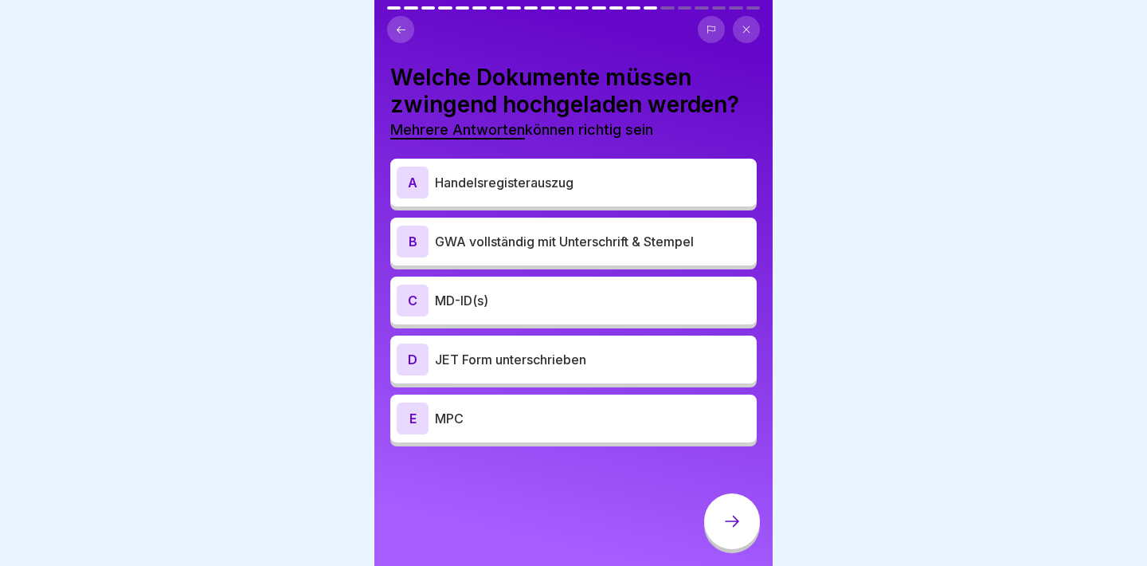
click at [662, 246] on p "GWA vollständig mit Unterschrift & Stempel" at bounding box center [593, 241] width 316 height 19
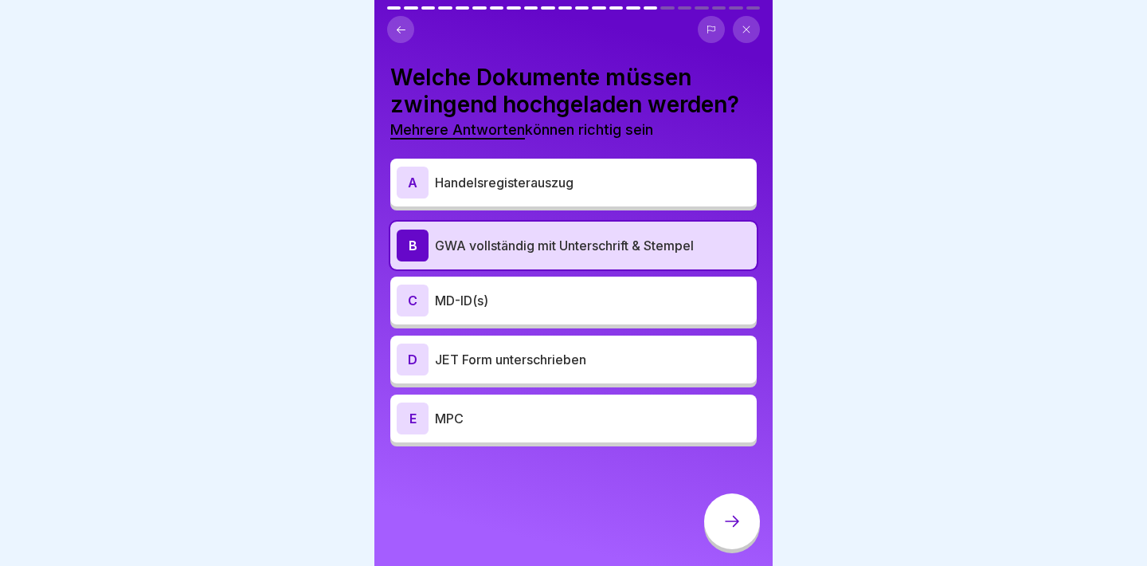
click at [660, 343] on div "D JET Form unterschrieben" at bounding box center [574, 359] width 354 height 32
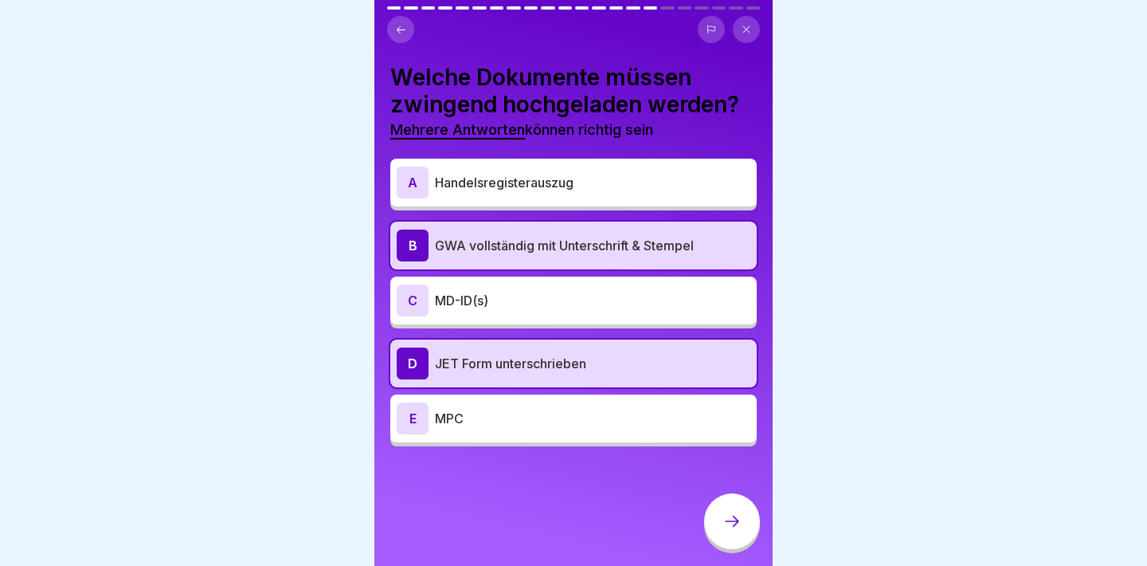
click at [738, 512] on div at bounding box center [732, 521] width 56 height 56
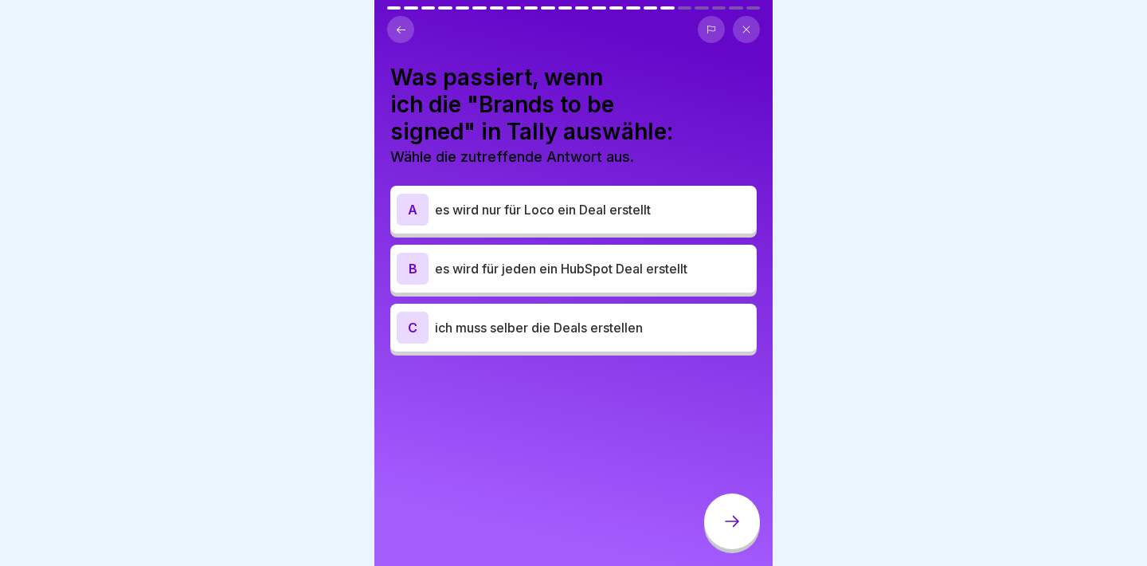
click at [547, 287] on div "B es wird für jeden ein HubSpot Deal erstellt" at bounding box center [573, 269] width 366 height 48
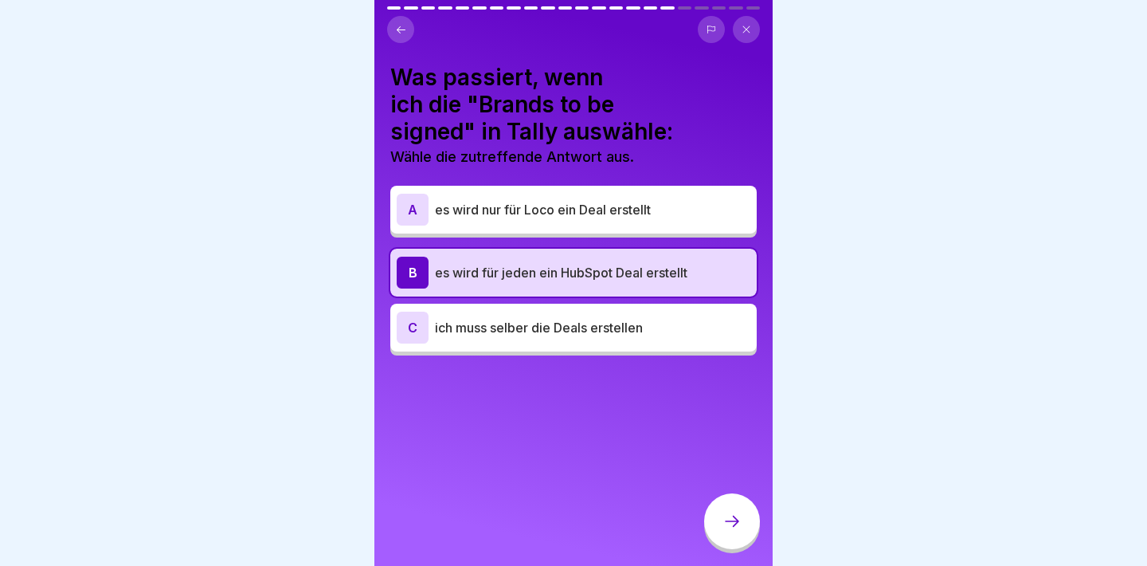
click at [692, 525] on div "Was passiert, wenn ich die "Brands to be signed" in Tally auswähle: Wähle die z…" at bounding box center [573, 283] width 398 height 566
click at [717, 525] on div at bounding box center [732, 521] width 56 height 56
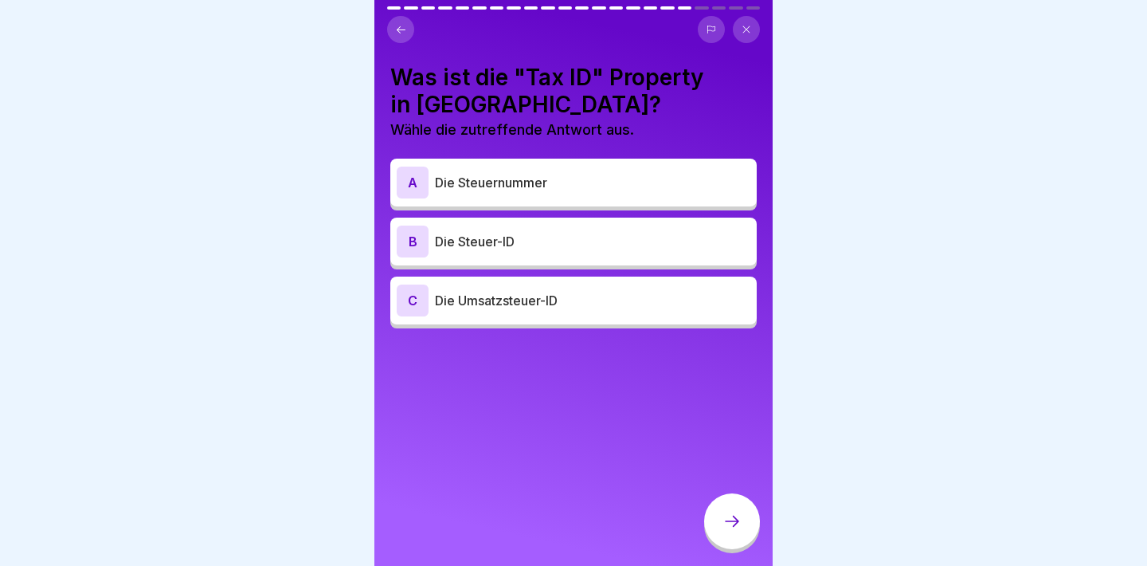
click at [687, 226] on div "B Die Steuer-ID" at bounding box center [574, 241] width 354 height 32
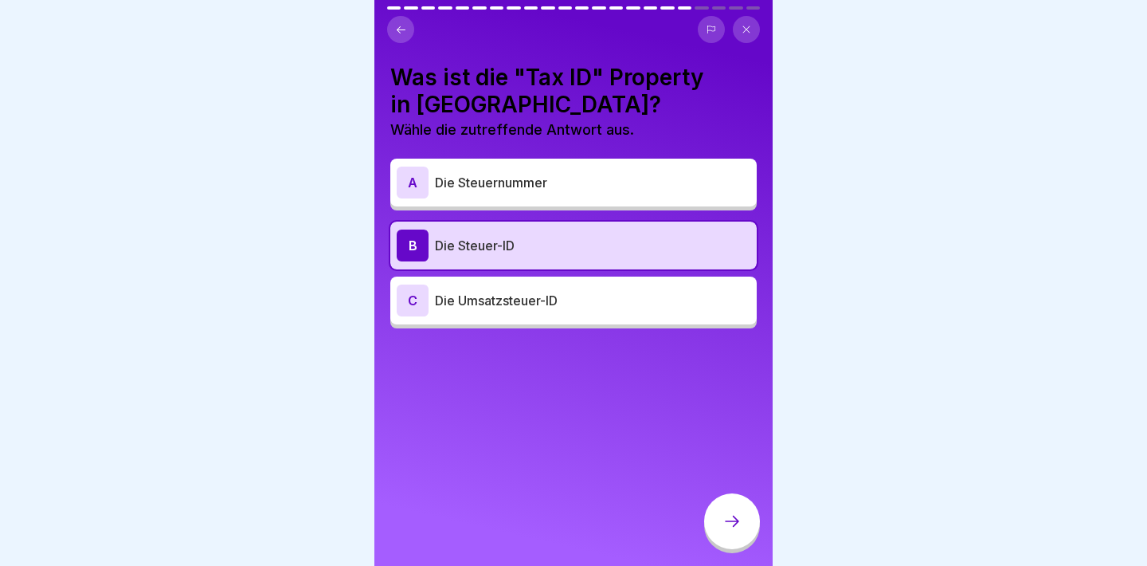
click at [733, 525] on icon at bounding box center [732, 521] width 19 height 19
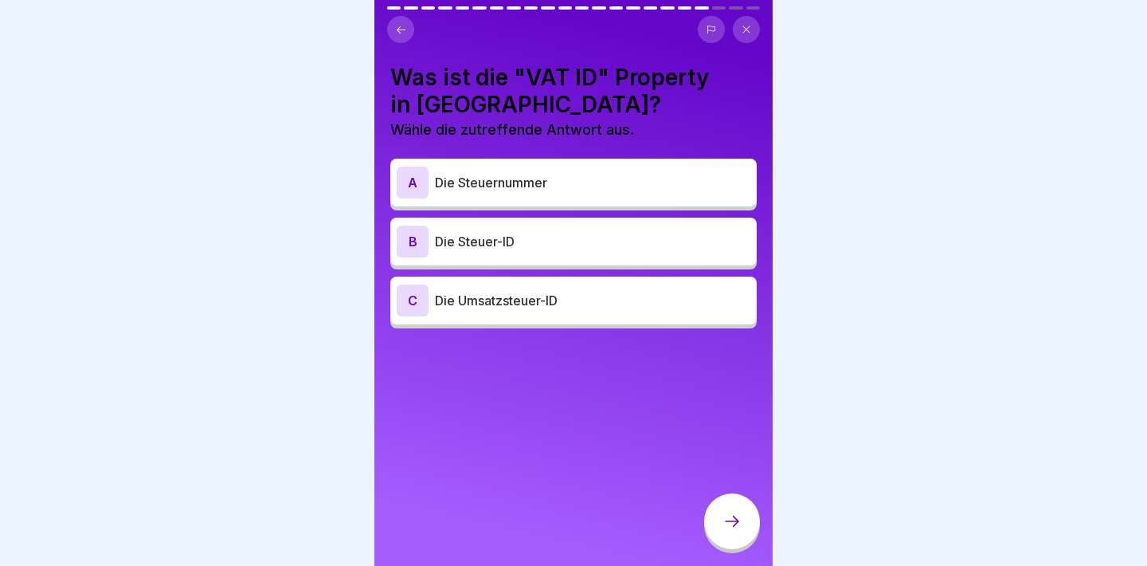
click at [674, 305] on p "Die Umsatzsteuer-ID" at bounding box center [593, 300] width 316 height 19
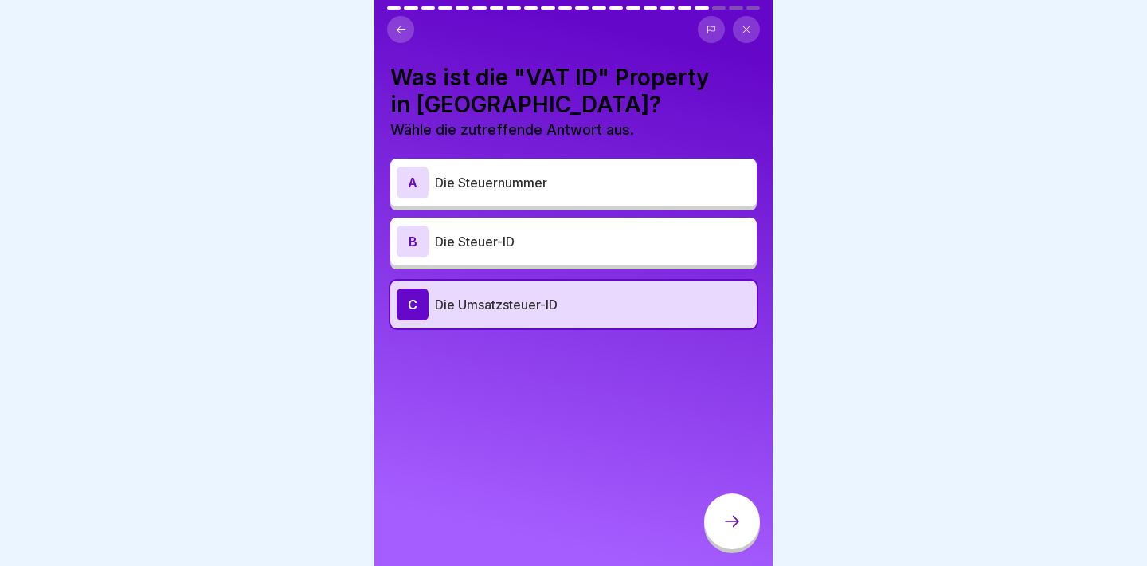
click at [720, 493] on div at bounding box center [732, 523] width 56 height 60
click at [728, 519] on icon at bounding box center [732, 521] width 19 height 19
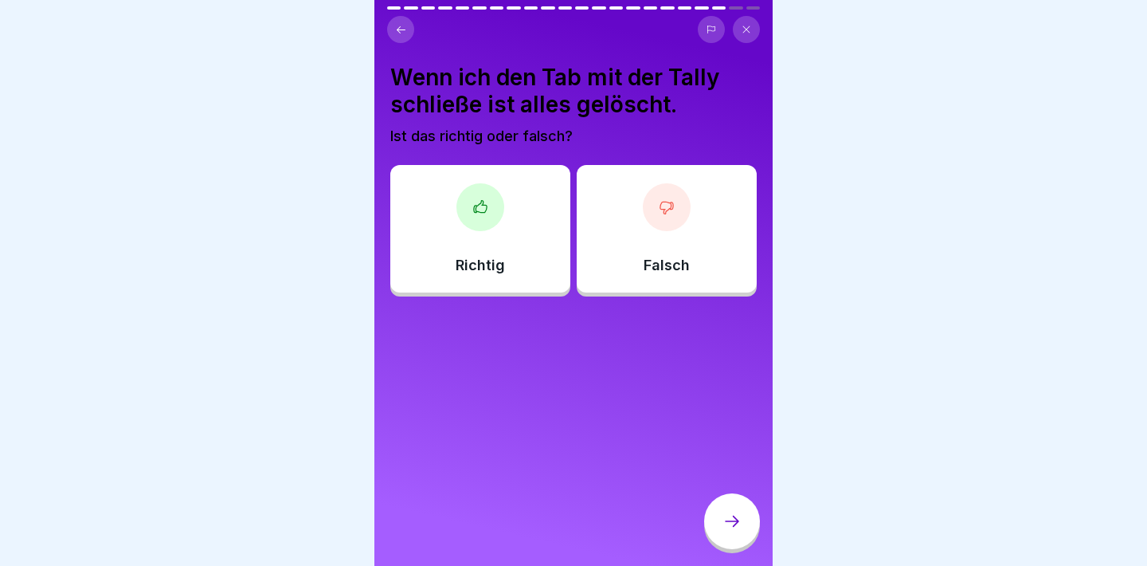
click at [487, 241] on div "Richtig" at bounding box center [480, 228] width 180 height 127
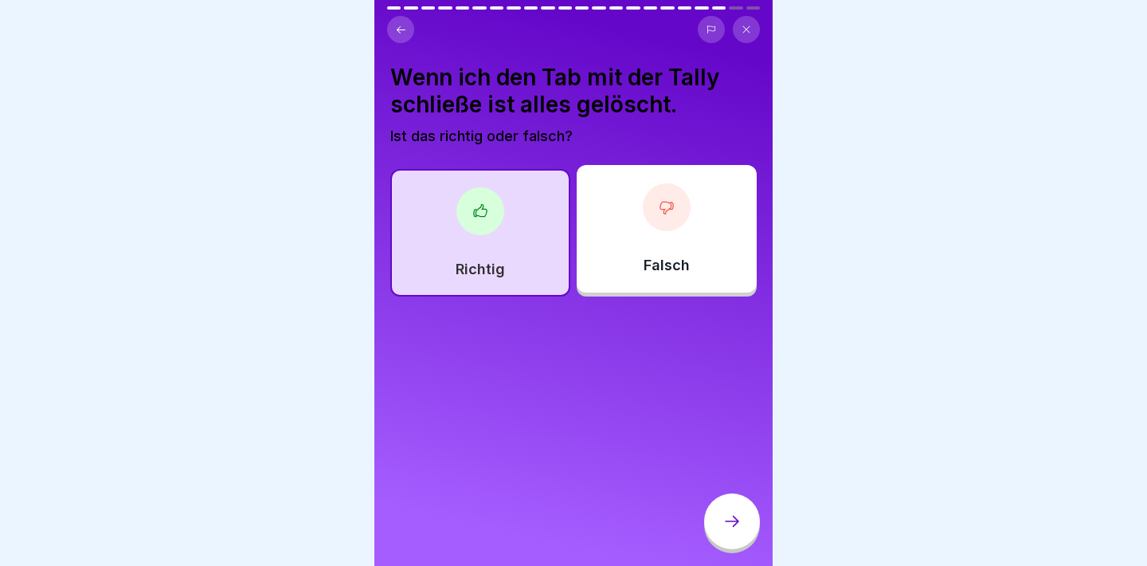
click at [727, 512] on div at bounding box center [732, 521] width 56 height 56
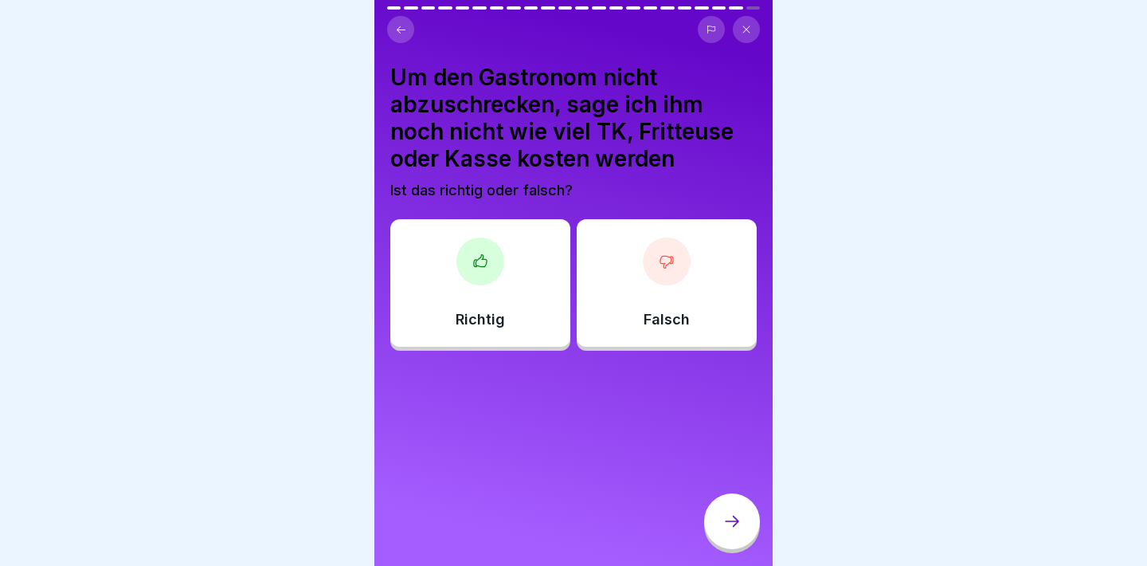
click at [667, 233] on div "Falsch" at bounding box center [667, 282] width 180 height 127
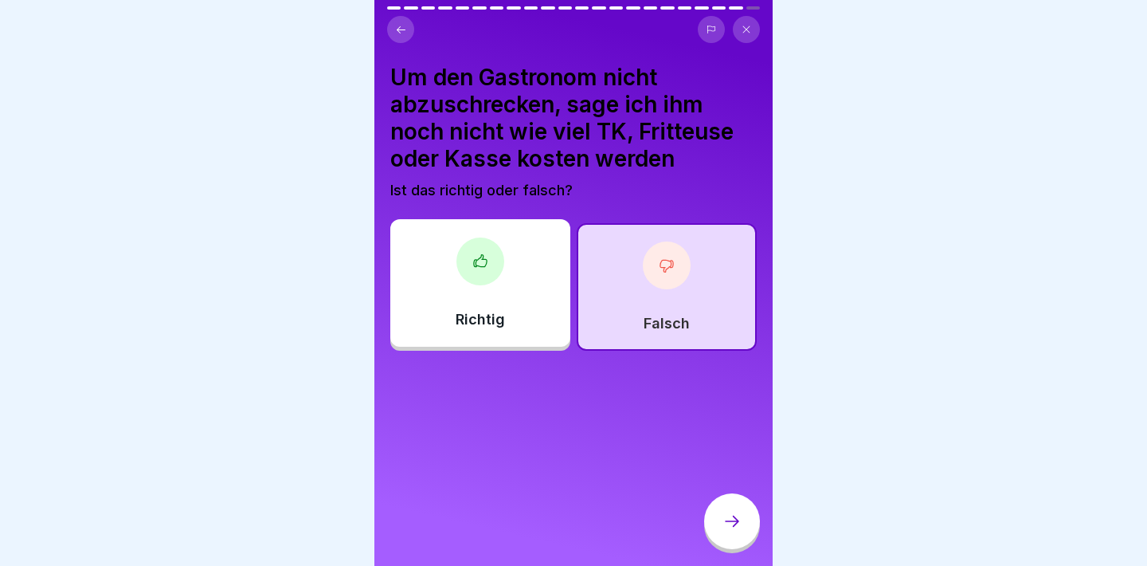
click at [727, 499] on div at bounding box center [732, 521] width 56 height 56
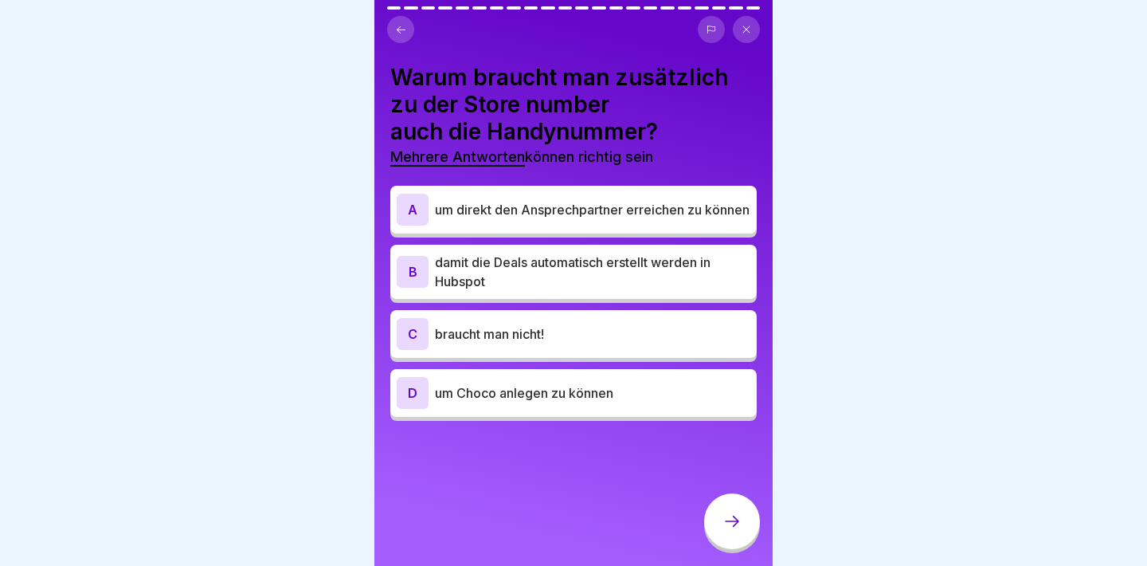
click at [657, 215] on p "um direkt den Ansprechpartner erreichen zu können" at bounding box center [593, 209] width 316 height 19
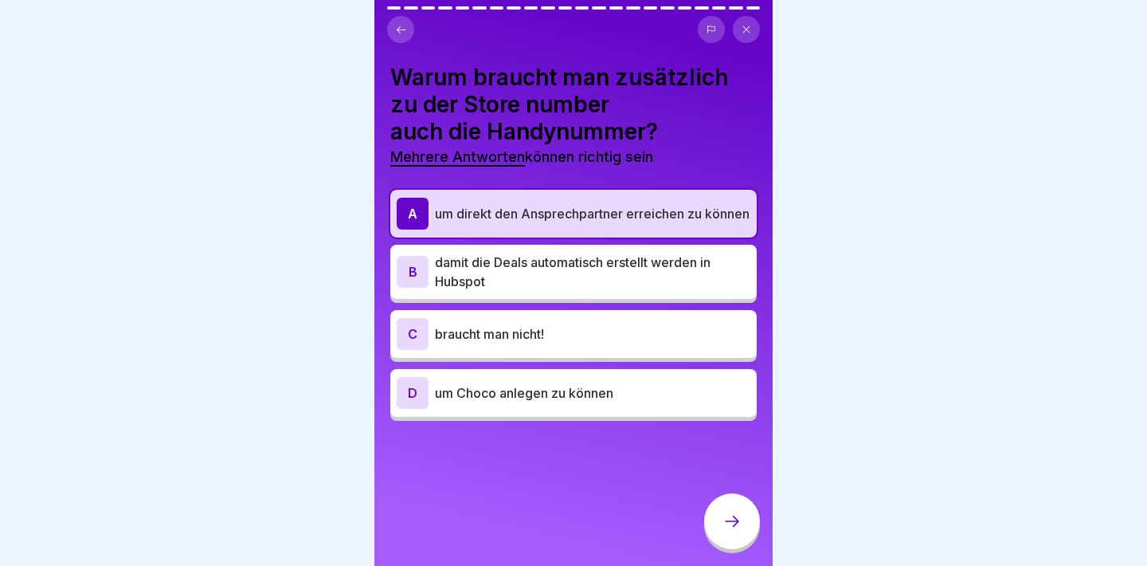
click at [722, 517] on div at bounding box center [732, 521] width 56 height 56
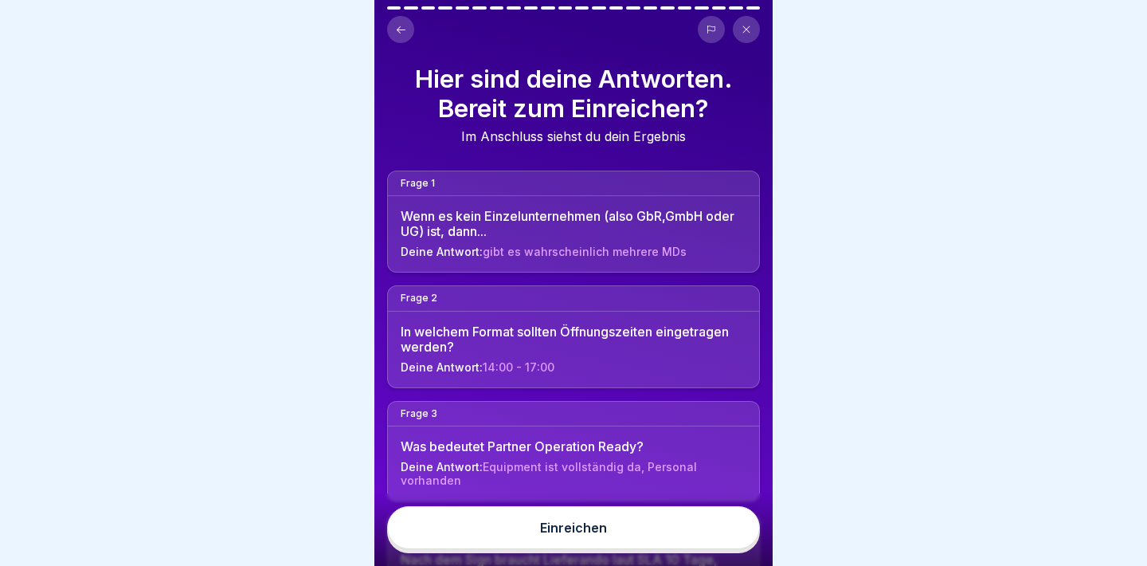
click at [705, 531] on button "Einreichen" at bounding box center [573, 527] width 373 height 43
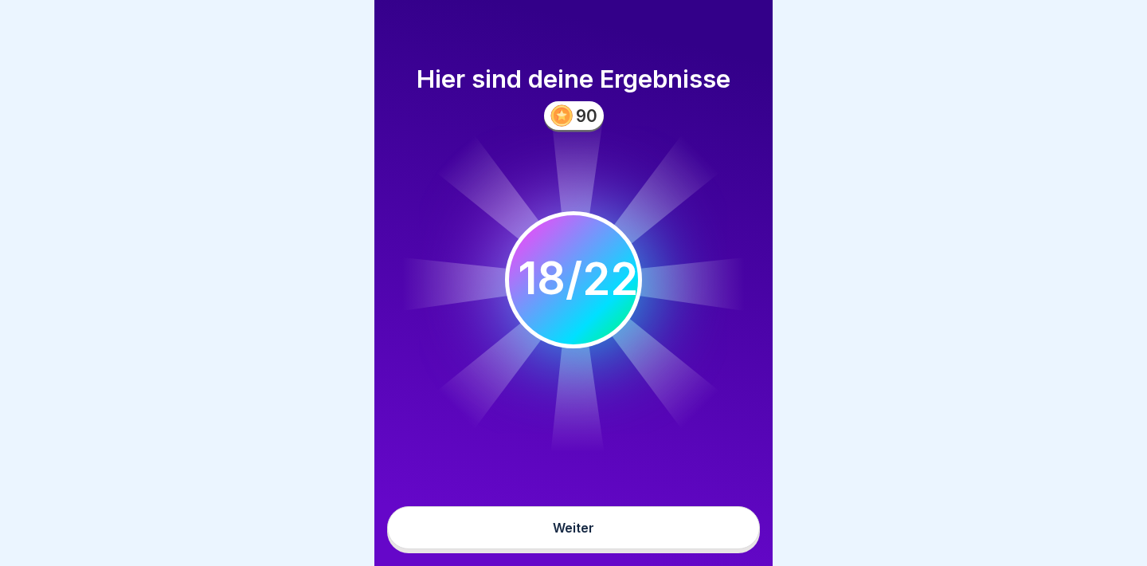
click at [686, 522] on button "Weiter" at bounding box center [573, 527] width 373 height 43
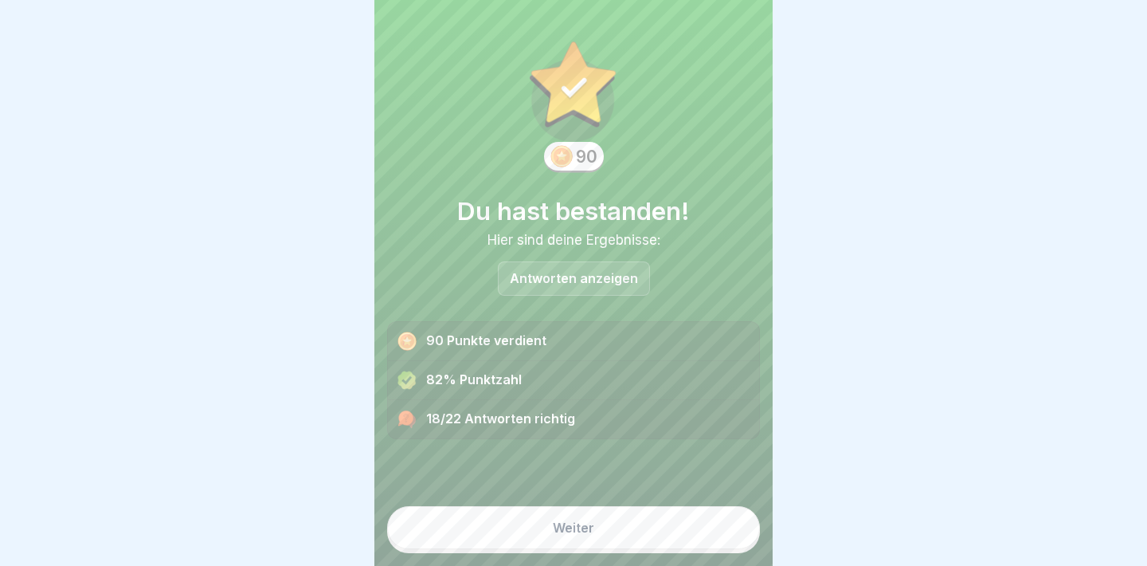
click at [668, 540] on button "Weiter" at bounding box center [573, 527] width 373 height 43
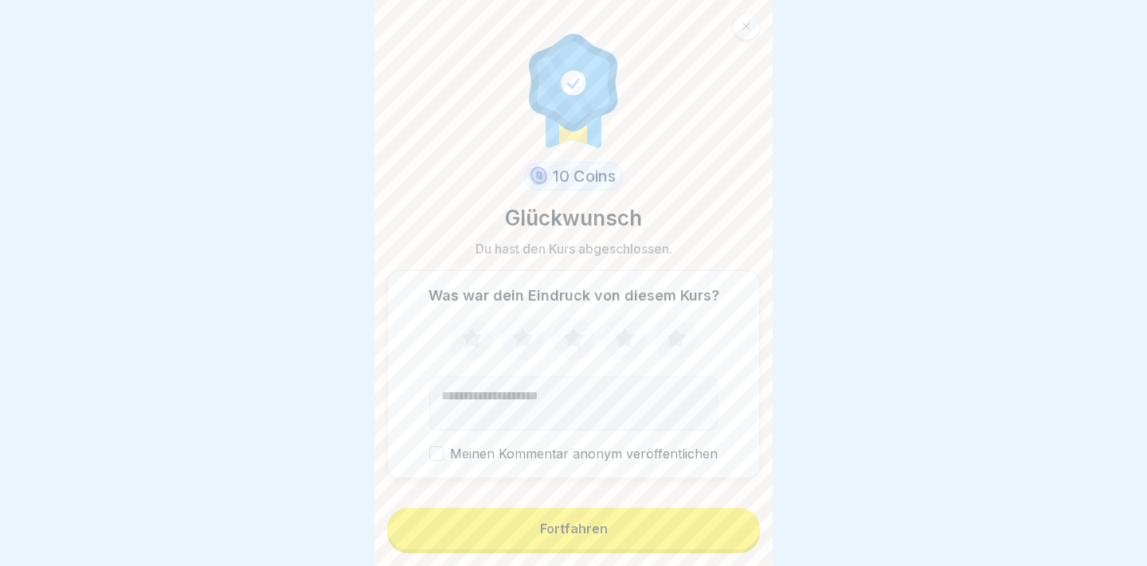
click at [667, 539] on button "Fortfahren" at bounding box center [573, 528] width 373 height 41
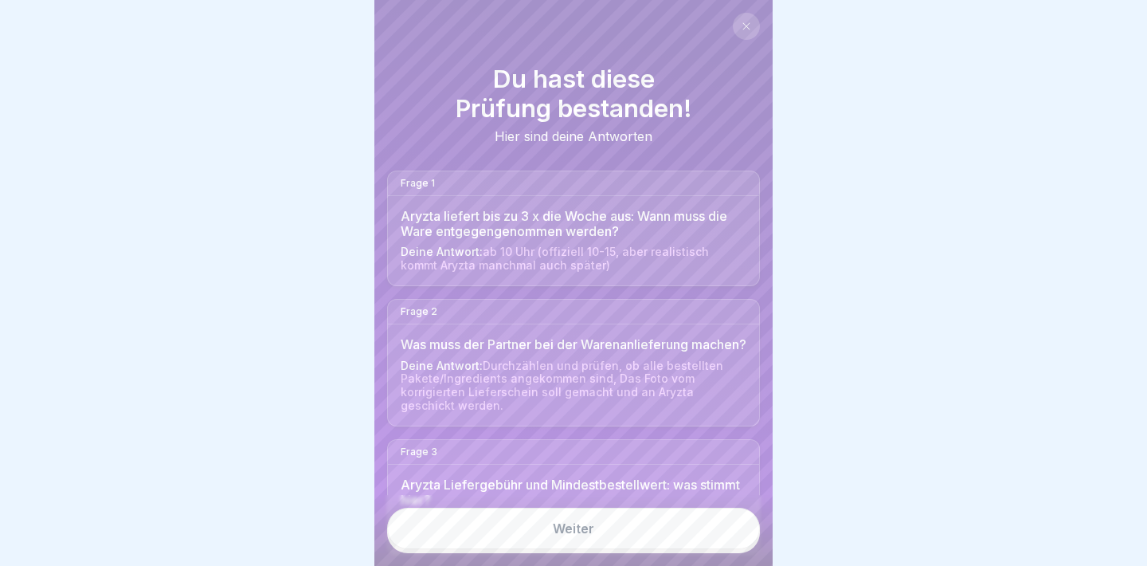
click at [664, 532] on link "Weiter" at bounding box center [573, 528] width 373 height 41
